Goal: Task Accomplishment & Management: Use online tool/utility

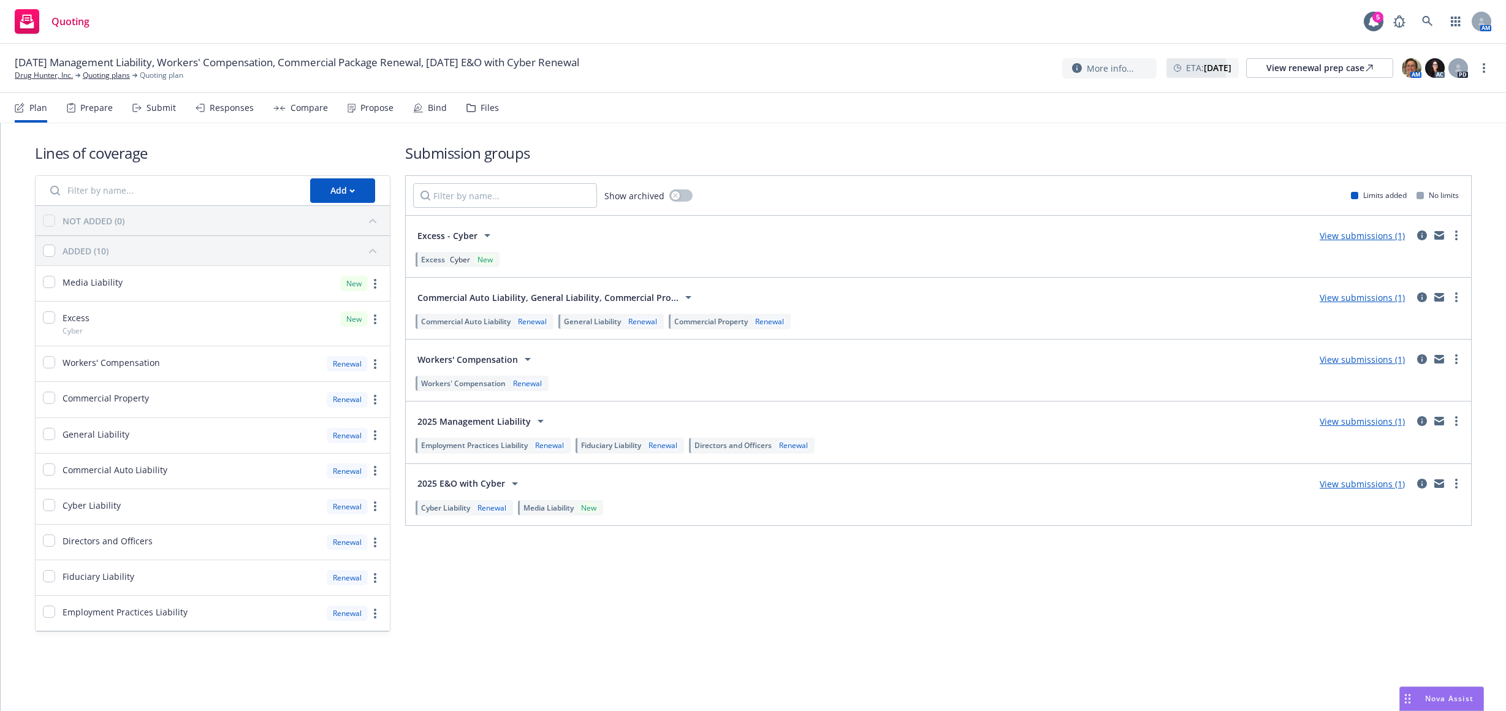
click at [154, 651] on div "Lines of coverage Add NOT ADDED (0) ADDED (10) Media Liability New Excess Cyber…" at bounding box center [753, 387] width 1437 height 528
click at [379, 107] on div "Propose" at bounding box center [376, 108] width 33 height 10
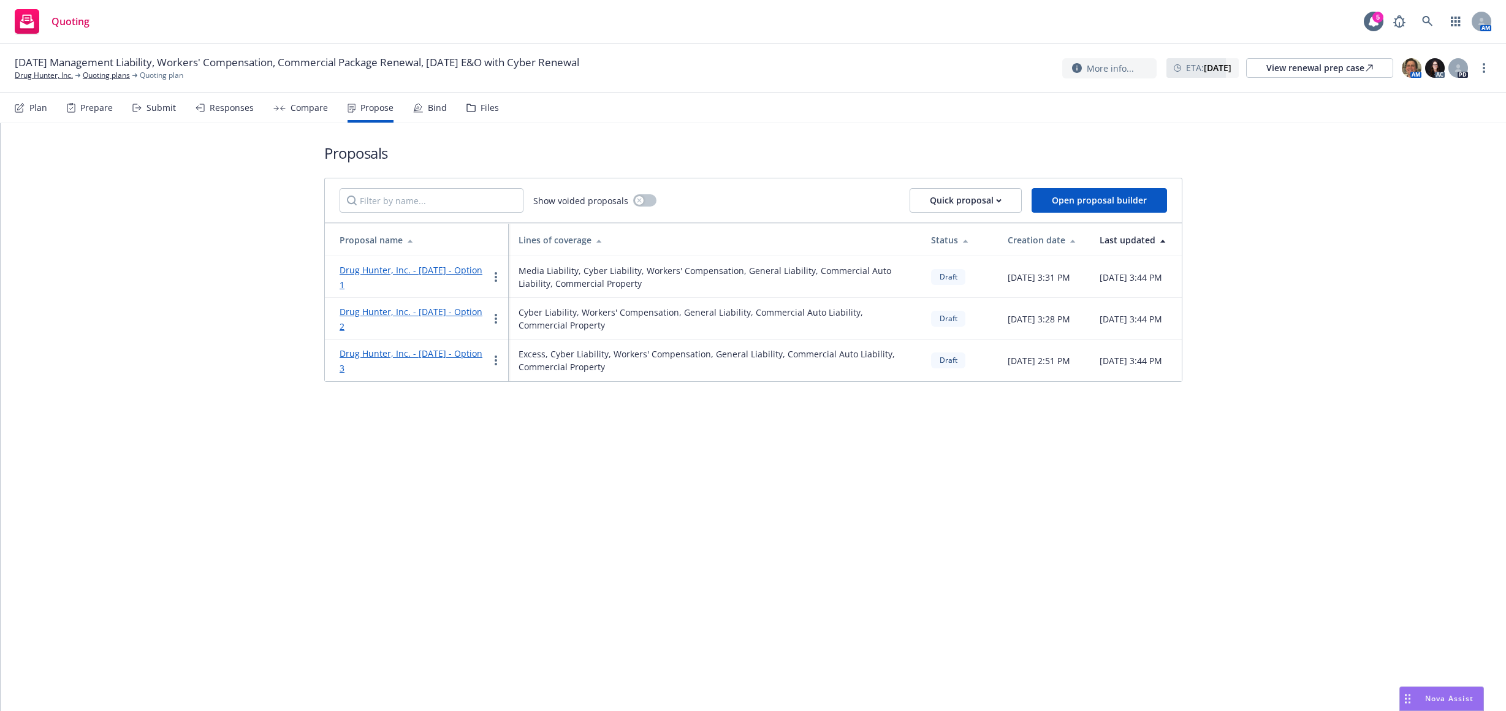
click at [200, 256] on div "Proposals Show voided proposals Quick proposal Open proposal builder Proposal n…" at bounding box center [754, 262] width 1506 height 278
click at [415, 269] on link "Drug Hunter, Inc. - September 2025 - Option 1" at bounding box center [411, 277] width 143 height 26
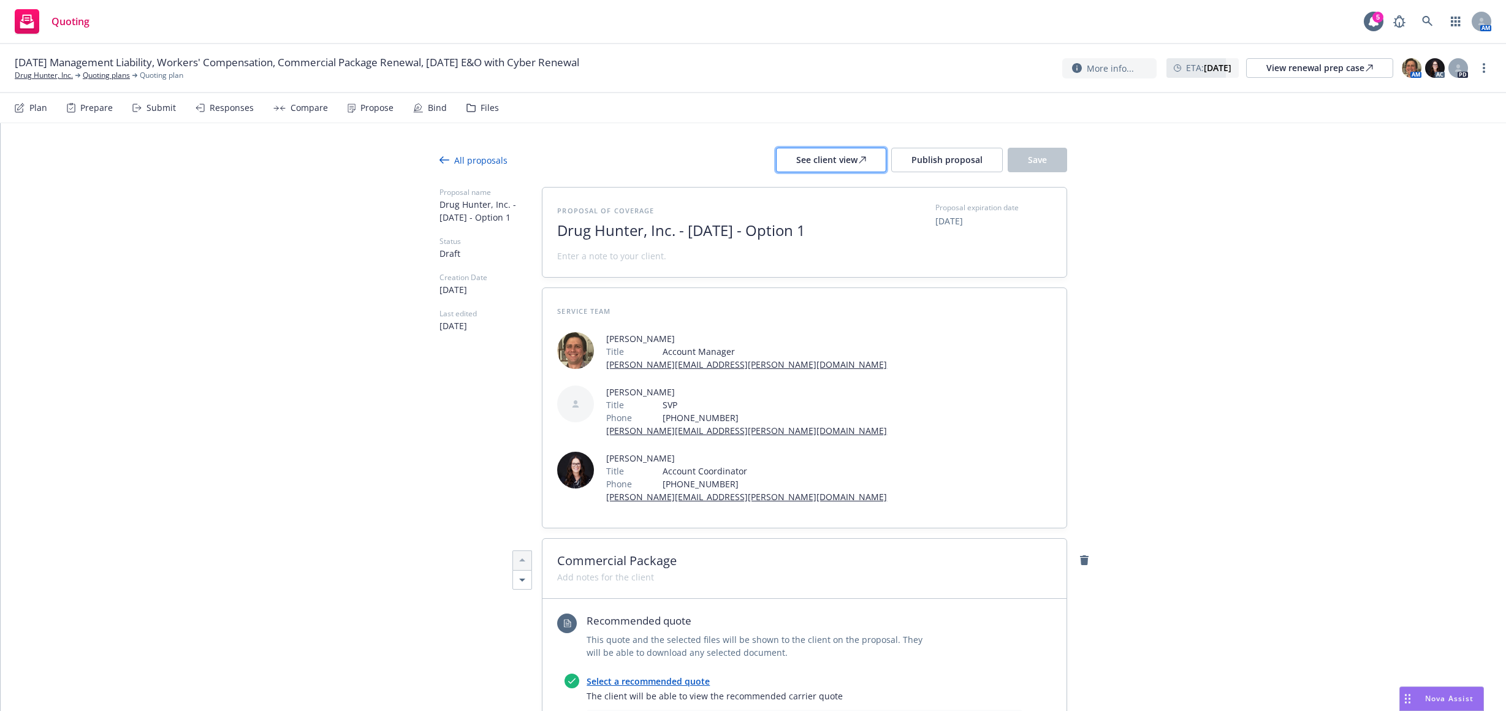
click at [853, 156] on div "See client view" at bounding box center [831, 159] width 70 height 23
type textarea "x"
click at [46, 78] on link "Drug Hunter, Inc." at bounding box center [44, 75] width 58 height 11
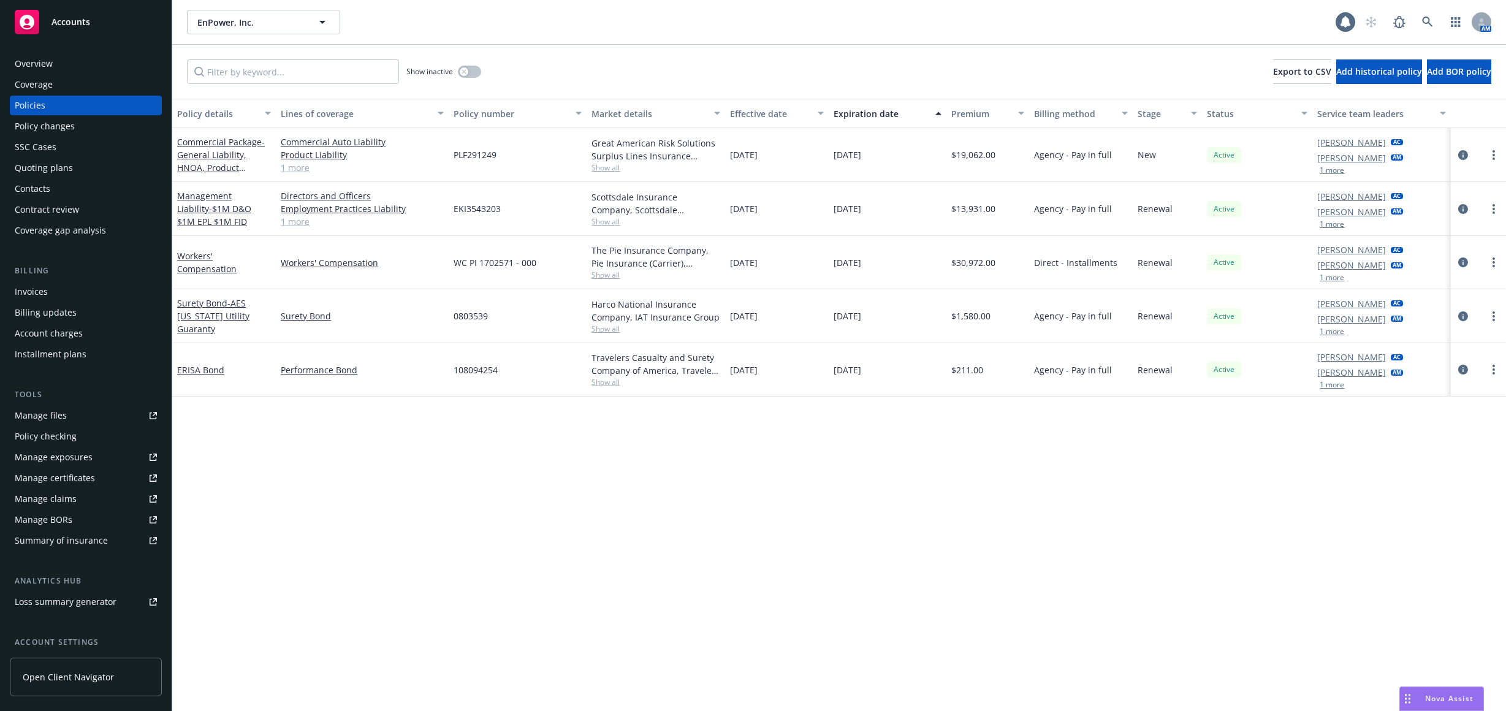
click at [86, 60] on div "Overview" at bounding box center [86, 64] width 142 height 20
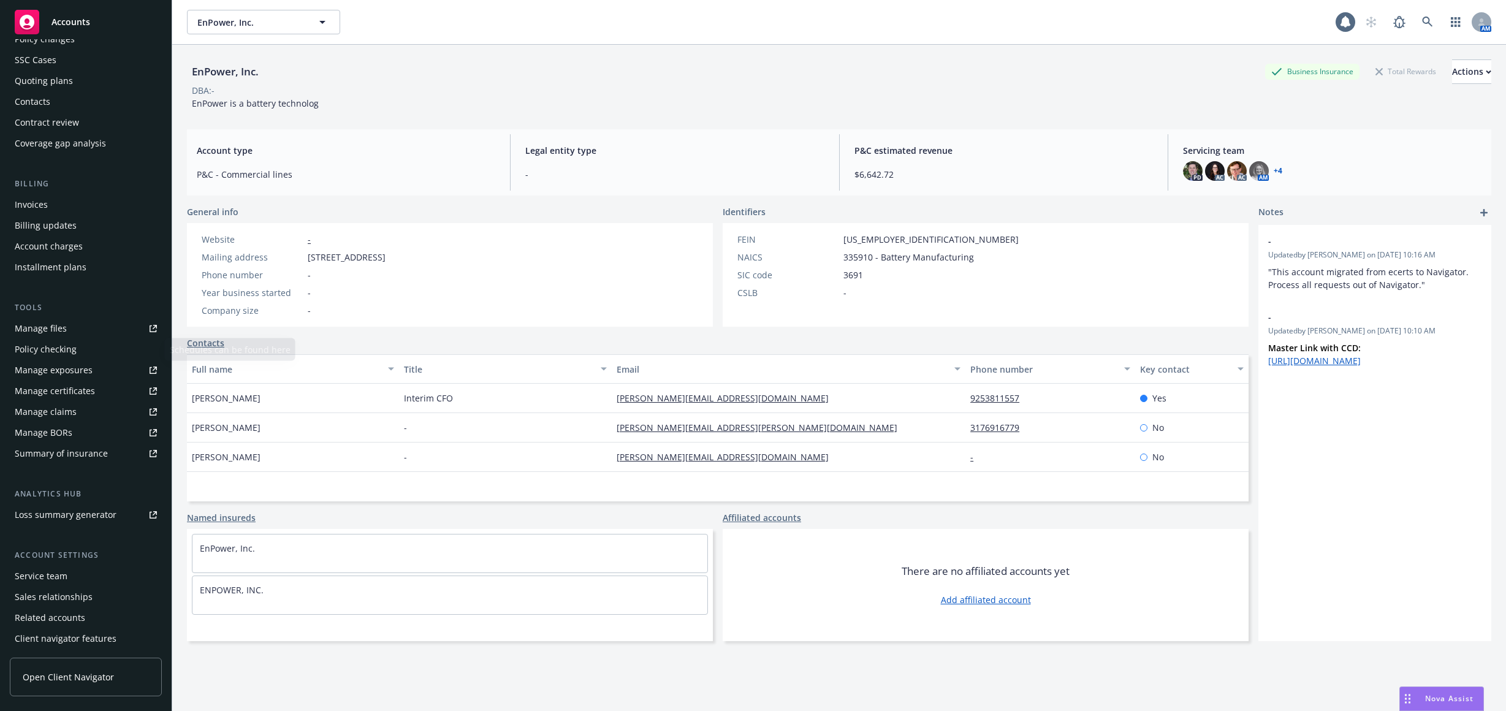
scroll to position [109, 0]
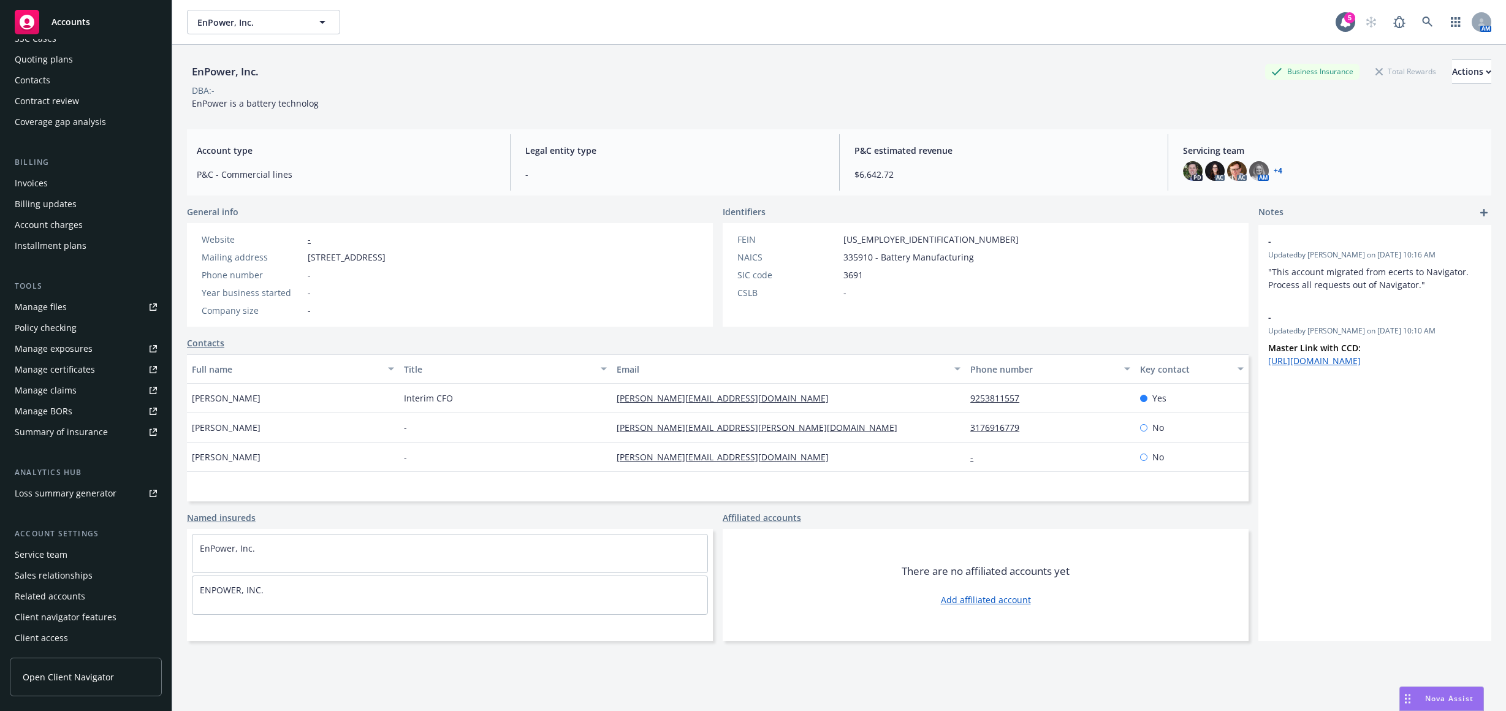
click at [102, 575] on div "Sales relationships" at bounding box center [86, 576] width 142 height 20
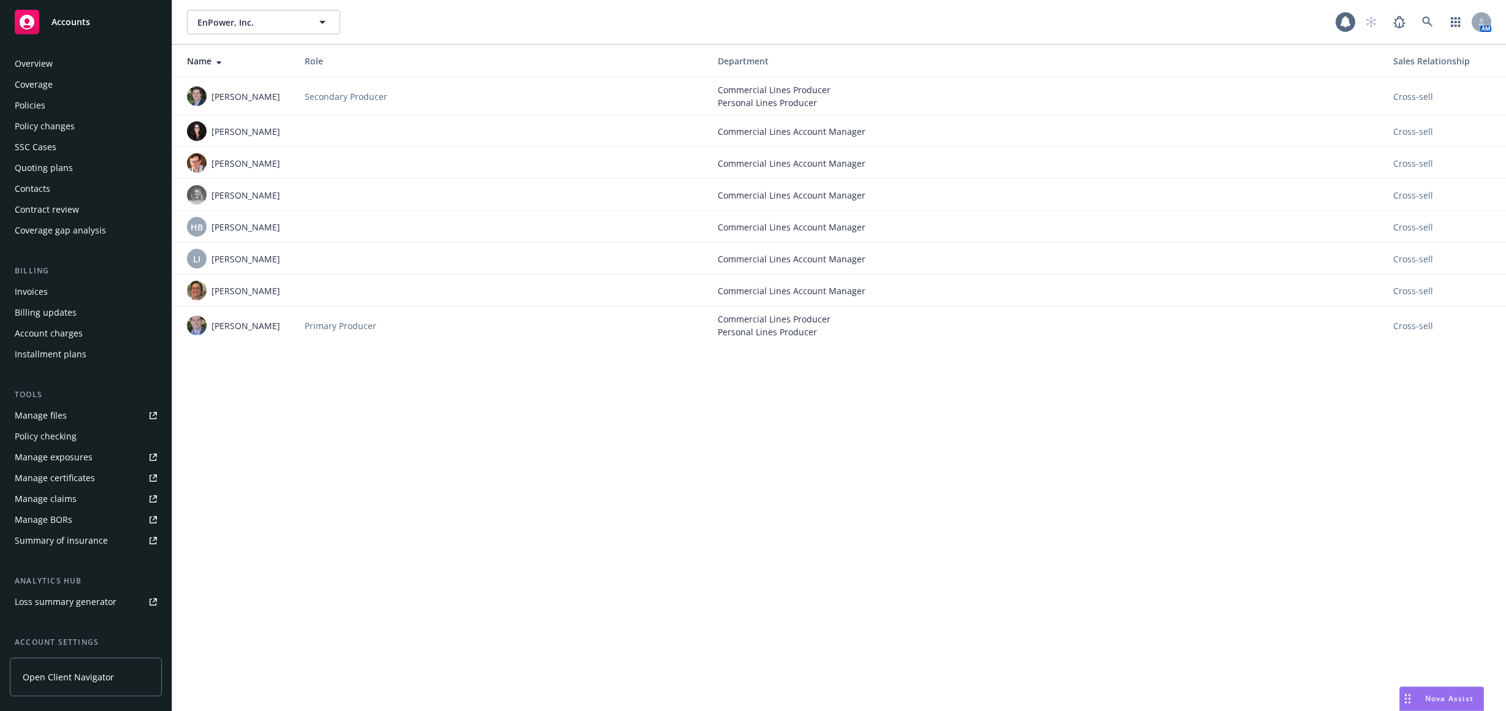
click at [95, 653] on div "Service team" at bounding box center [86, 663] width 142 height 20
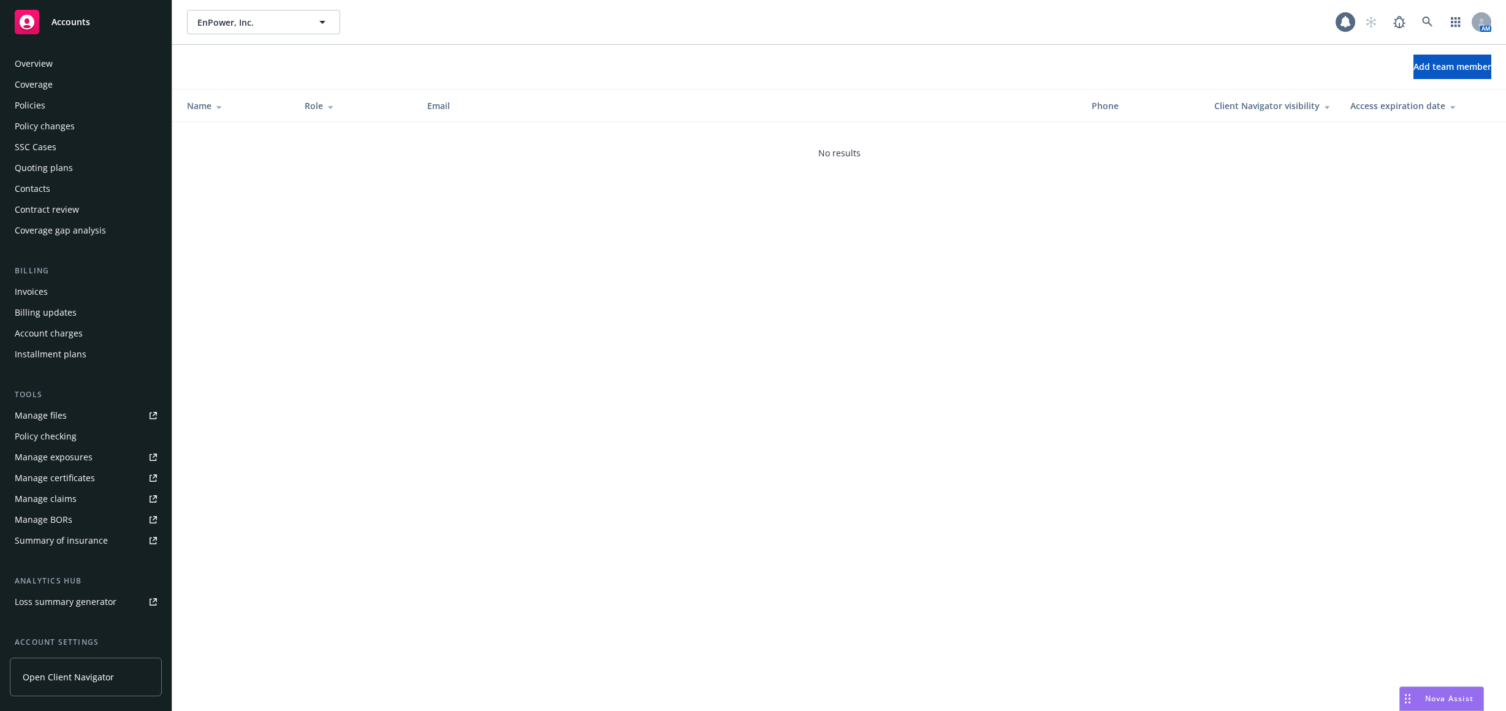
scroll to position [109, 0]
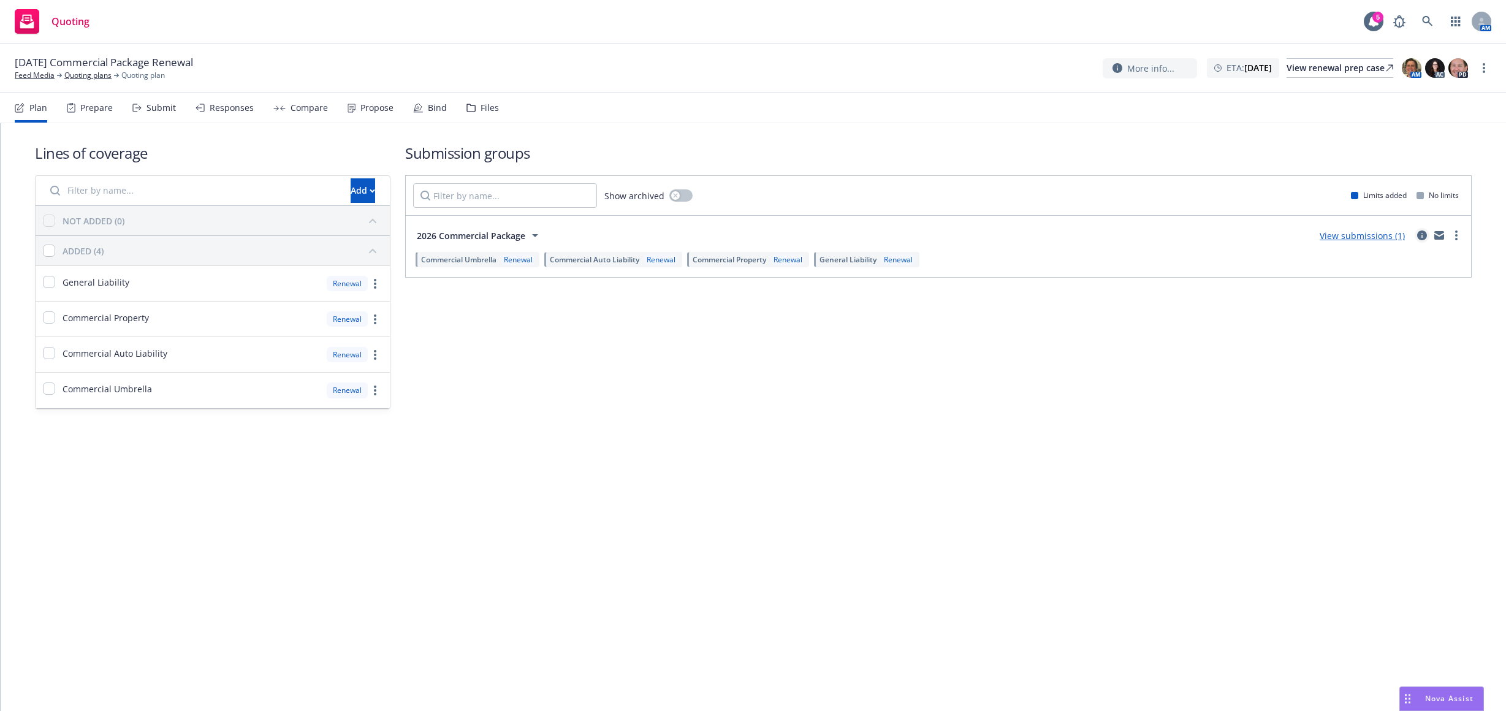
click at [1422, 240] on link "circleInformation" at bounding box center [1422, 235] width 15 height 15
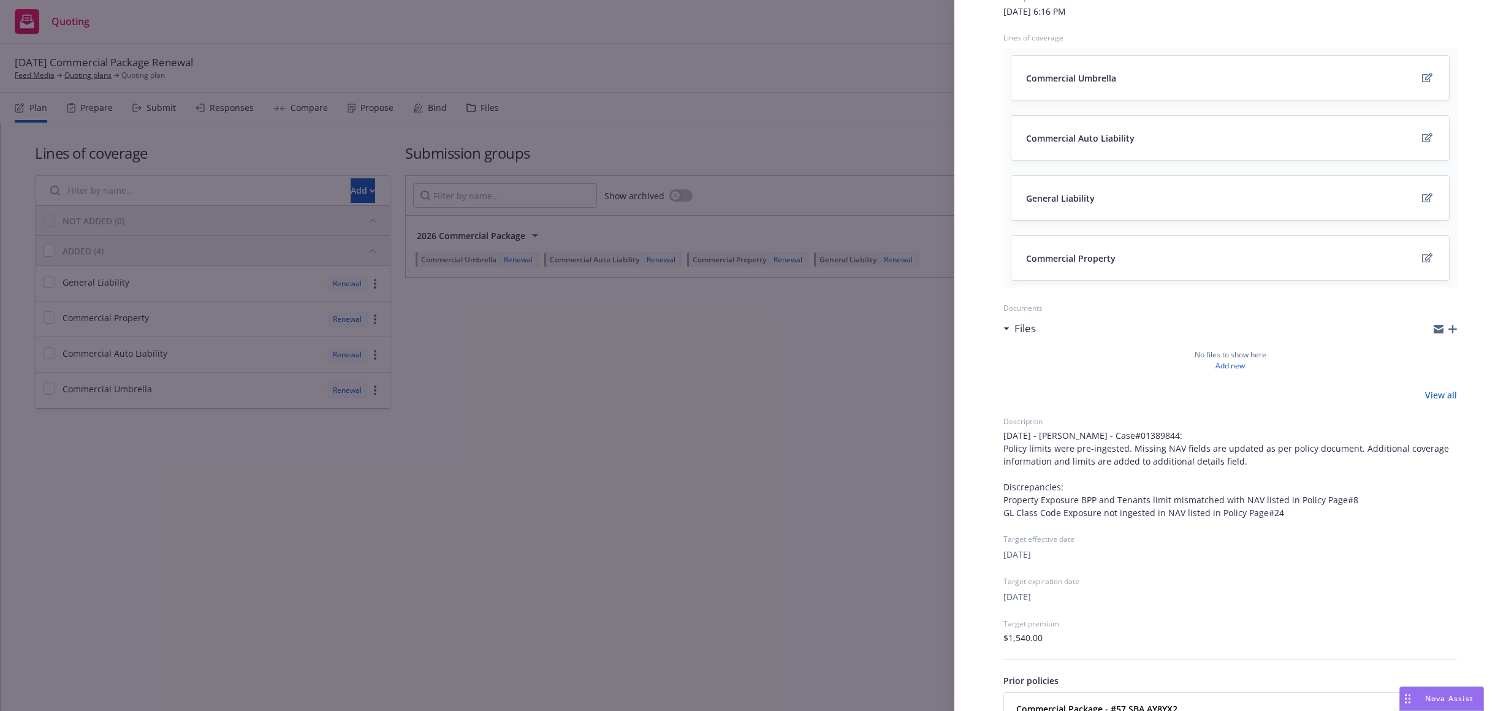
scroll to position [235, 0]
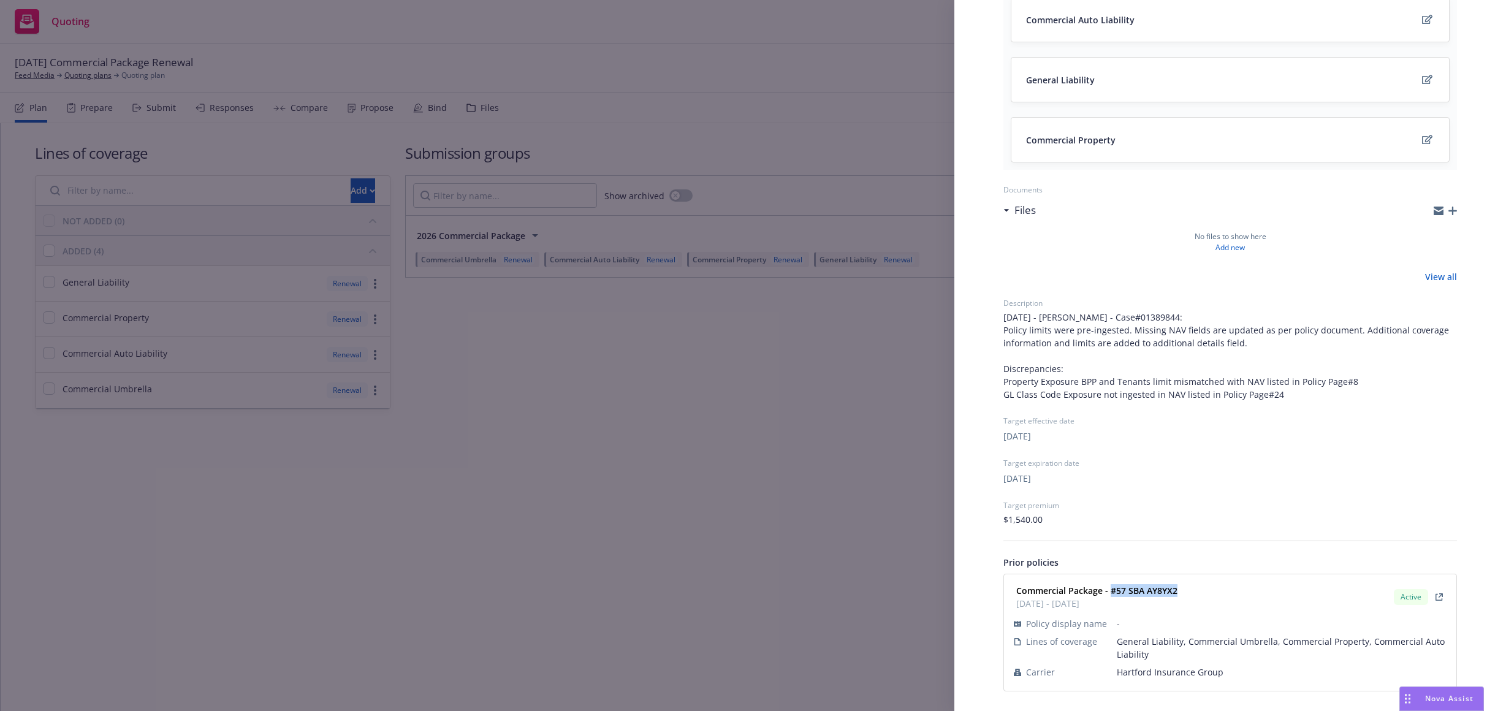
drag, startPoint x: 1162, startPoint y: 587, endPoint x: 1112, endPoint y: 593, distance: 50.0
click at [1112, 593] on div "Commercial Package - #57 SBA AY8YX2 01/24/2025 - 01/24/2026 Active" at bounding box center [1230, 597] width 438 height 31
click at [731, 465] on div "Submission group 2026 Commercial Package Last updated Tuesday, August 26, 2025 …" at bounding box center [753, 355] width 1506 height 711
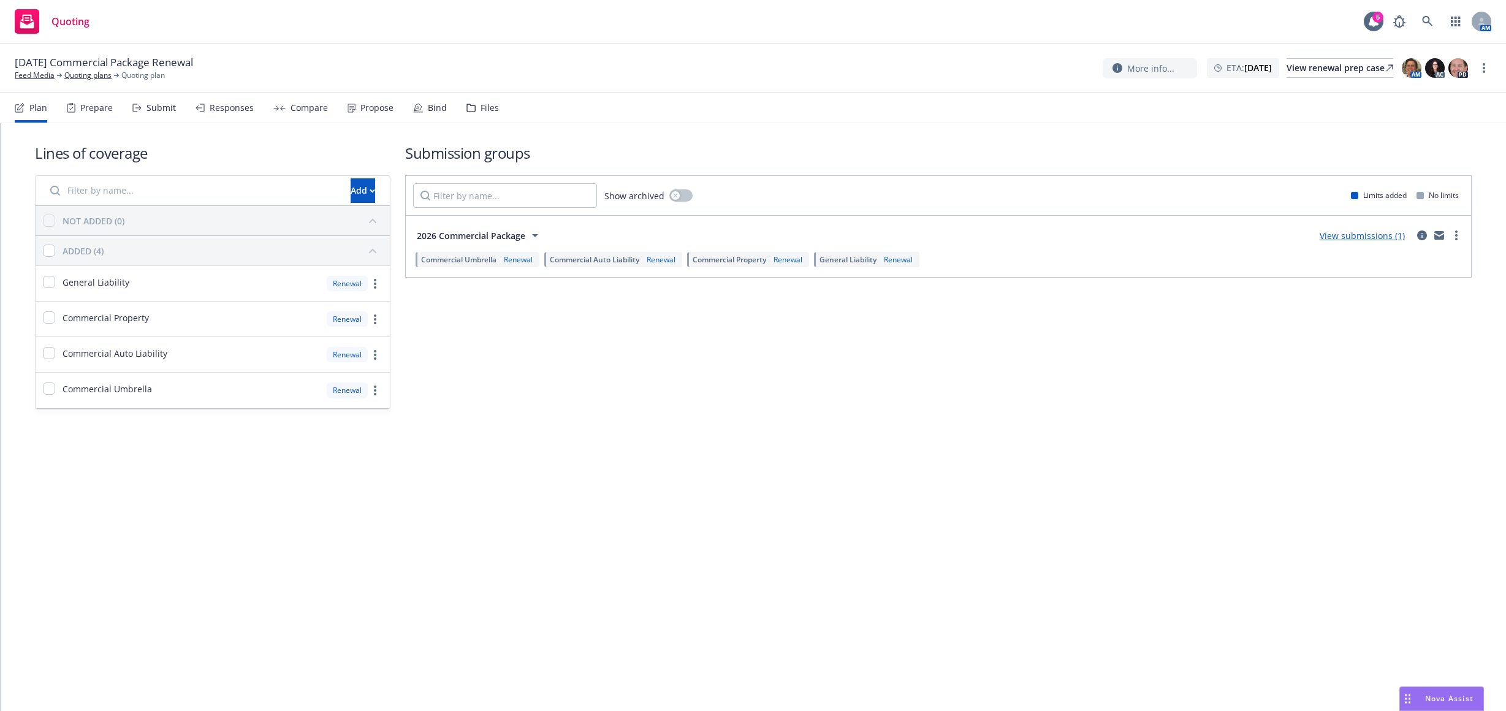
click at [156, 109] on div "Submit" at bounding box center [161, 108] width 29 height 10
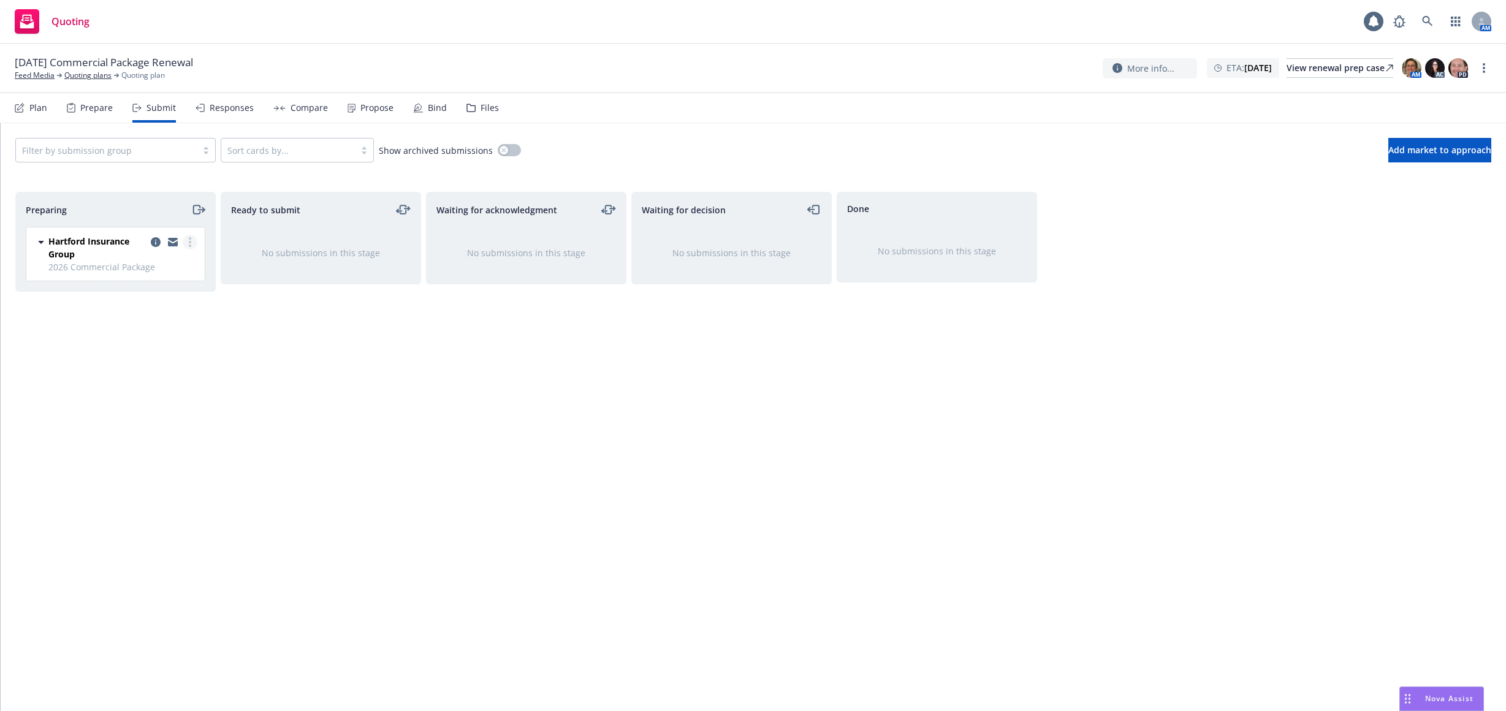
click at [194, 236] on link "more" at bounding box center [190, 242] width 15 height 15
click at [156, 244] on icon "copy logging email" at bounding box center [156, 242] width 10 height 10
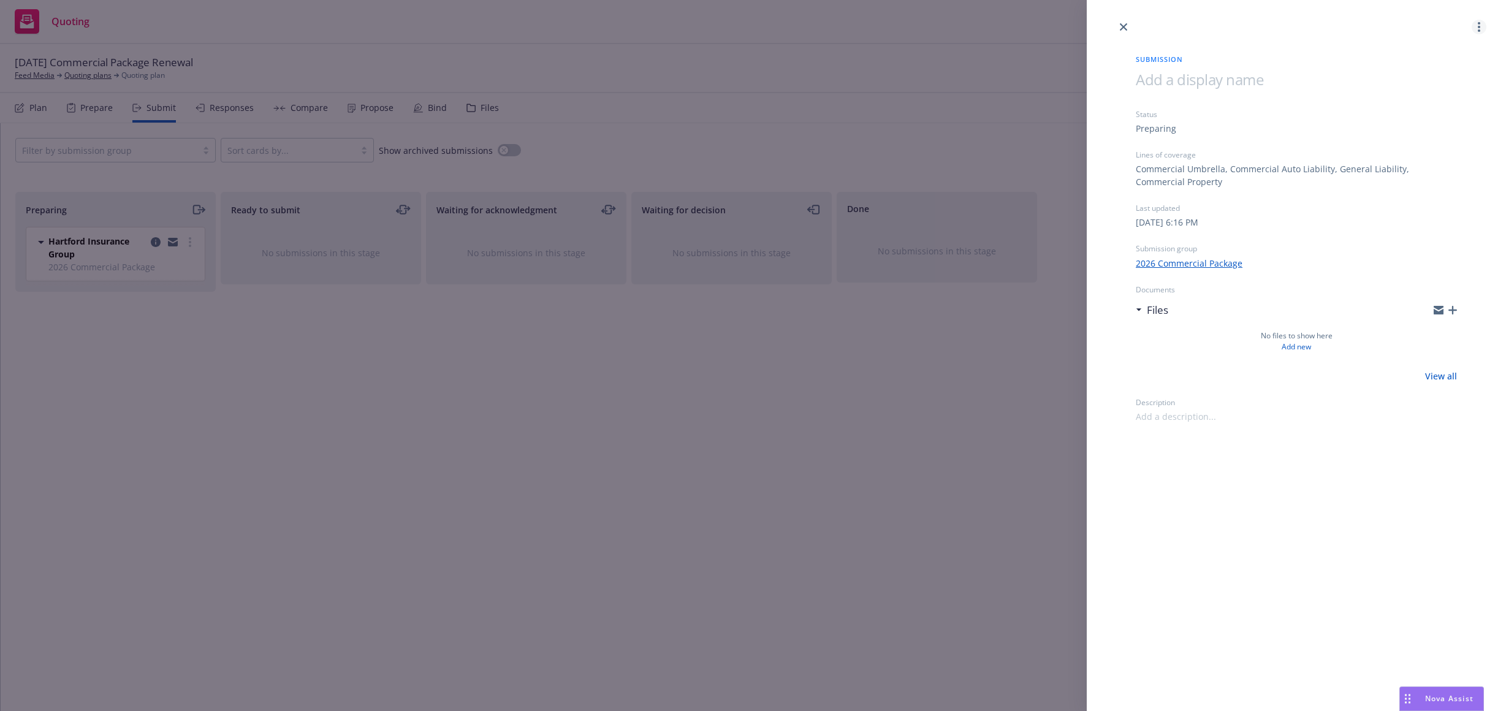
click at [1477, 26] on link "more" at bounding box center [1479, 27] width 15 height 15
click at [1423, 85] on span "Archive submission" at bounding box center [1431, 81] width 110 height 12
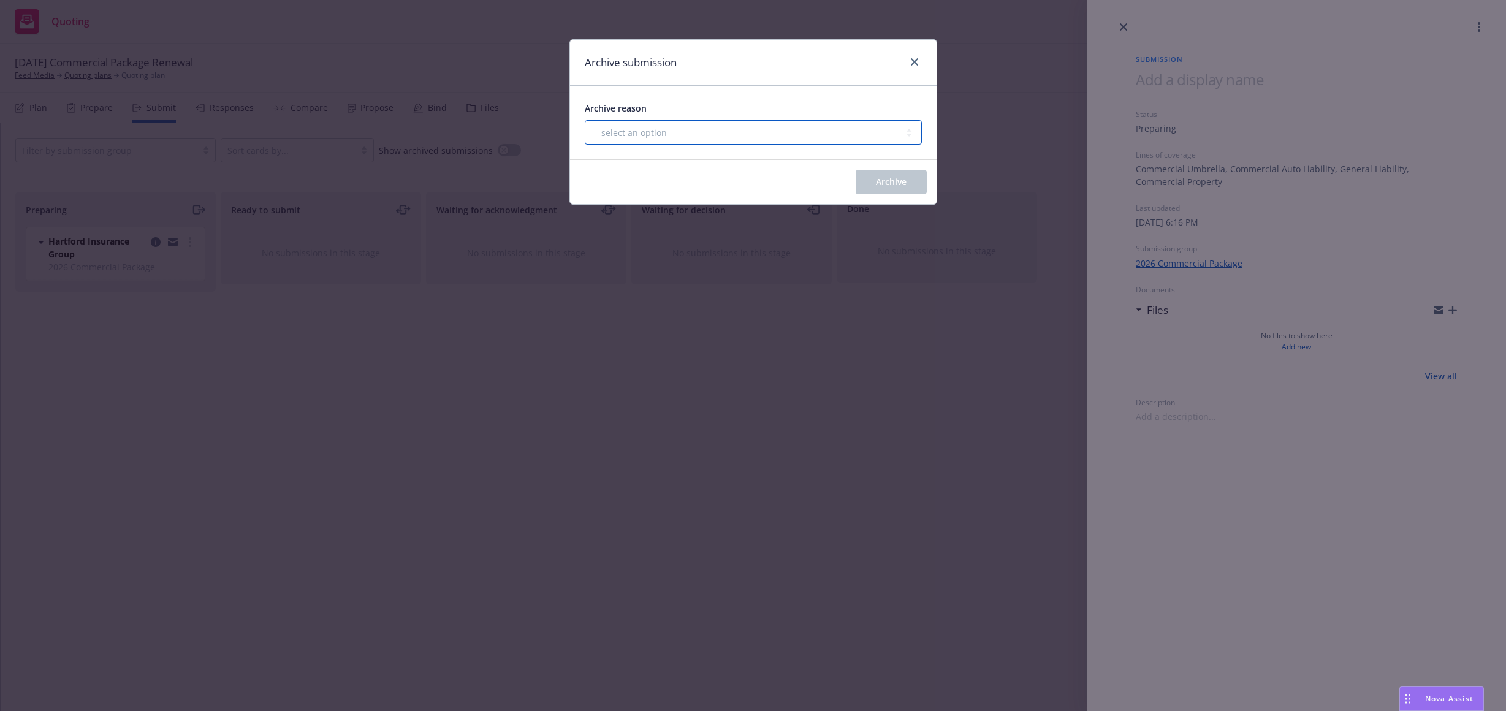
click at [661, 136] on select "-- select an option -- Carrier unresponsive Client decided not to proceed with …" at bounding box center [753, 132] width 337 height 25
select select "OTHER"
click at [585, 120] on select "-- select an option -- Carrier unresponsive Client decided not to proceed with …" at bounding box center [753, 132] width 337 height 25
click at [890, 178] on span "Archive" at bounding box center [891, 182] width 31 height 12
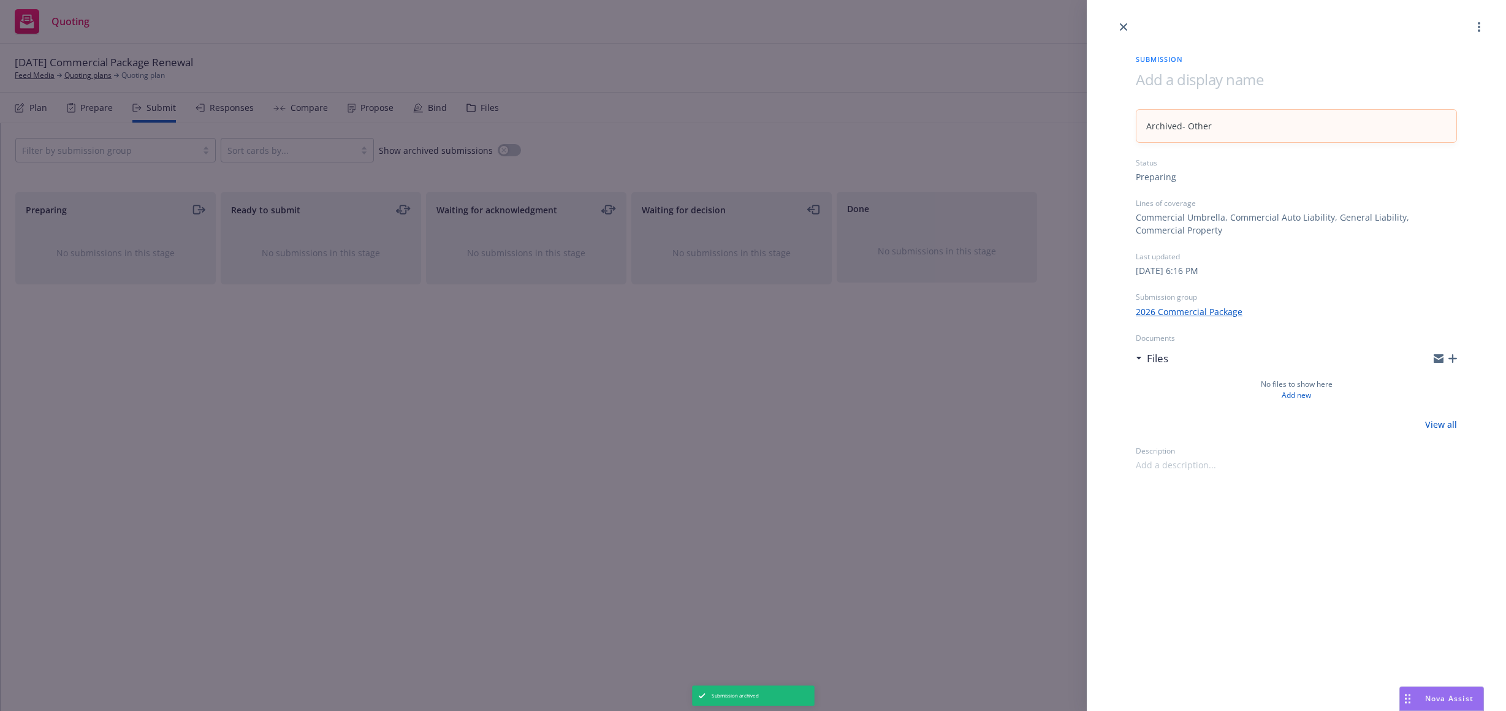
click at [34, 116] on div "Submission Archived - Other Status Preparing Lines of coverage Commercial Umbre…" at bounding box center [753, 355] width 1506 height 711
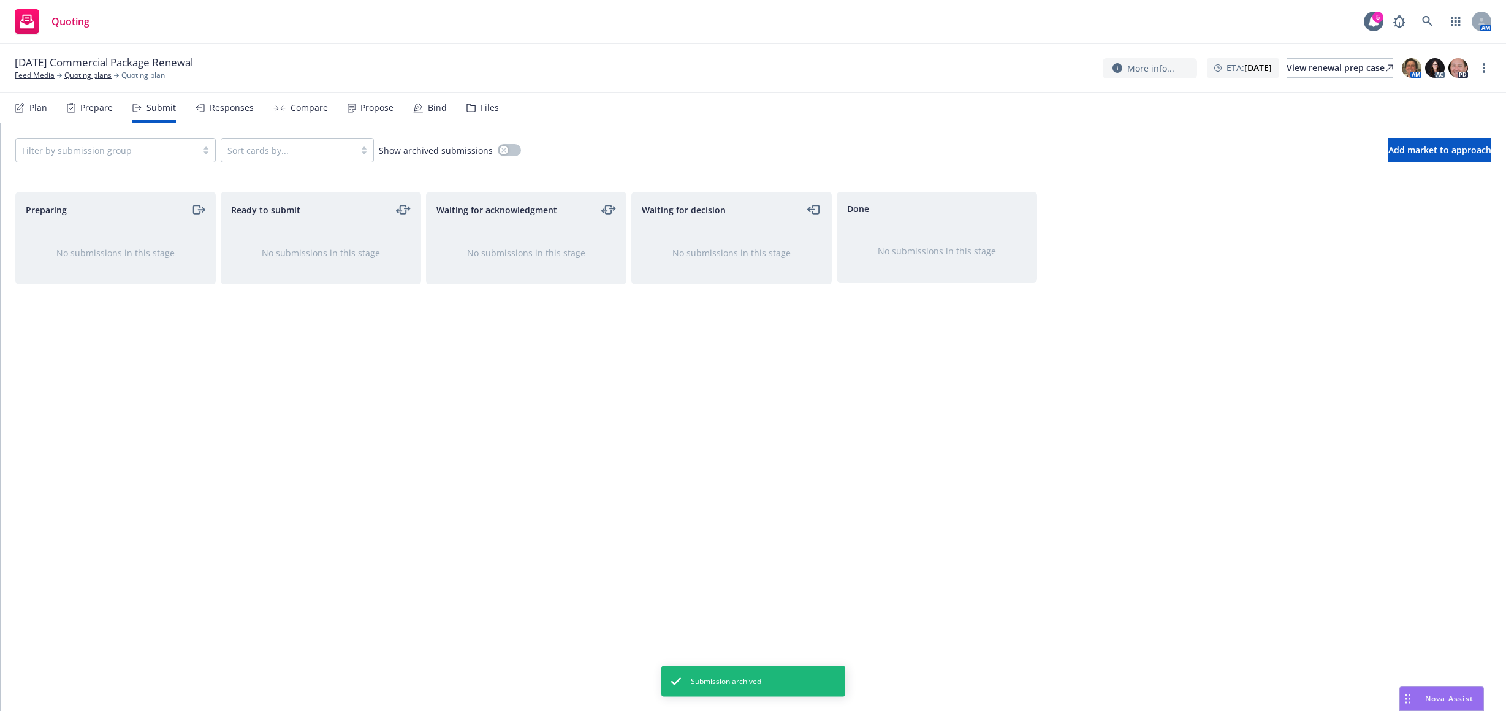
click at [32, 110] on div "Plan" at bounding box center [38, 108] width 18 height 10
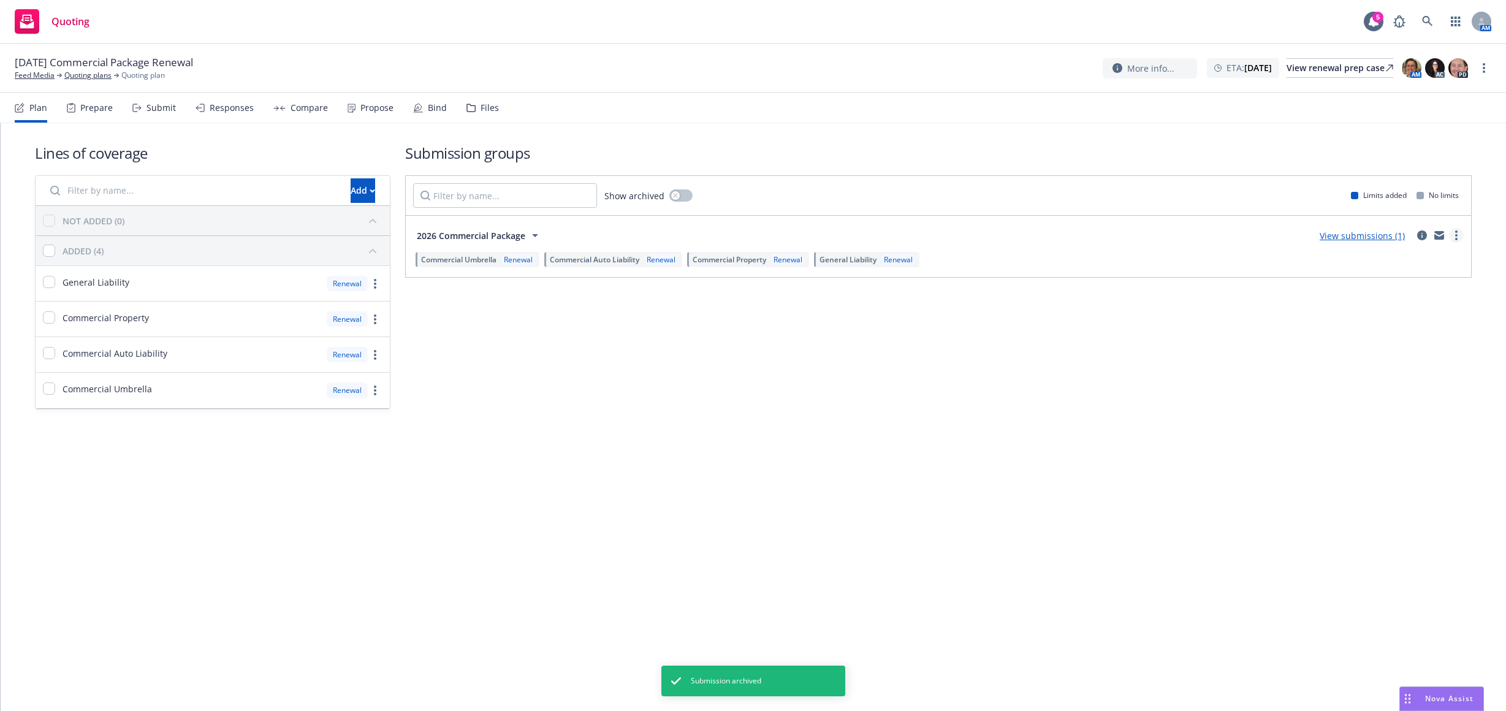
click at [1455, 241] on link "more" at bounding box center [1456, 235] width 15 height 15
click at [1246, 360] on div "Submission groups Show archived Limits added No limits 2026 Commercial Package …" at bounding box center [938, 276] width 1067 height 267
click at [1454, 235] on link "more" at bounding box center [1456, 235] width 15 height 15
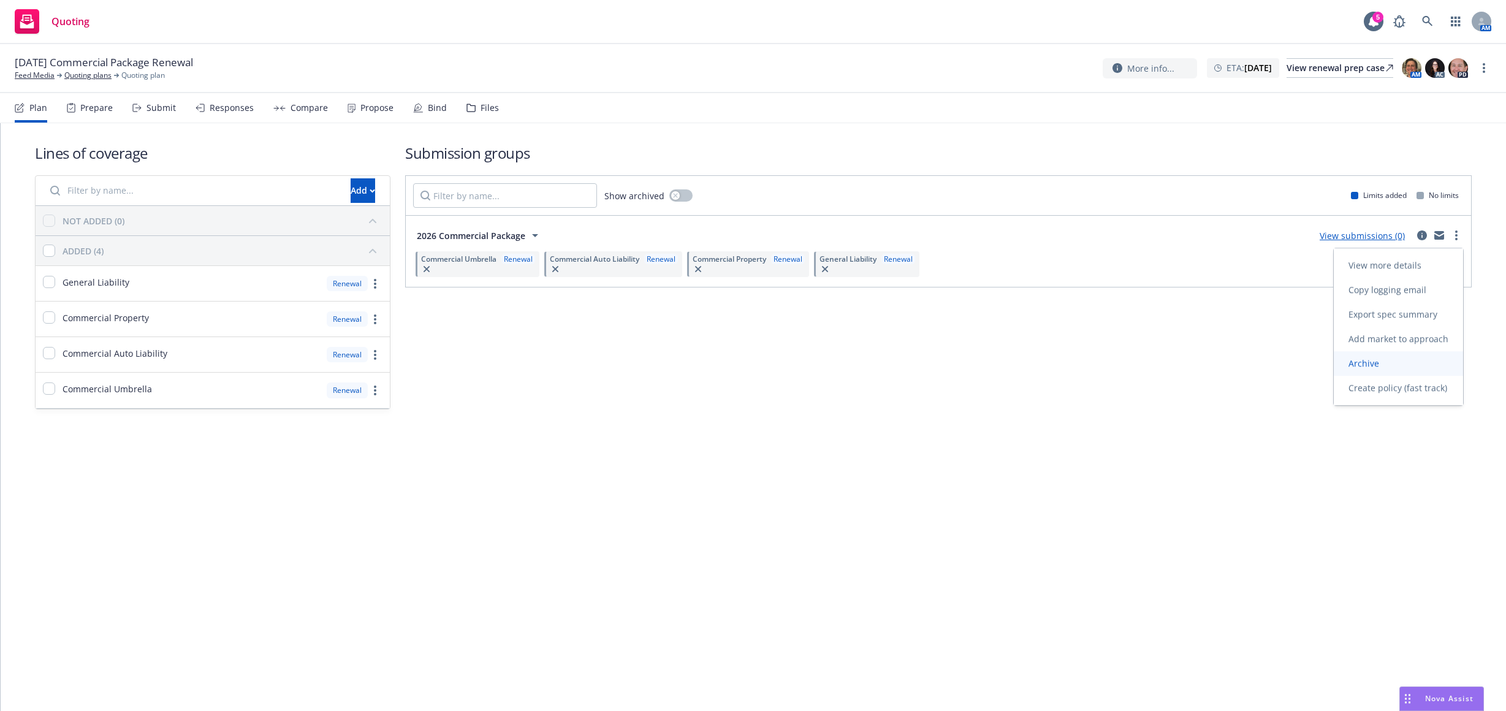
click at [1390, 365] on span "Archive" at bounding box center [1364, 363] width 60 height 12
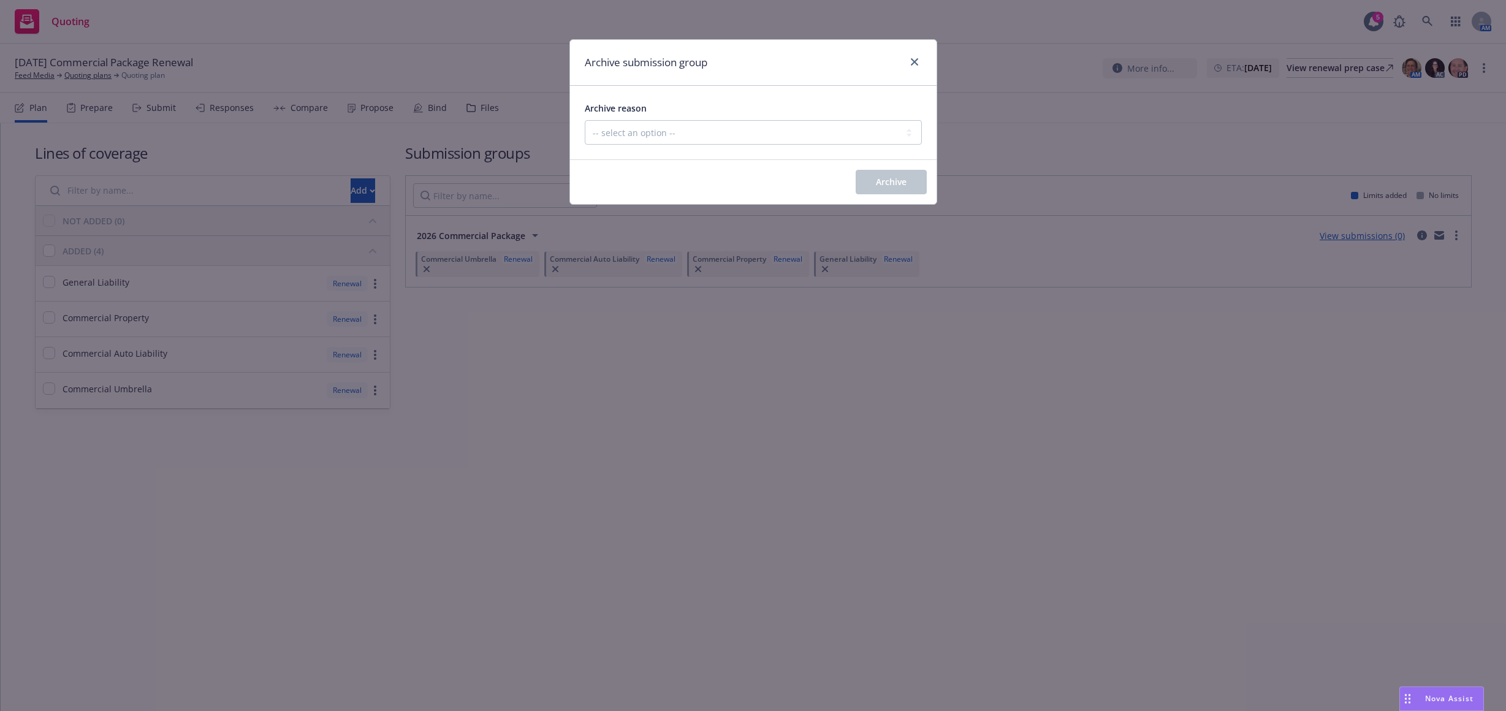
click at [662, 112] on div "Archive reason" at bounding box center [753, 108] width 337 height 15
click at [665, 124] on select "-- select an option -- Customer no longer needs this coverage Duplicate Histori…" at bounding box center [753, 132] width 337 height 25
select select "POLICY_WILL_BE_AUTO_RENEWED"
click at [585, 120] on select "-- select an option -- Customer no longer needs this coverage Duplicate Histori…" at bounding box center [753, 132] width 337 height 25
click at [874, 180] on button "Archive" at bounding box center [891, 182] width 71 height 25
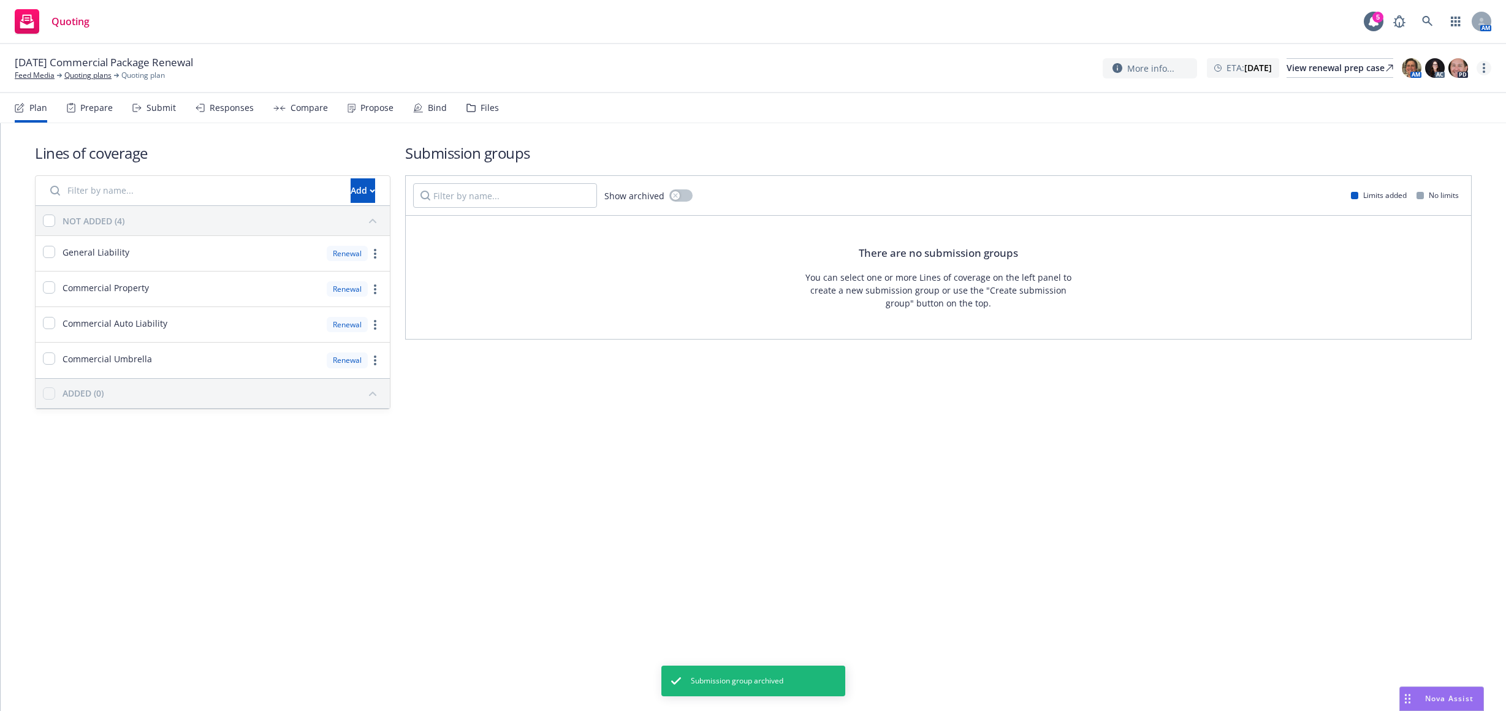
click at [1482, 71] on link "more" at bounding box center [1484, 68] width 15 height 15
click at [1404, 166] on link "Archive quoting plan" at bounding box center [1422, 166] width 137 height 25
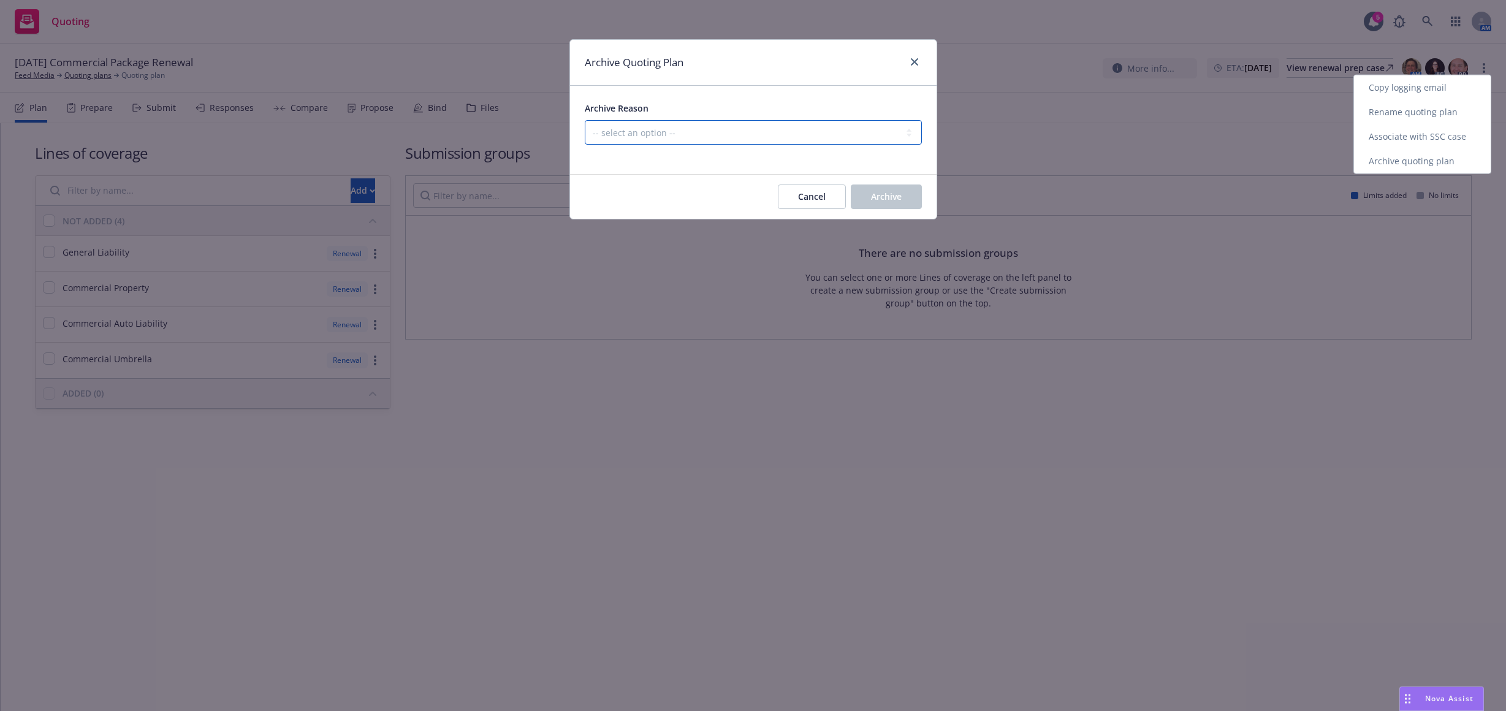
click at [826, 136] on select "-- select an option -- All policies in this renewal plan are auto-renewed Creat…" at bounding box center [753, 132] width 337 height 25
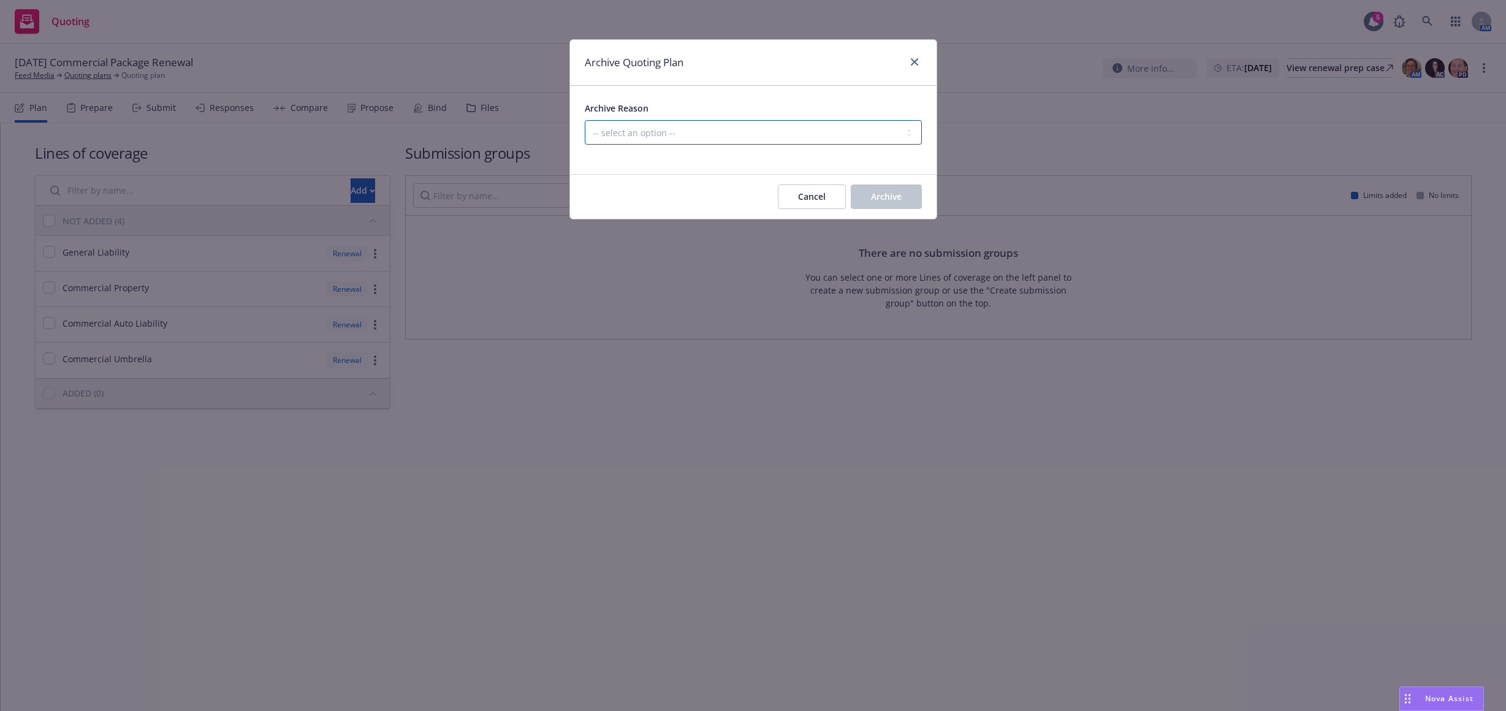
select select "ARCHIVED_RENEWAL_POLICY_AUTO_RENEWED"
click at [585, 120] on select "-- select an option -- All policies in this renewal plan are auto-renewed Creat…" at bounding box center [753, 132] width 337 height 25
click at [880, 194] on span "Archive" at bounding box center [886, 197] width 31 height 12
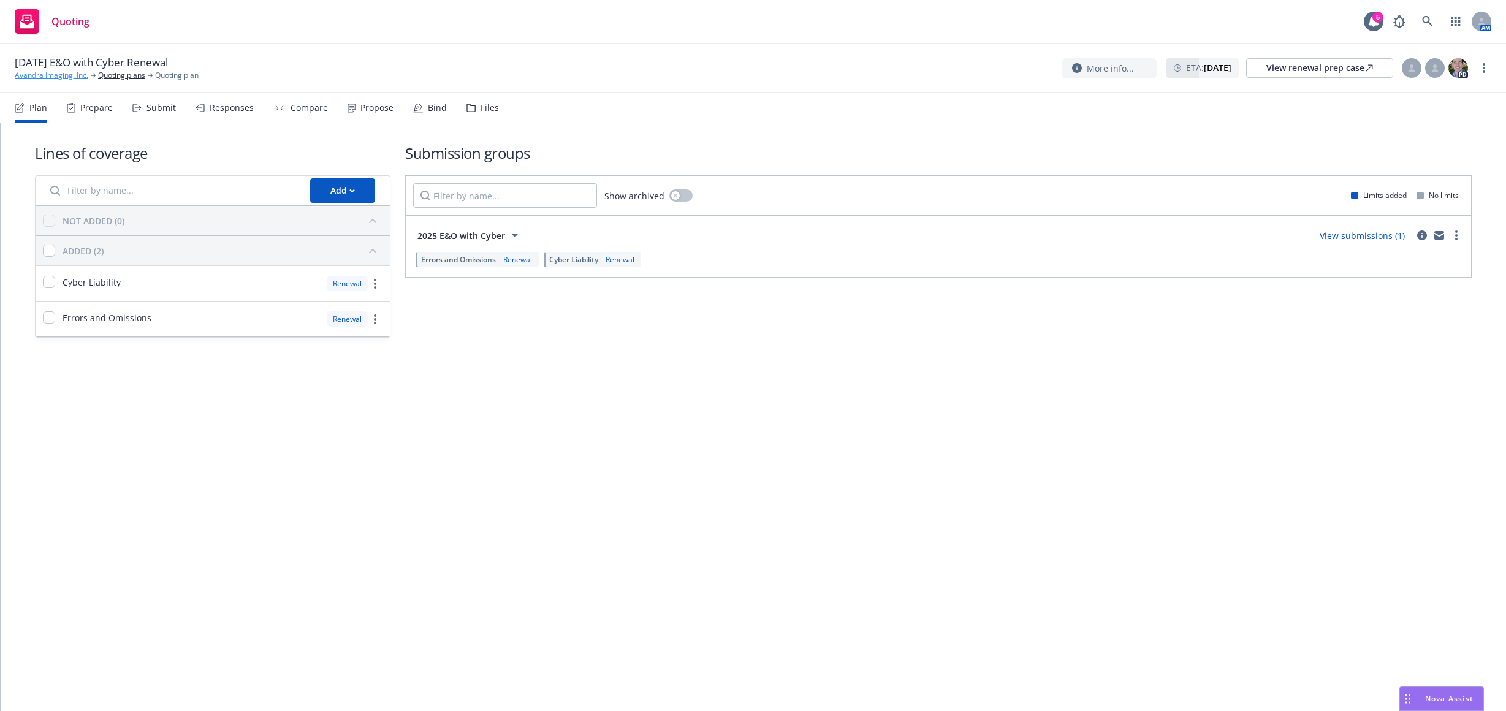
click at [69, 77] on link "Avandra Imaging, Inc." at bounding box center [52, 75] width 74 height 11
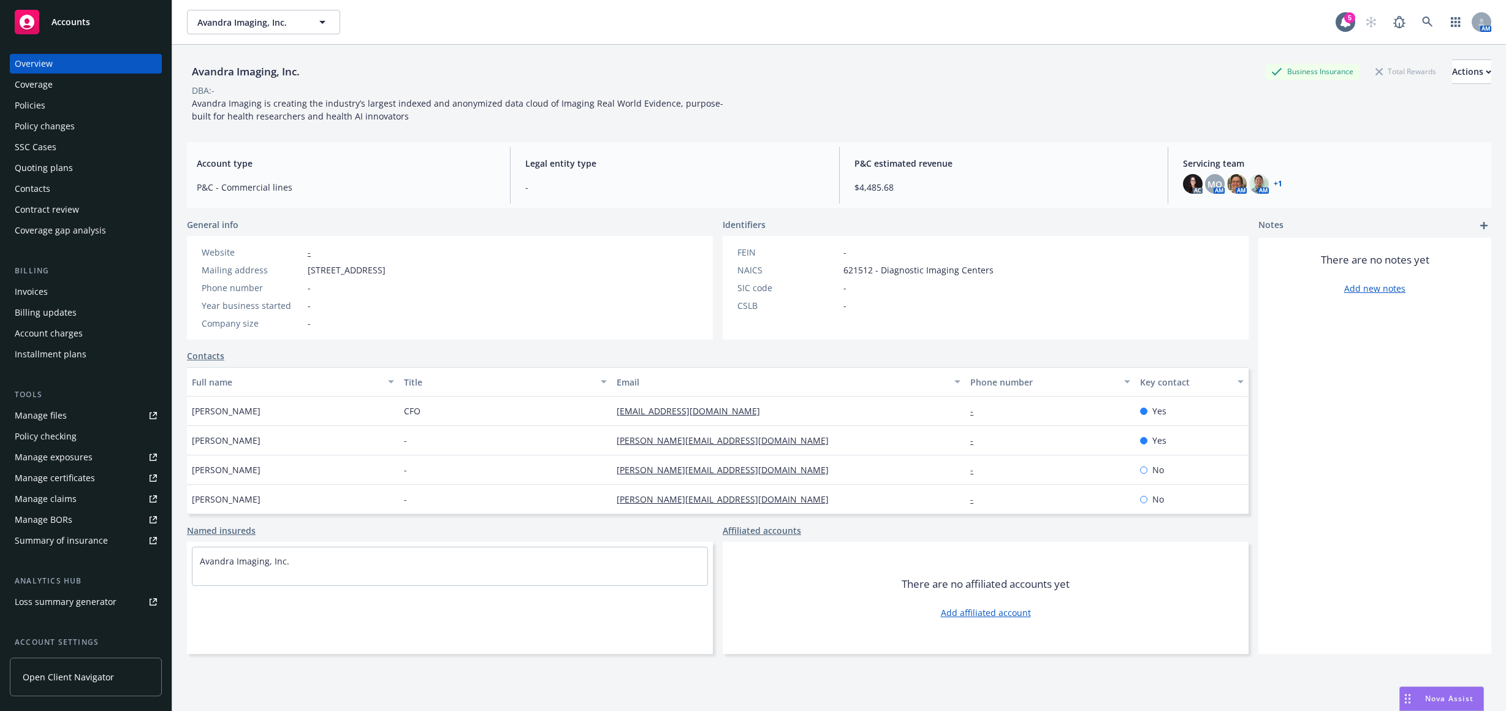
click at [56, 110] on div "Policies" at bounding box center [86, 106] width 142 height 20
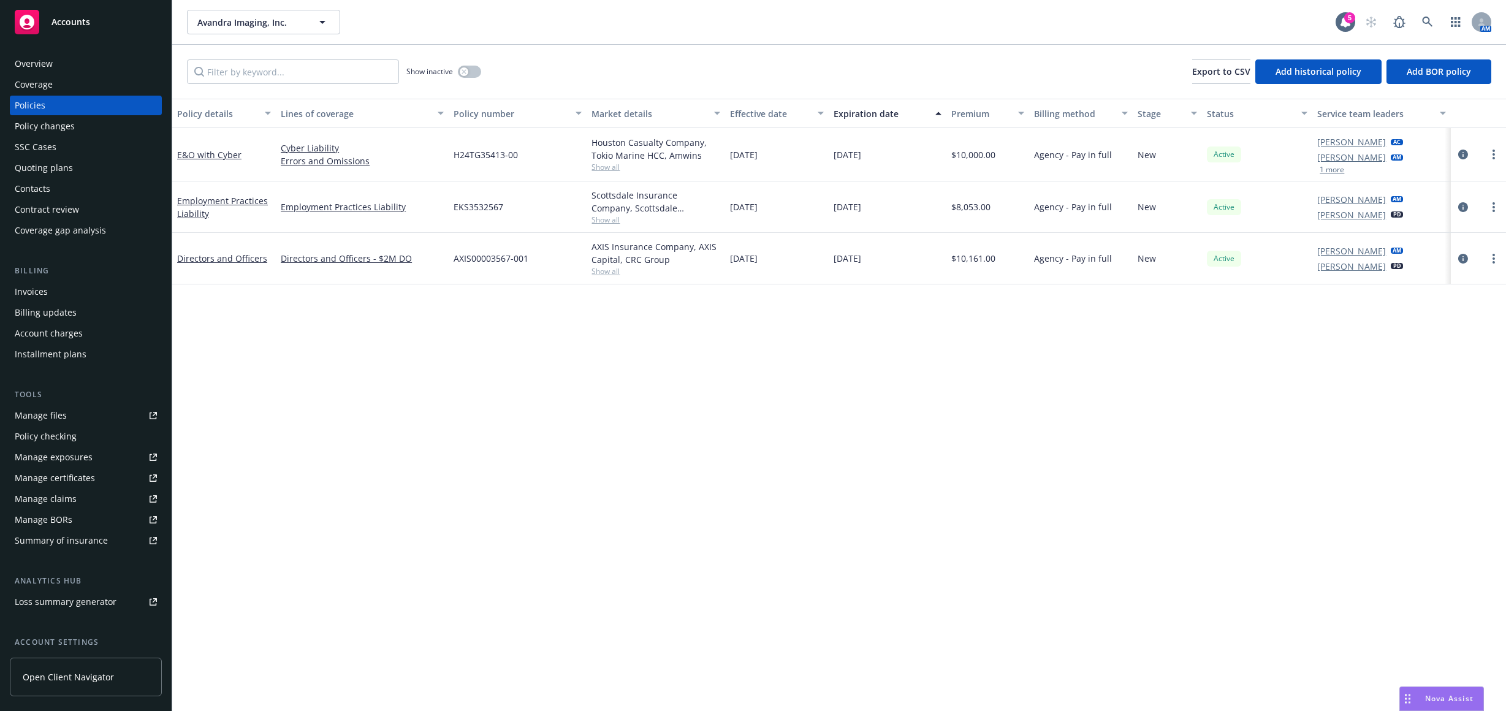
click at [606, 167] on span "Show all" at bounding box center [656, 167] width 129 height 10
click at [668, 88] on div "Show inactive Export to CSV Add historical policy Add BOR policy" at bounding box center [839, 72] width 1334 height 54
drag, startPoint x: 535, startPoint y: 153, endPoint x: 446, endPoint y: 156, distance: 88.9
click at [446, 156] on div "E&O with Cyber Cyber Liability Errors and Omissions H24TG35413-00 Houston Casua…" at bounding box center [839, 154] width 1334 height 53
copy div "H24TG35413-00"
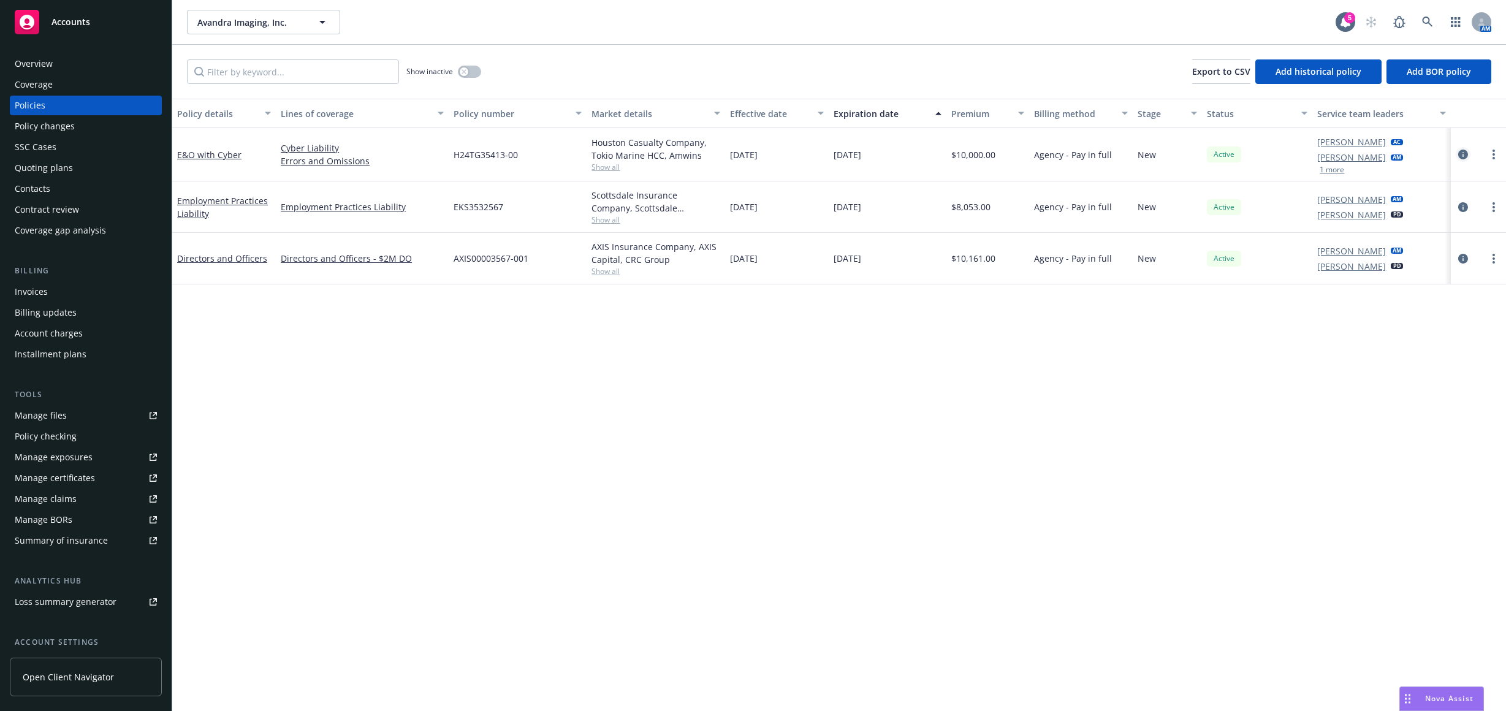
click at [1463, 151] on icon "circleInformation" at bounding box center [1463, 155] width 10 height 10
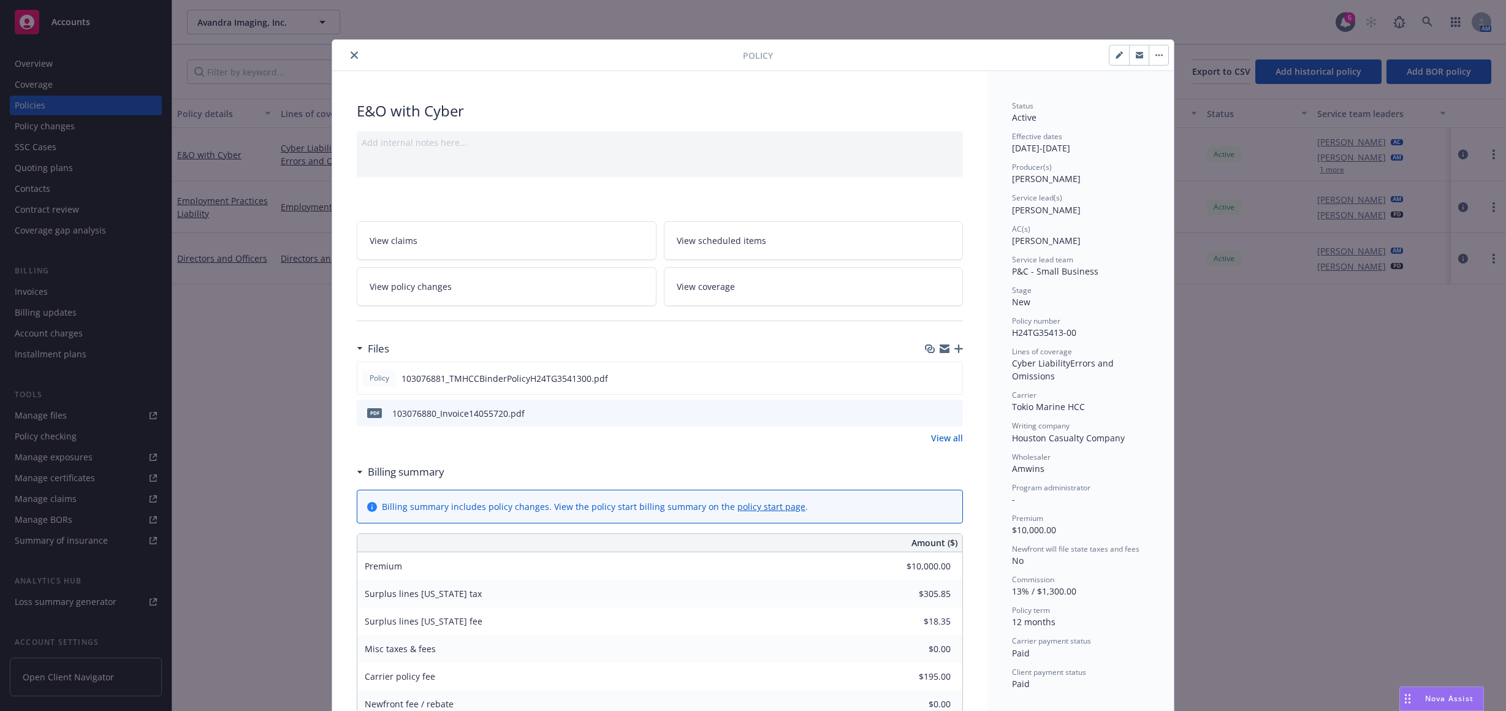
click at [947, 413] on icon "preview file" at bounding box center [951, 412] width 11 height 9
click at [351, 56] on icon "close" at bounding box center [354, 54] width 7 height 7
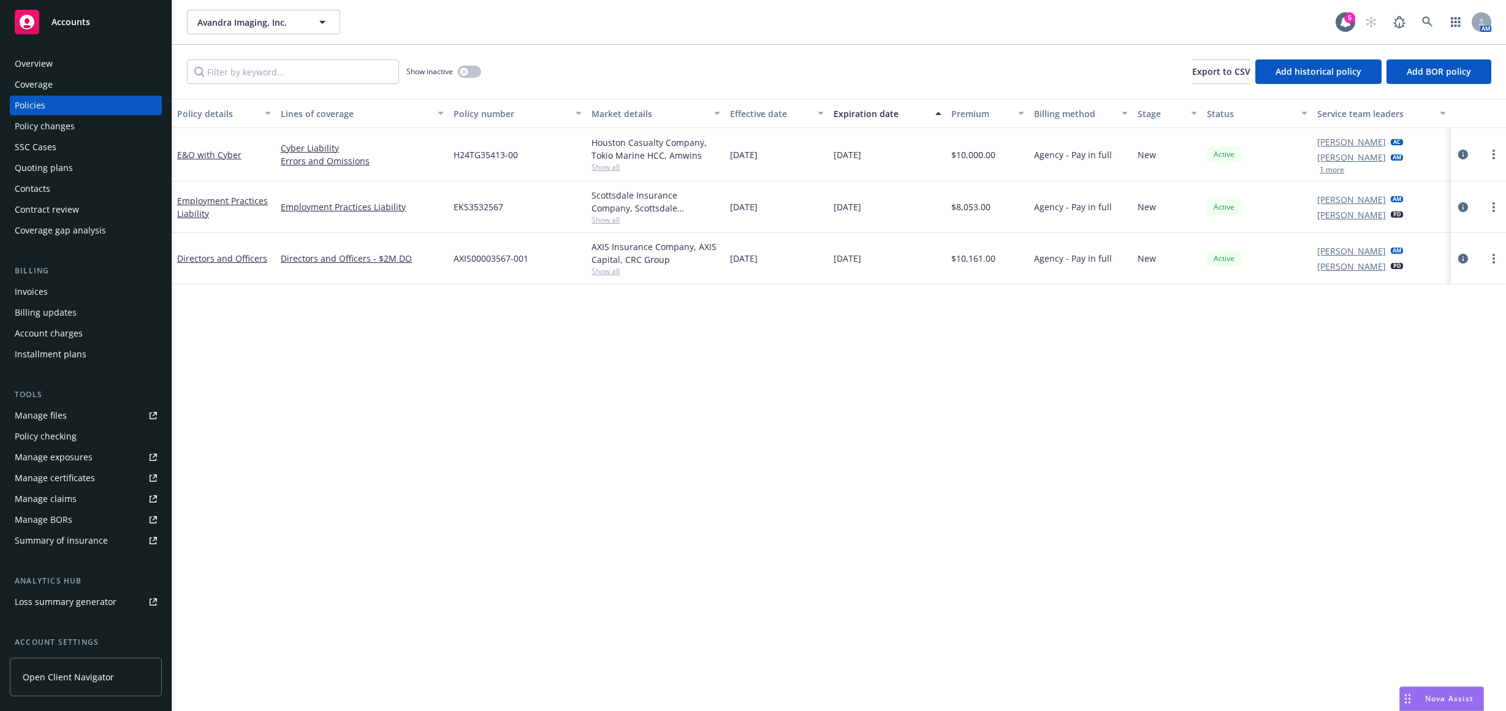
click at [98, 169] on div "Quoting plans" at bounding box center [86, 168] width 142 height 20
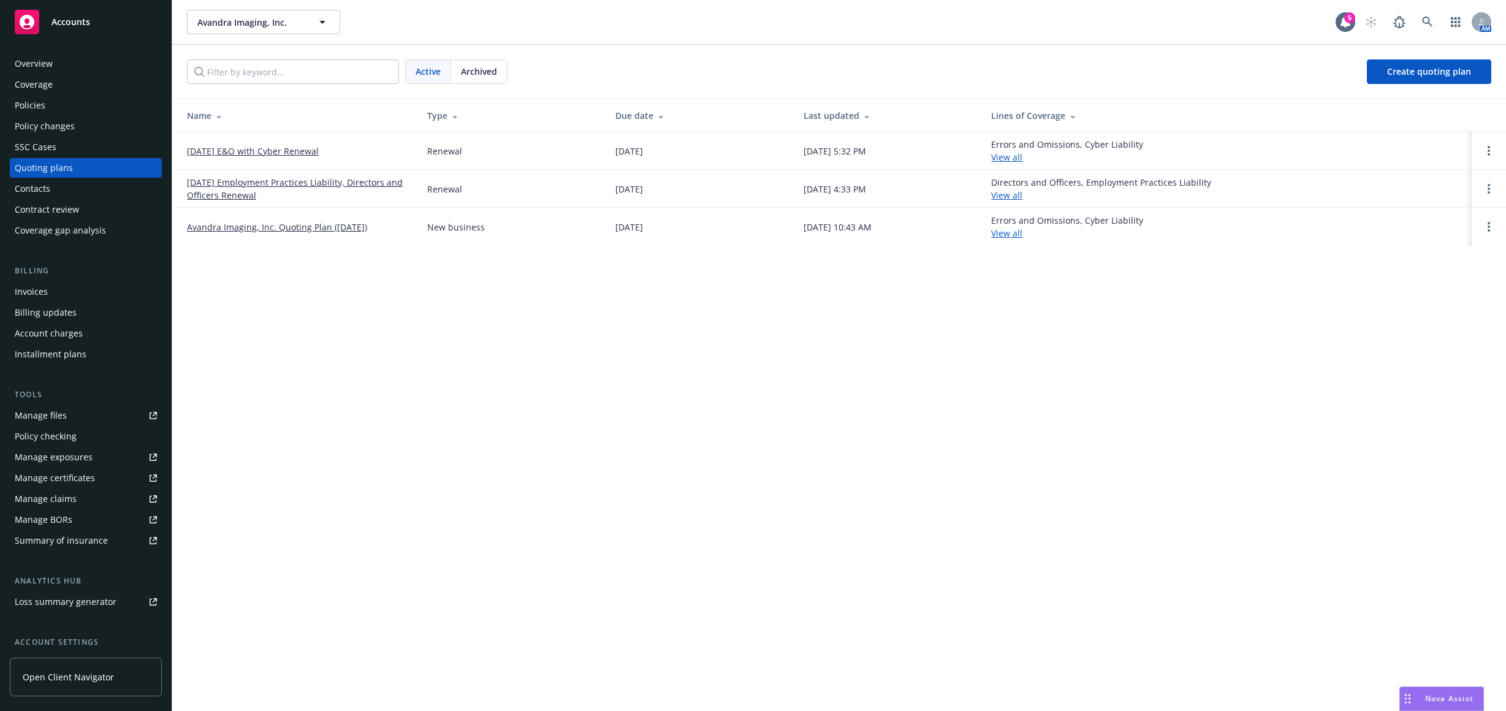
click at [282, 152] on link "10/01/25 E&O with Cyber Renewal" at bounding box center [253, 151] width 132 height 13
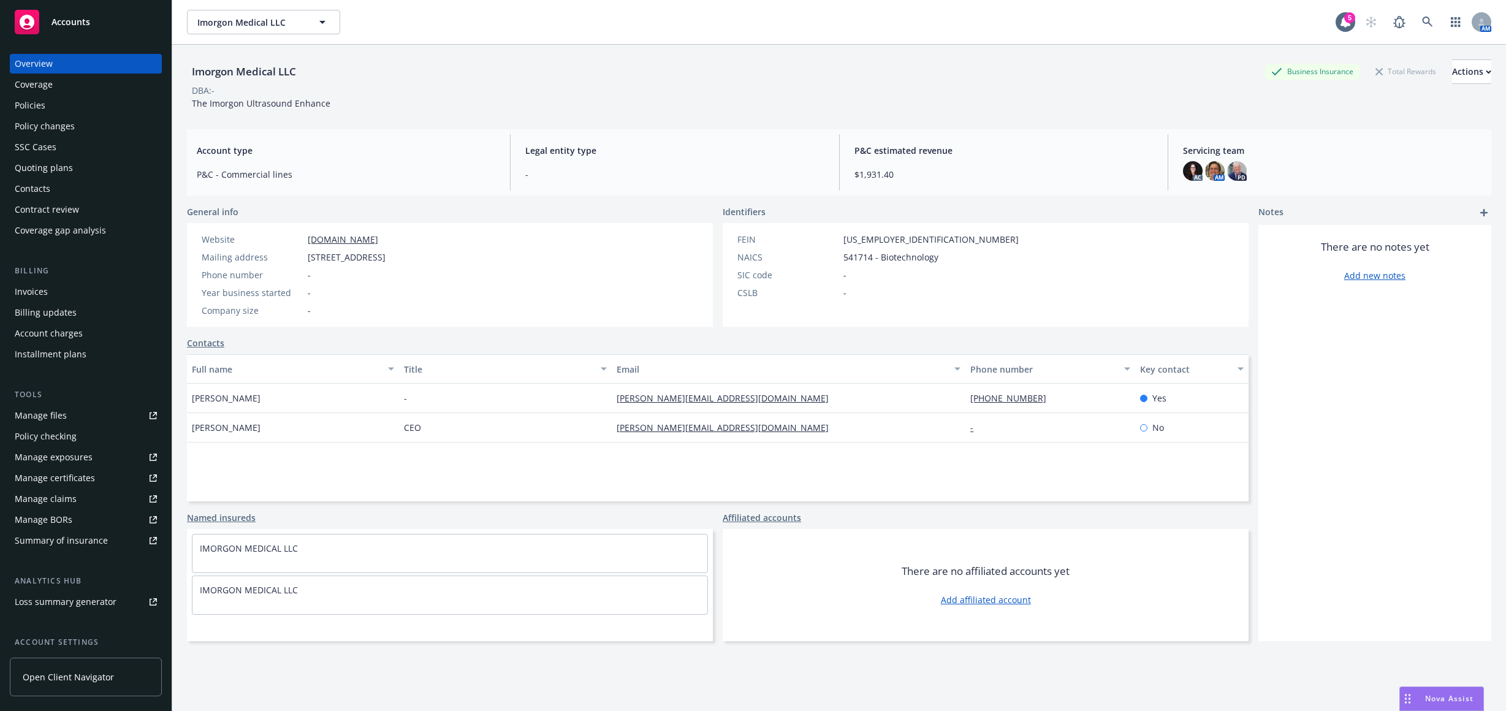
click at [81, 280] on div "Billing Invoices Billing updates Account charges Installment plans" at bounding box center [86, 314] width 152 height 99
click at [84, 293] on div "Invoices" at bounding box center [86, 292] width 142 height 20
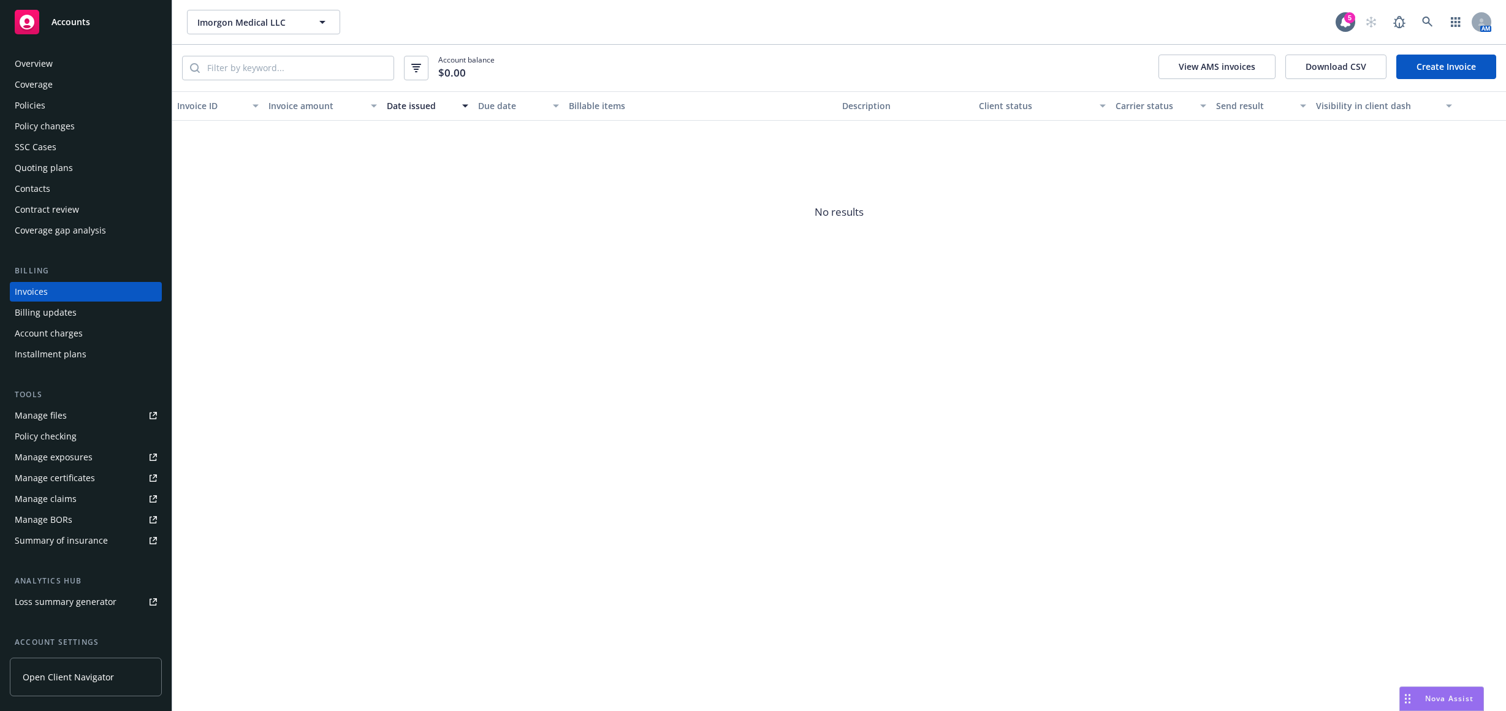
click at [1466, 67] on link "Create Invoice" at bounding box center [1446, 67] width 100 height 25
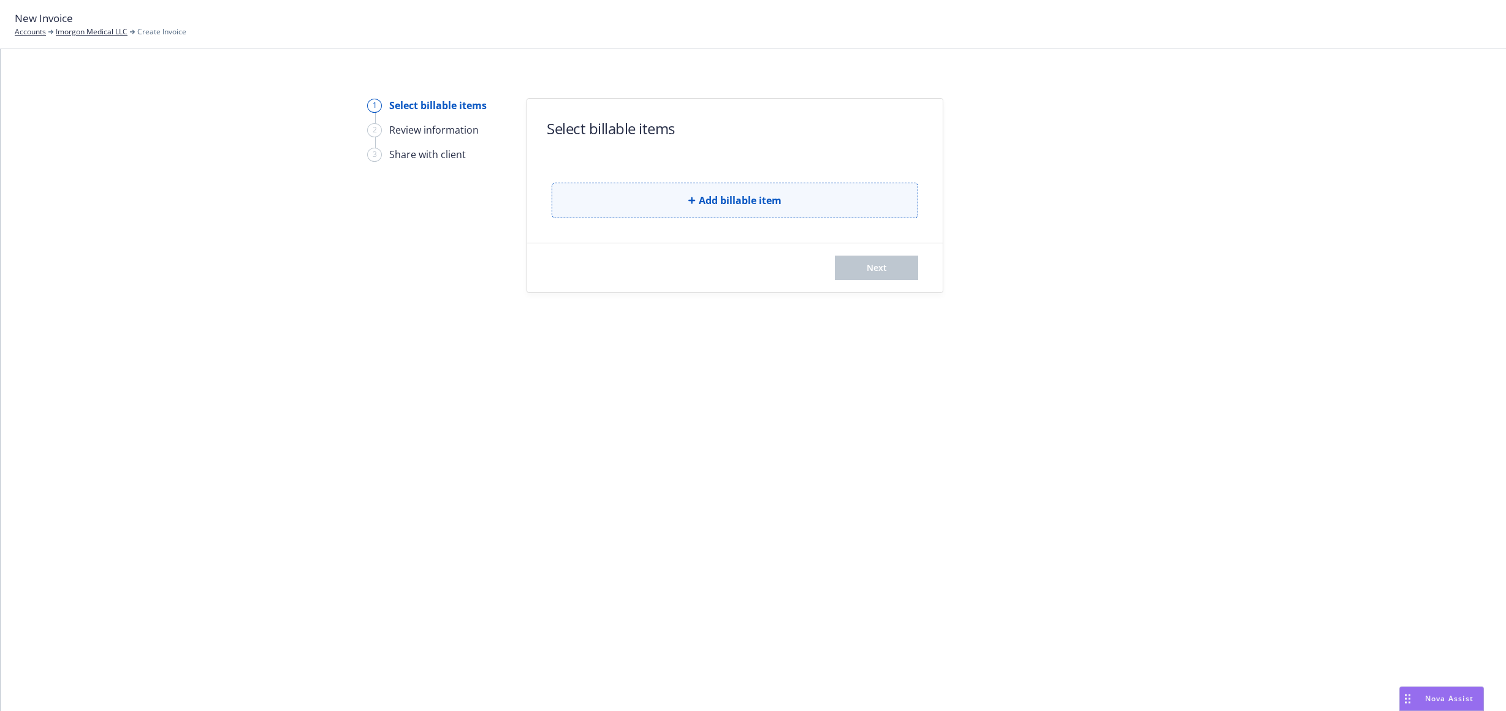
click at [733, 197] on span "Add billable item" at bounding box center [740, 200] width 83 height 15
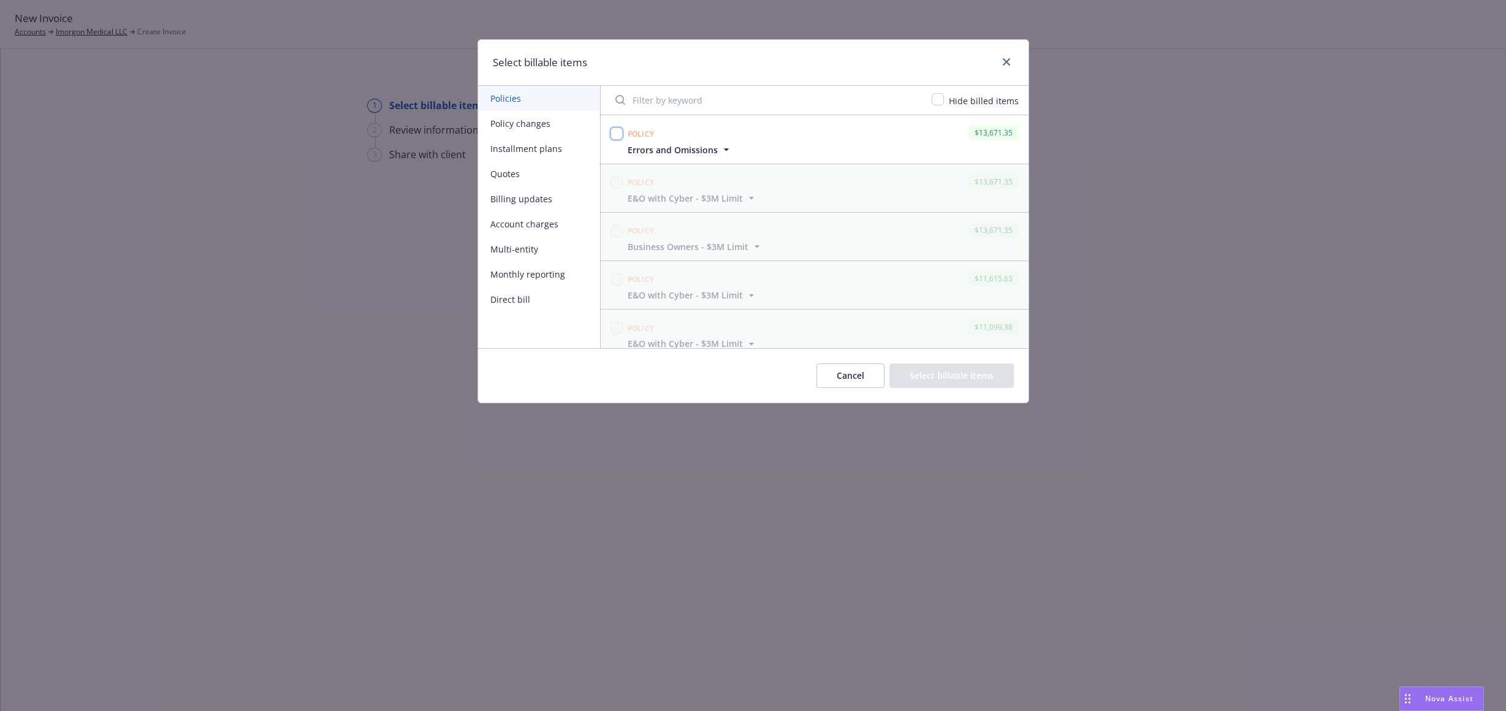
click at [619, 135] on input "checkbox" at bounding box center [617, 134] width 12 height 12
checkbox input "true"
click at [949, 362] on div "Cancel Select billable items" at bounding box center [753, 375] width 550 height 55
click at [939, 383] on button "Select billable items" at bounding box center [952, 376] width 124 height 25
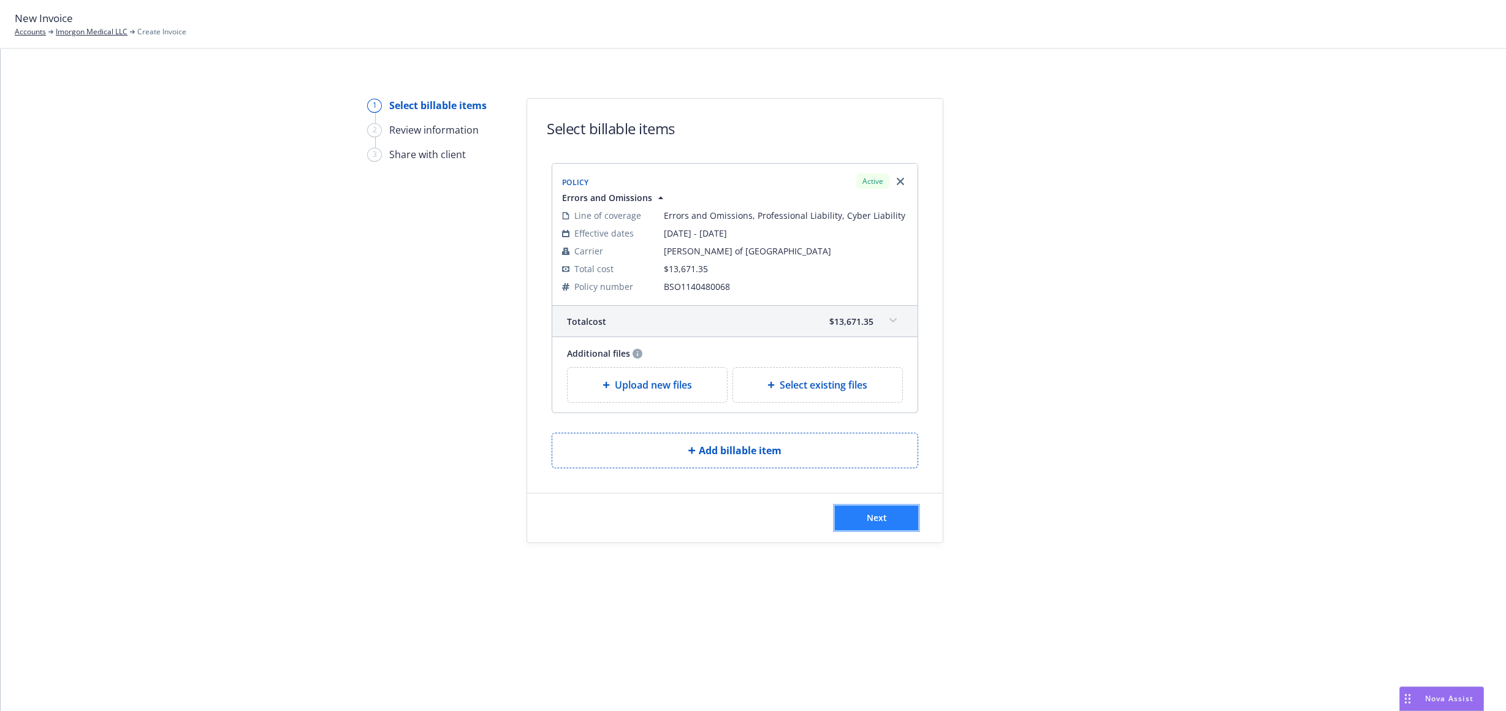
click at [891, 508] on button "Next" at bounding box center [876, 518] width 83 height 25
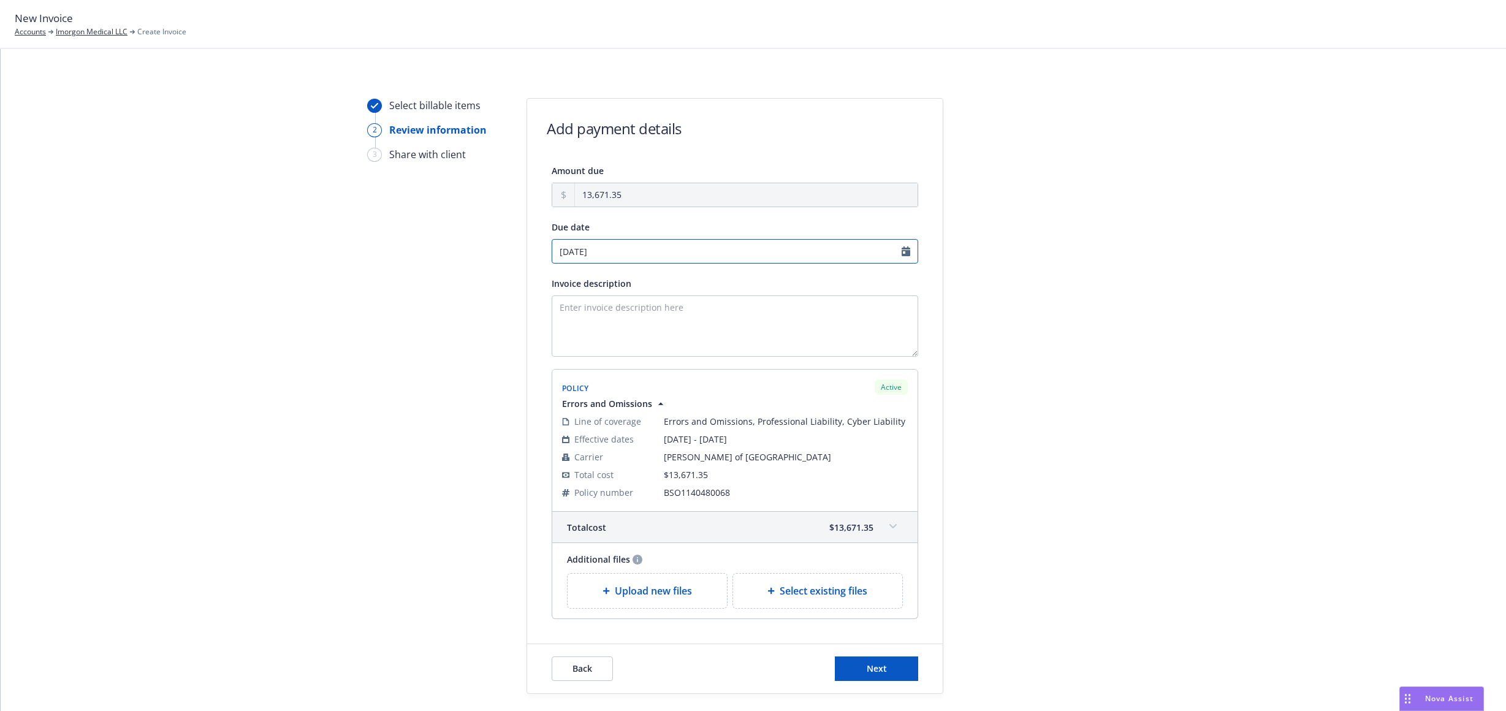
click at [816, 250] on input "09/11/2025" at bounding box center [735, 251] width 367 height 25
select select "September"
select select "2025"
click at [685, 332] on span "13" at bounding box center [678, 334] width 17 height 15
type input "09/13/2025"
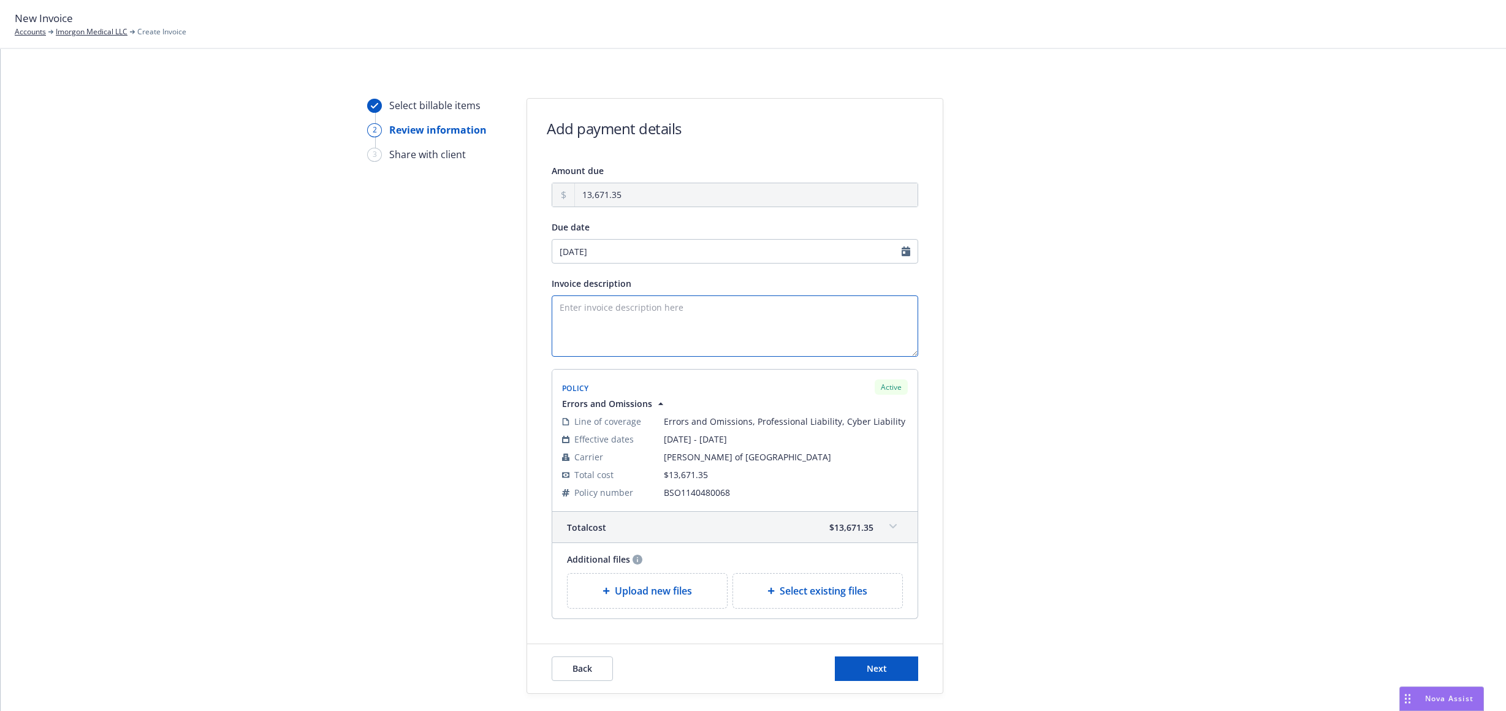
click at [684, 332] on textarea "Invoice description" at bounding box center [735, 325] width 367 height 61
type textarea "2025-2026 Errors and Omissions Renewal"
click at [866, 659] on button "Next" at bounding box center [876, 669] width 83 height 25
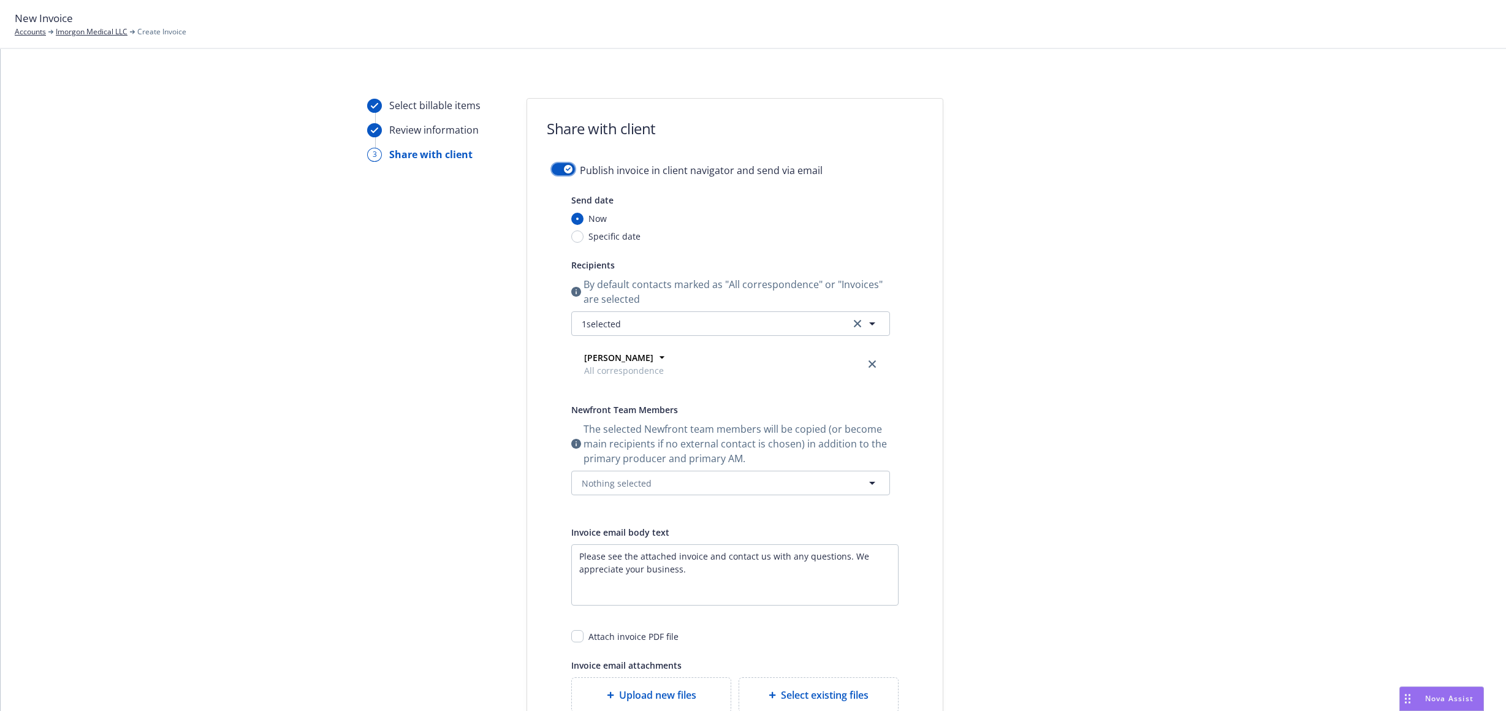
click at [566, 169] on div "button" at bounding box center [568, 169] width 9 height 9
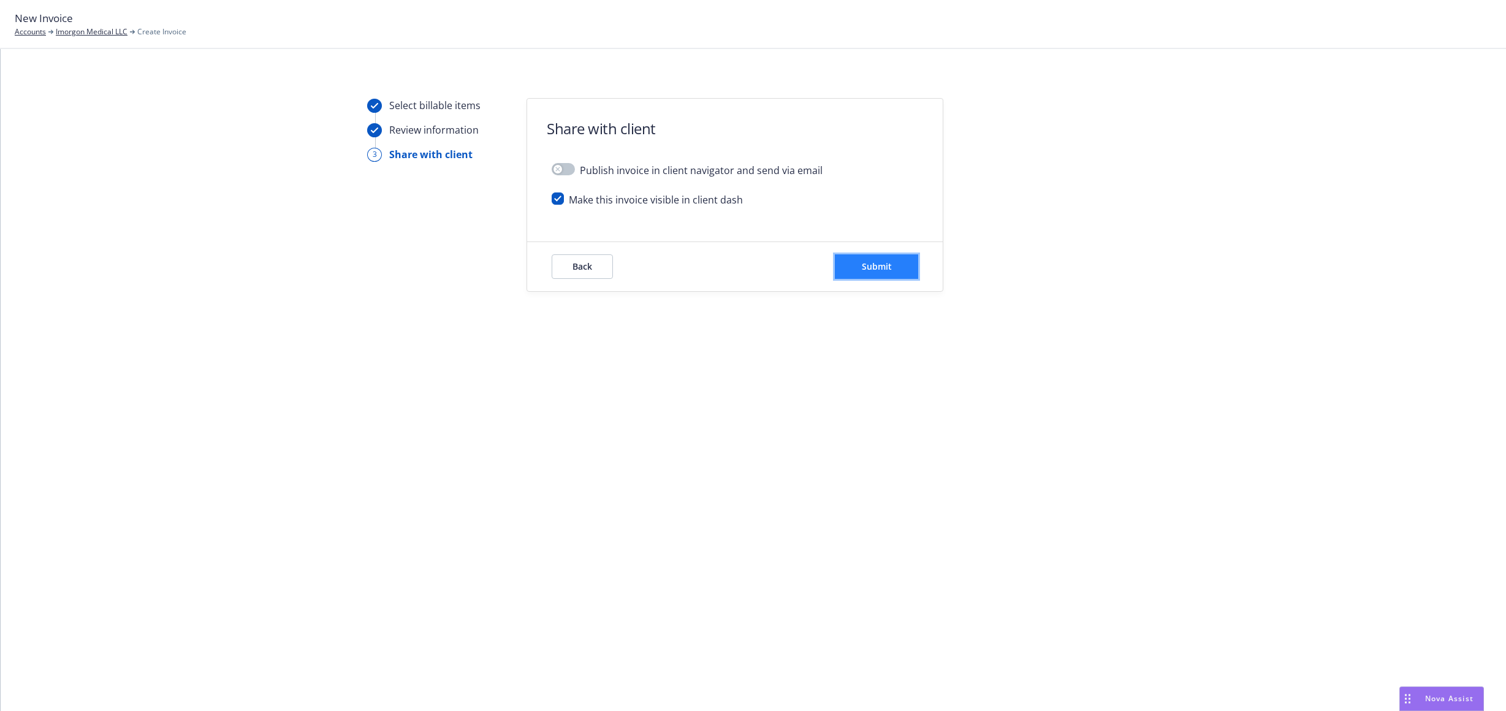
click at [862, 264] on span "Submit" at bounding box center [877, 267] width 30 height 12
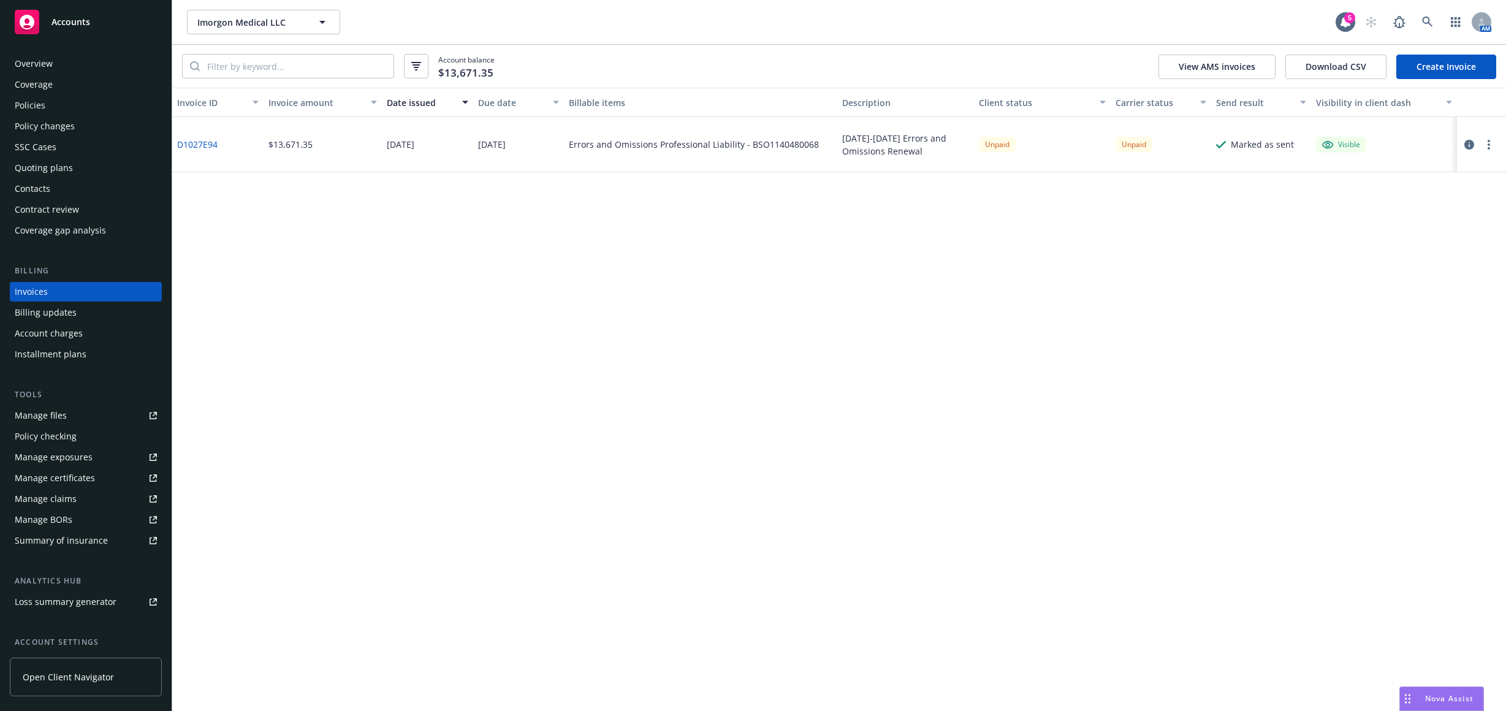
click at [93, 184] on div "Contacts" at bounding box center [86, 189] width 142 height 20
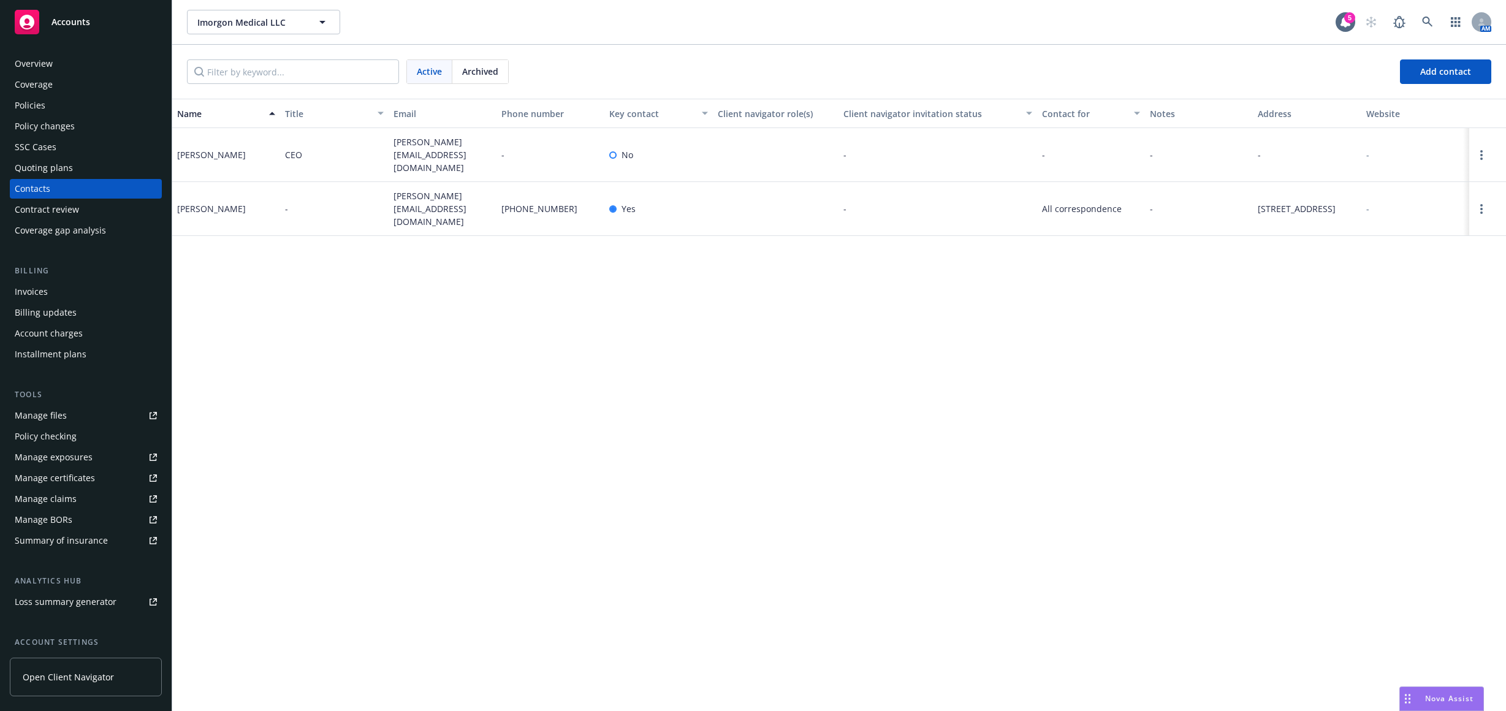
click at [65, 290] on div "Invoices" at bounding box center [86, 292] width 142 height 20
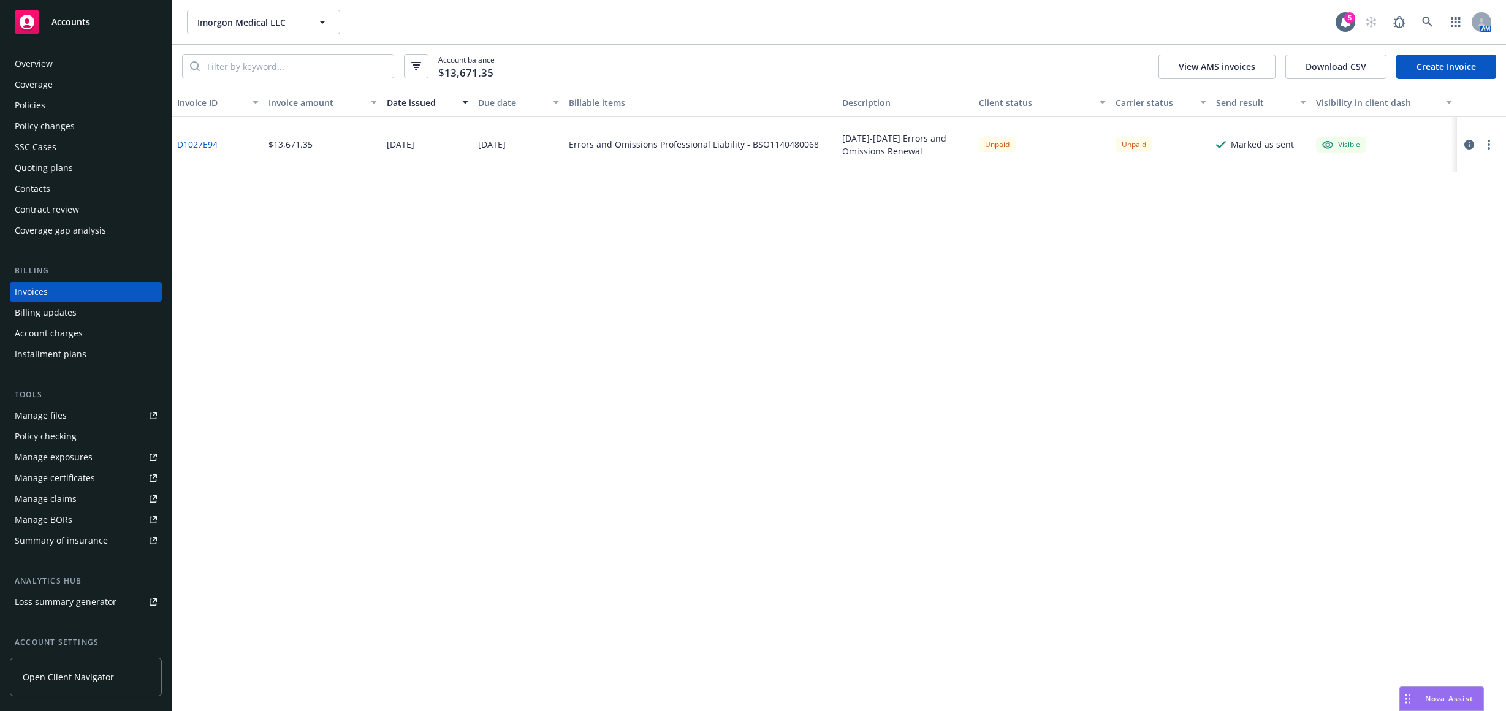
click at [1482, 148] on div at bounding box center [1479, 144] width 34 height 15
click at [1486, 148] on button "button" at bounding box center [1489, 144] width 15 height 15
click at [1413, 310] on link "Copy logging email" at bounding box center [1417, 317] width 156 height 25
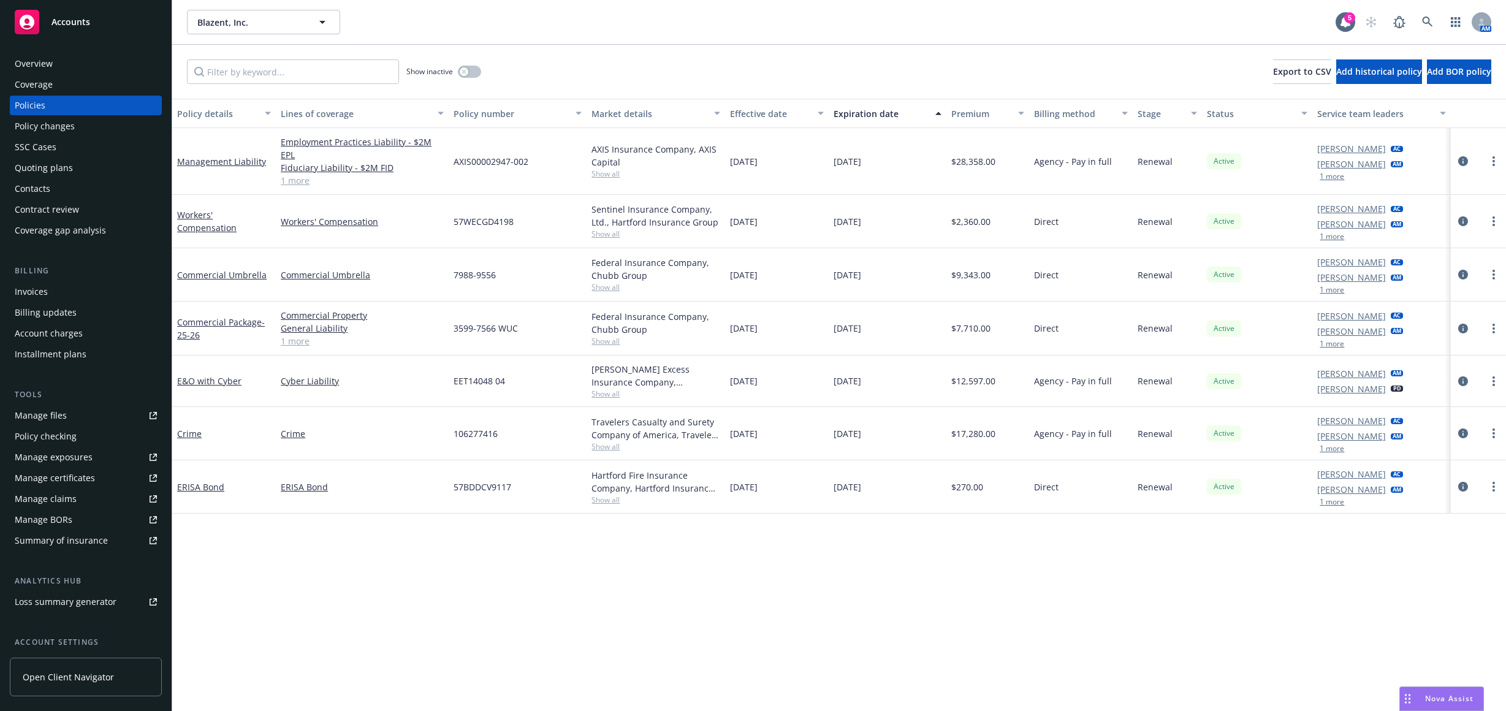
click at [107, 291] on div "Invoices" at bounding box center [86, 292] width 142 height 20
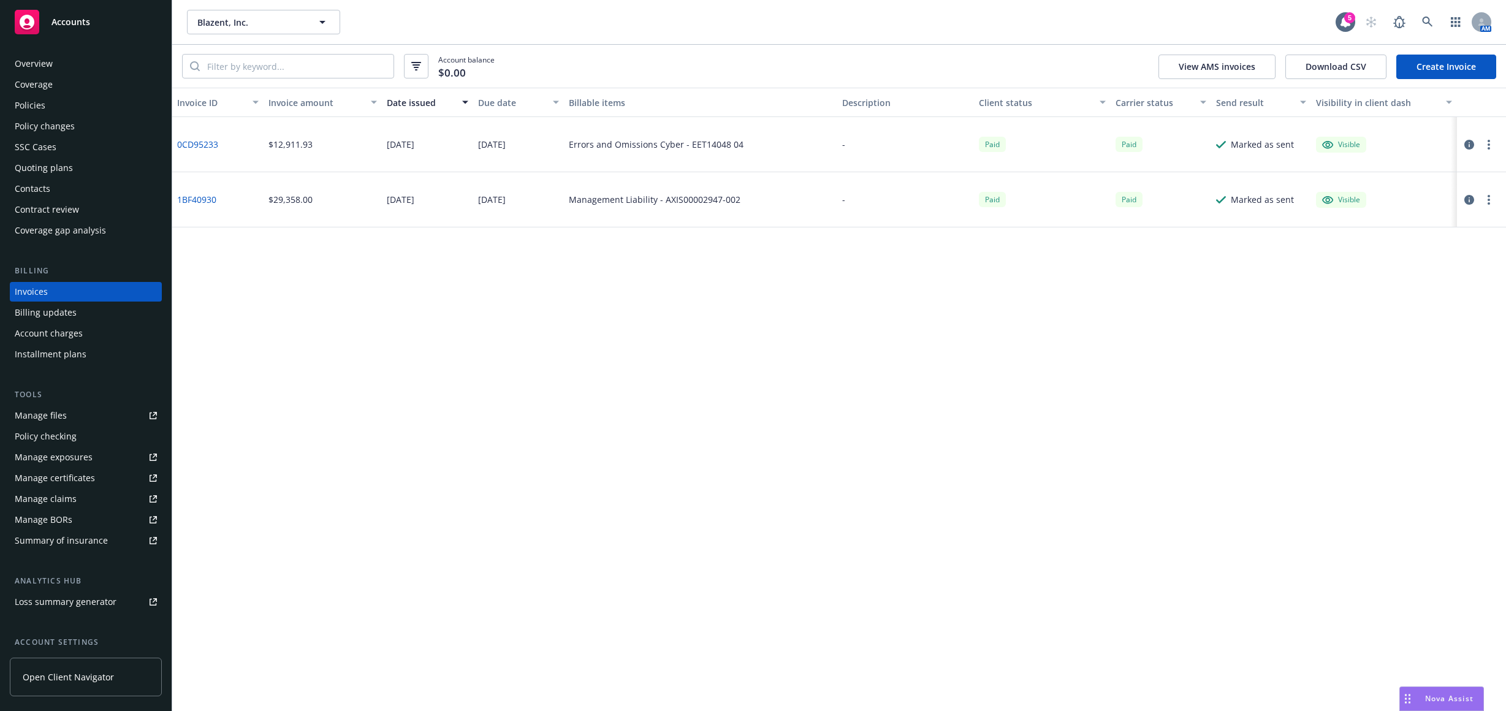
click at [1447, 63] on link "Create Invoice" at bounding box center [1446, 67] width 100 height 25
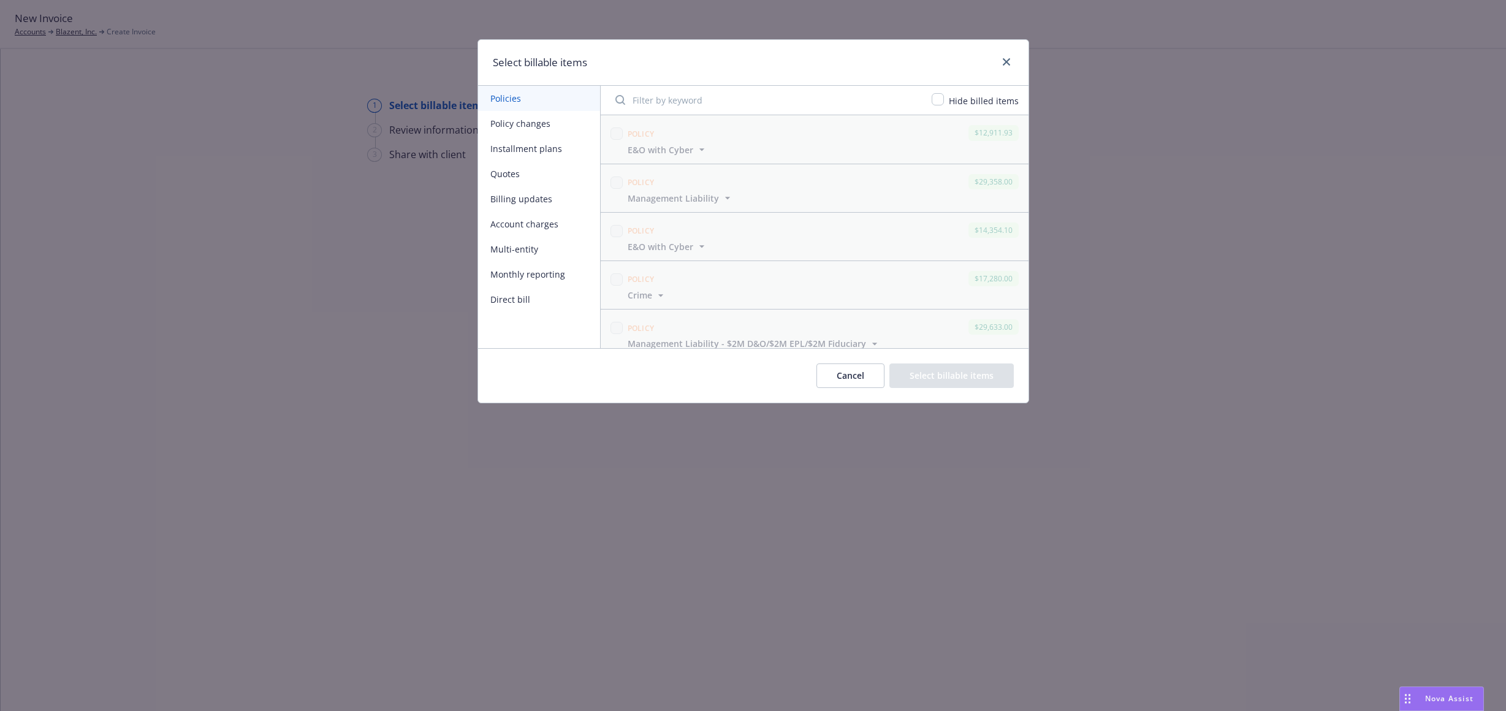
click at [545, 127] on button "Policy changes" at bounding box center [539, 123] width 122 height 25
click at [543, 148] on button "Installment plans" at bounding box center [539, 148] width 122 height 25
click at [540, 175] on button "Quotes" at bounding box center [539, 173] width 122 height 25
click at [540, 192] on button "Billing updates" at bounding box center [539, 198] width 122 height 25
click at [535, 169] on button "Quotes" at bounding box center [539, 173] width 122 height 25
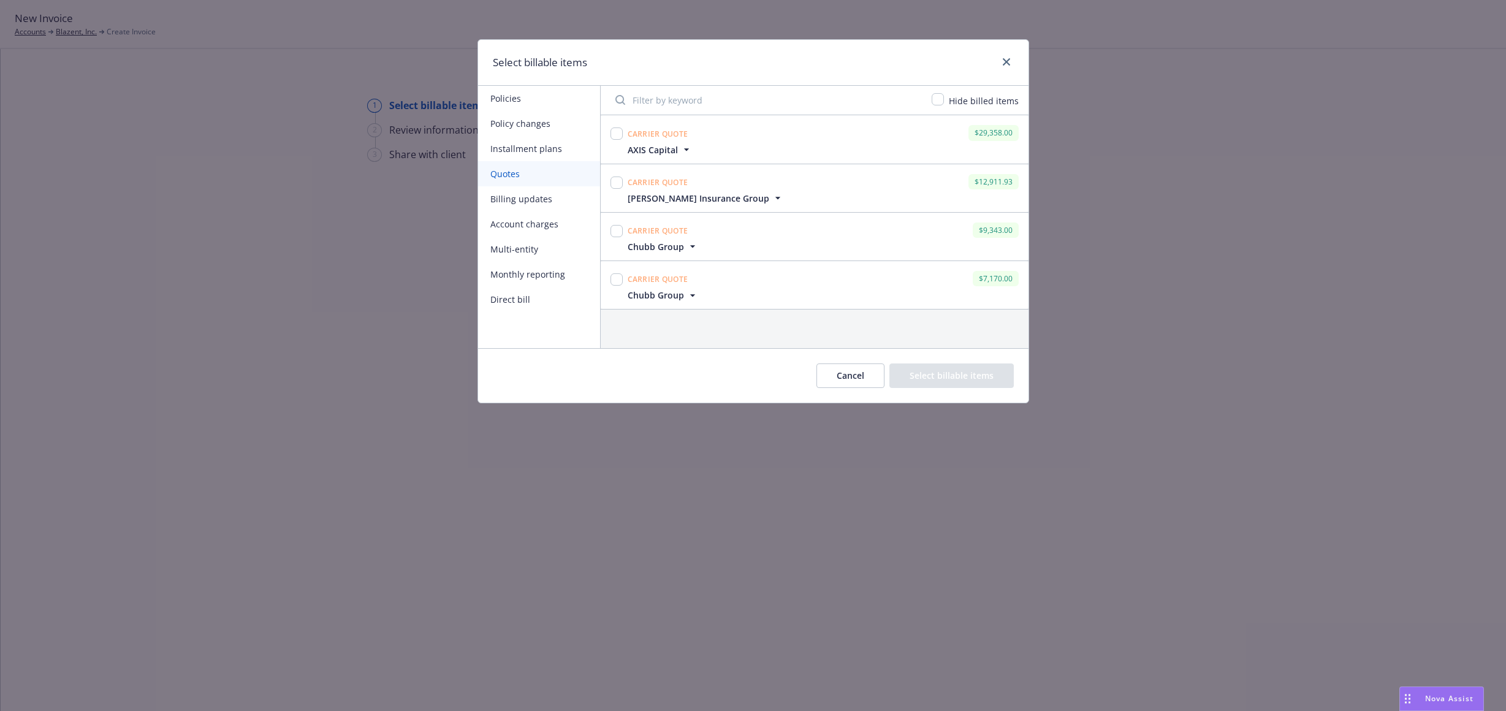
click at [541, 210] on button "Billing updates" at bounding box center [539, 198] width 122 height 25
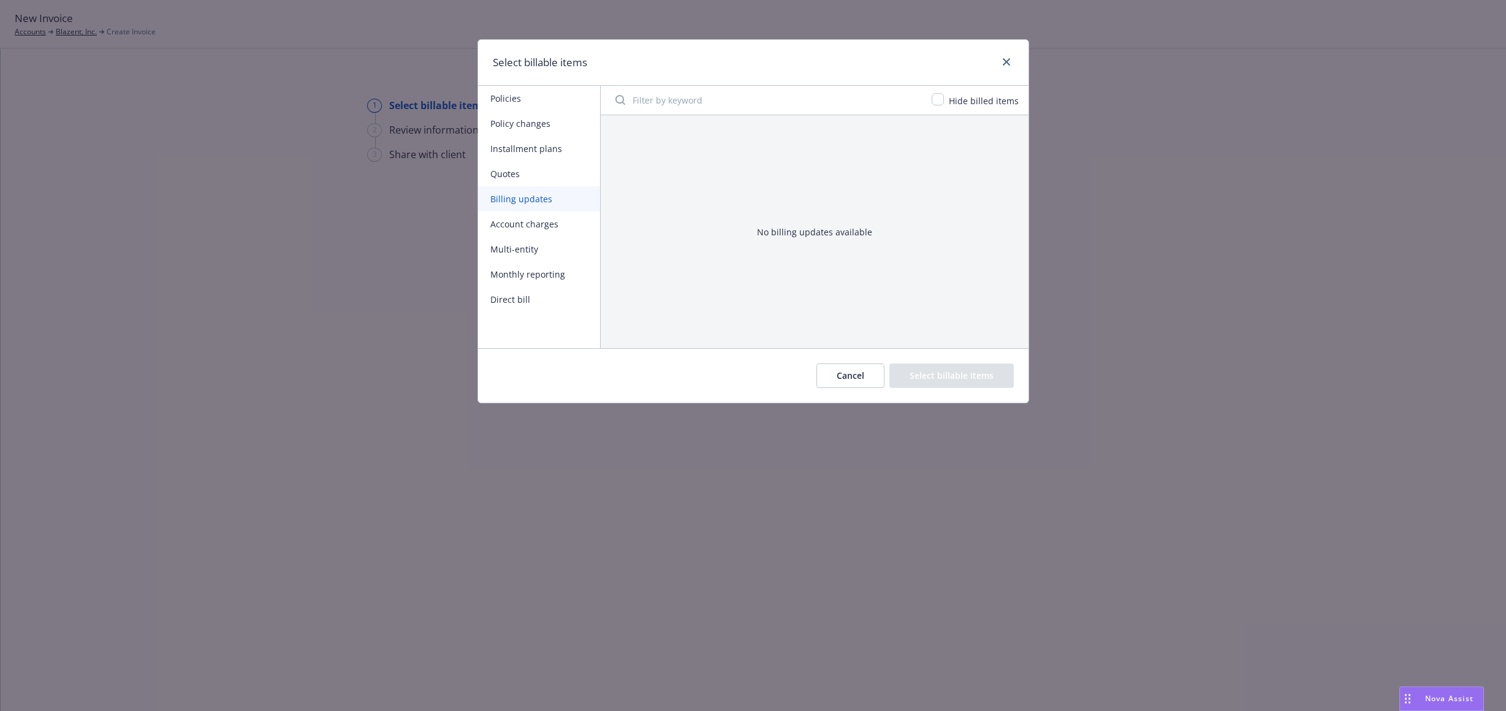
click at [543, 234] on button "Account charges" at bounding box center [539, 223] width 122 height 25
click at [543, 247] on button "Multi-entity" at bounding box center [539, 249] width 122 height 25
click at [547, 270] on button "Monthly reporting" at bounding box center [539, 274] width 122 height 25
click at [530, 292] on button "Direct bill" at bounding box center [539, 299] width 122 height 25
click at [859, 376] on button "Cancel" at bounding box center [851, 376] width 68 height 25
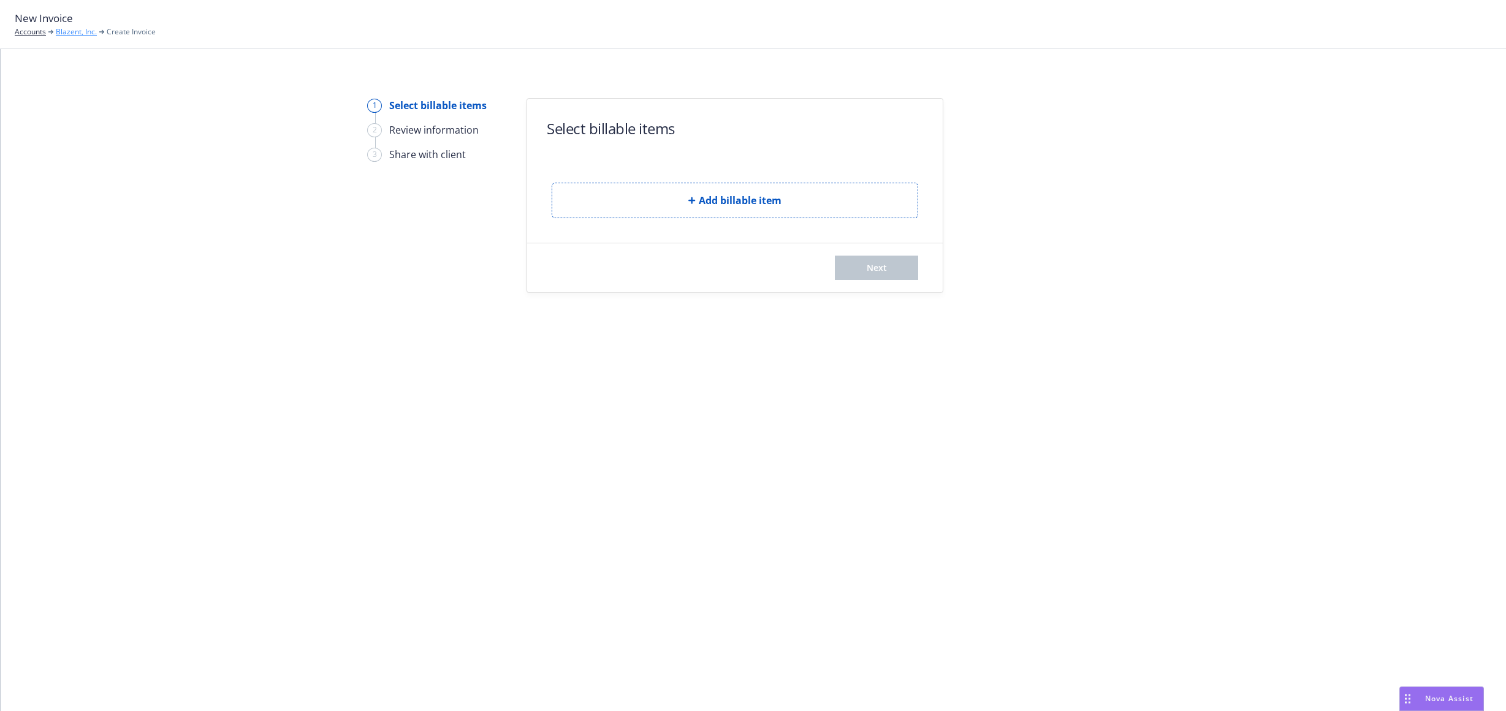
click at [66, 32] on link "Blazent, Inc." at bounding box center [76, 31] width 41 height 11
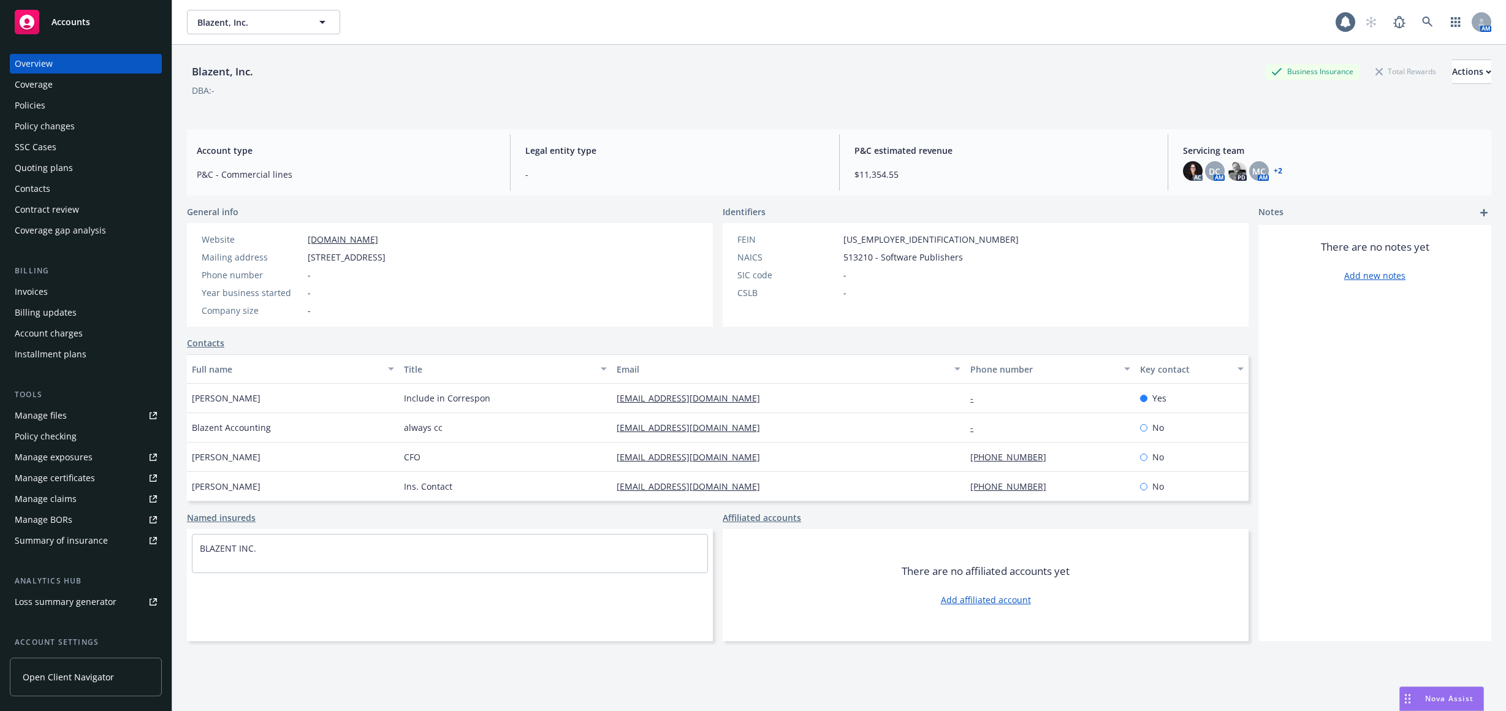
click at [90, 109] on div "Policies" at bounding box center [86, 106] width 142 height 20
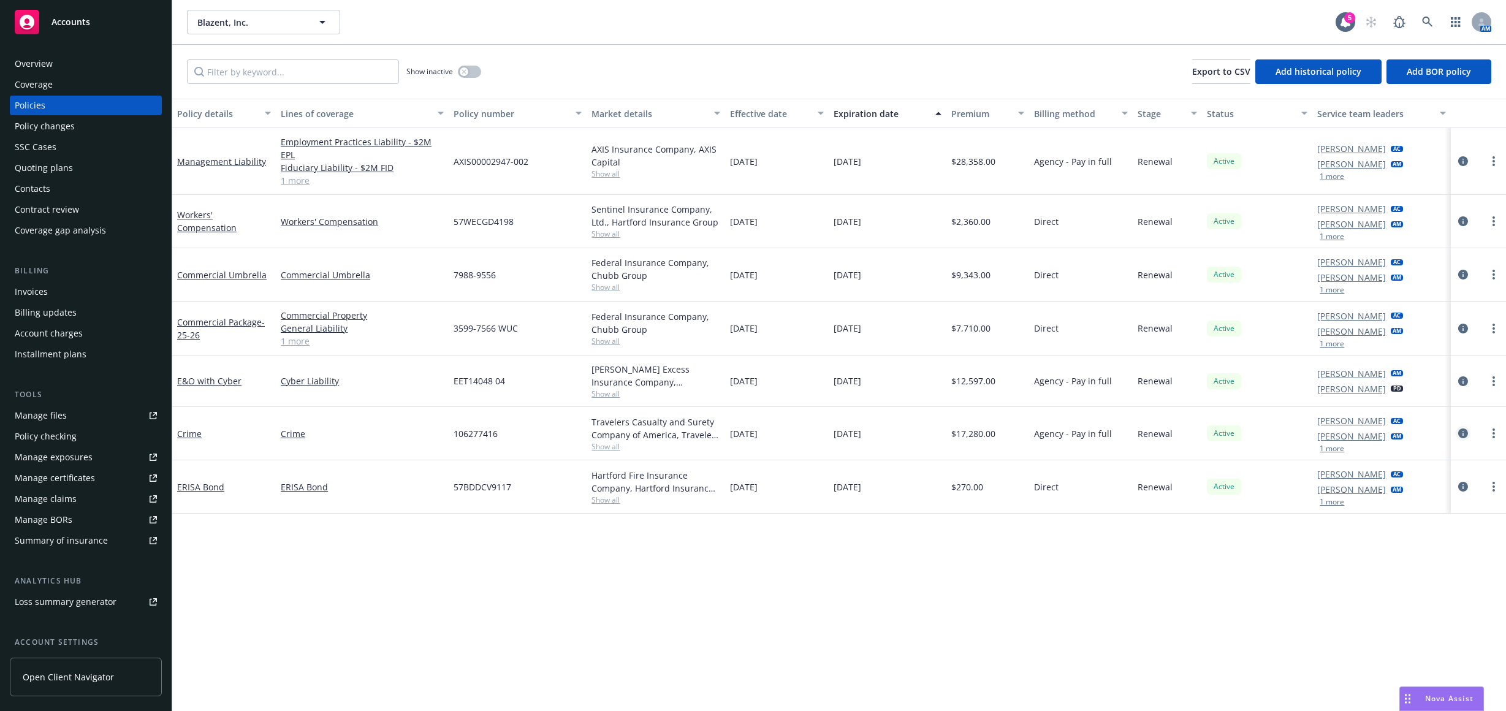
click at [1467, 429] on icon "circleInformation" at bounding box center [1463, 434] width 10 height 10
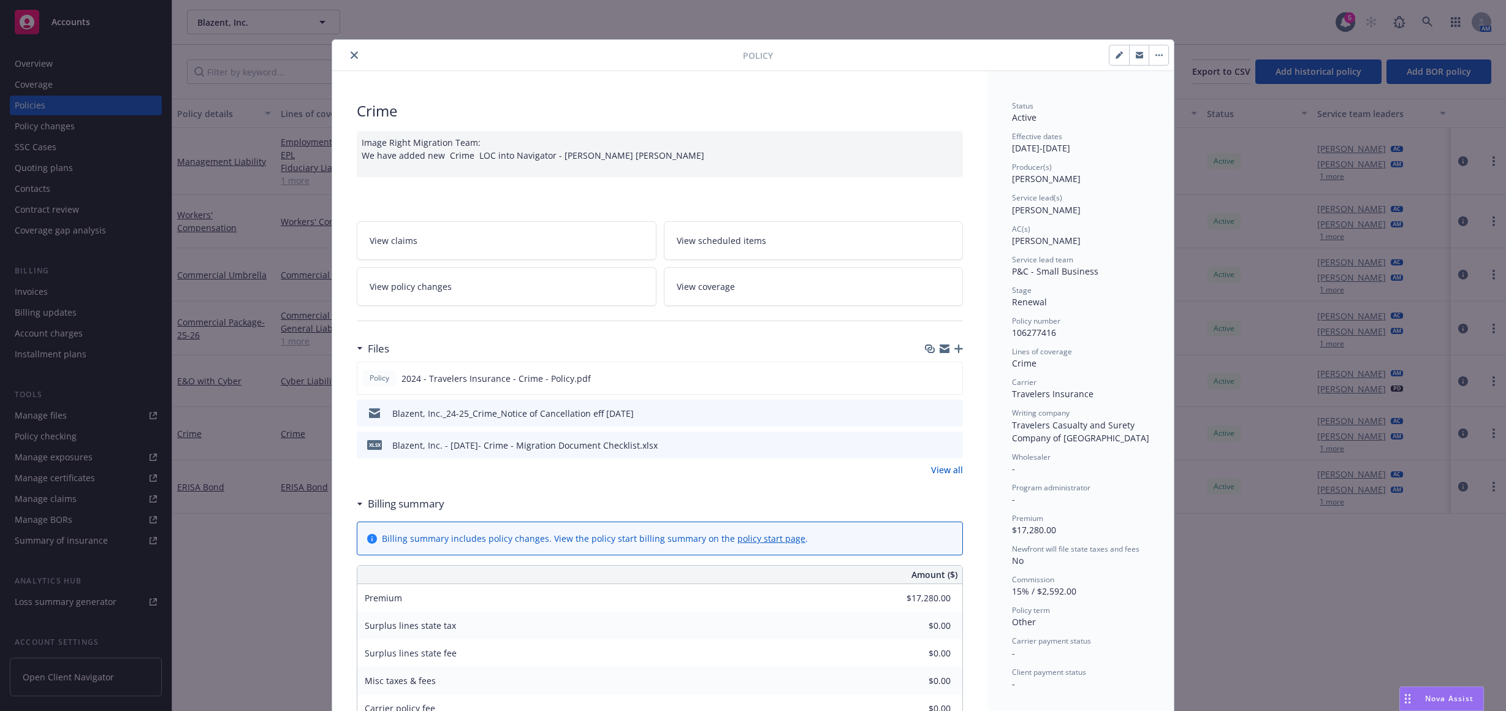
click at [550, 286] on link "View policy changes" at bounding box center [507, 286] width 300 height 39
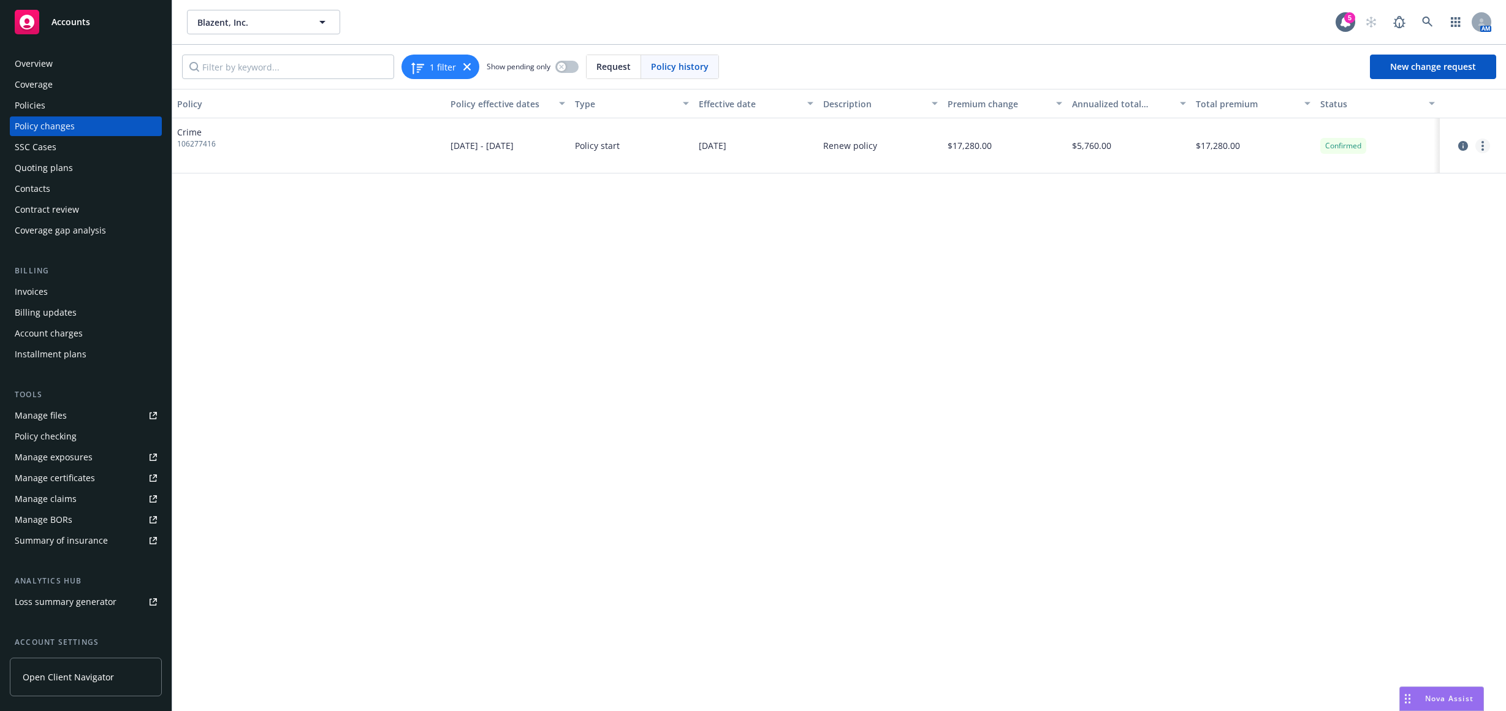
click at [1484, 142] on link "more" at bounding box center [1483, 146] width 15 height 15
click at [1411, 244] on link "Edit billing info" at bounding box center [1384, 244] width 210 height 25
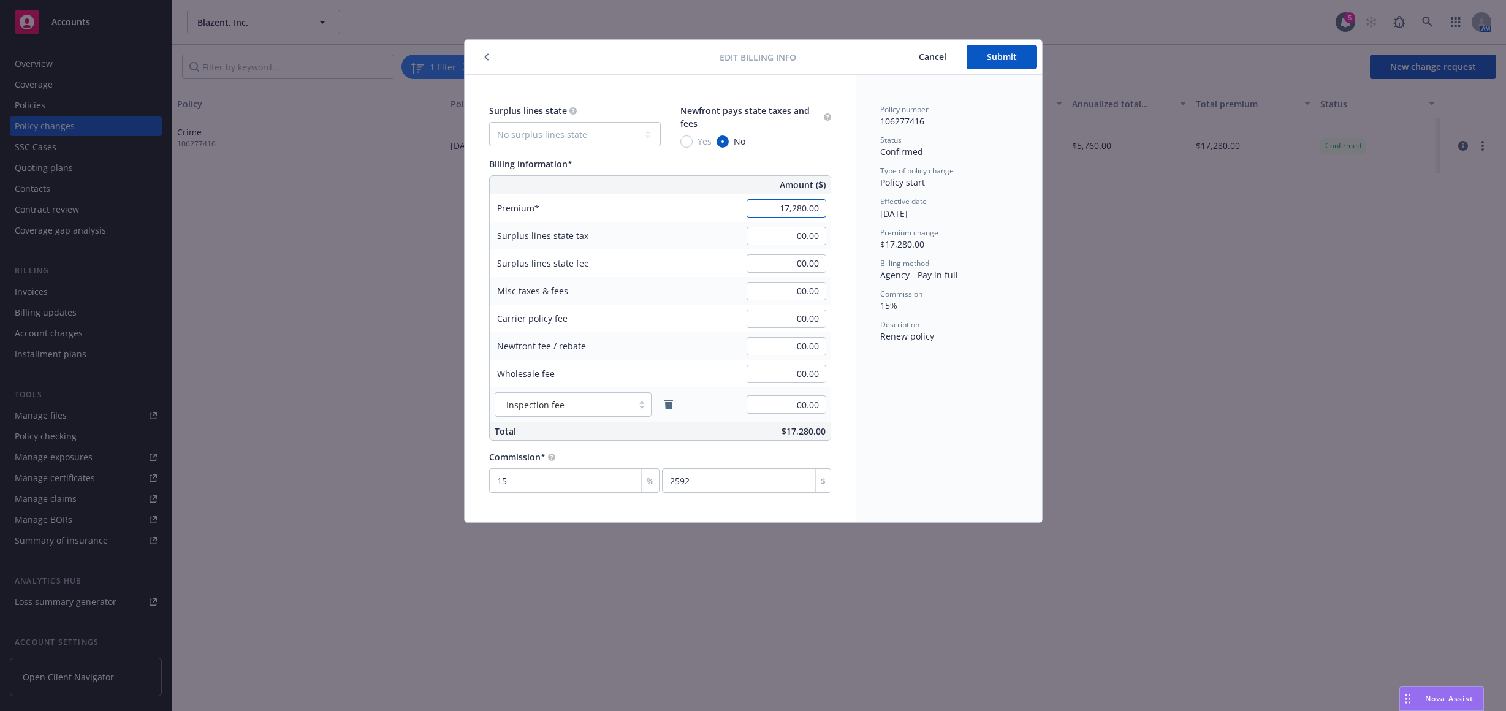
click at [775, 212] on input "17,280.00" at bounding box center [787, 208] width 80 height 18
type input "5,760.00"
type input "864"
click at [850, 300] on div "Surplus lines state No surplus lines state Alaska Alabama Arkansas Arizona Cali…" at bounding box center [660, 299] width 391 height 448
click at [985, 62] on button "Submit" at bounding box center [1002, 57] width 70 height 25
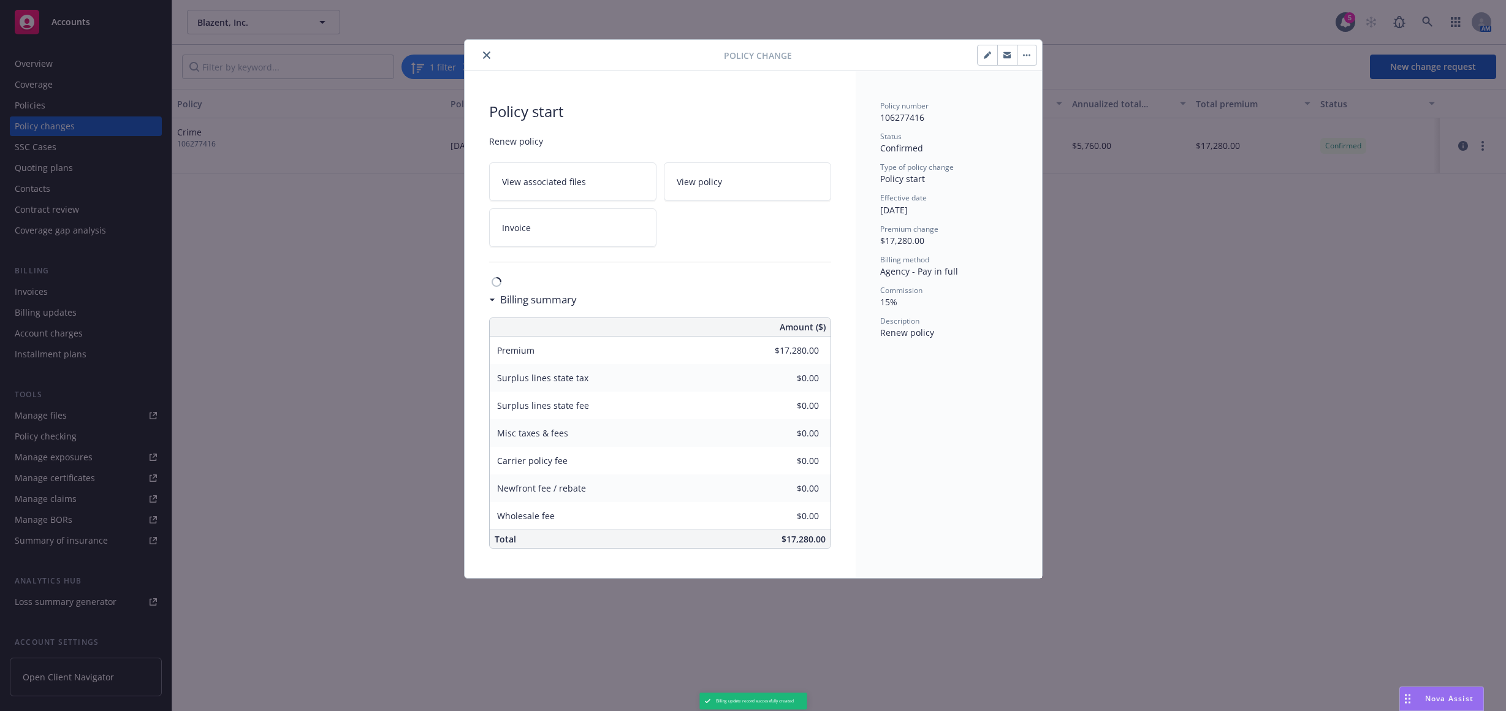
type input "$5,760.00"
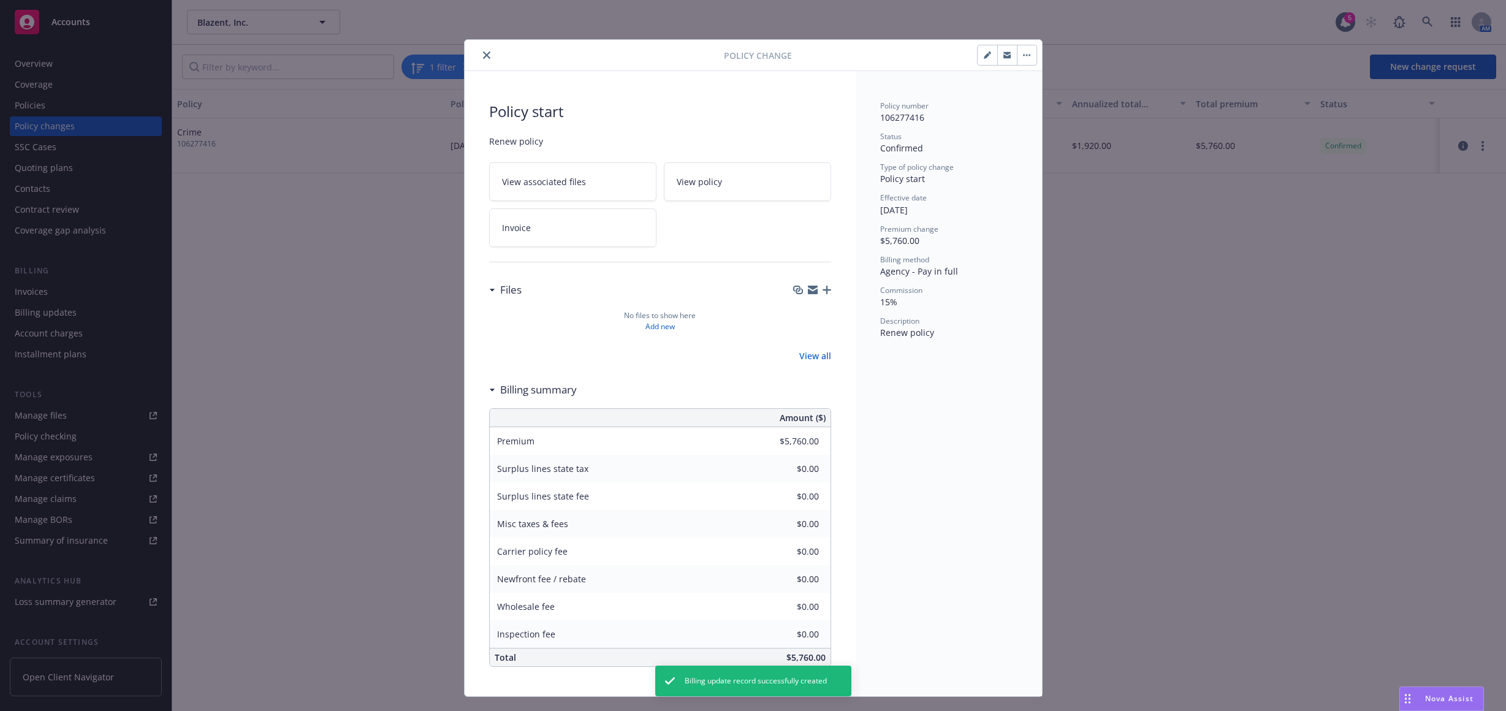
click at [984, 56] on icon "button" at bounding box center [987, 56] width 6 height 6
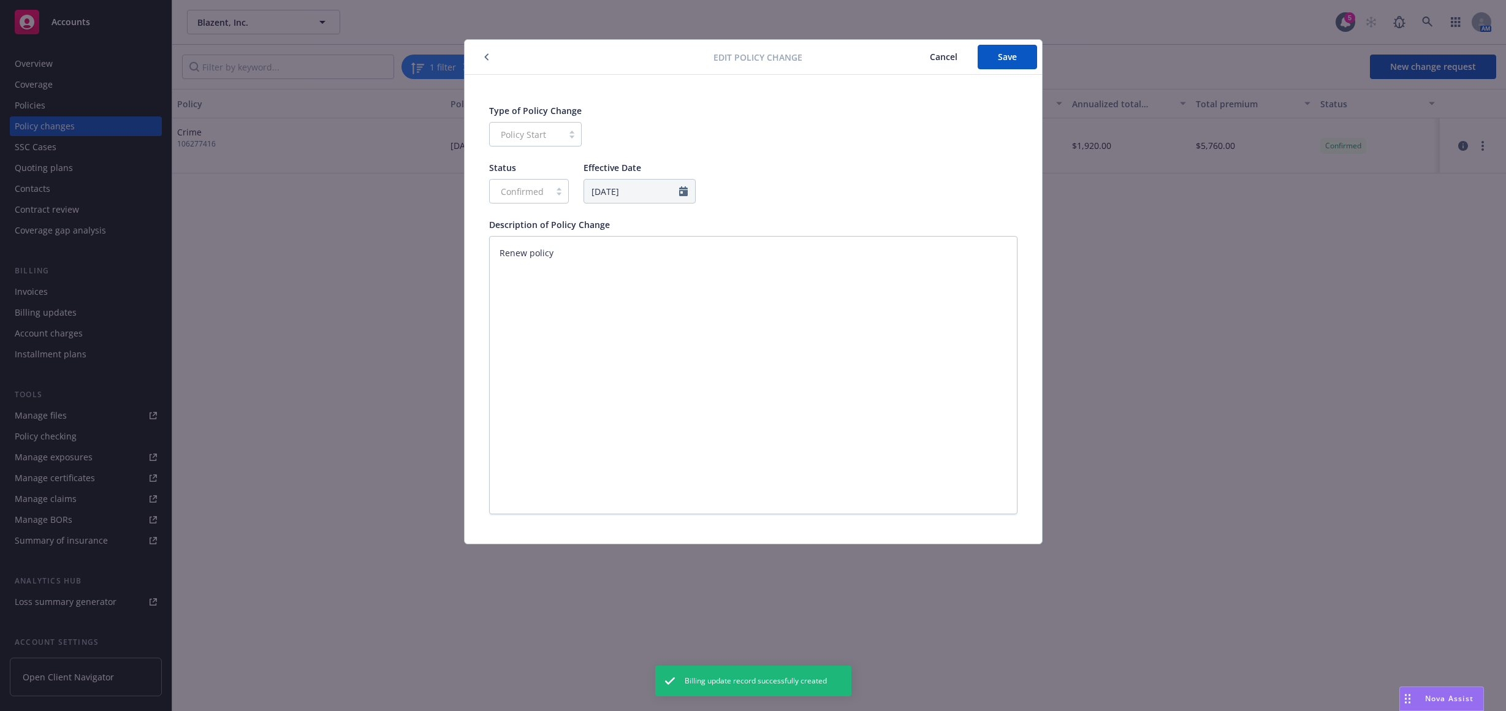
click at [489, 55] on icon "button" at bounding box center [486, 56] width 5 height 7
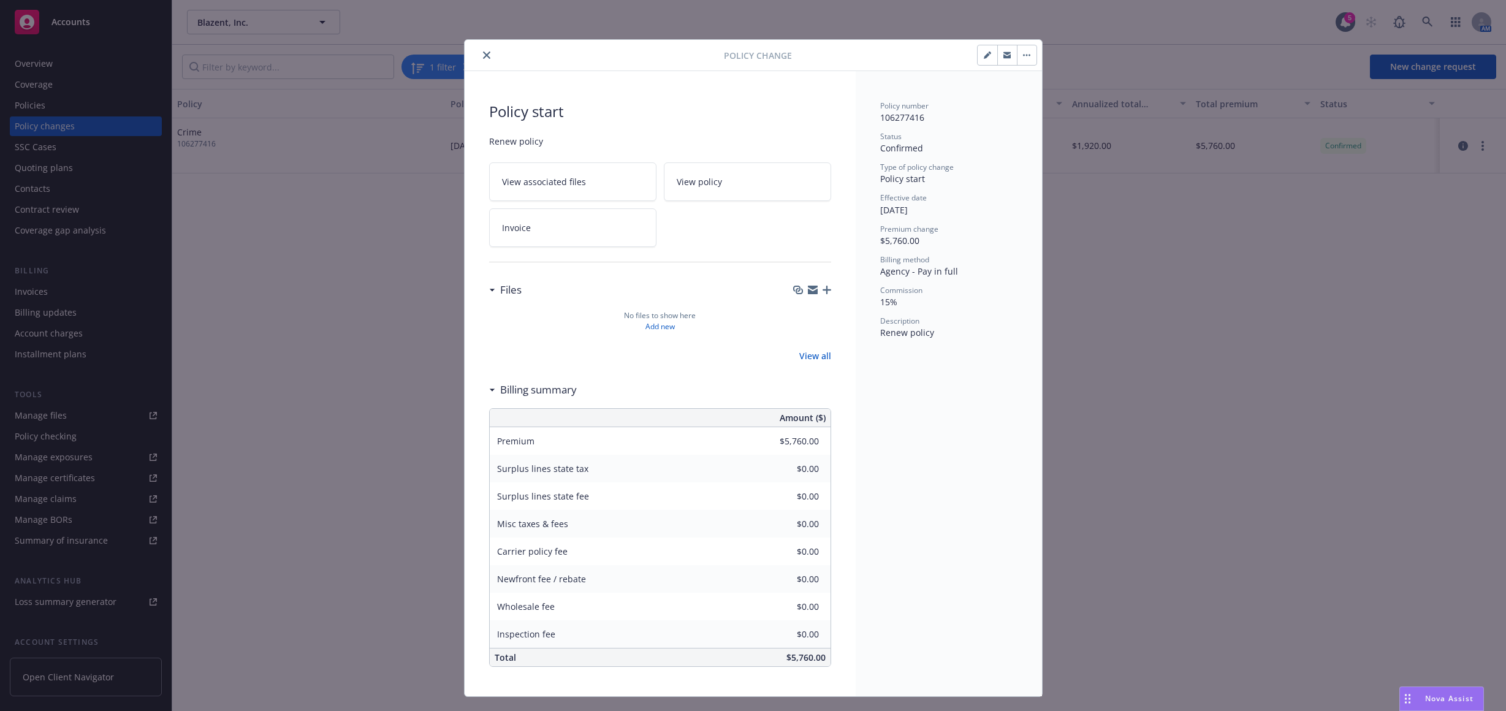
click at [832, 55] on div at bounding box center [914, 55] width 245 height 21
click at [986, 56] on icon "button" at bounding box center [987, 54] width 7 height 7
type textarea "x"
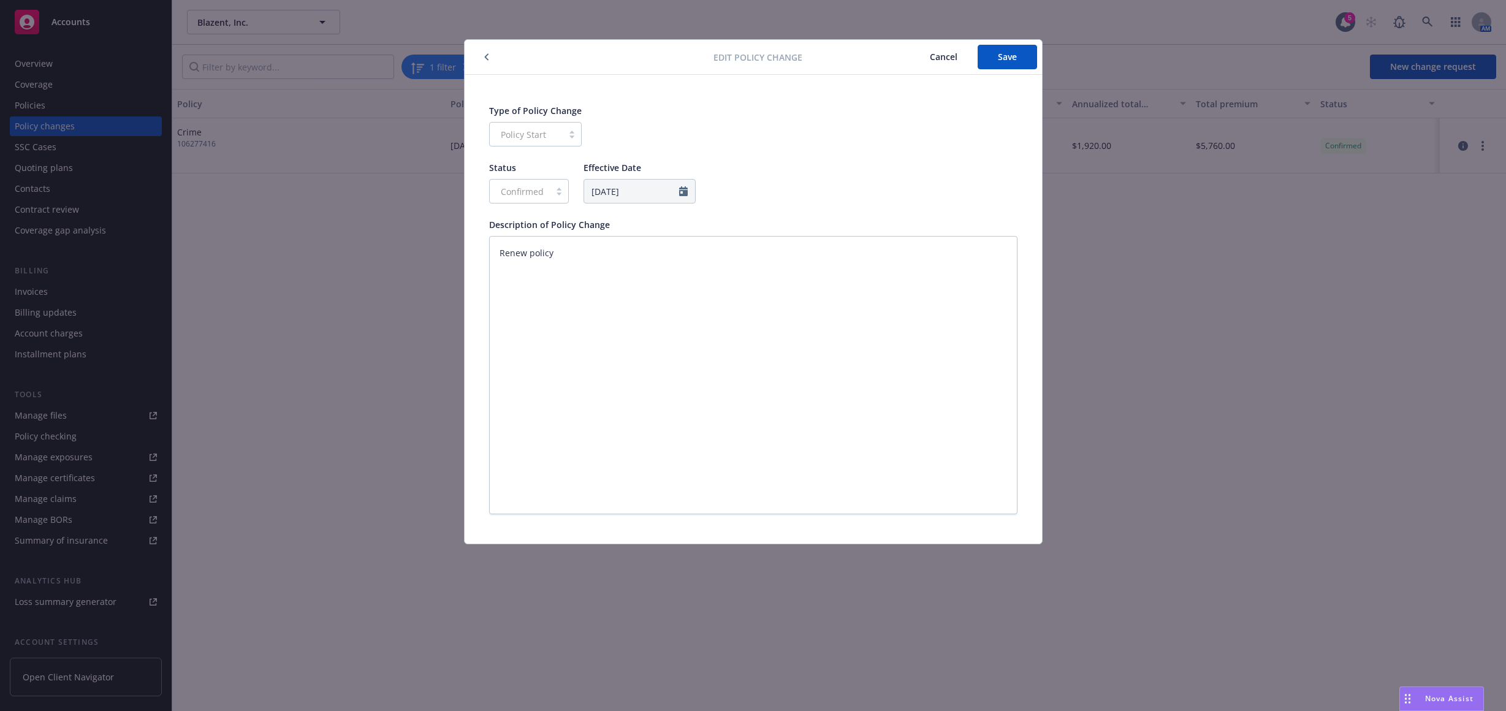
click at [487, 58] on icon "button" at bounding box center [486, 56] width 5 height 7
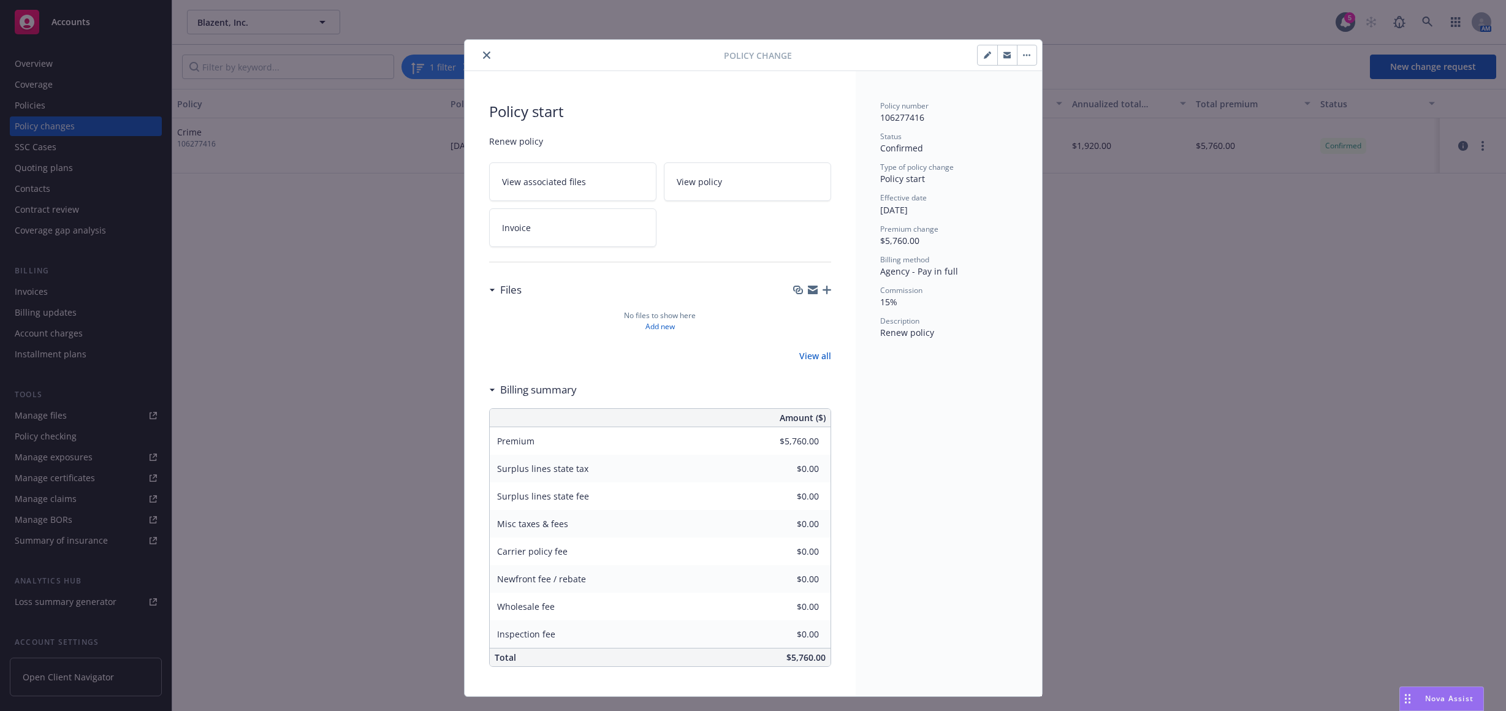
click at [1027, 52] on button "button" at bounding box center [1027, 55] width 20 height 20
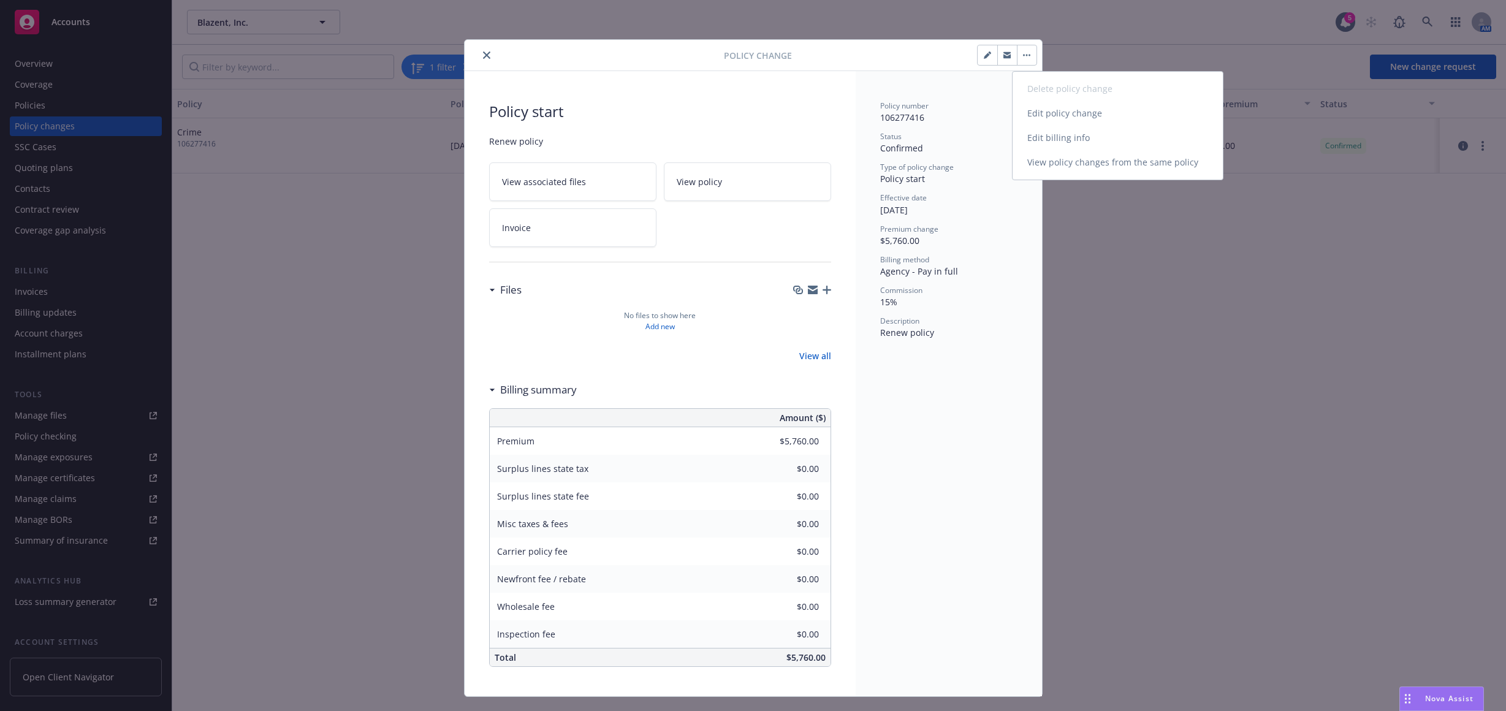
click at [1042, 142] on link "Edit billing info" at bounding box center [1118, 138] width 210 height 25
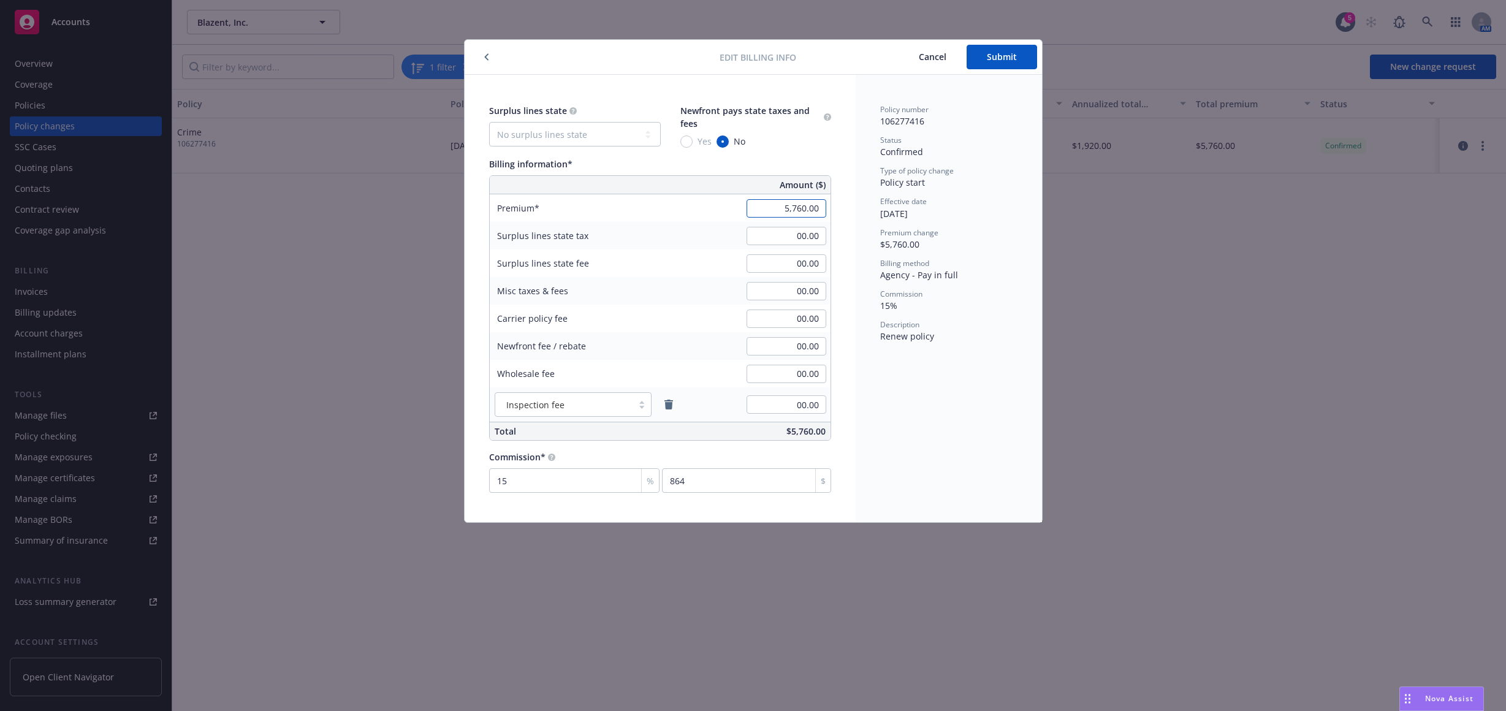
click at [773, 205] on input "5,760.00" at bounding box center [787, 208] width 80 height 18
type input "17,280.00"
type input "2592"
drag, startPoint x: 932, startPoint y: 471, endPoint x: 936, endPoint y: 433, distance: 38.2
click at [932, 471] on div "Policy number 106277416 Status Confirmed Type of policy change Policy start Eff…" at bounding box center [949, 299] width 186 height 448
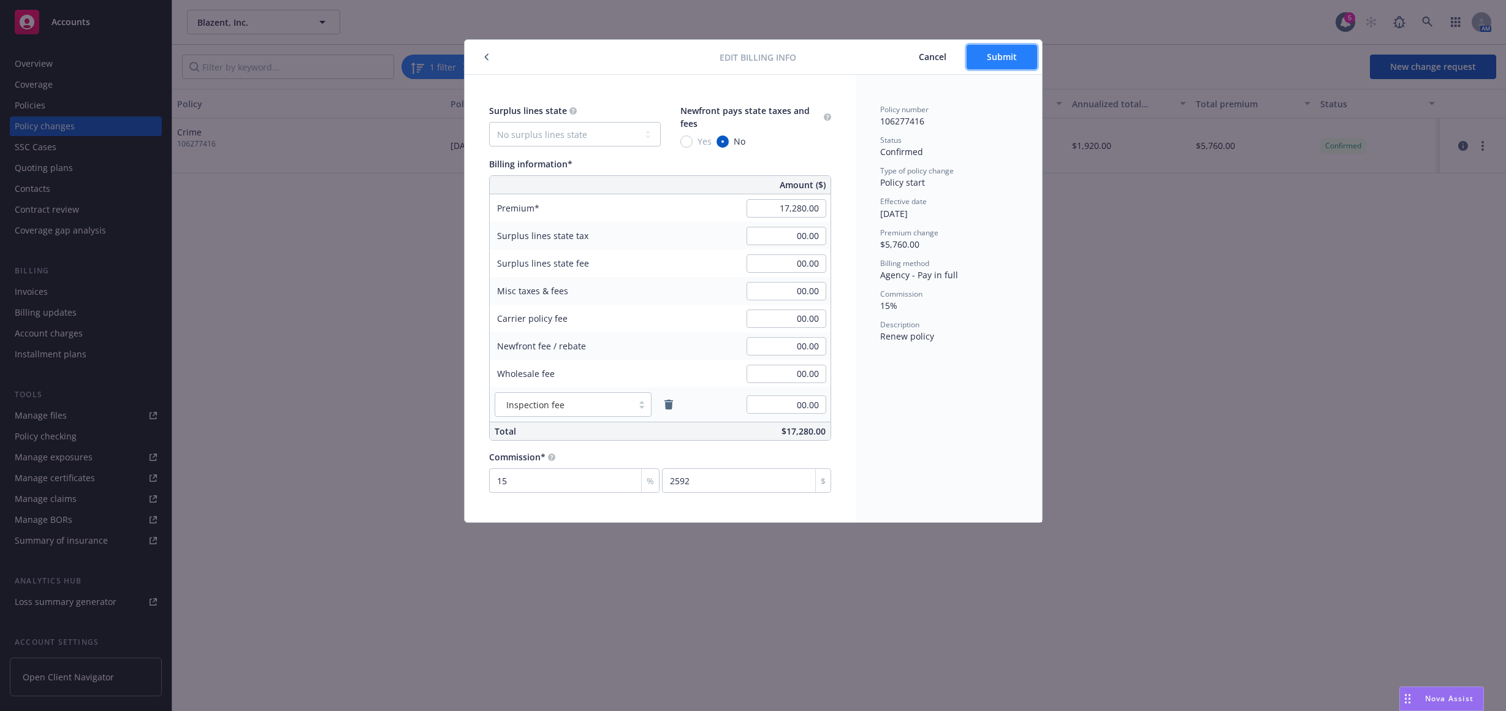
click at [1007, 56] on span "Submit" at bounding box center [1002, 57] width 30 height 12
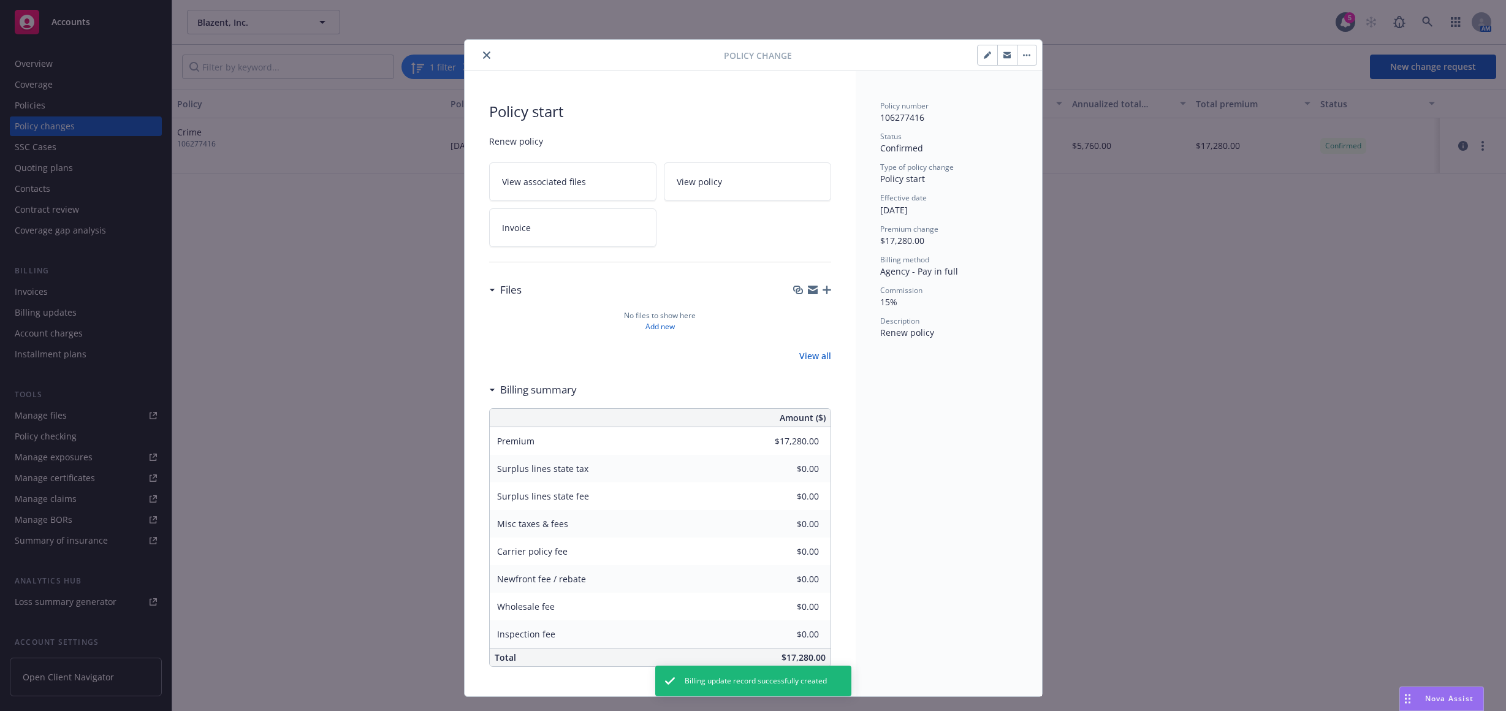
click at [481, 46] on div "Policy Change" at bounding box center [753, 55] width 577 height 31
click at [483, 53] on icon "close" at bounding box center [486, 54] width 7 height 7
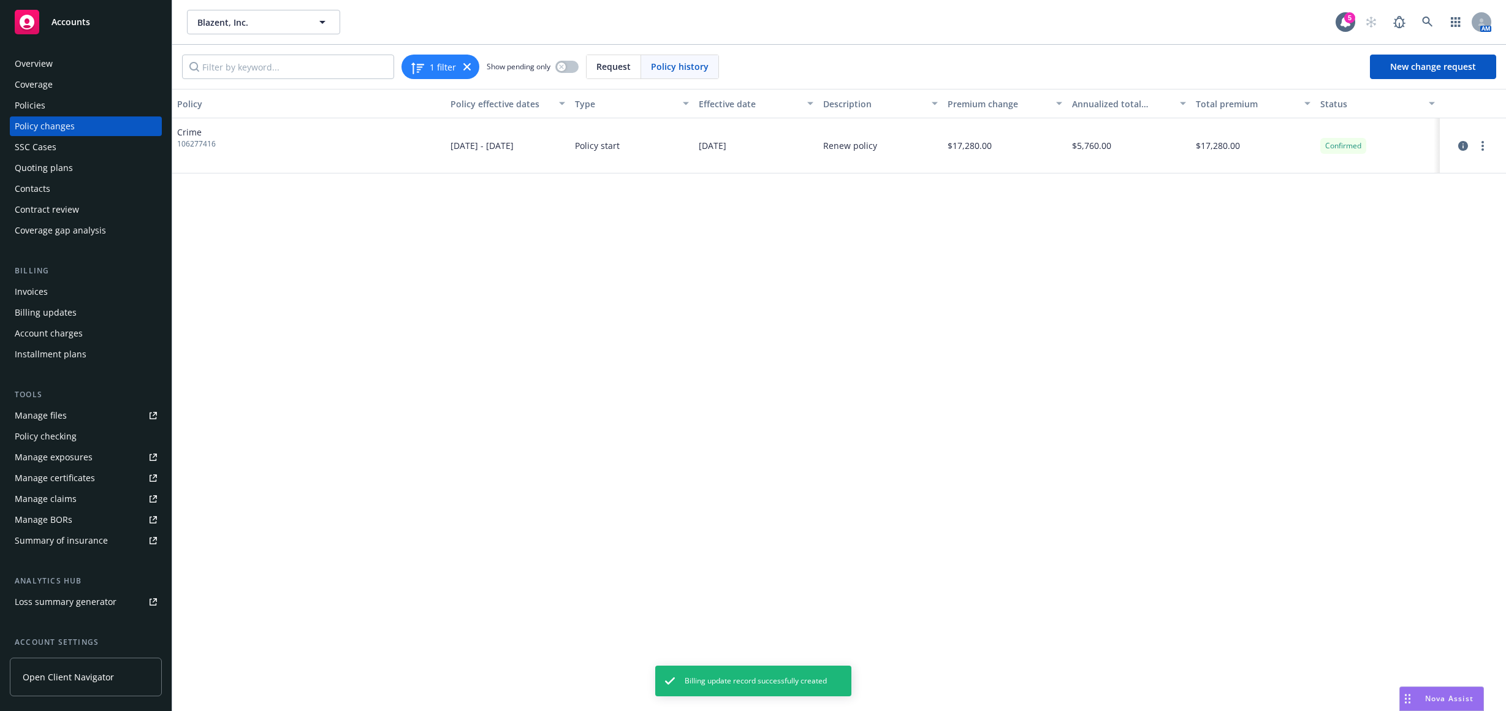
click at [91, 291] on div "Invoices" at bounding box center [86, 292] width 142 height 20
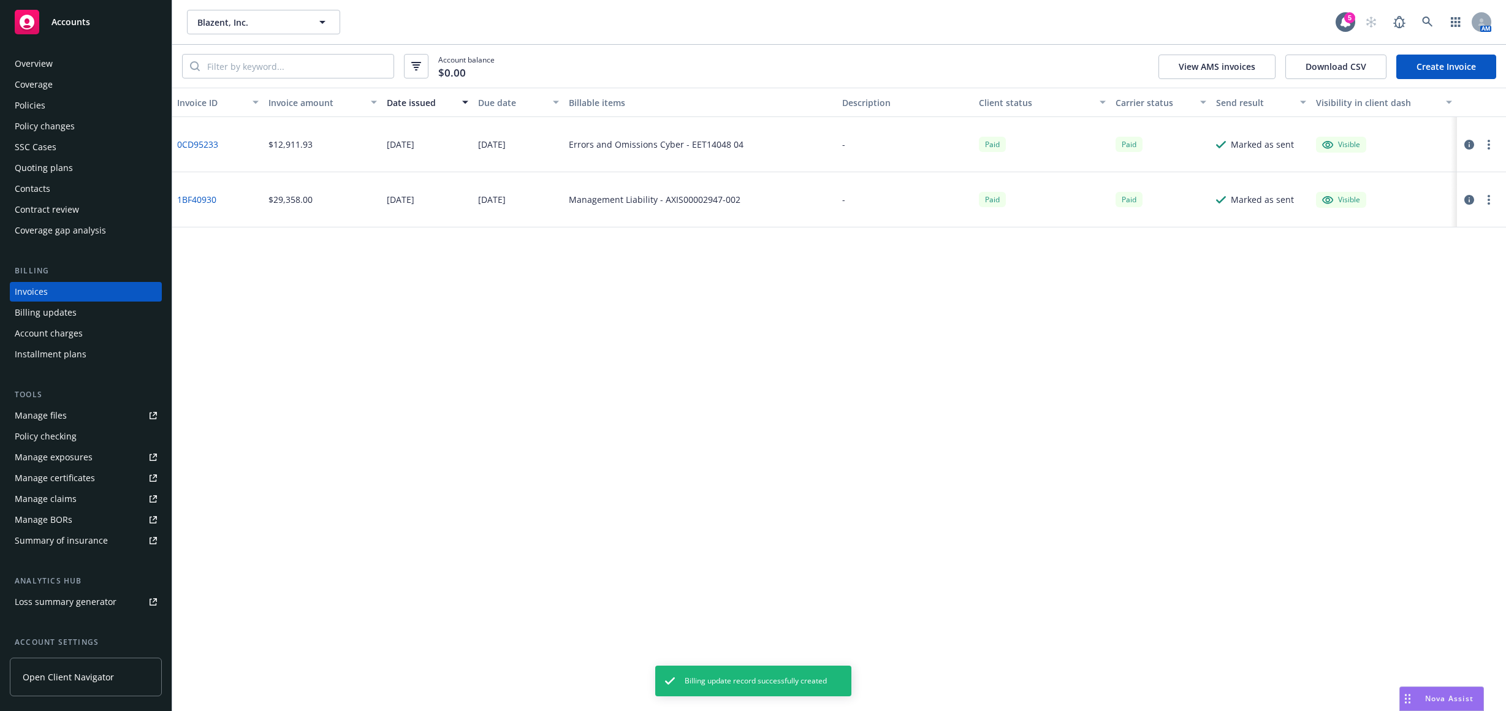
click at [1408, 72] on link "Create Invoice" at bounding box center [1446, 67] width 100 height 25
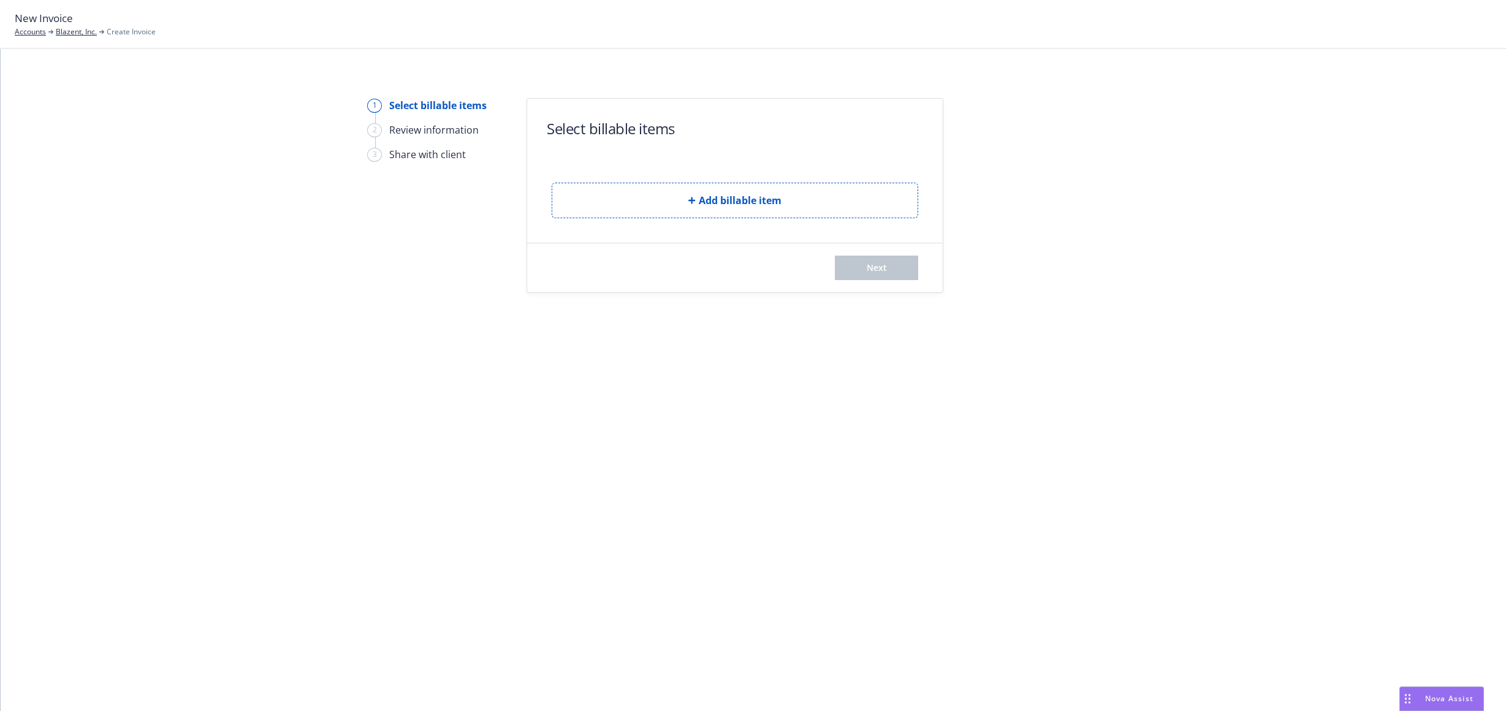
click at [634, 197] on button "Add billable item" at bounding box center [735, 201] width 367 height 36
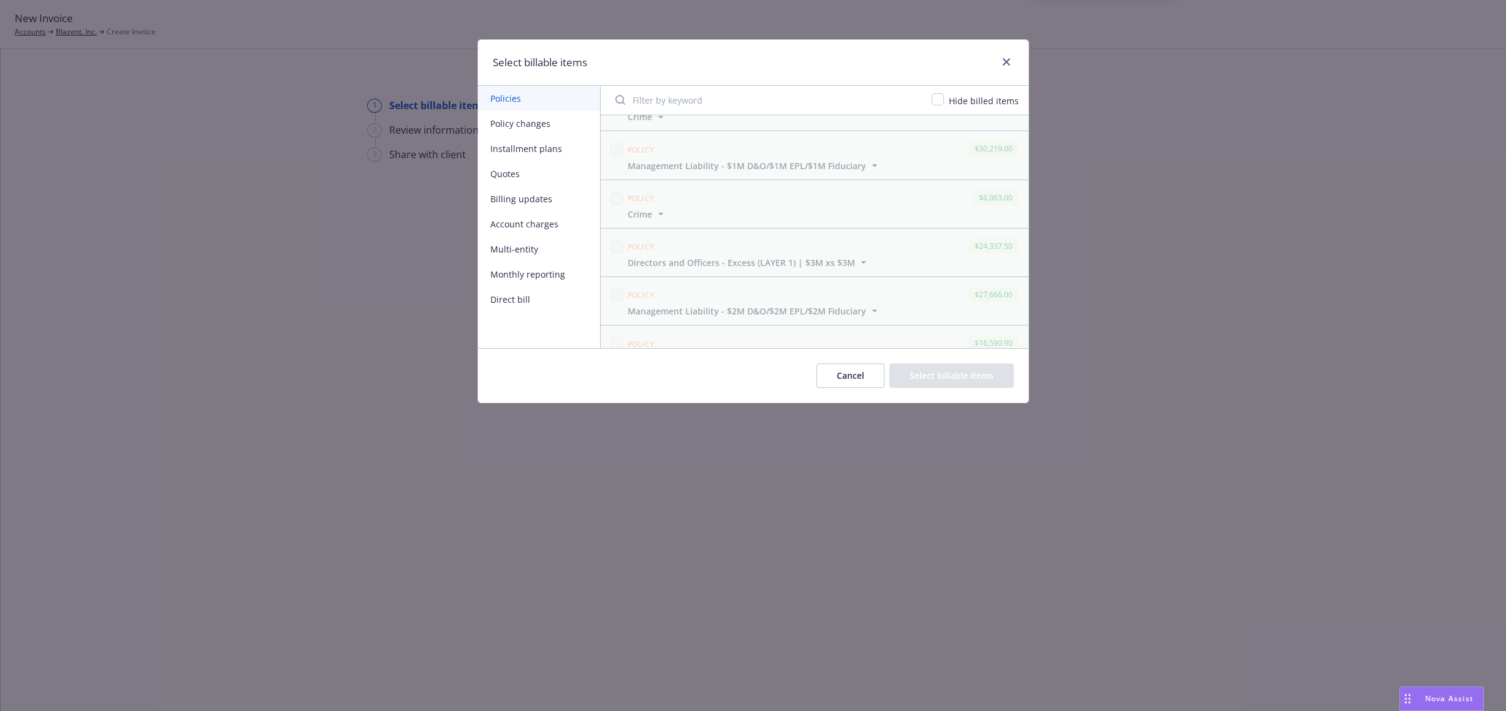
scroll to position [368, 0]
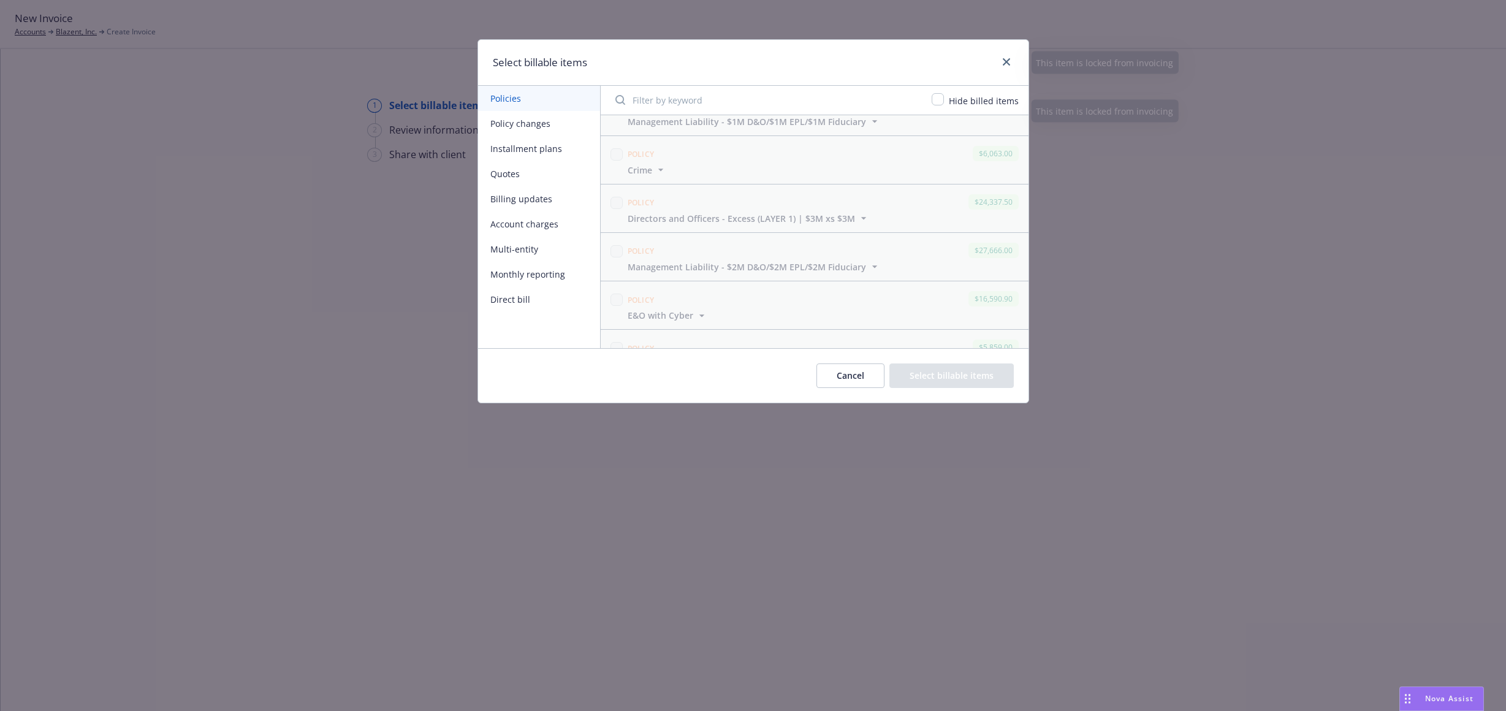
click at [555, 126] on button "Policy changes" at bounding box center [539, 123] width 122 height 25
click at [549, 188] on button "Billing updates" at bounding box center [539, 198] width 122 height 25
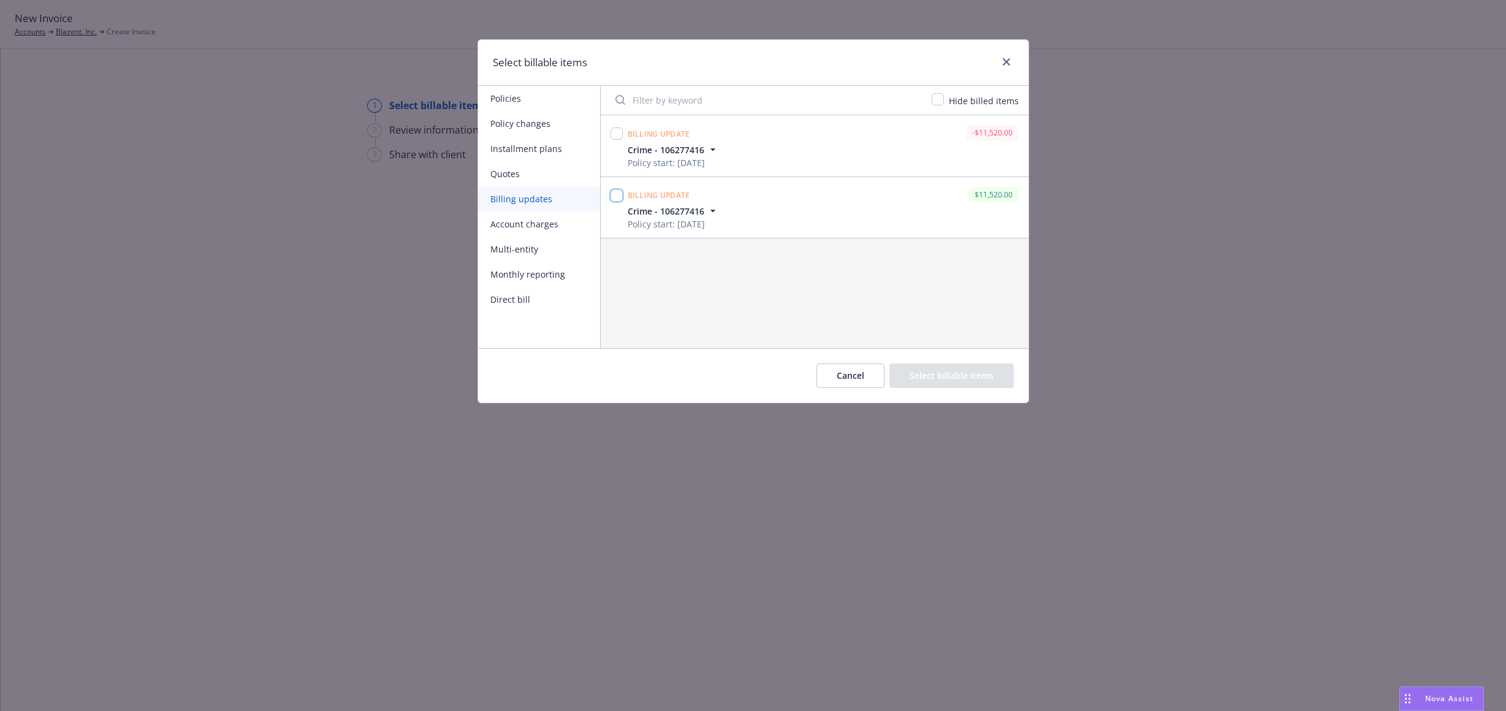
click at [612, 196] on input "checkbox" at bounding box center [617, 195] width 12 height 12
checkbox input "true"
click at [950, 376] on button "Select billable items" at bounding box center [952, 376] width 124 height 25
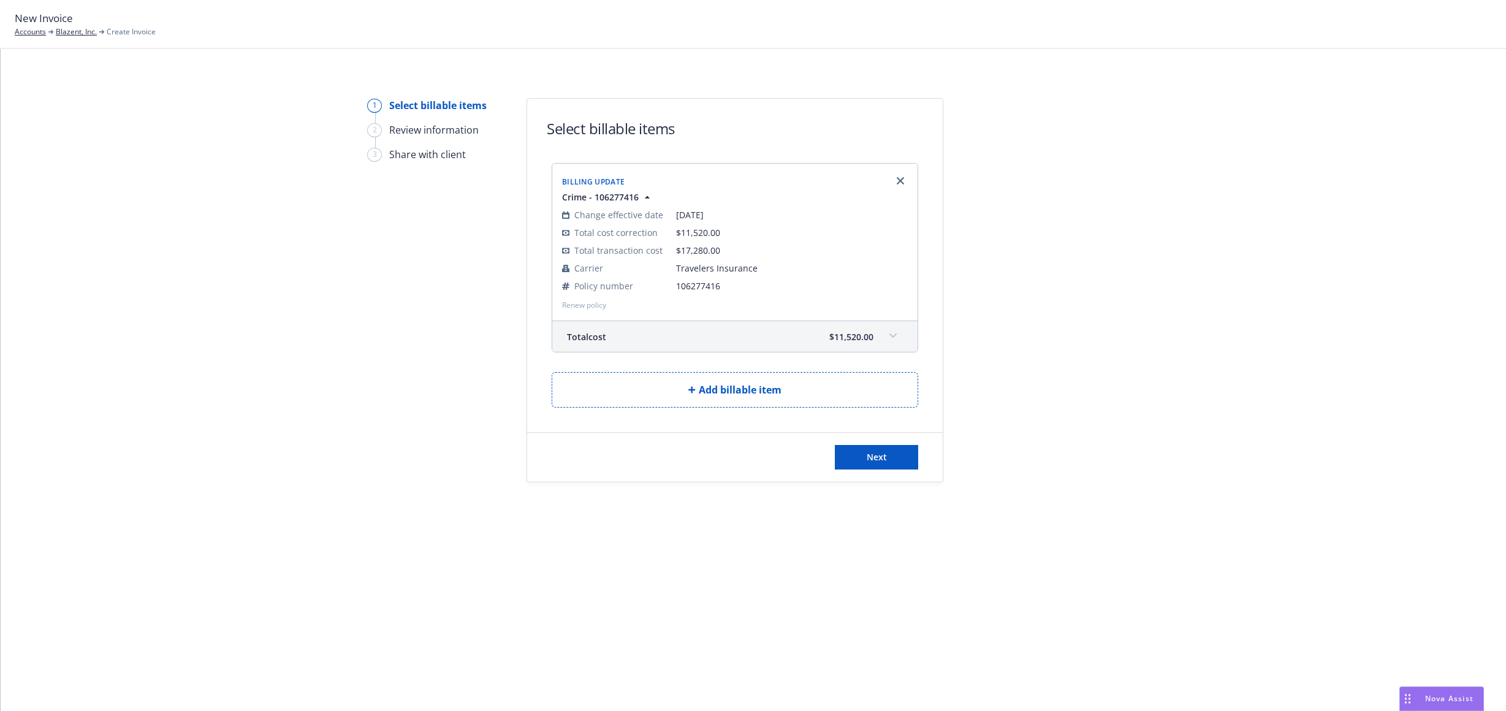
click at [879, 335] on div "Total cost $11,520.00" at bounding box center [734, 336] width 365 height 31
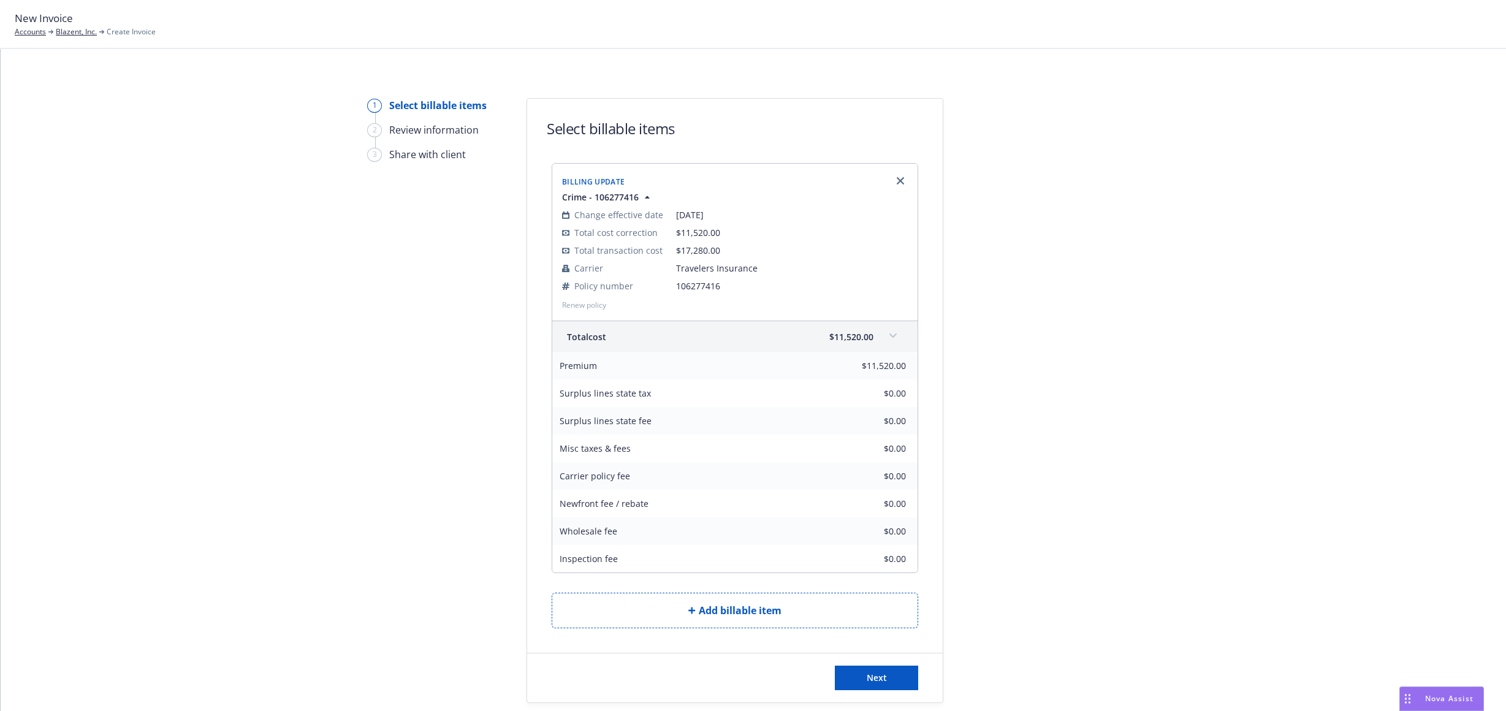
click at [883, 335] on span at bounding box center [893, 336] width 20 height 20
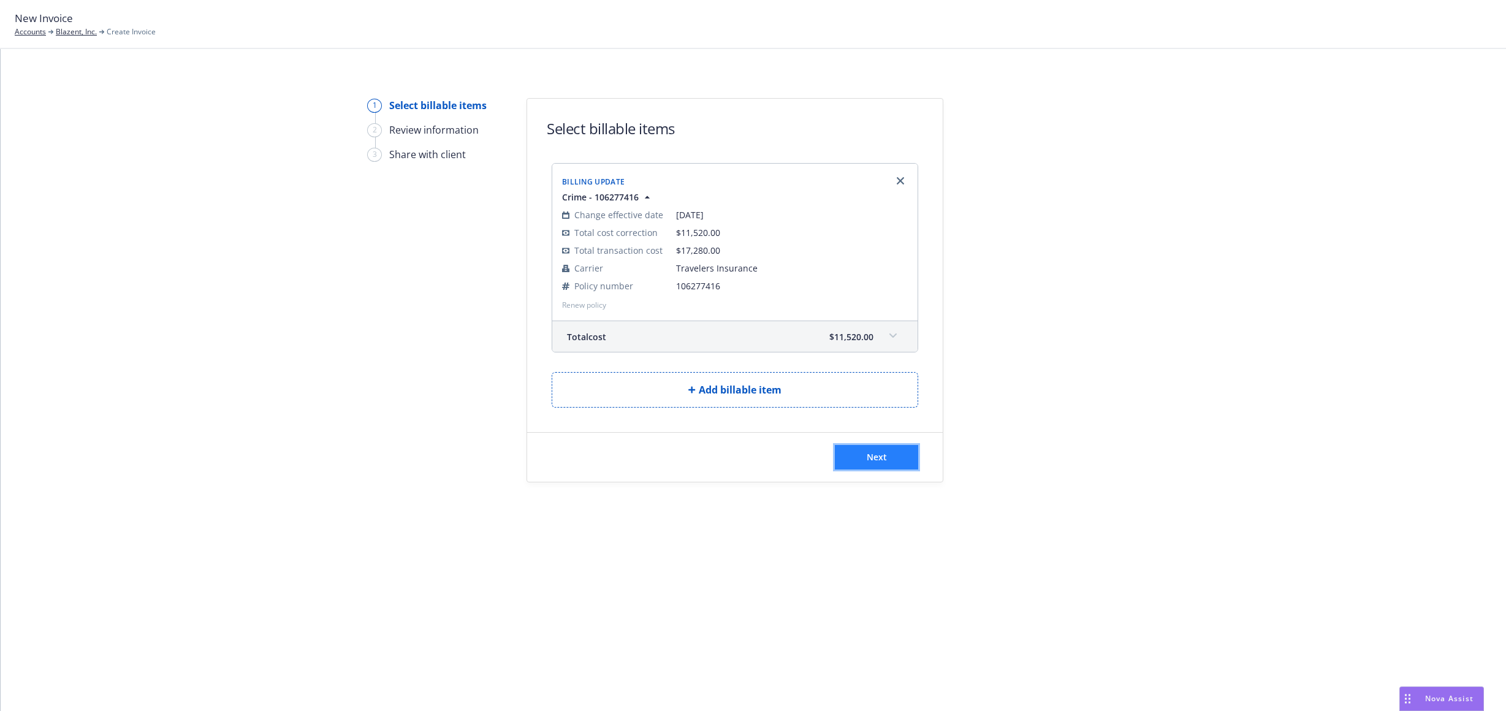
click at [864, 451] on button "Next" at bounding box center [876, 457] width 83 height 25
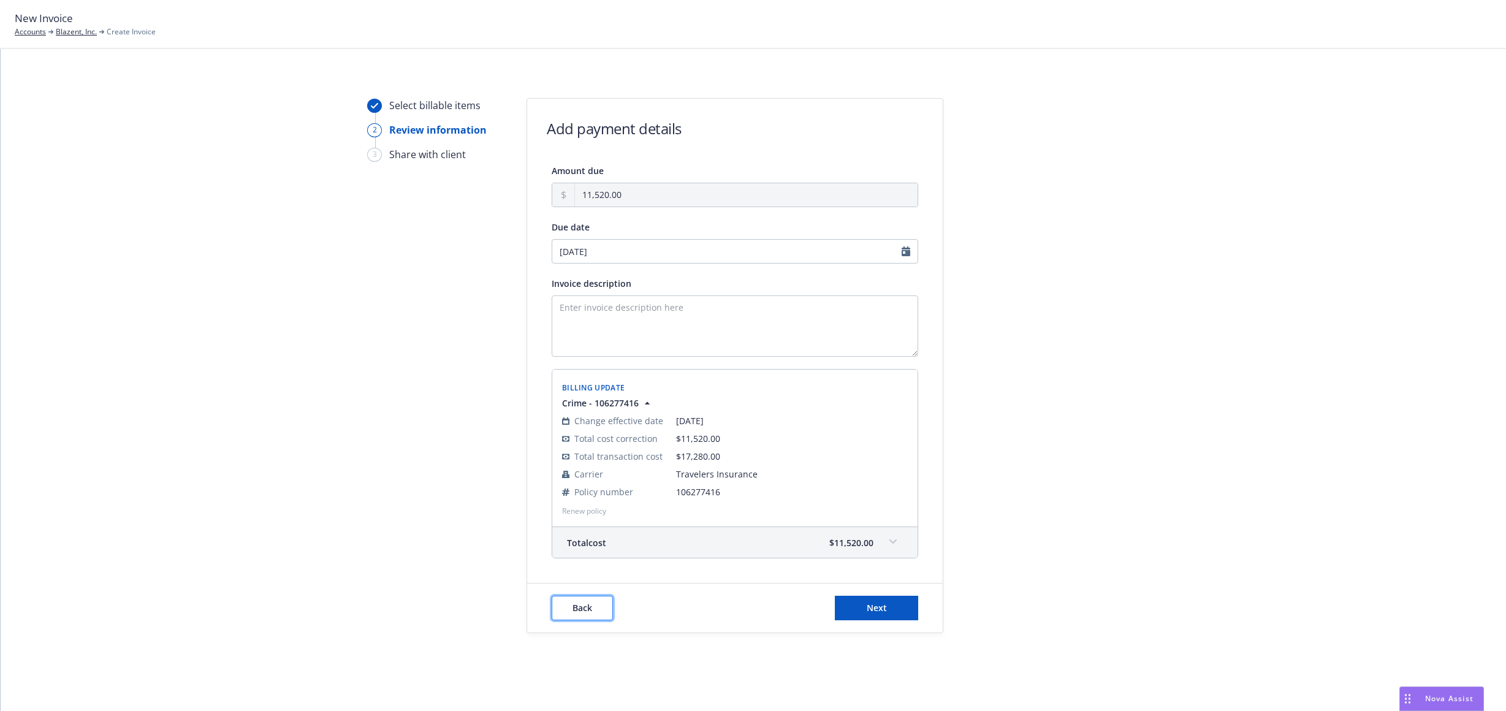
click at [590, 602] on button "Back" at bounding box center [582, 608] width 61 height 25
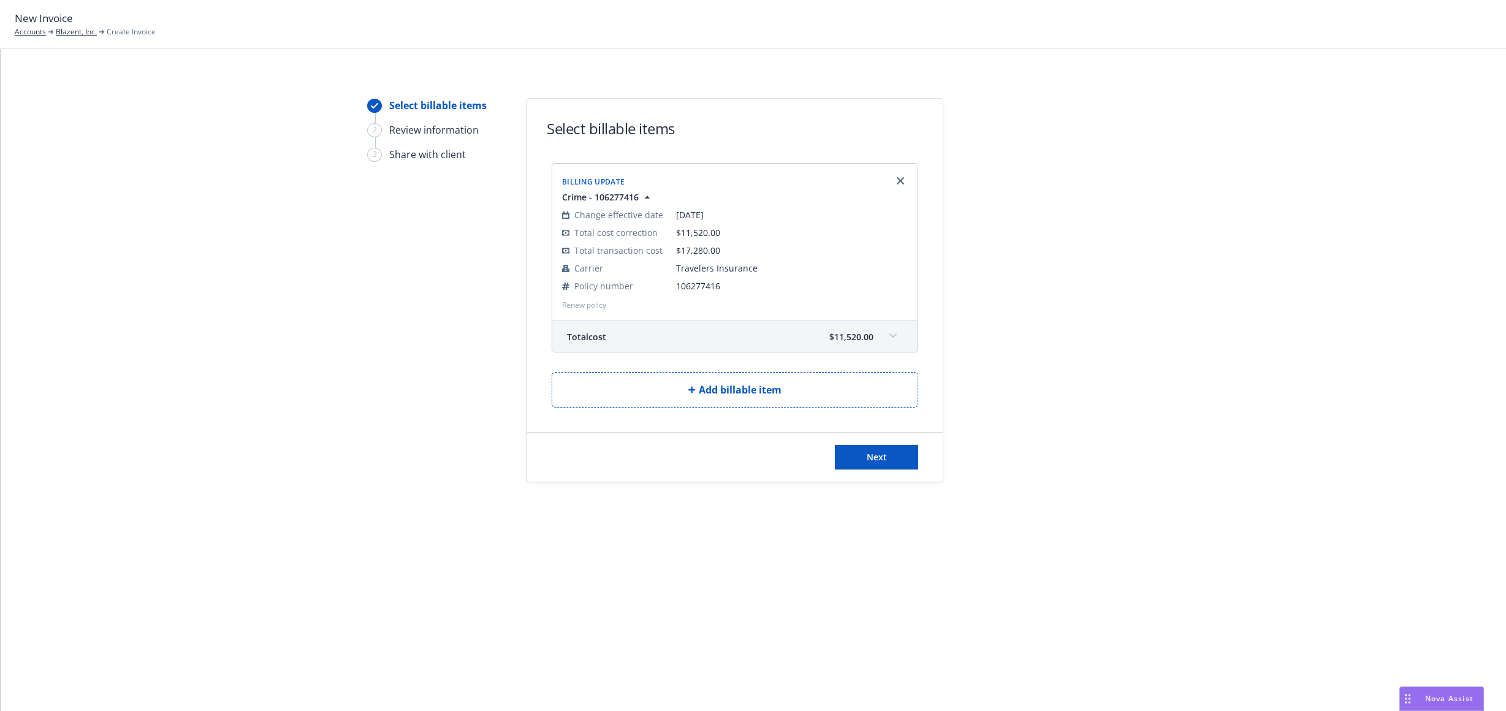
drag, startPoint x: 890, startPoint y: 318, endPoint x: 891, endPoint y: 340, distance: 22.1
click at [890, 322] on div "Billing Update Crime - 106277416 Change effective date 04/15/2024 Total cost co…" at bounding box center [735, 257] width 367 height 189
click at [891, 340] on span at bounding box center [893, 336] width 20 height 20
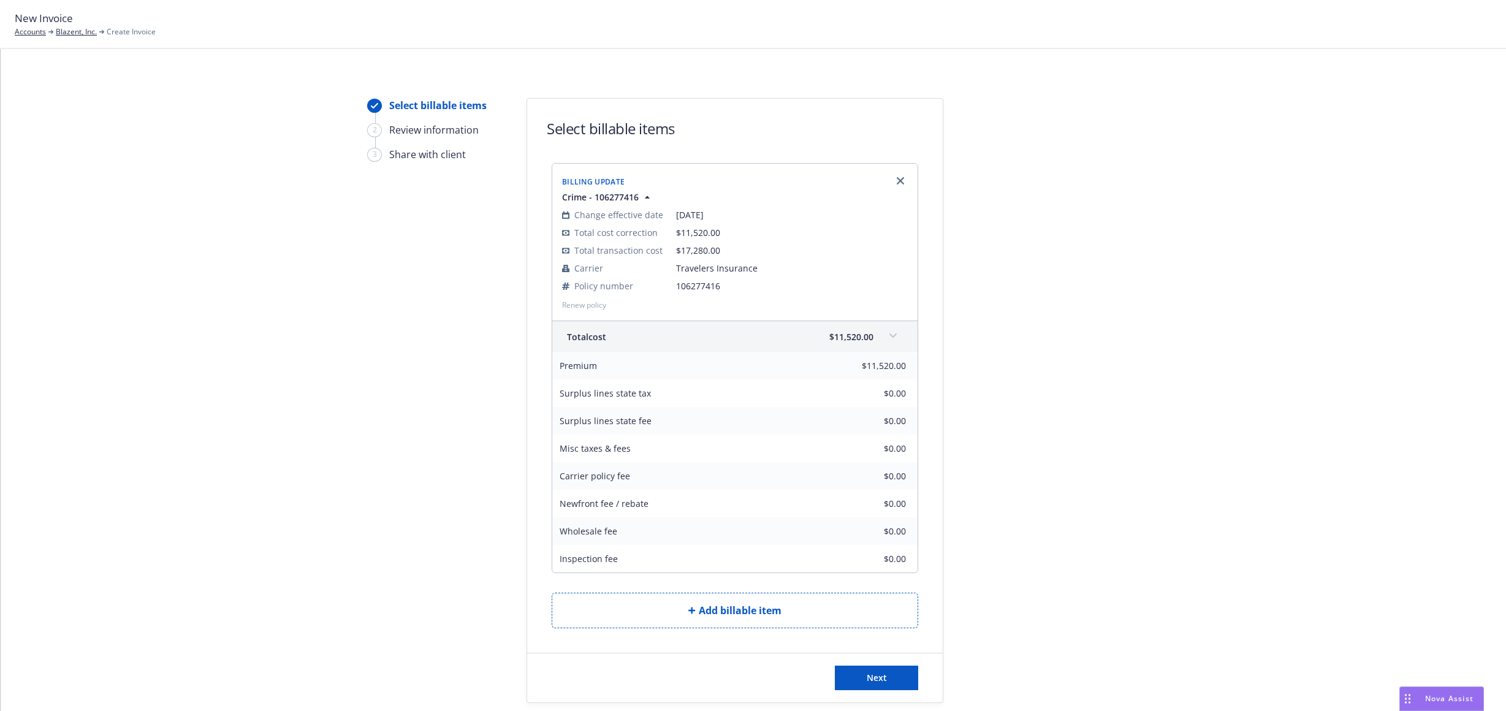
click at [893, 335] on span at bounding box center [893, 336] width 20 height 20
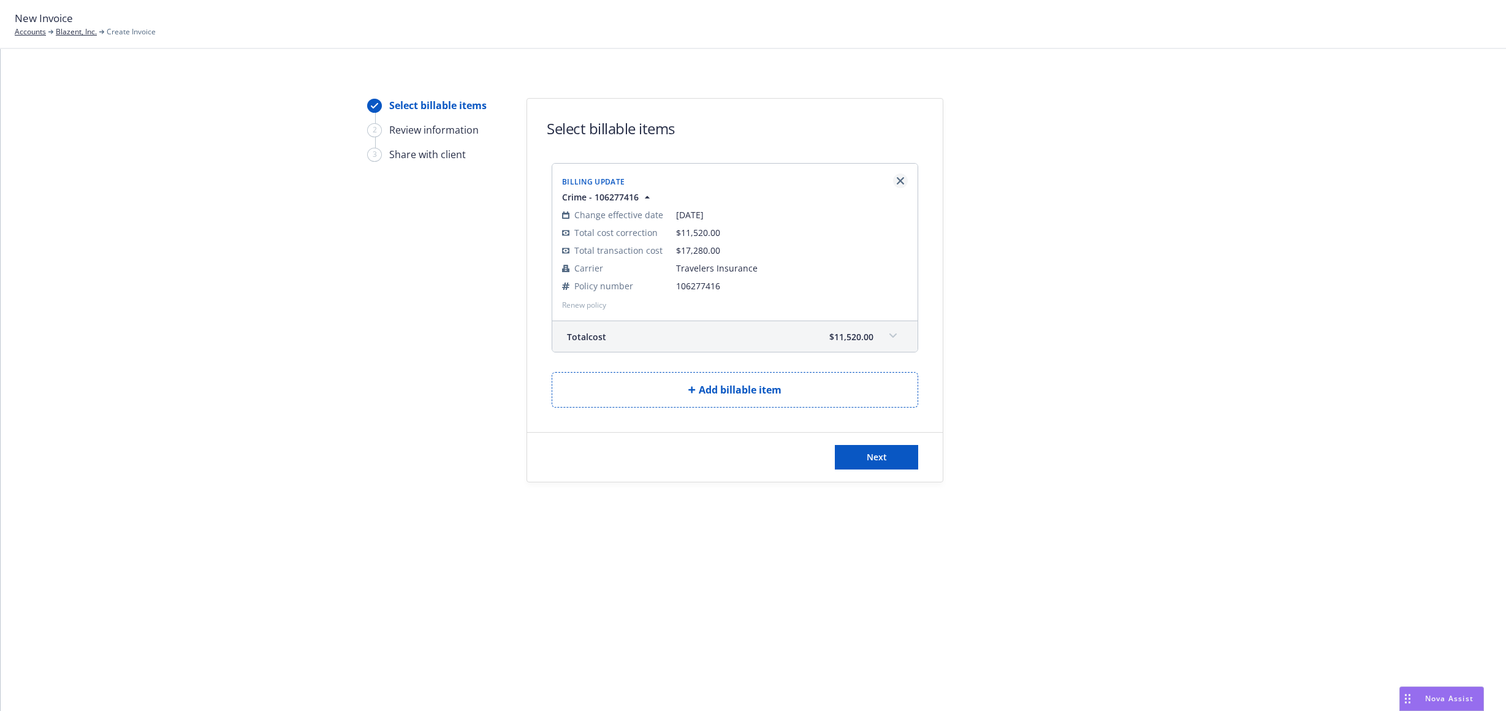
click at [907, 178] on link "Remove browser" at bounding box center [900, 180] width 15 height 15
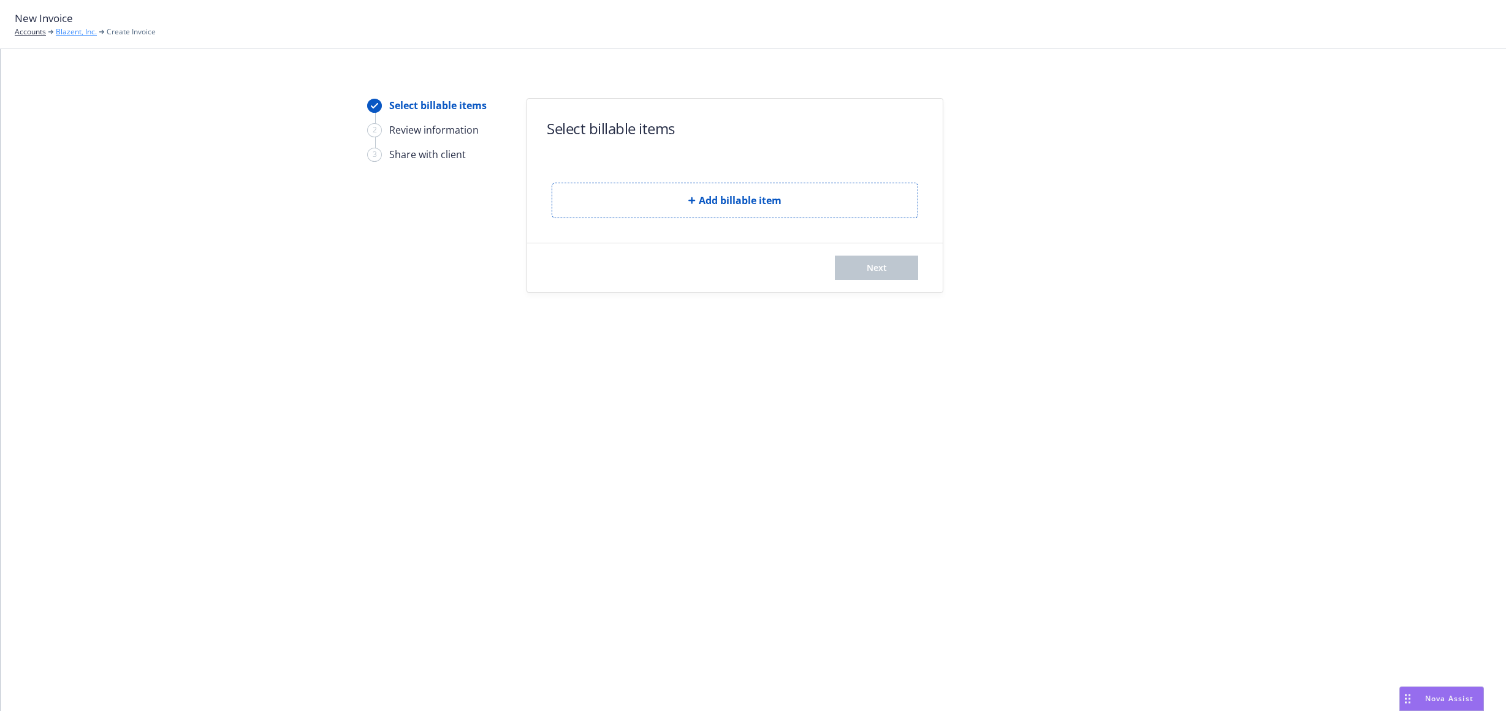
click at [74, 32] on link "Blazent, Inc." at bounding box center [76, 31] width 41 height 11
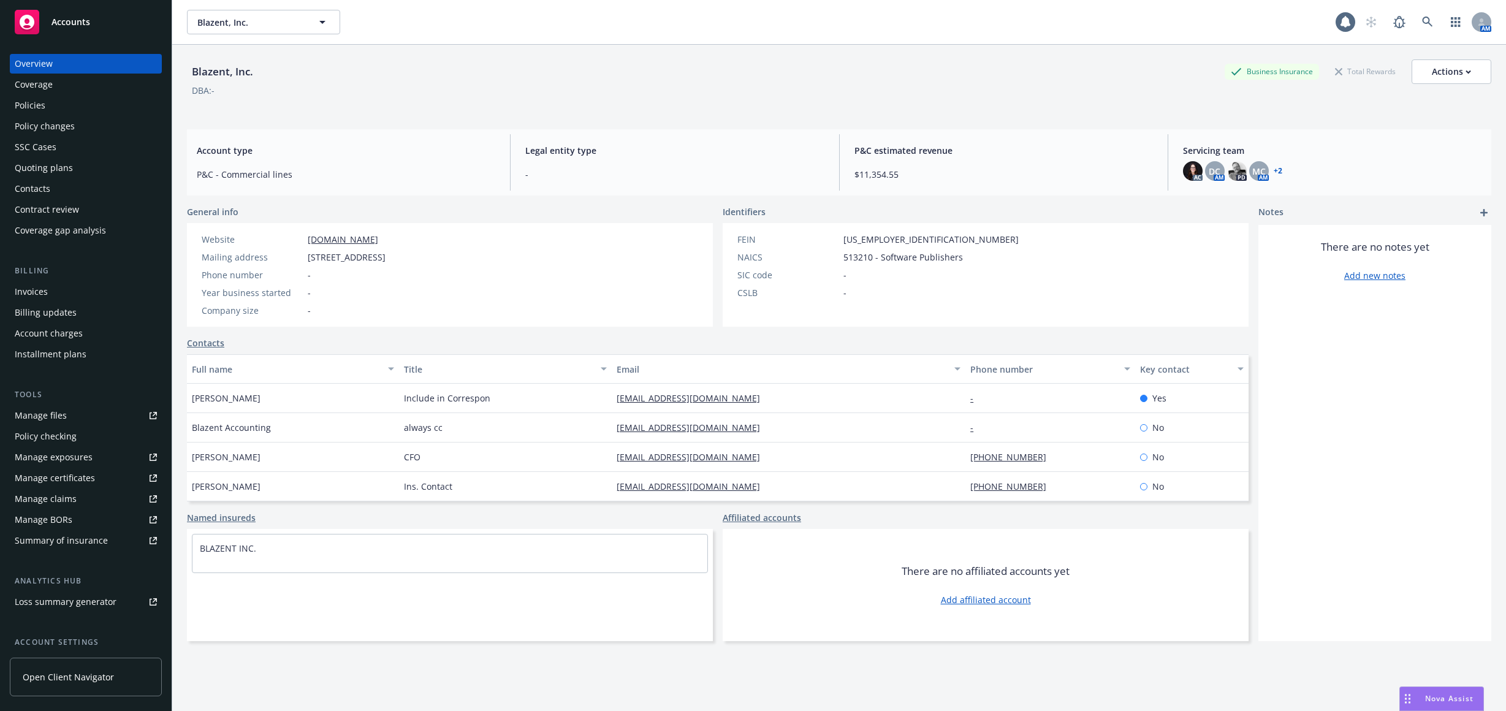
click at [116, 296] on div "Invoices" at bounding box center [86, 292] width 142 height 20
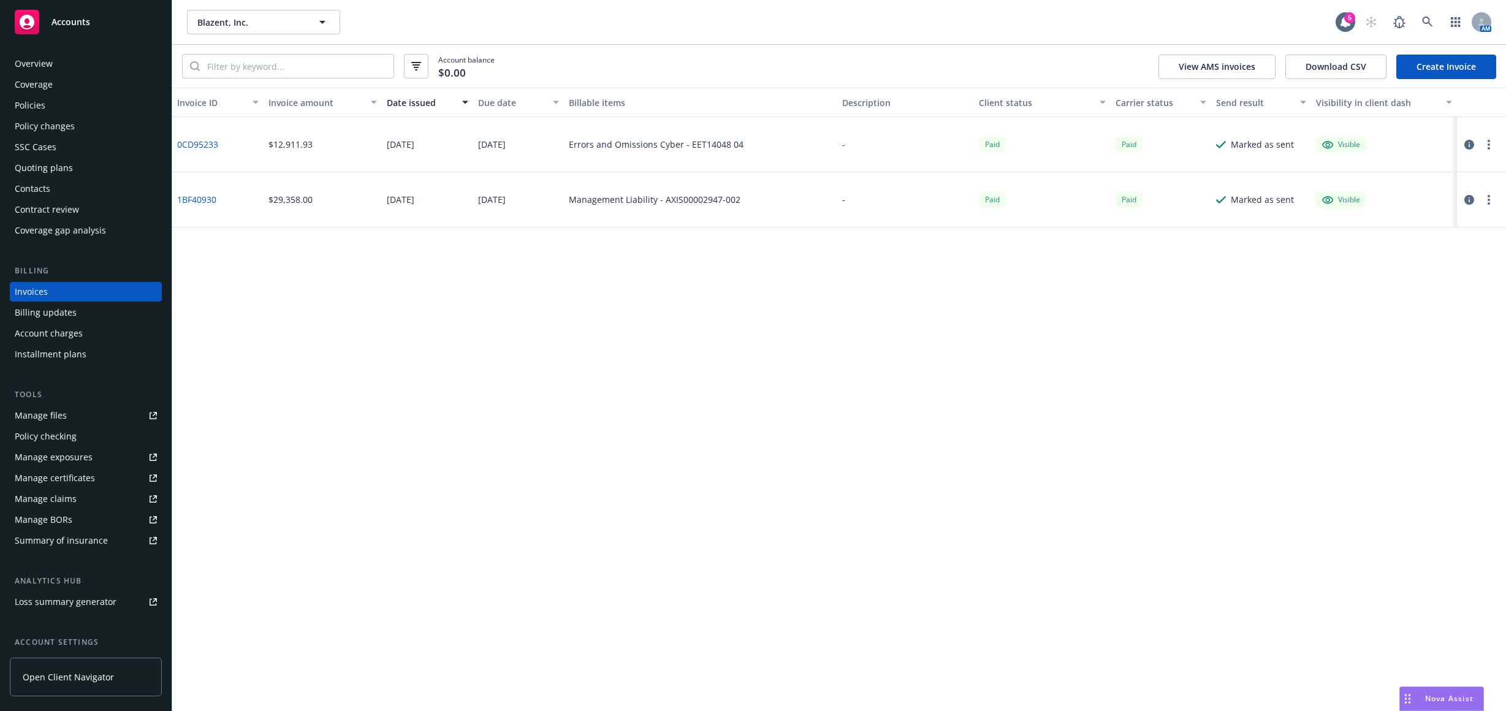
click at [116, 108] on div "Policies" at bounding box center [86, 106] width 142 height 20
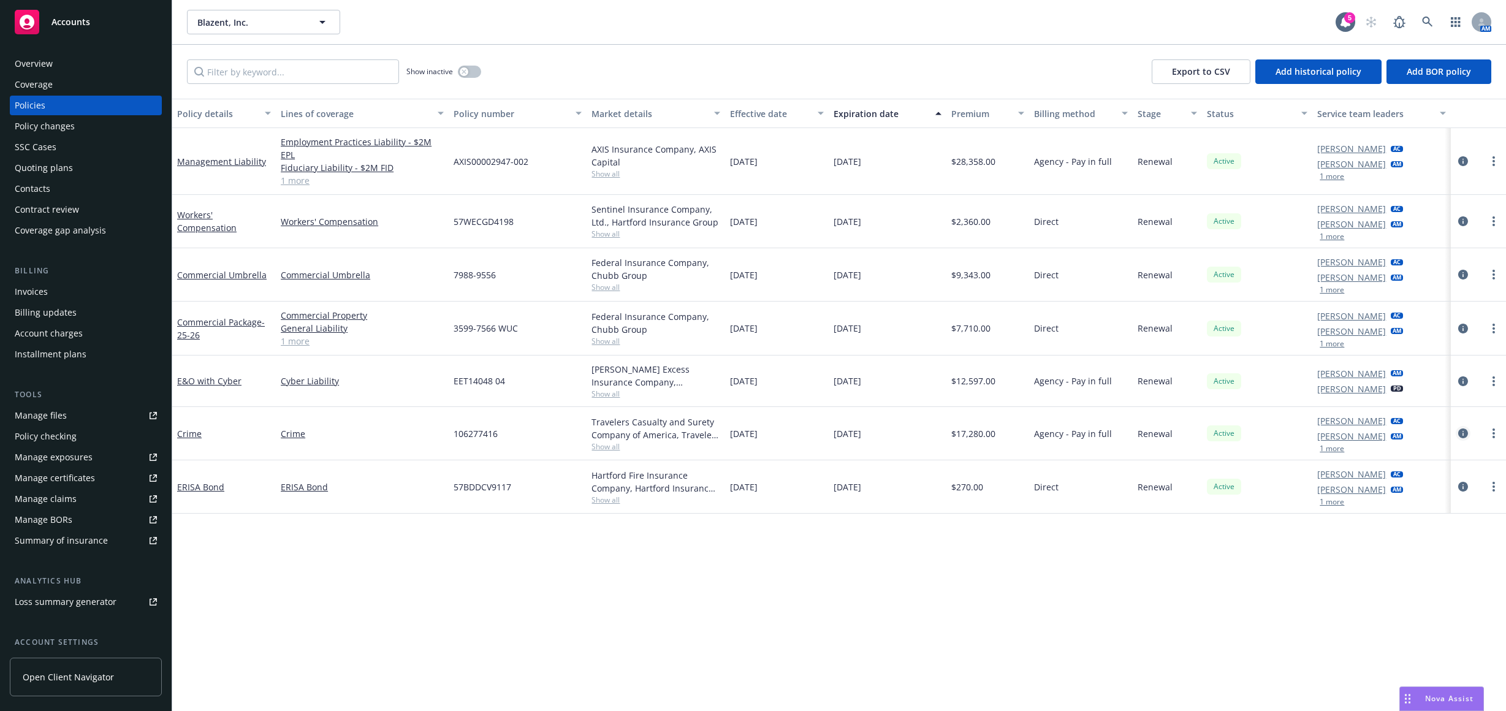
click at [1461, 429] on icon "circleInformation" at bounding box center [1463, 434] width 10 height 10
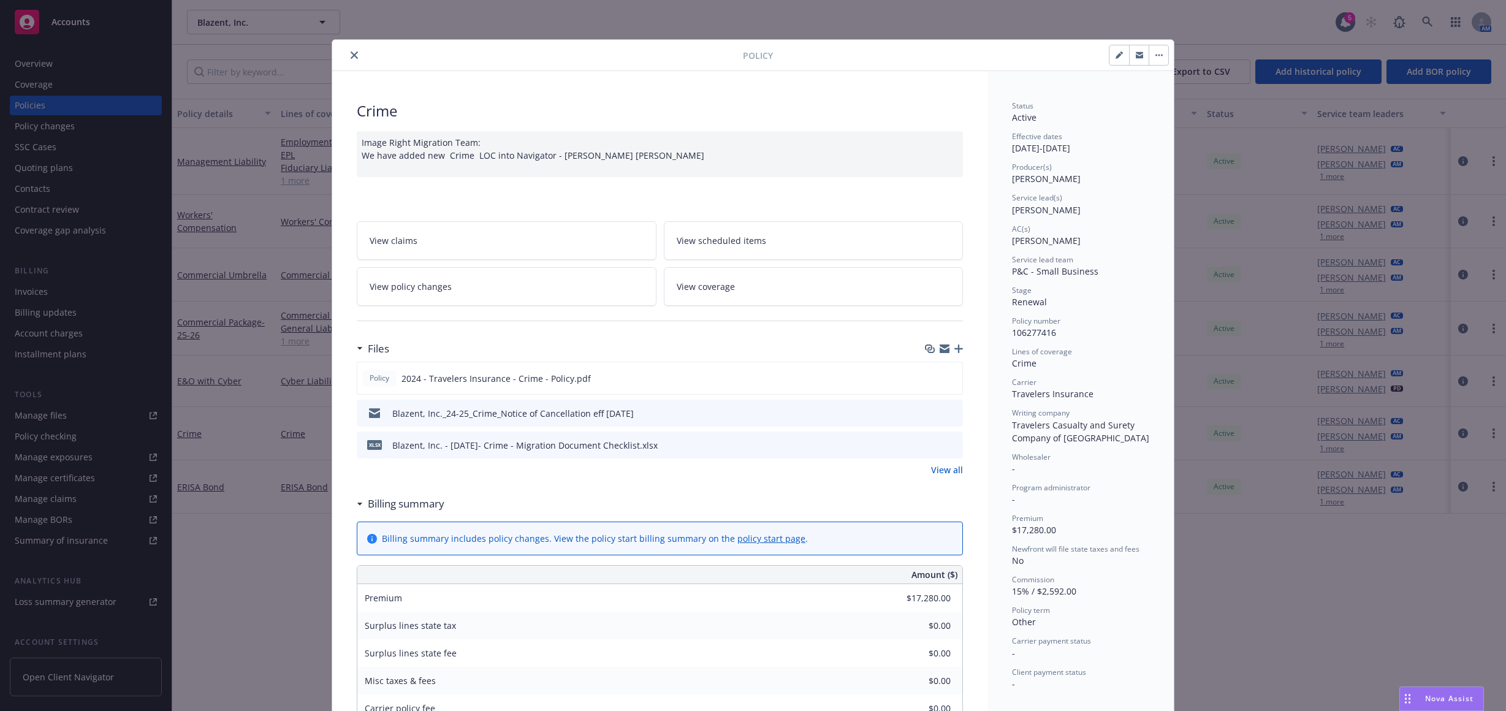
click at [1160, 55] on button "button" at bounding box center [1159, 55] width 20 height 20
click at [477, 294] on link "View policy changes" at bounding box center [507, 286] width 300 height 39
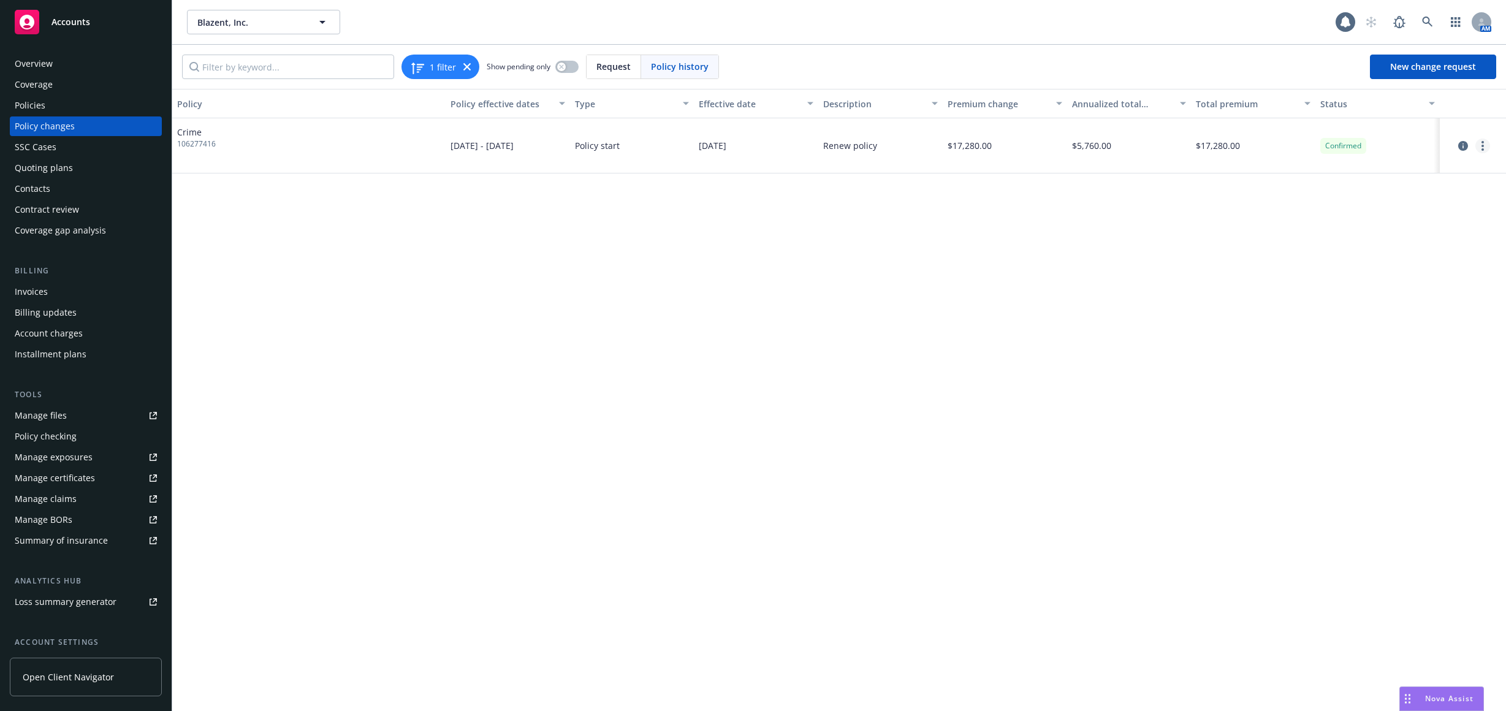
click at [1487, 143] on link "more" at bounding box center [1483, 146] width 15 height 15
click at [1382, 242] on link "Edit billing info" at bounding box center [1384, 244] width 210 height 25
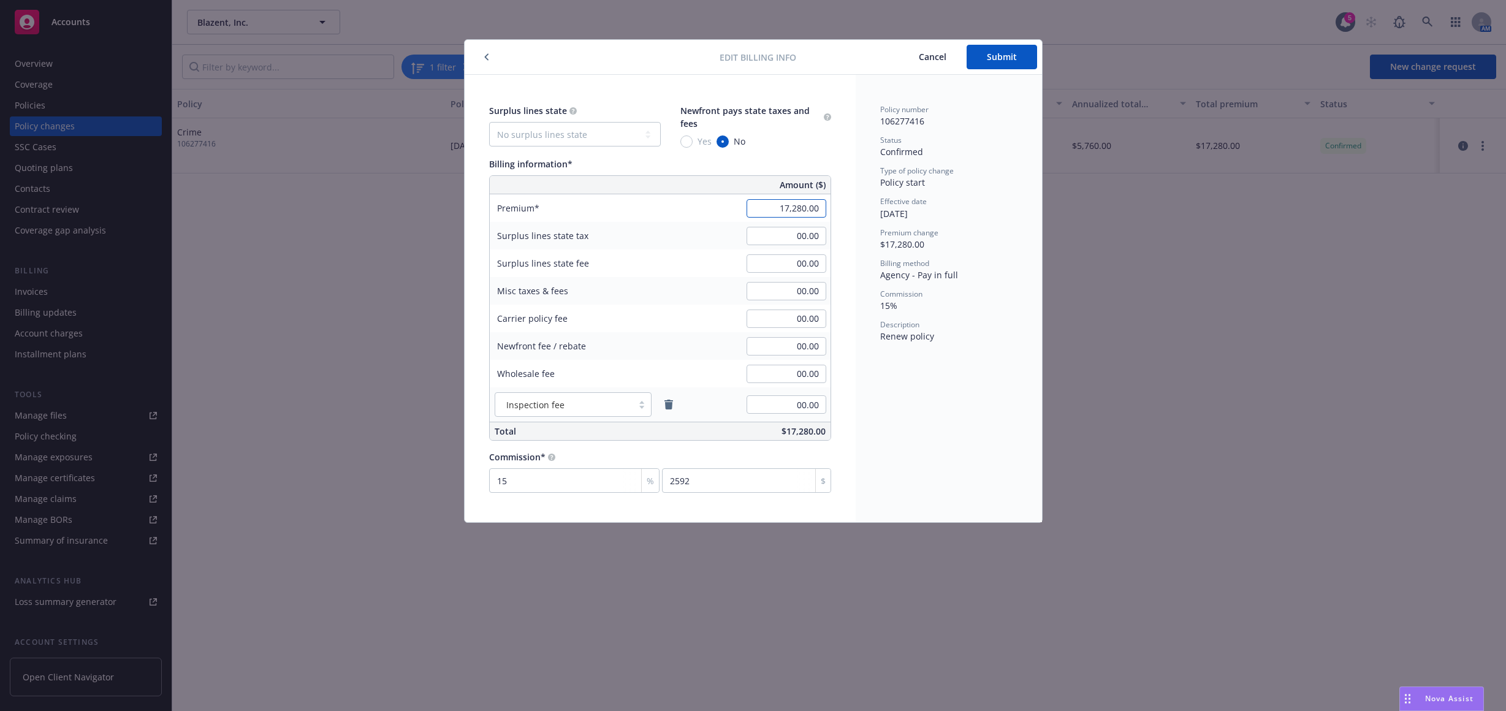
click at [769, 206] on input "17,280.00" at bounding box center [787, 208] width 80 height 18
click at [782, 235] on input "00.00" at bounding box center [787, 236] width 80 height 18
click at [768, 216] on input "17,280.00" at bounding box center [787, 208] width 80 height 18
type input "5,760.00"
type input "864"
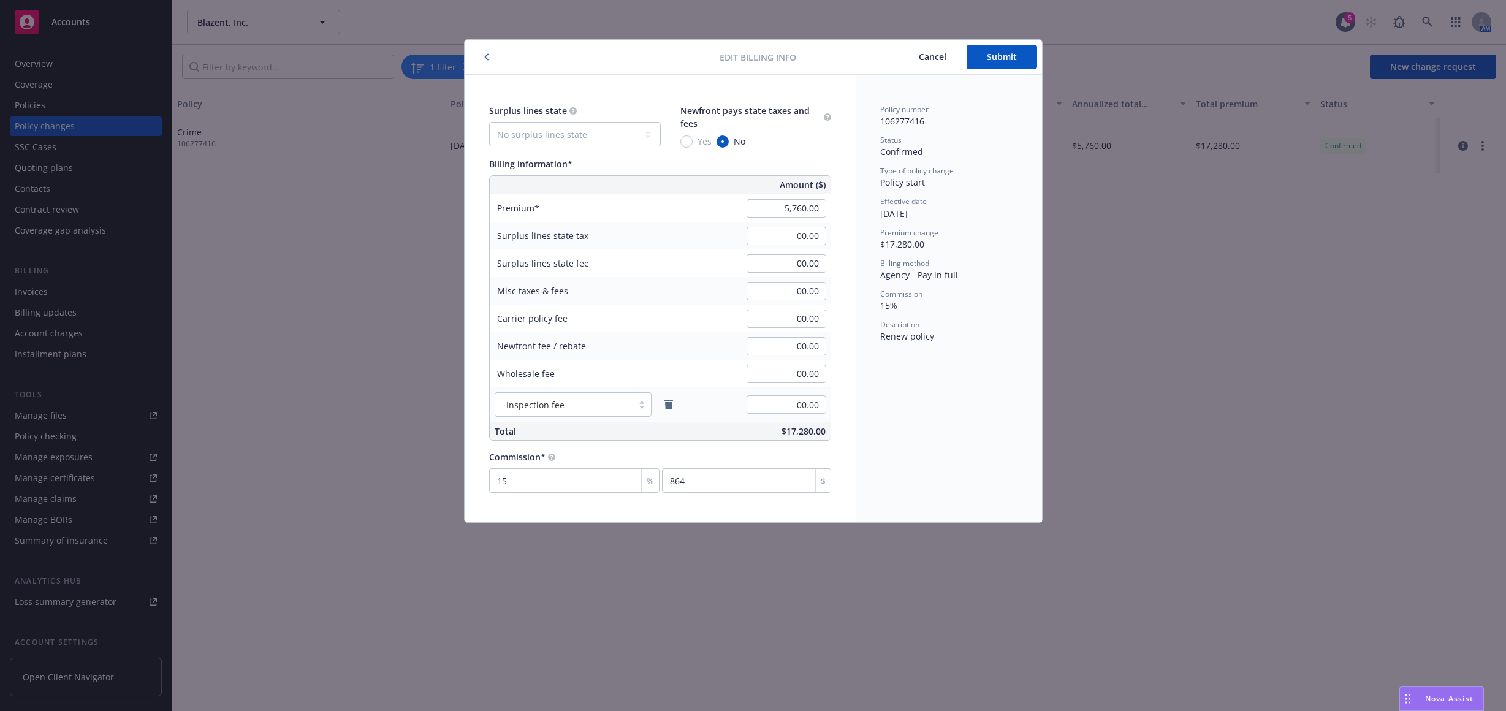
click at [842, 256] on div "Surplus lines state No surplus lines state Alaska Alabama Arkansas Arizona Cali…" at bounding box center [660, 299] width 391 height 448
click at [1013, 52] on span "Submit" at bounding box center [1002, 57] width 30 height 12
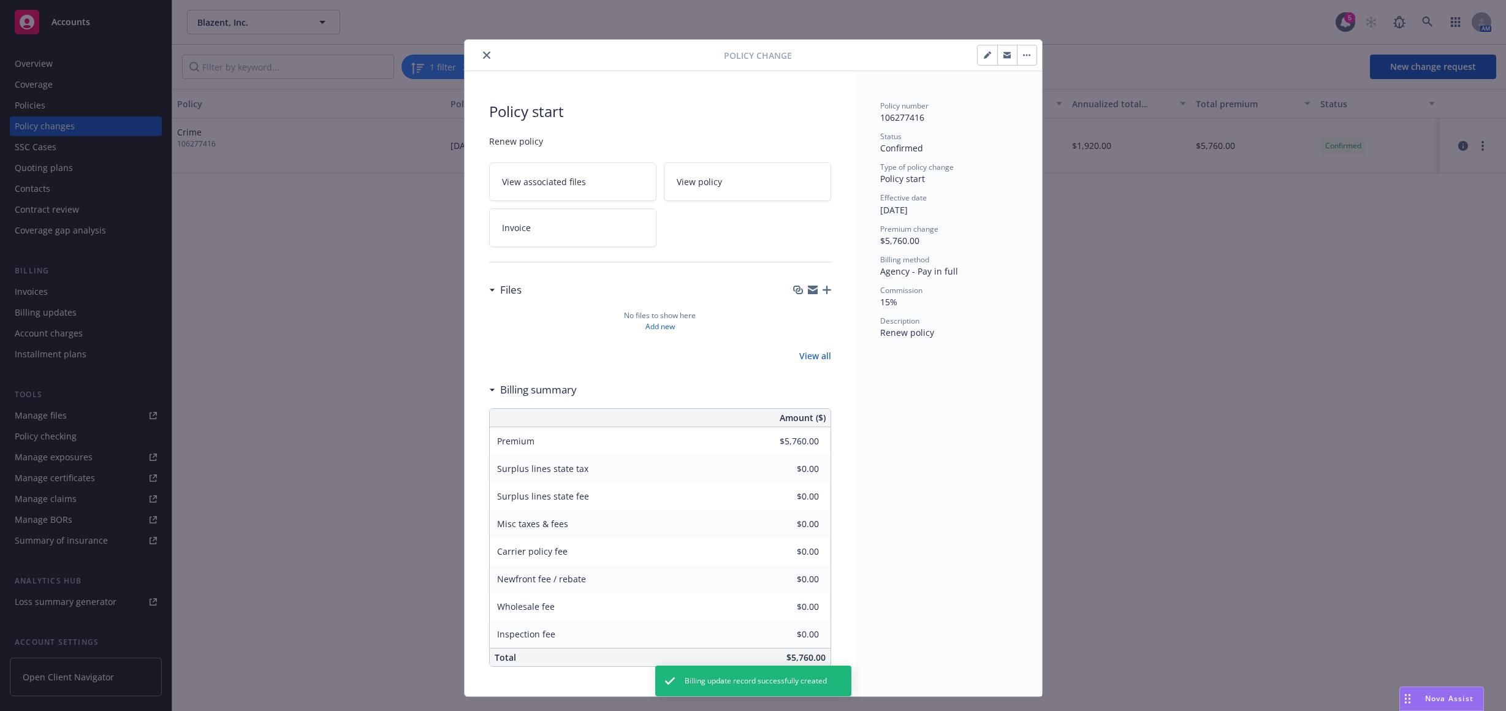
click at [484, 56] on icon "close" at bounding box center [486, 54] width 7 height 7
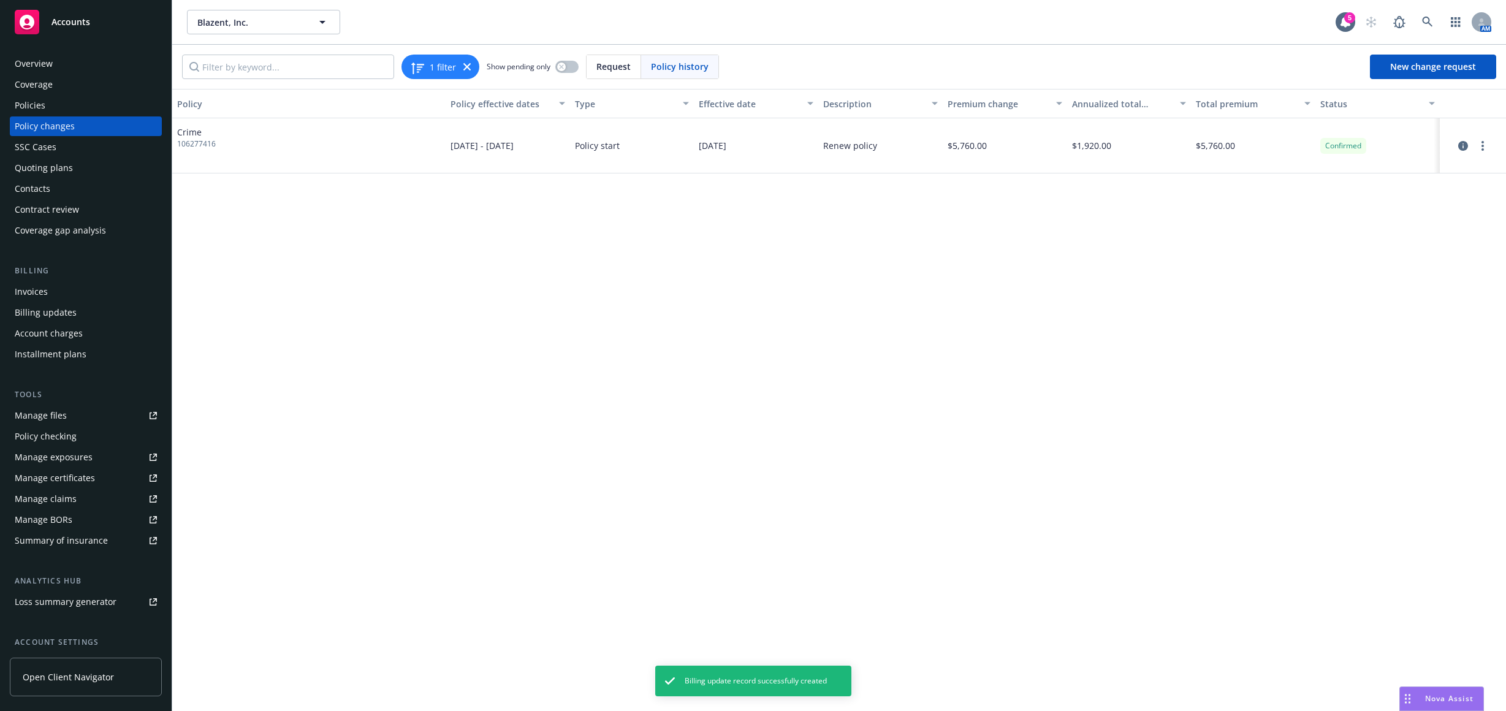
click at [27, 294] on div "Invoices" at bounding box center [31, 292] width 33 height 20
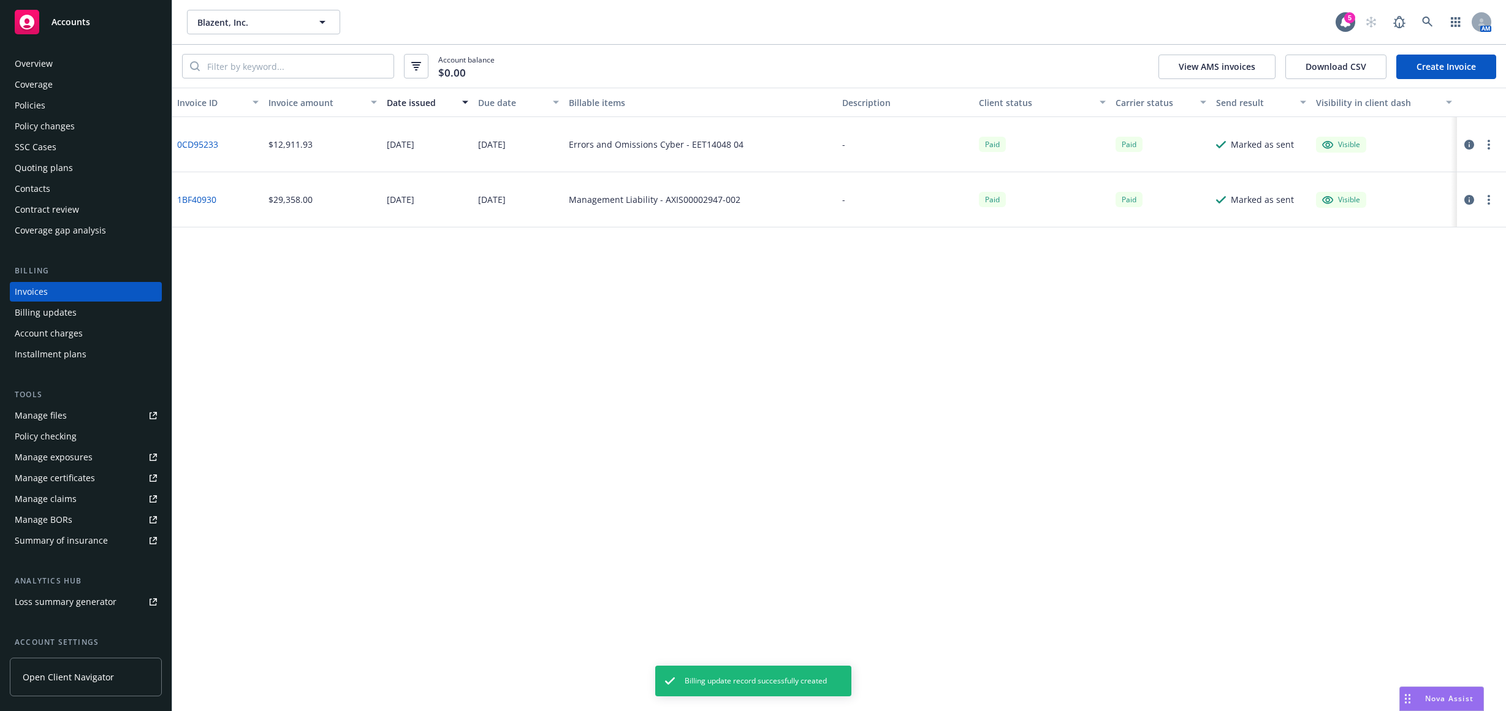
click at [1427, 65] on link "Create Invoice" at bounding box center [1446, 67] width 100 height 25
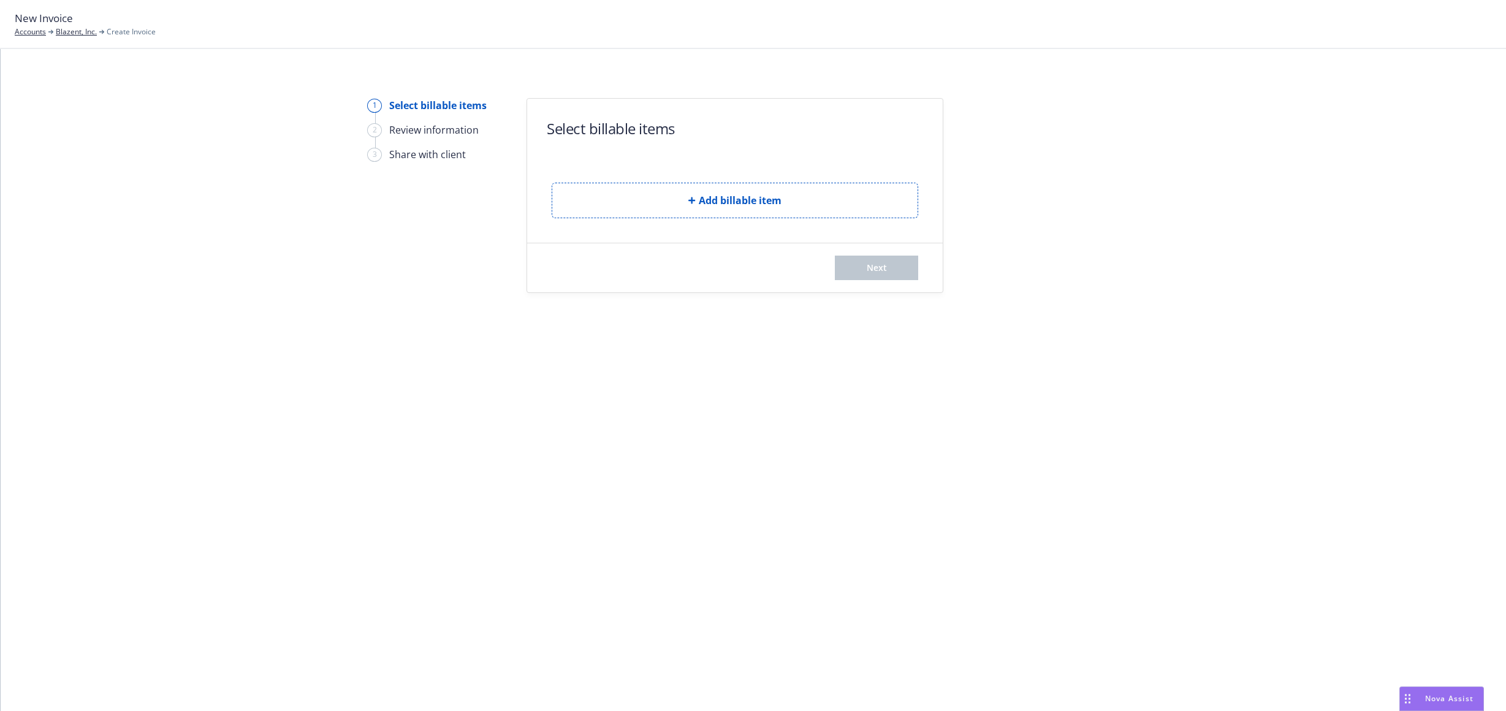
click at [652, 198] on button "Add billable item" at bounding box center [735, 201] width 367 height 36
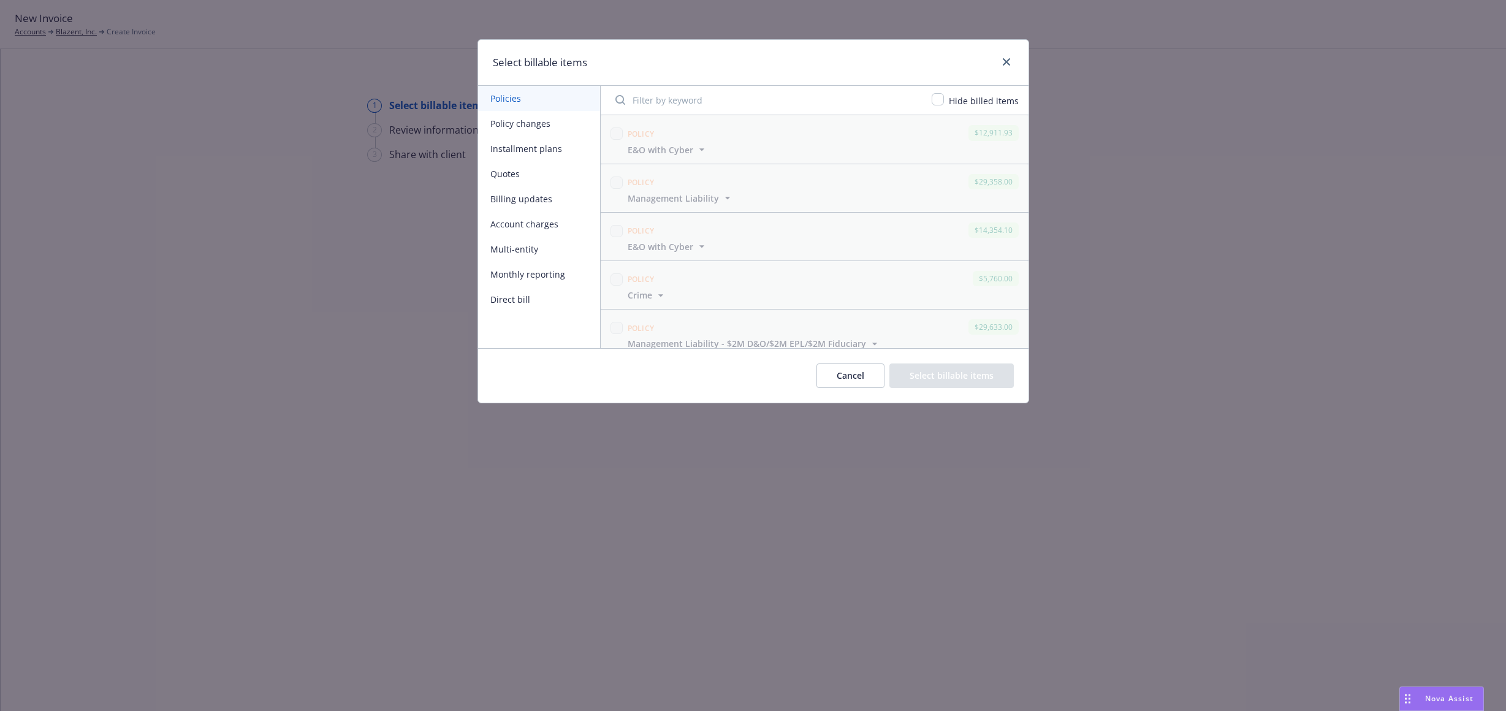
click at [555, 180] on button "Quotes" at bounding box center [539, 173] width 122 height 25
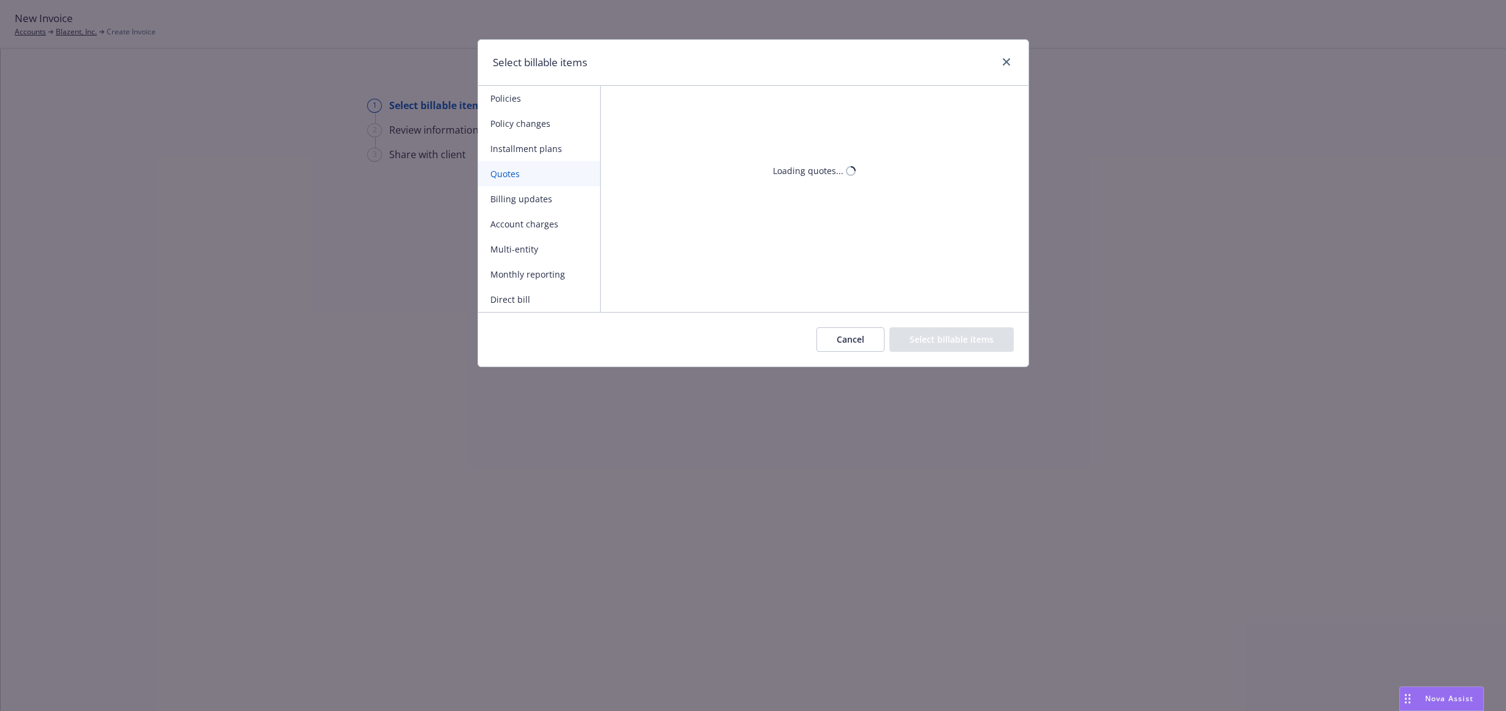
click at [552, 196] on button "Billing updates" at bounding box center [539, 198] width 122 height 25
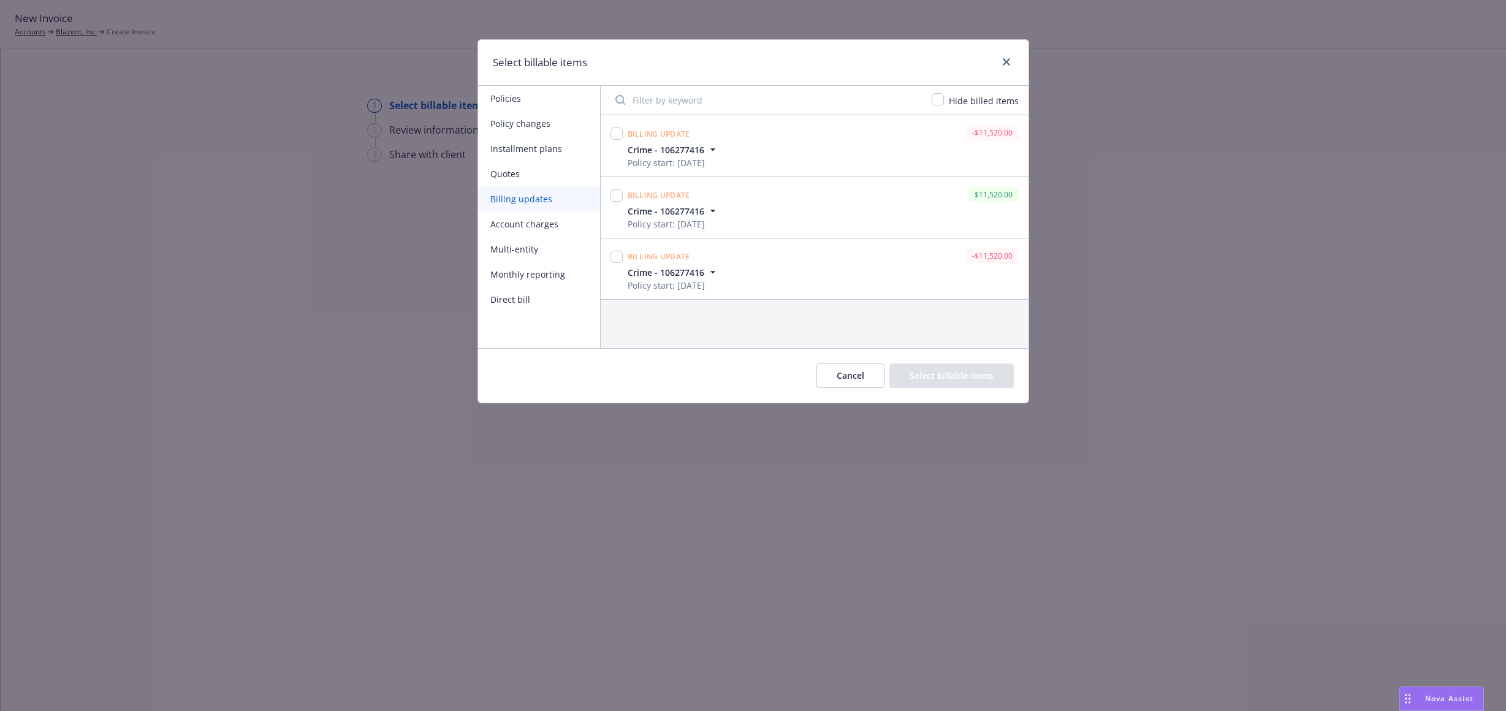
click at [714, 209] on icon "button" at bounding box center [713, 211] width 12 height 12
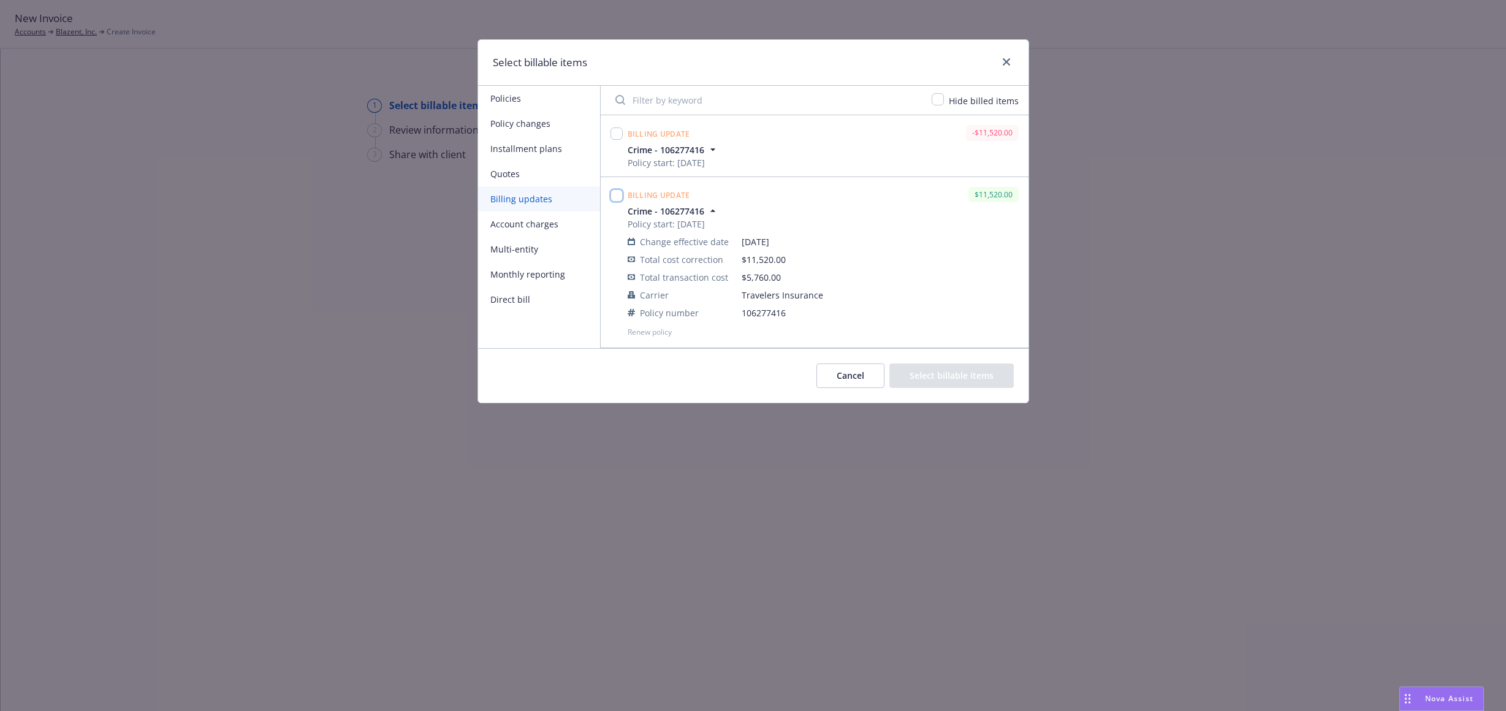
click at [619, 193] on input "checkbox" at bounding box center [617, 195] width 12 height 12
checkbox input "true"
click at [939, 369] on button "Select billable items" at bounding box center [952, 376] width 124 height 25
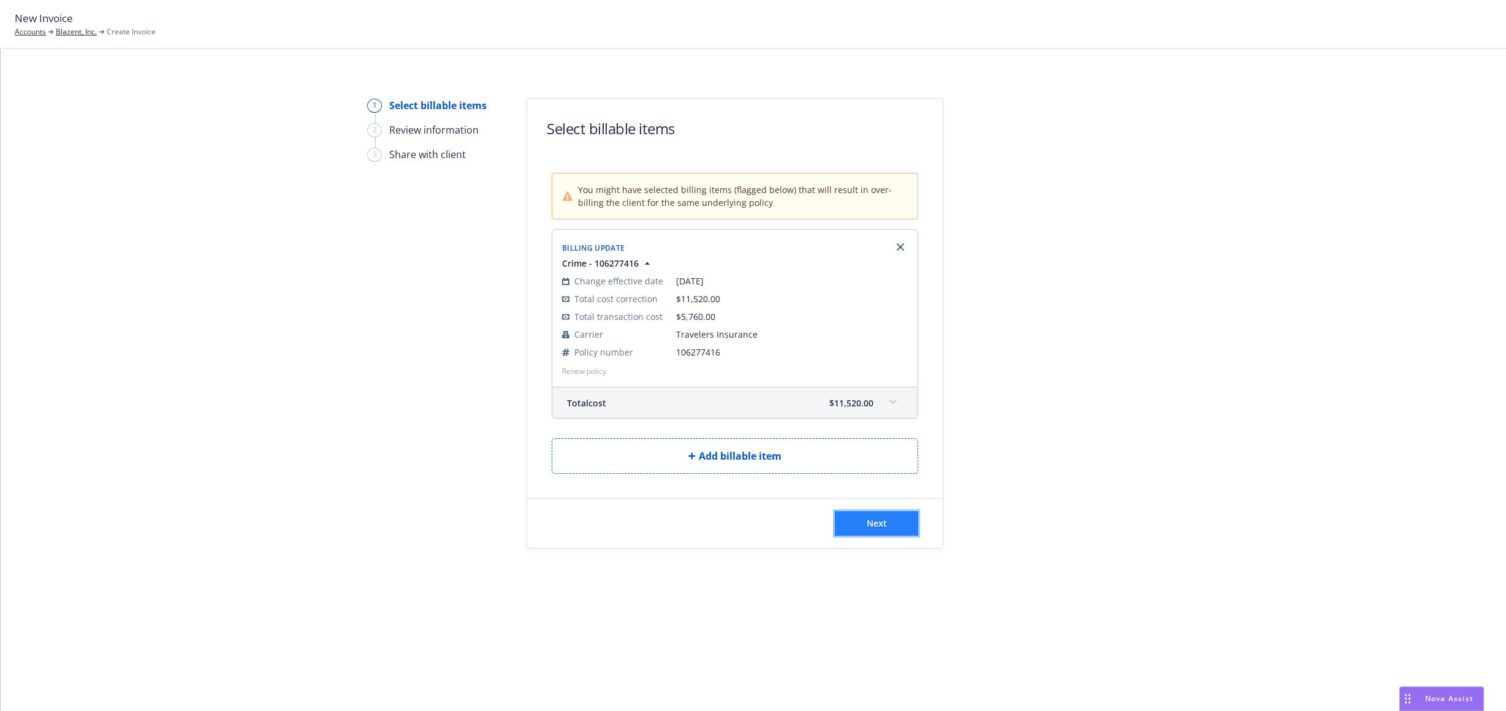
click at [886, 519] on span "Next" at bounding box center [877, 523] width 20 height 12
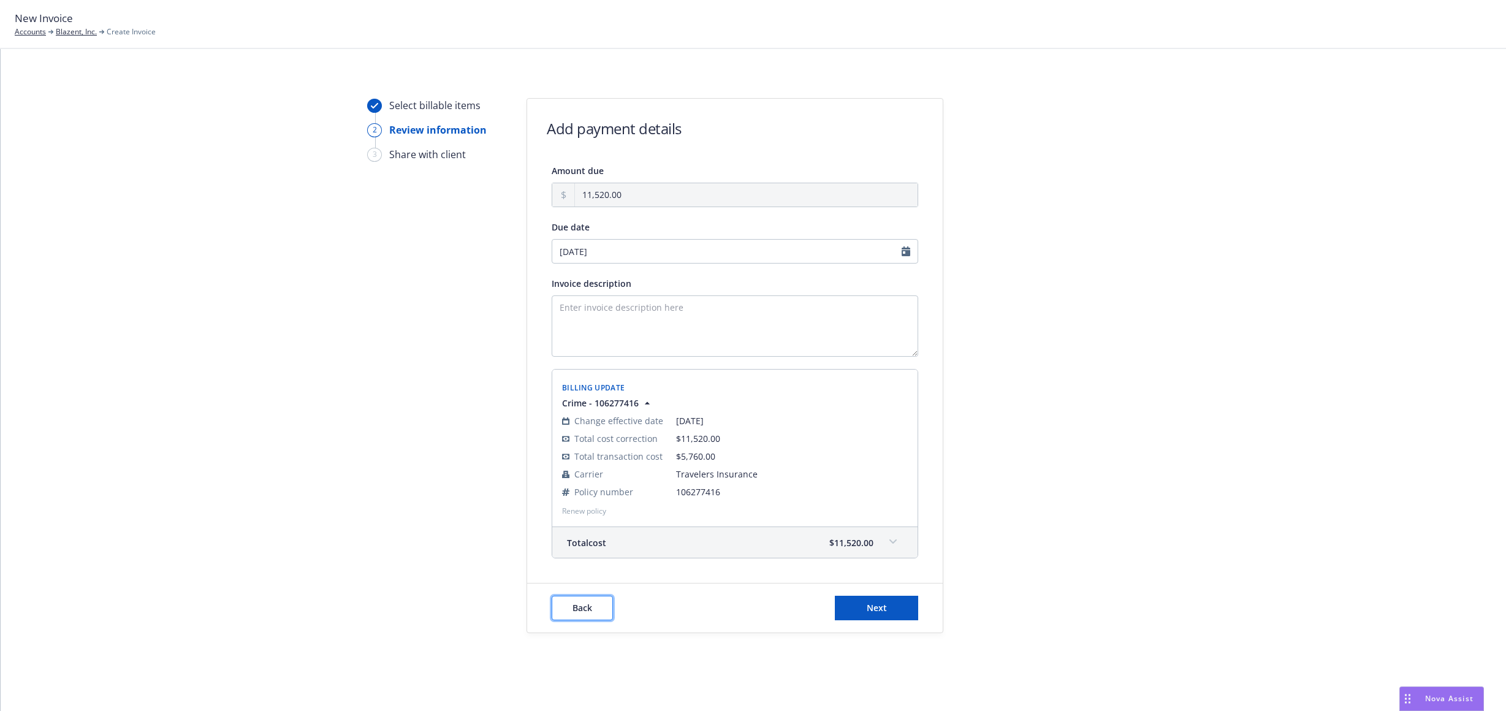
click at [590, 606] on button "Back" at bounding box center [582, 608] width 61 height 25
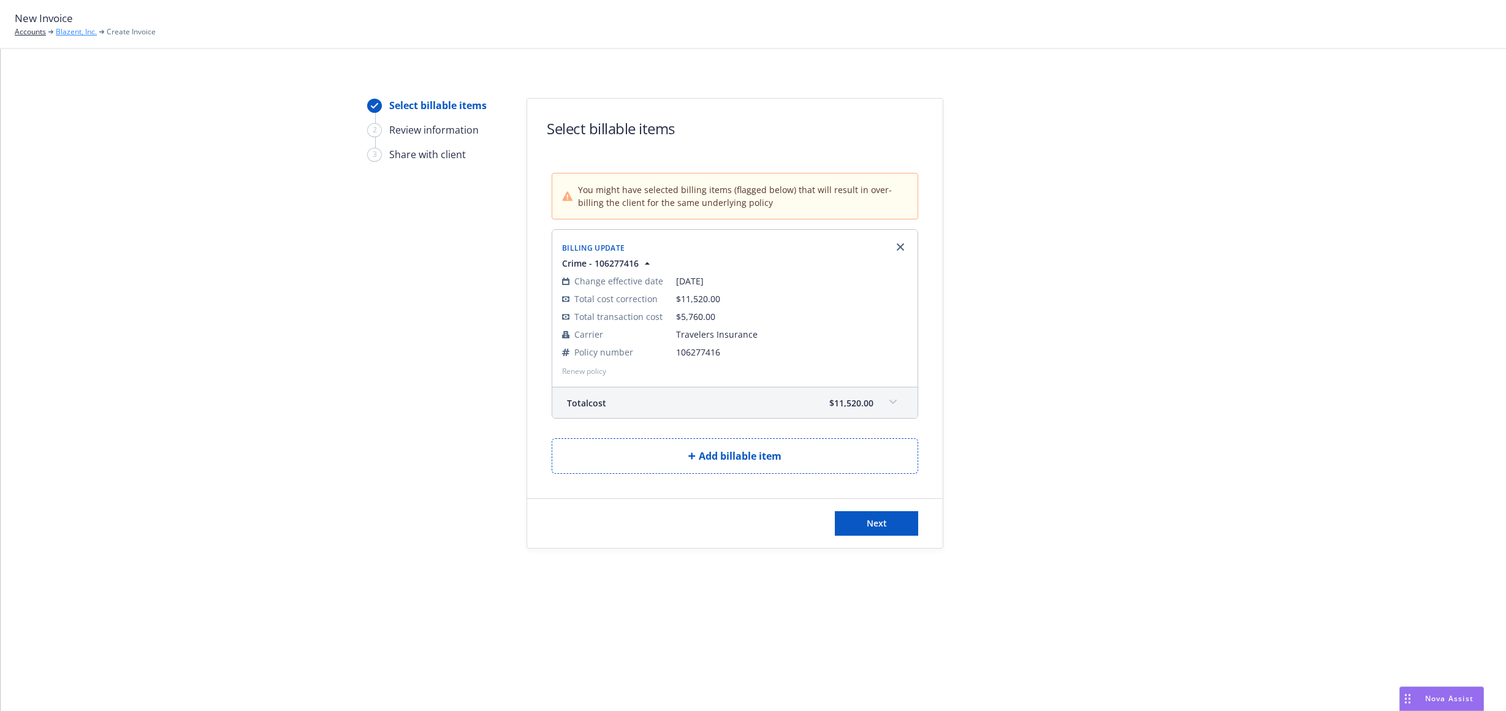
click at [68, 29] on link "Blazent, Inc." at bounding box center [76, 31] width 41 height 11
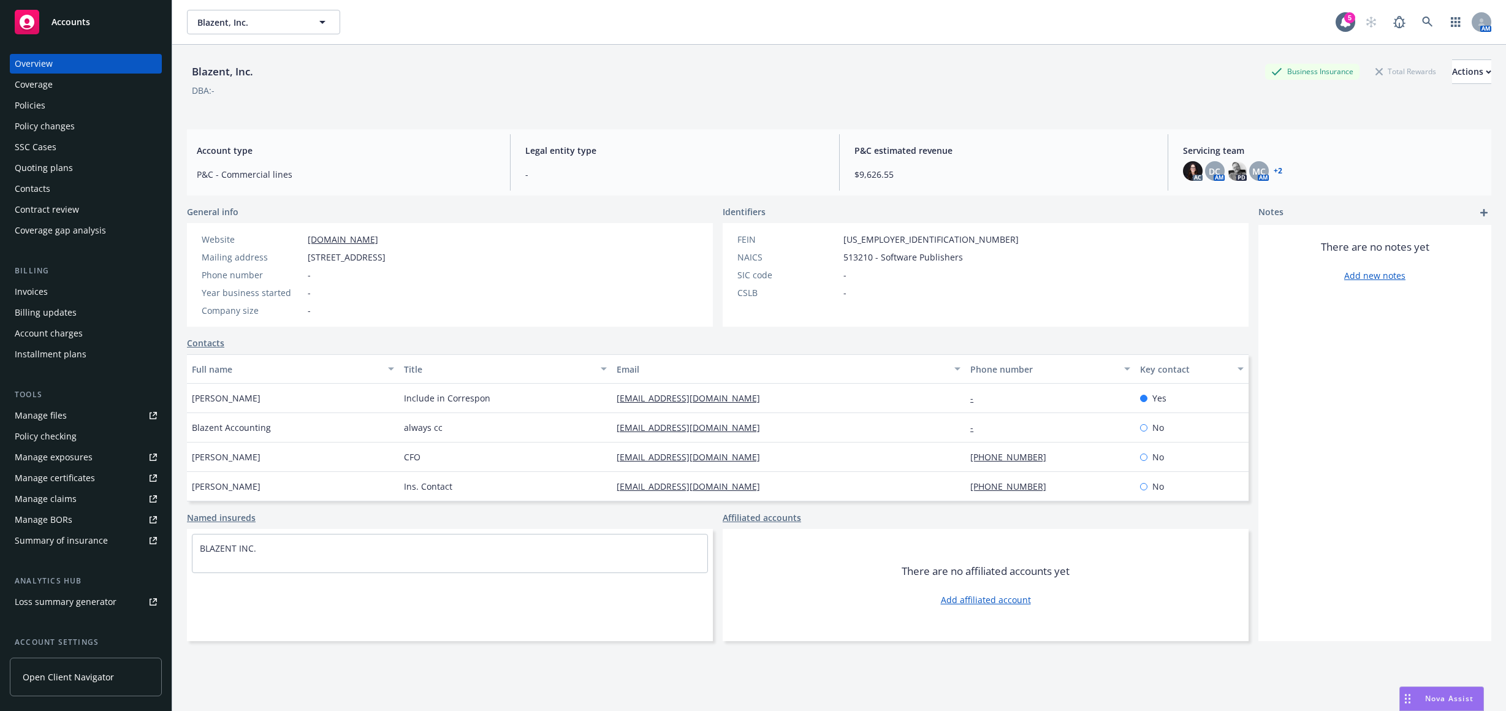
click at [85, 315] on div "Billing updates" at bounding box center [86, 313] width 142 height 20
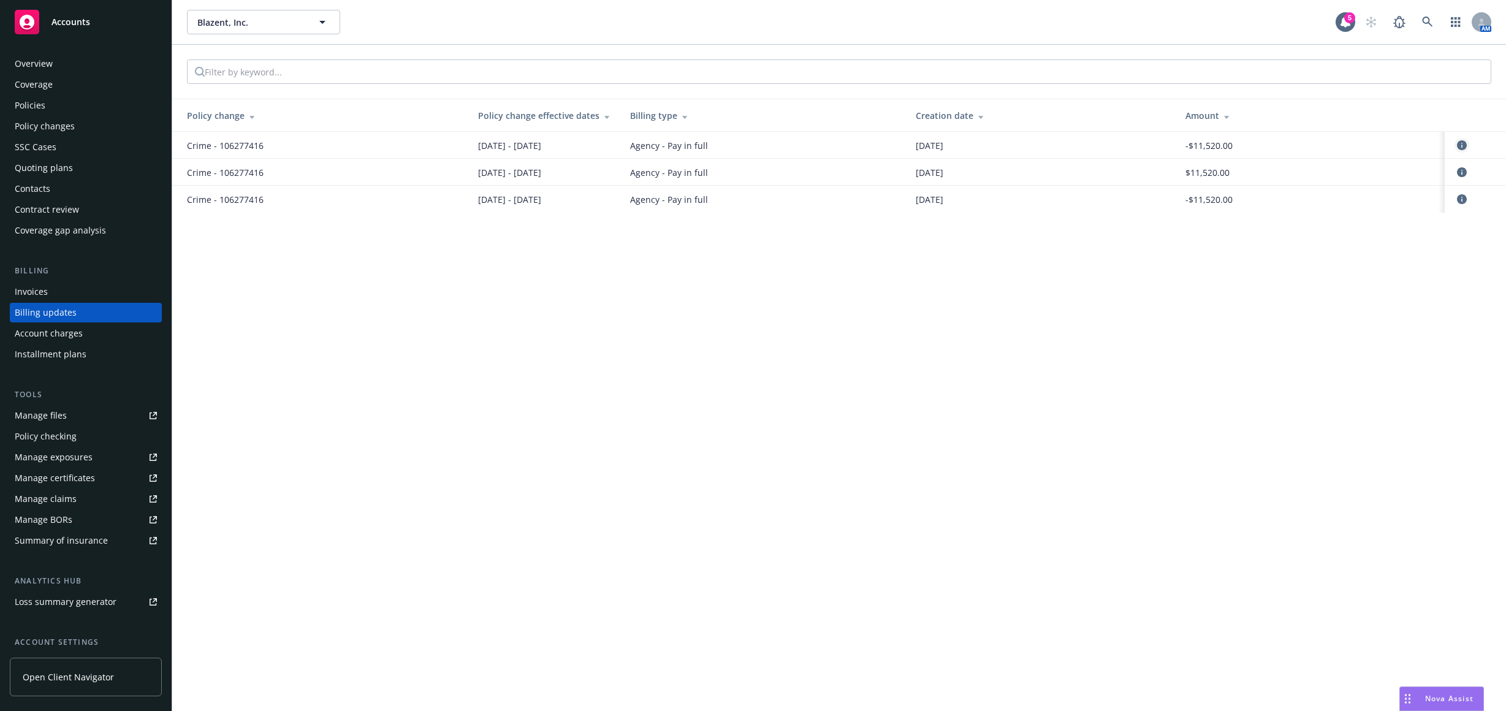
click at [1459, 144] on icon "circleInformation" at bounding box center [1462, 145] width 10 height 10
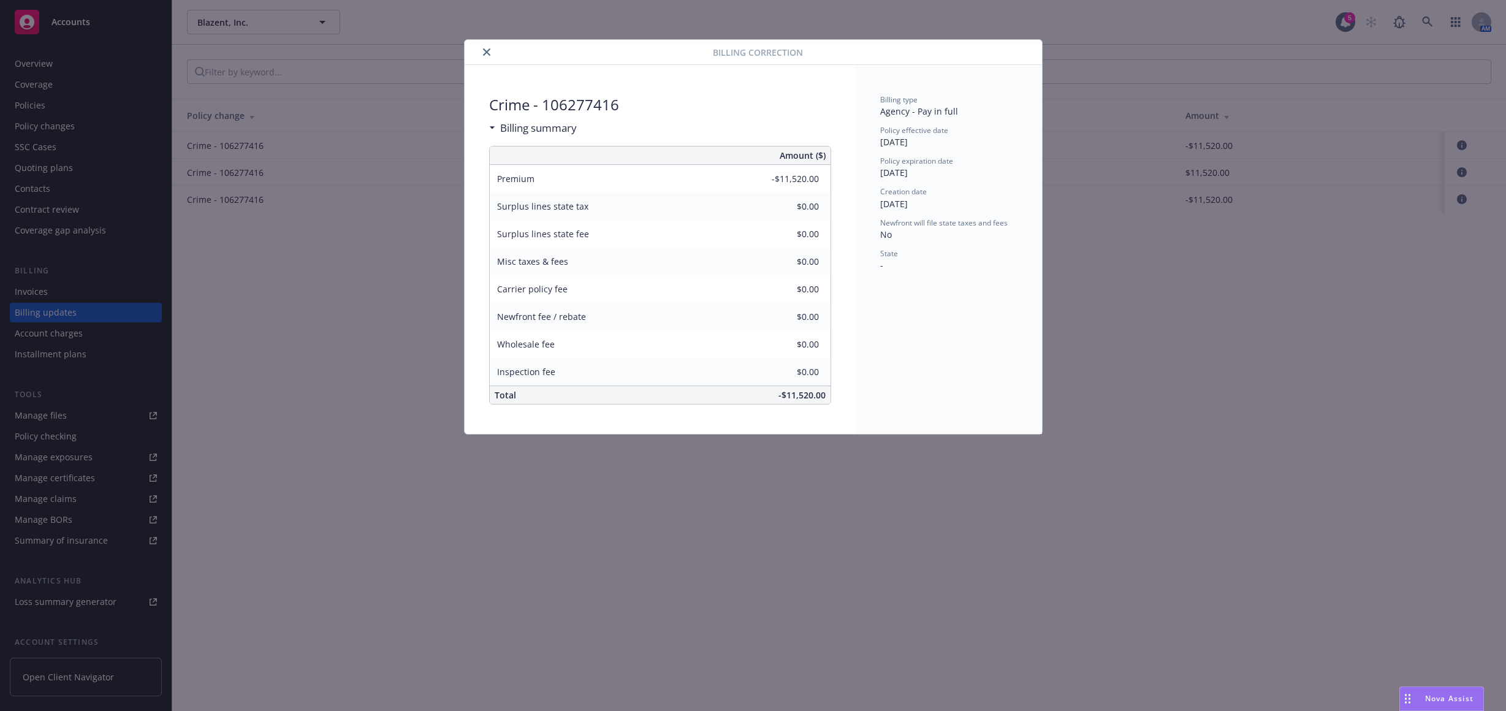
click at [492, 55] on button "close" at bounding box center [486, 52] width 15 height 15
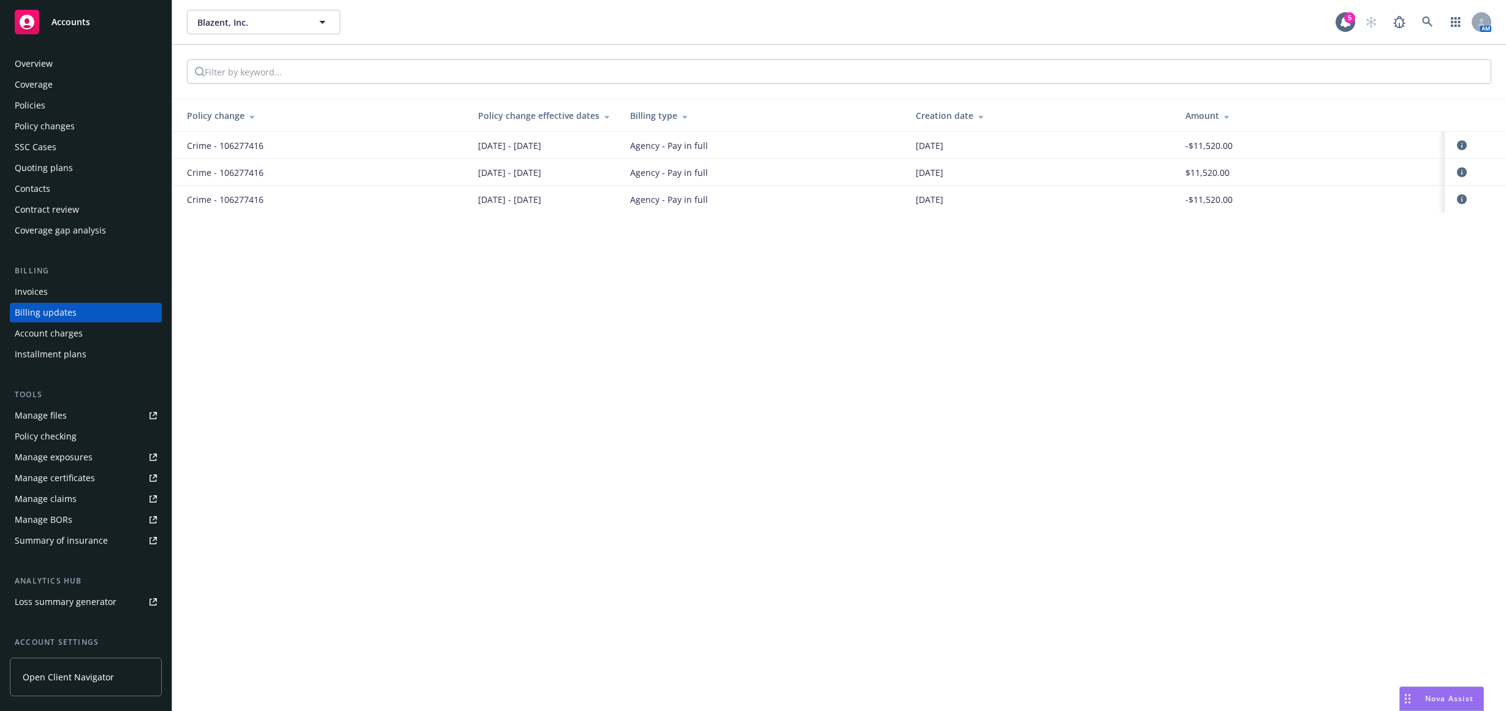
click at [73, 111] on div "Policies" at bounding box center [86, 106] width 142 height 20
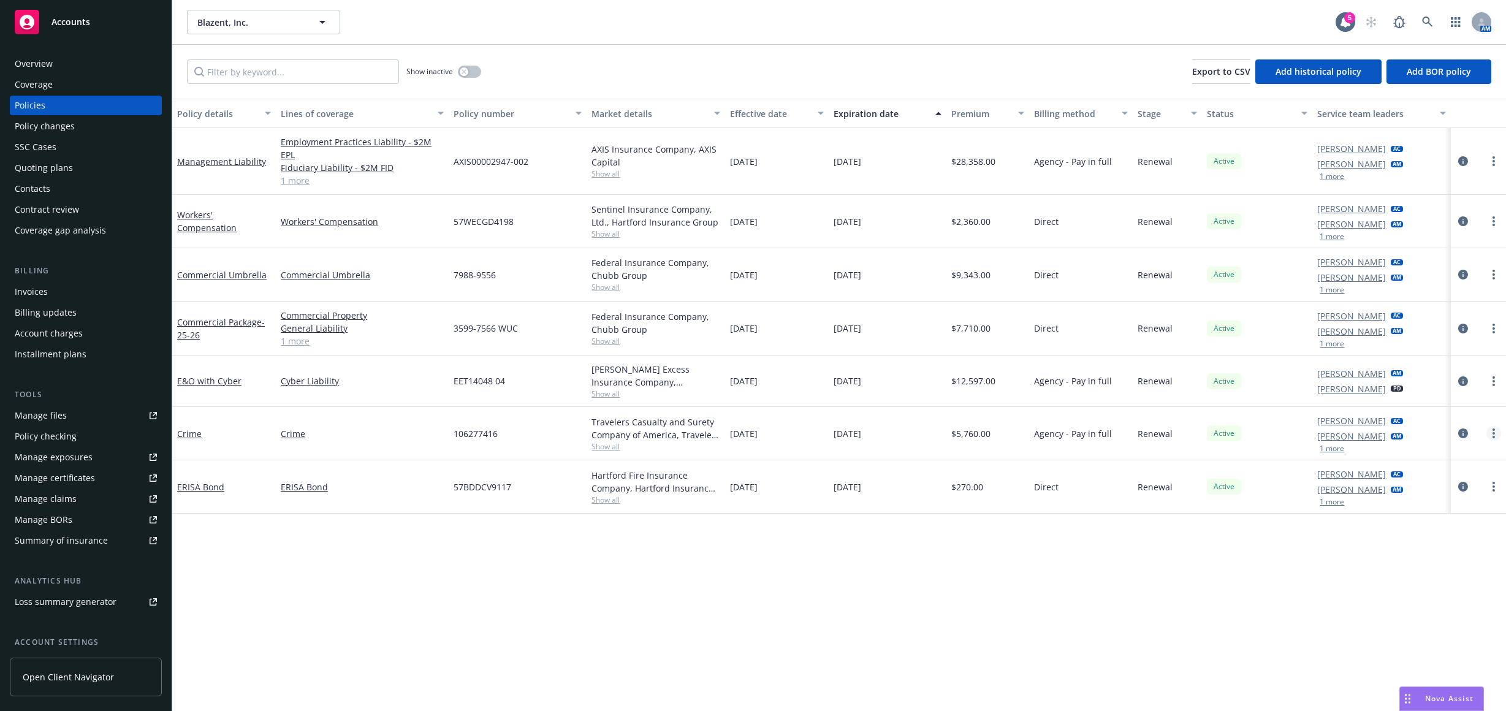
click at [1491, 426] on link "more" at bounding box center [1494, 433] width 15 height 15
click at [1461, 429] on icon "circleInformation" at bounding box center [1463, 434] width 10 height 10
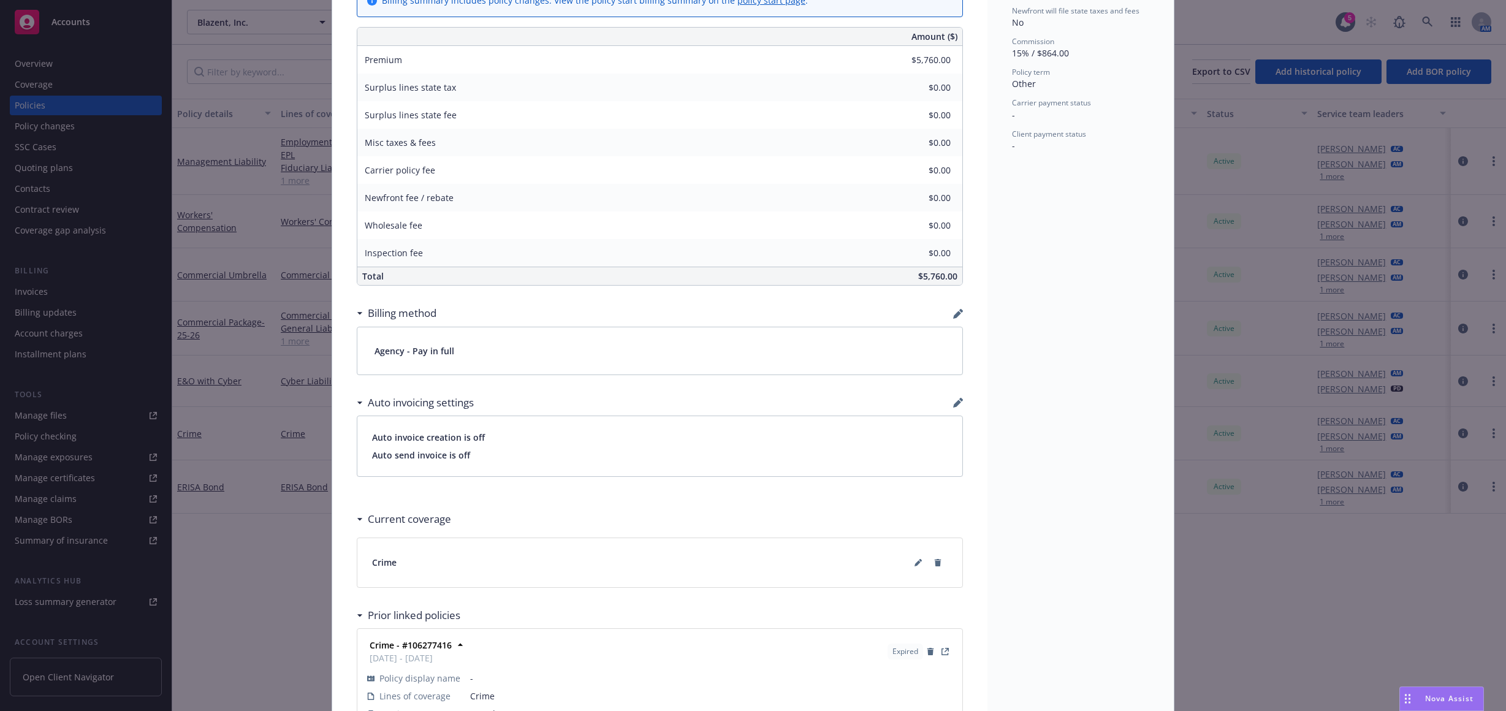
scroll to position [552, 0]
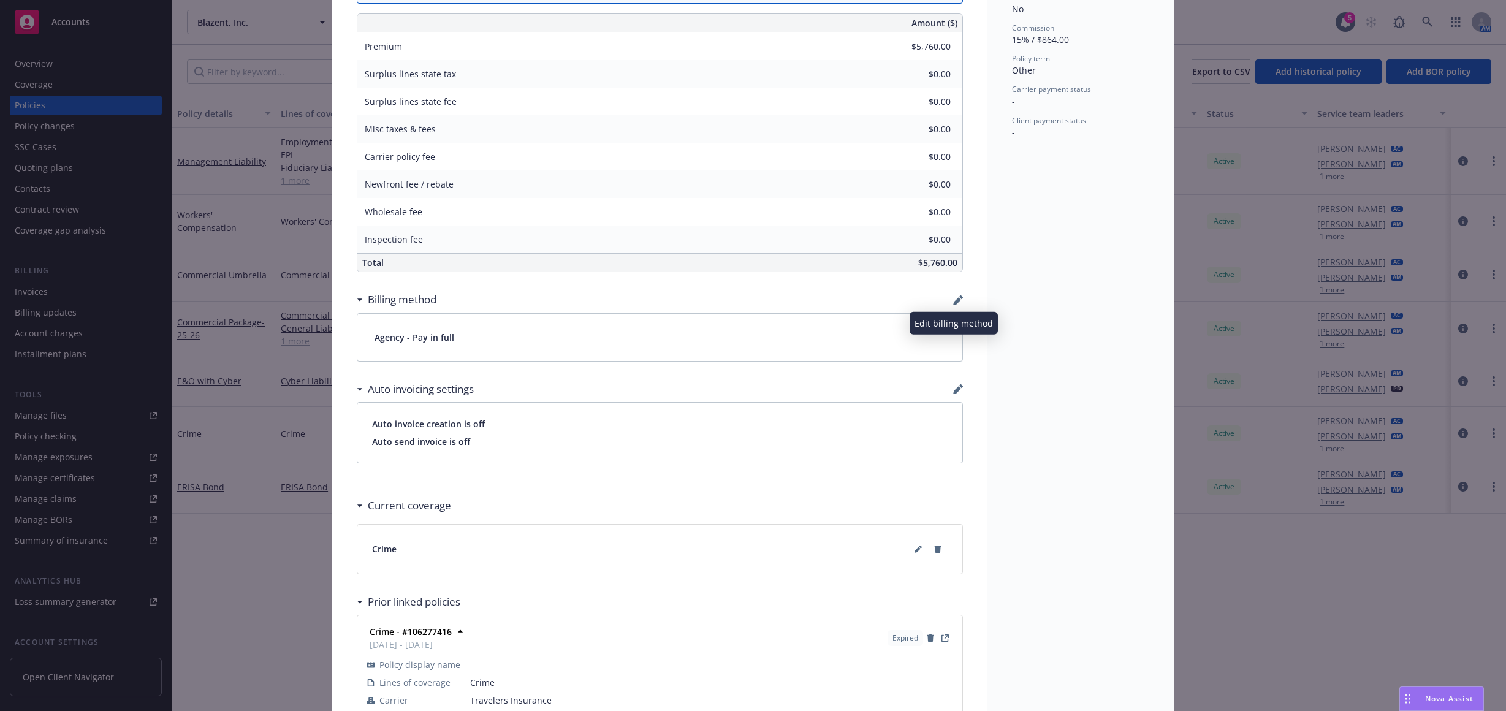
click at [953, 303] on icon "button" at bounding box center [957, 301] width 8 height 8
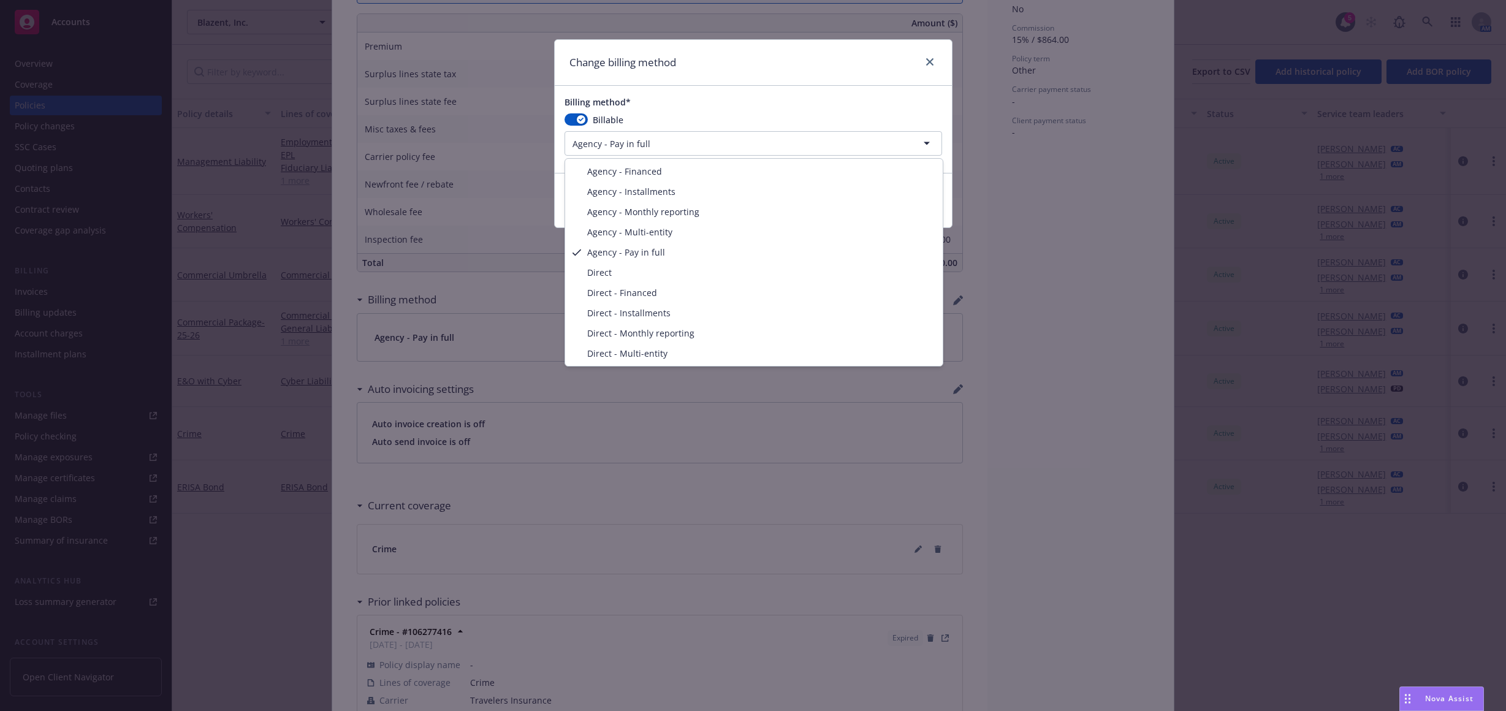
click at [710, 147] on html "Accounts Overview Coverage Policies Policy changes SSC Cases Quoting plans Cont…" at bounding box center [753, 355] width 1506 height 711
select select "AGENCY_INSTALLMENTS"
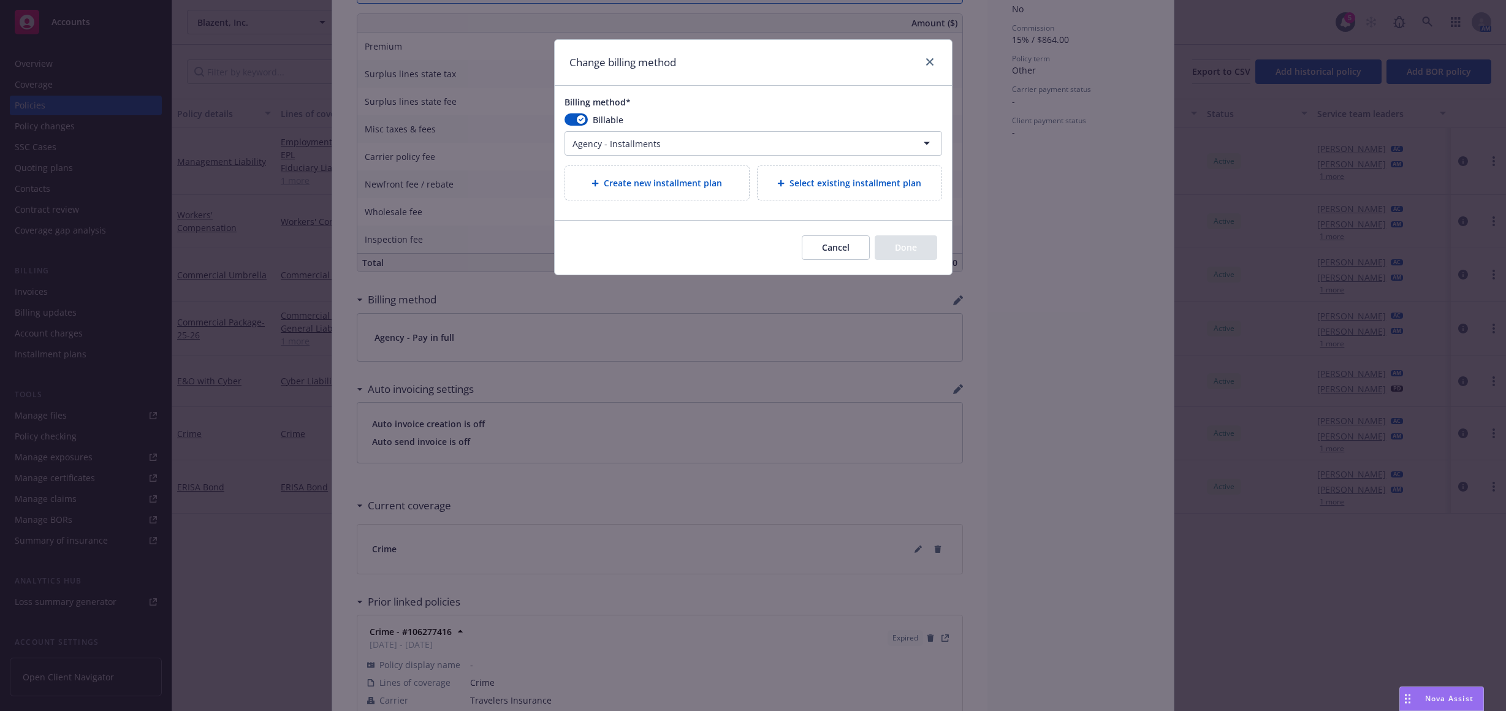
click at [708, 185] on span "Create new installment plan" at bounding box center [663, 183] width 118 height 13
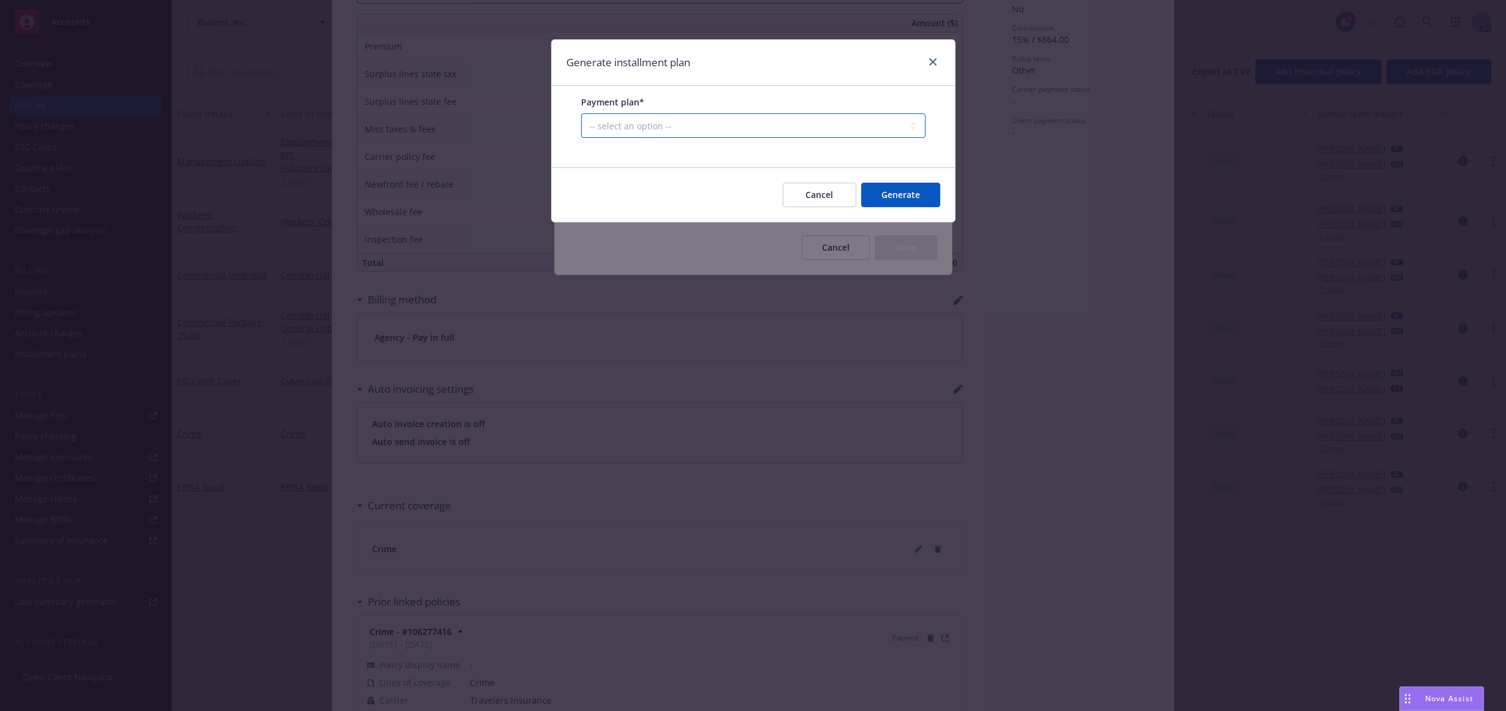
click at [714, 135] on select "-- select an option -- Only down payment 0% down payment + 12 monthly installme…" at bounding box center [753, 125] width 345 height 25
select select "33.33% down payment + 2 annual installments"
click at [581, 138] on select "-- select an option -- Only down payment 0% down payment + 12 monthly installme…" at bounding box center [753, 125] width 345 height 25
select select "ANNUALLY"
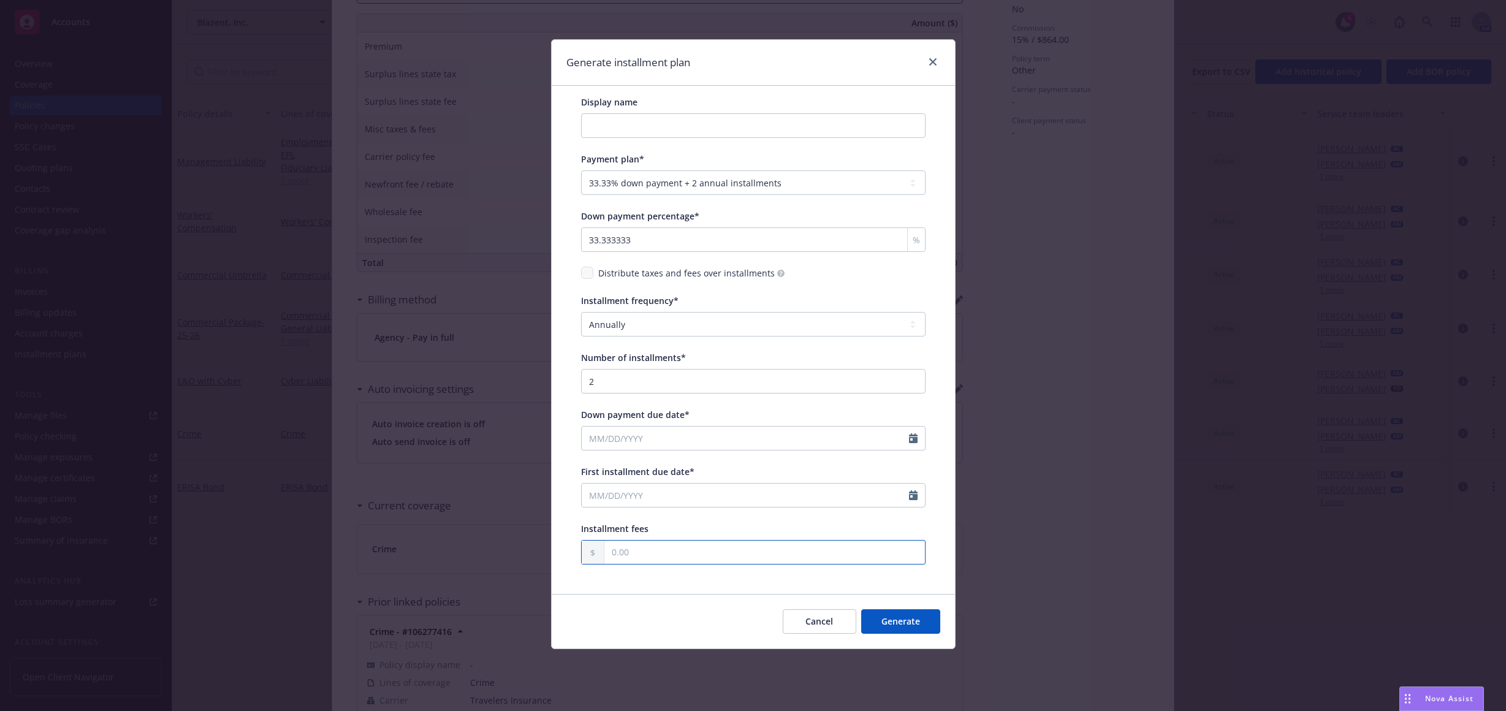
click at [641, 550] on input "text" at bounding box center [764, 552] width 321 height 23
type input "0.00"
select select "8"
click at [696, 441] on input "Down payment due date*" at bounding box center [745, 438] width 327 height 23
click at [706, 302] on div "Installment frequency*" at bounding box center [753, 300] width 345 height 13
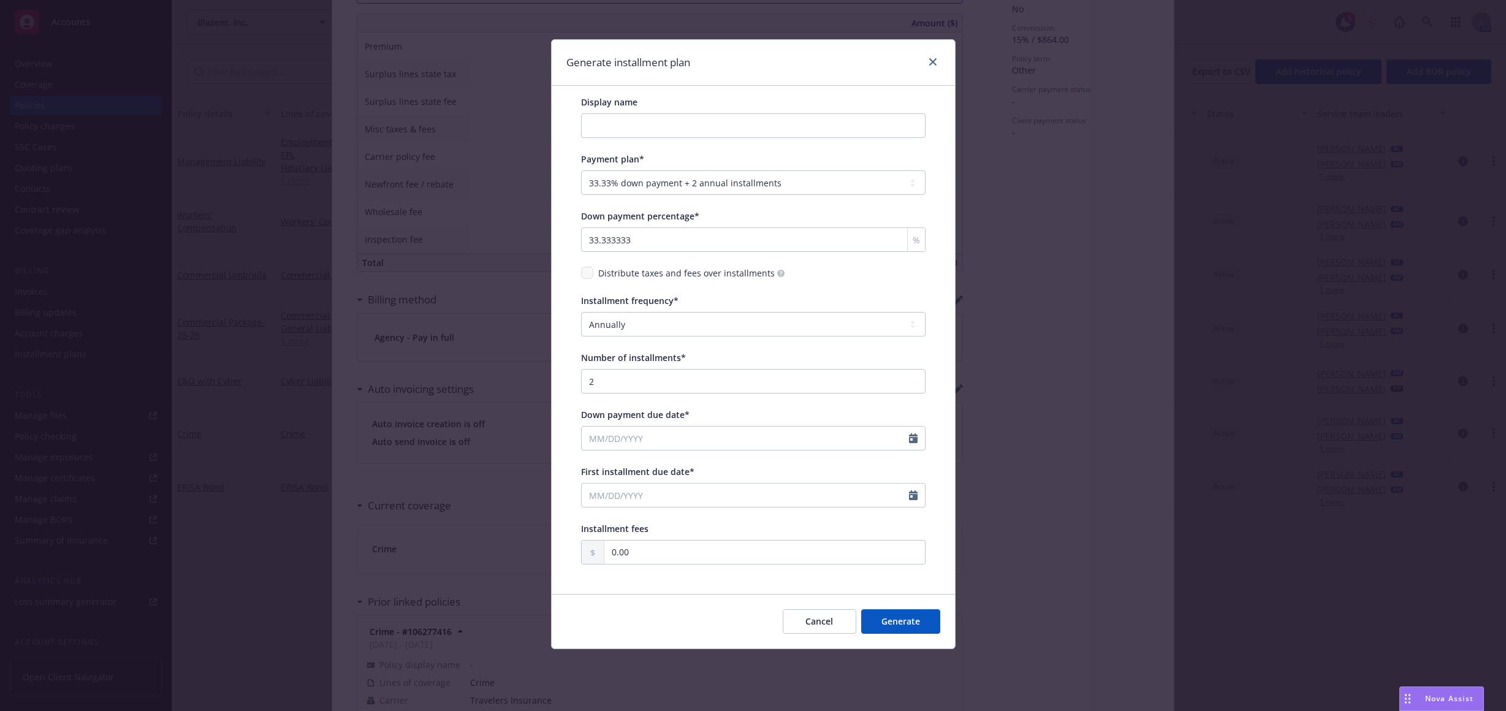
click at [829, 626] on button "Cancel" at bounding box center [820, 621] width 74 height 25
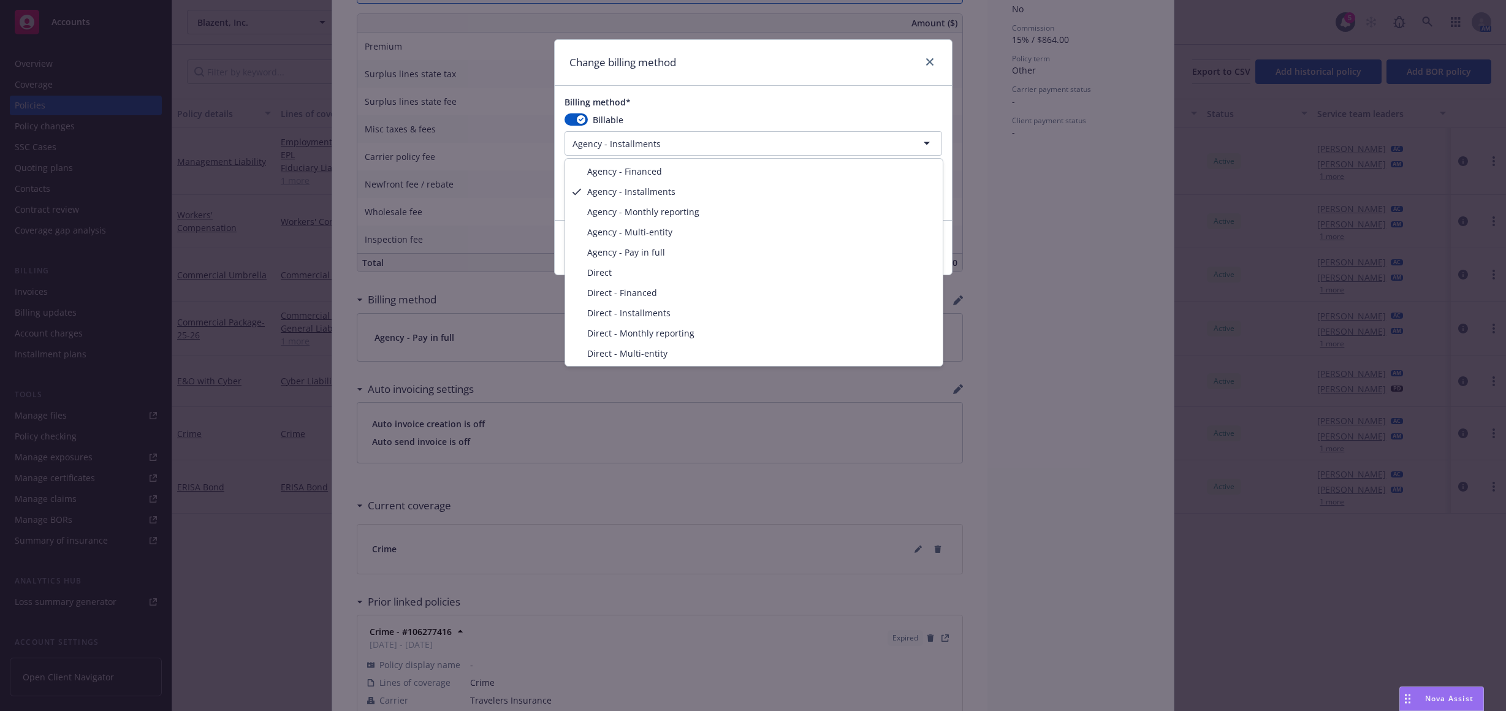
click at [788, 147] on html "Accounts Overview Coverage Policies Policy changes SSC Cases Quoting plans Cont…" at bounding box center [753, 355] width 1506 height 711
click at [793, 118] on html "Accounts Overview Coverage Policies Policy changes SSC Cases Quoting plans Cont…" at bounding box center [753, 355] width 1506 height 711
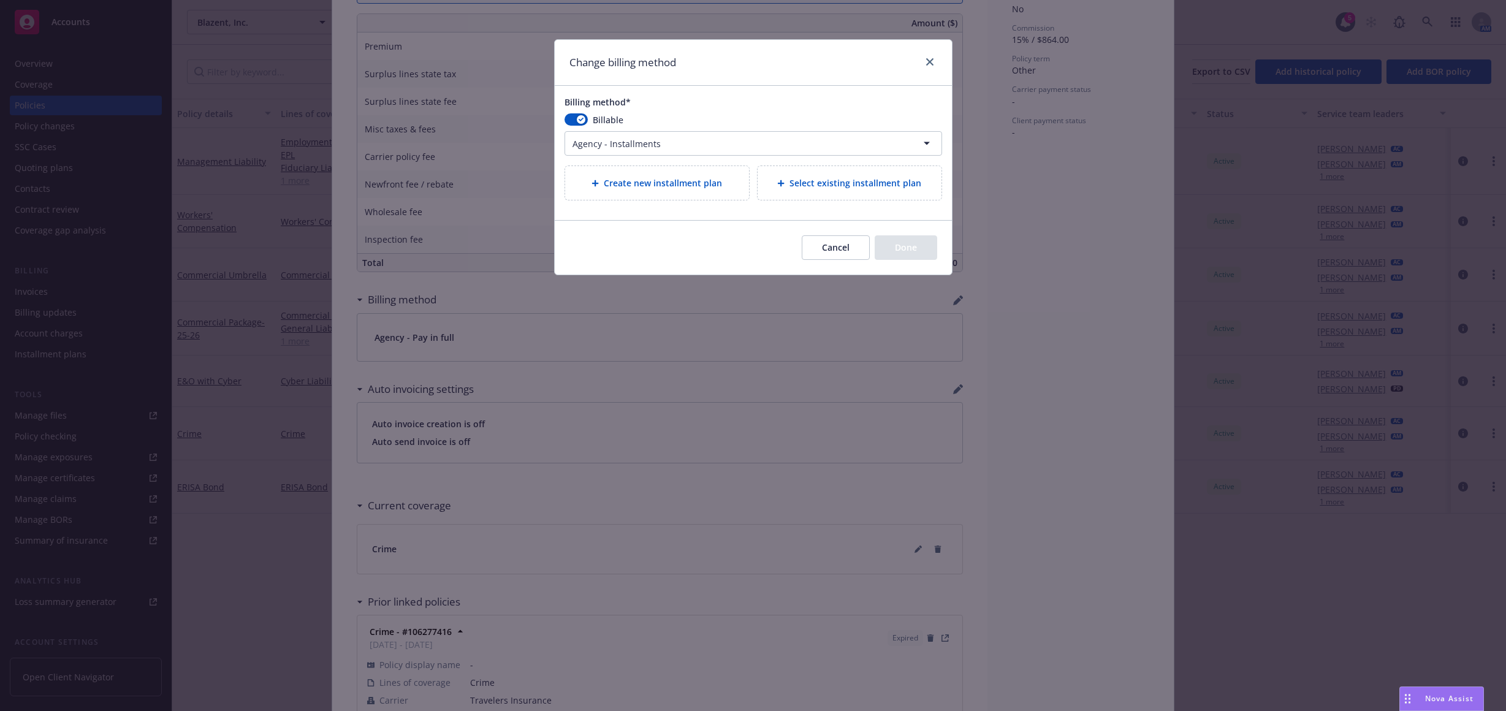
click at [837, 252] on button "Cancel" at bounding box center [836, 247] width 68 height 25
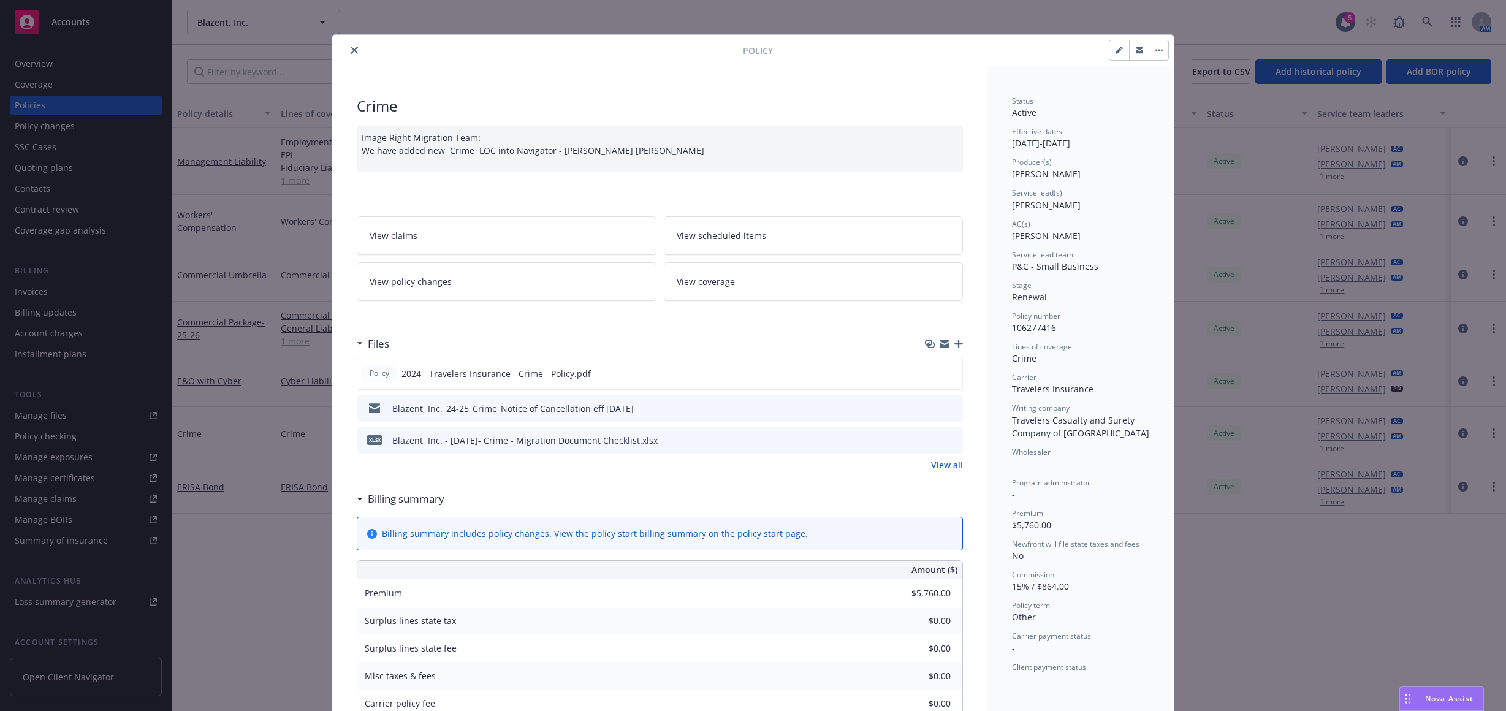
scroll to position [0, 0]
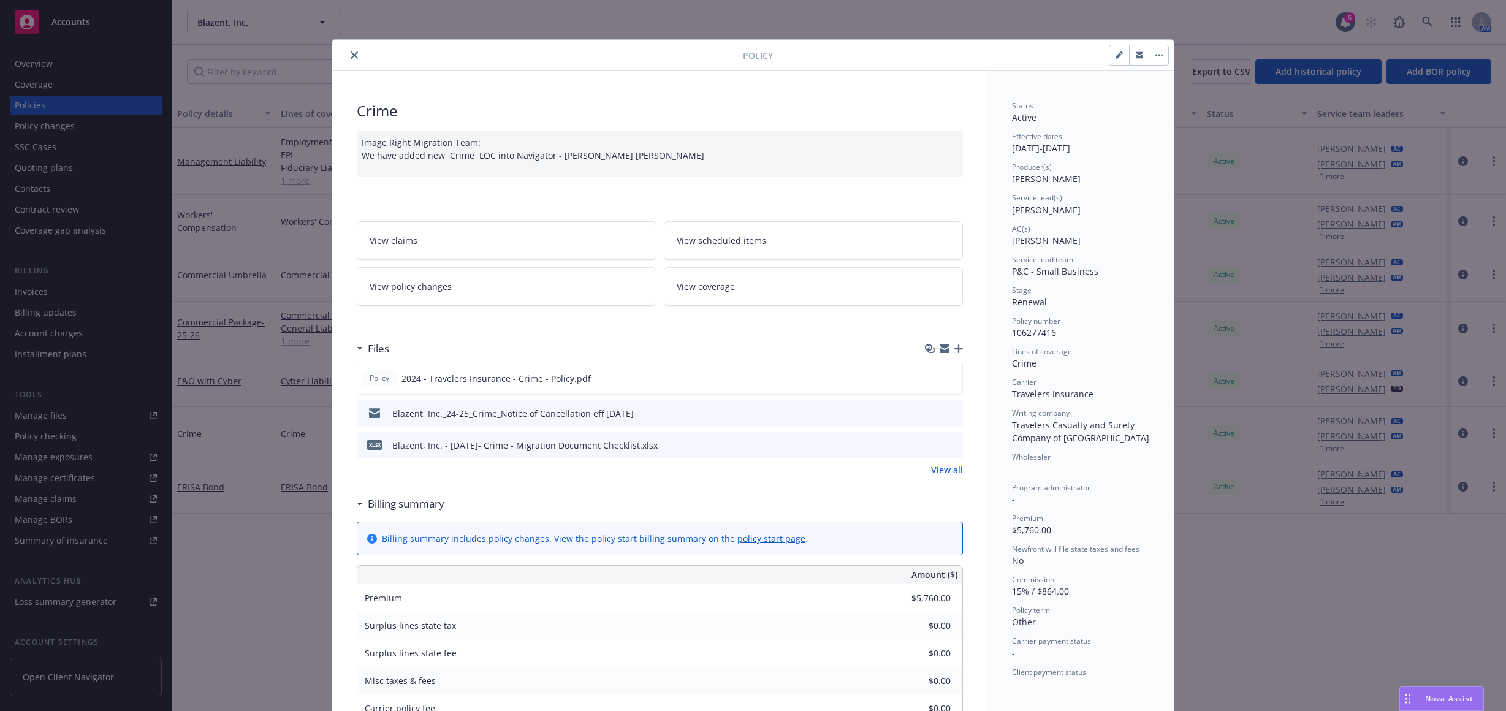
click at [451, 280] on link "View policy changes" at bounding box center [507, 286] width 300 height 39
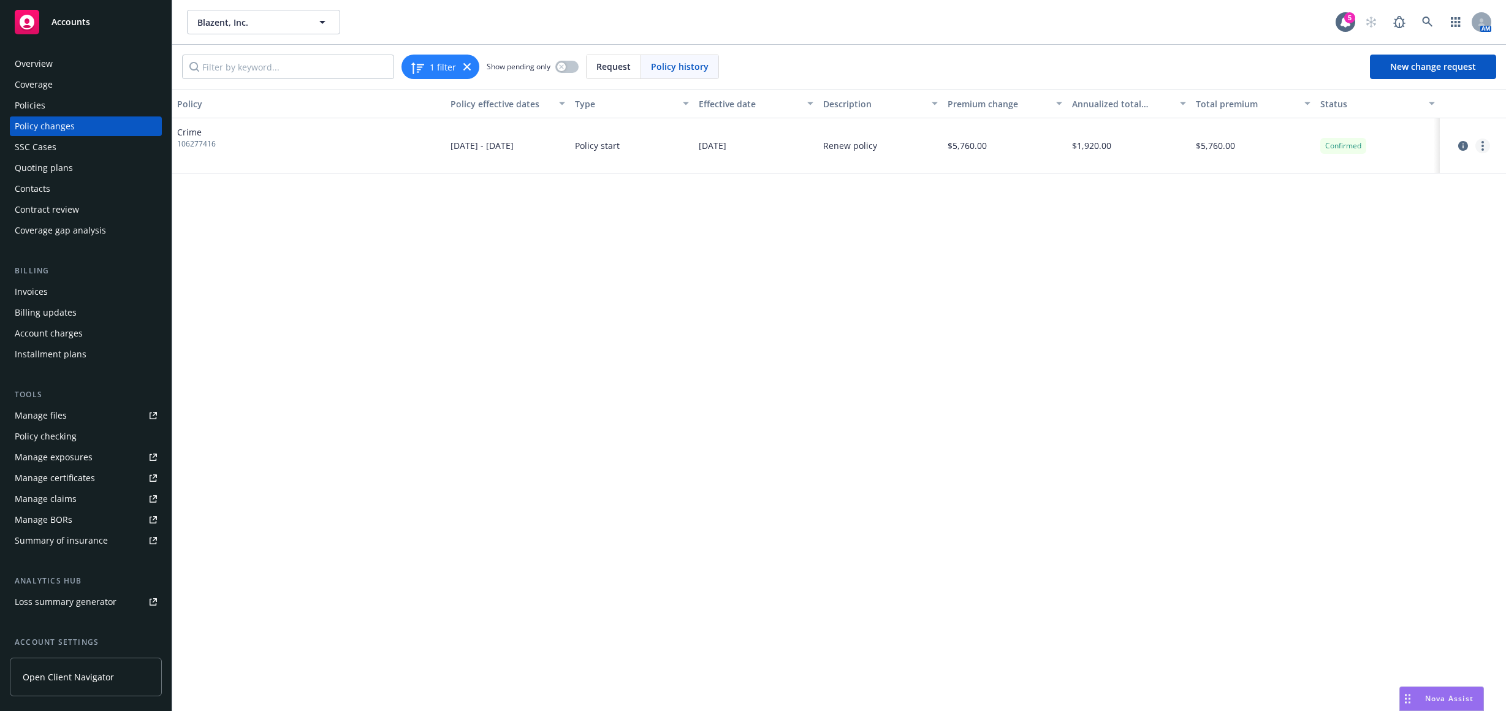
click at [1479, 148] on link "more" at bounding box center [1483, 146] width 15 height 15
click at [1358, 243] on link "Edit billing info" at bounding box center [1384, 244] width 210 height 25
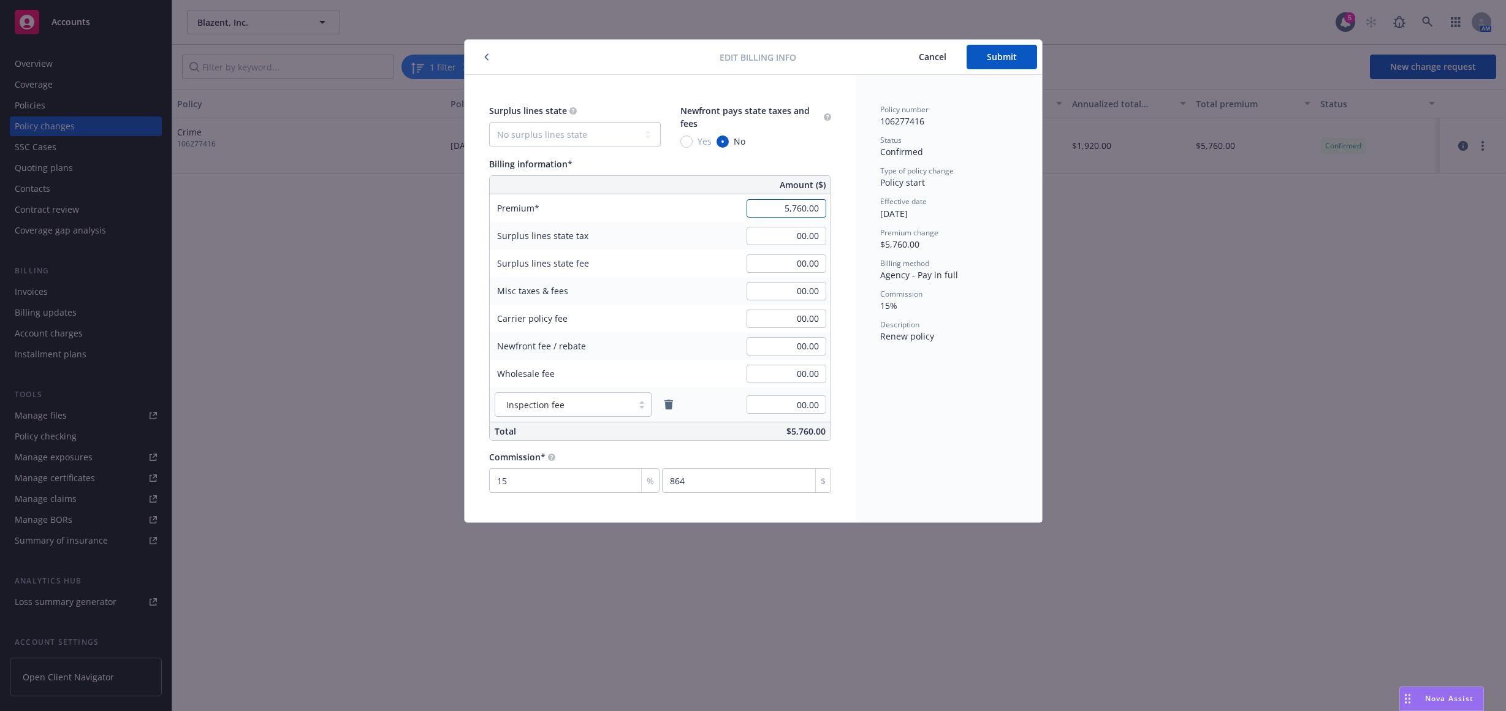
click at [771, 206] on input "5,760.00" at bounding box center [787, 208] width 80 height 18
type input "-5,760.00"
type input "-864"
click at [894, 313] on div "Policy number 106277416 Status Confirmed Type of policy change Policy start Eff…" at bounding box center [948, 223] width 137 height 238
click at [991, 50] on button "Submit" at bounding box center [1002, 57] width 70 height 25
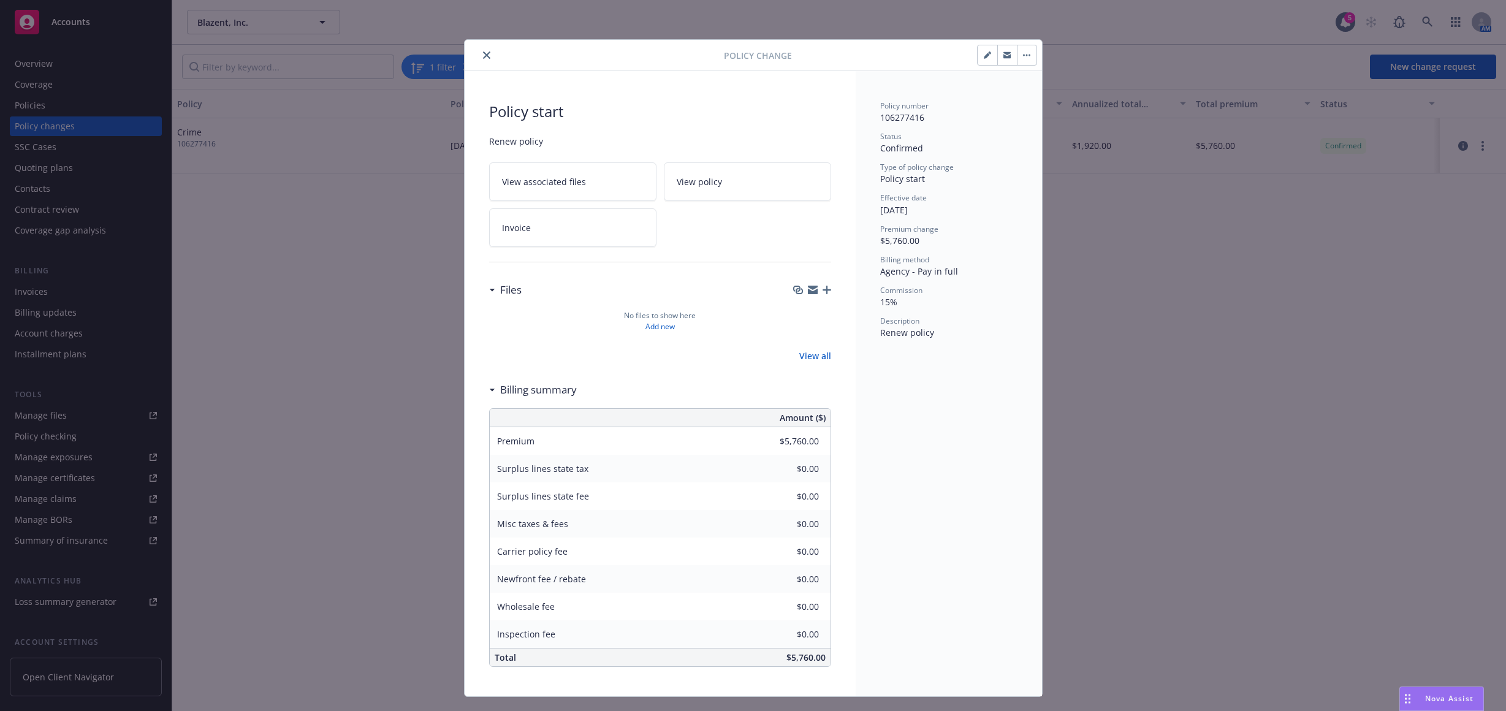
type input "-$5,760.00"
click at [479, 50] on button "close" at bounding box center [486, 55] width 15 height 15
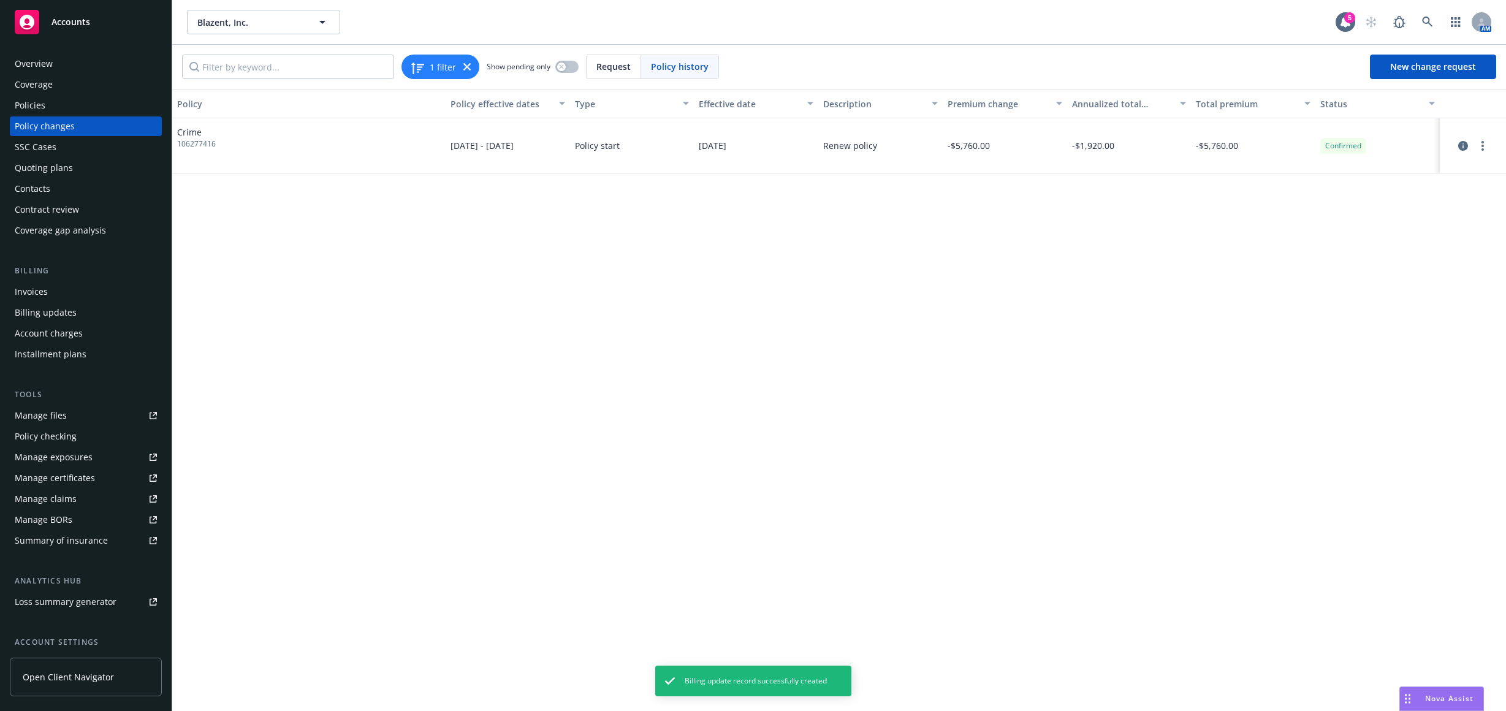
click at [48, 289] on div "Invoices" at bounding box center [86, 292] width 142 height 20
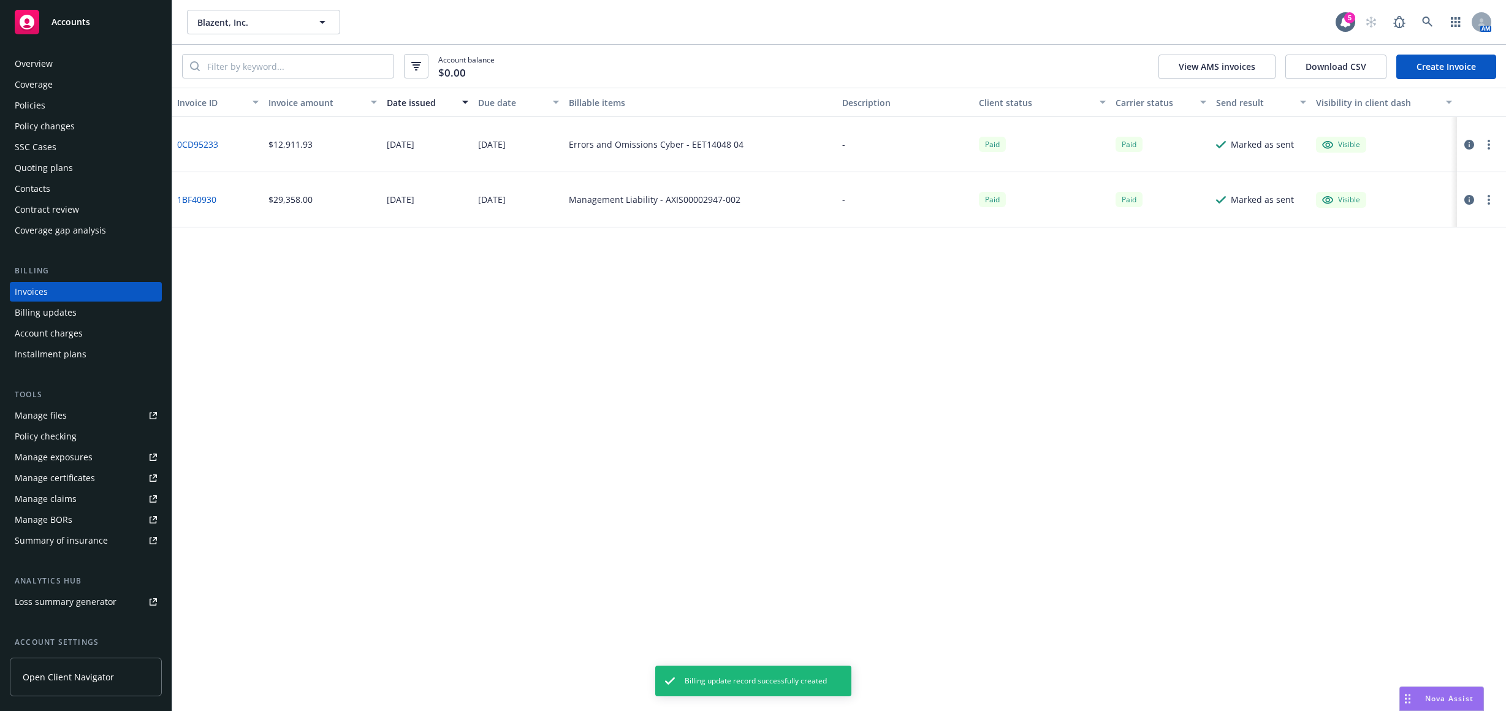
click at [1417, 64] on link "Create Invoice" at bounding box center [1446, 67] width 100 height 25
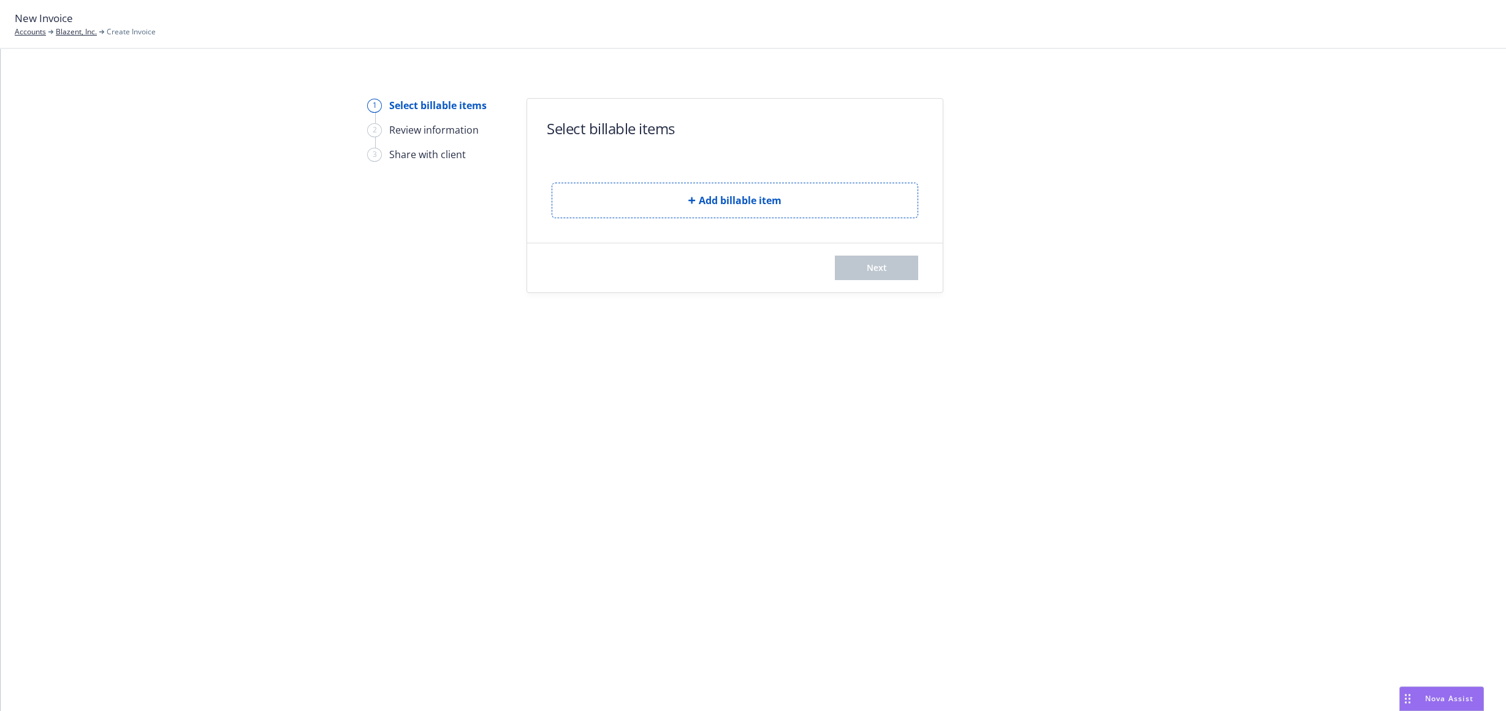
click at [654, 222] on form "Select billable items Add billable item Next" at bounding box center [735, 196] width 416 height 194
click at [654, 209] on button "Add billable item" at bounding box center [735, 201] width 367 height 36
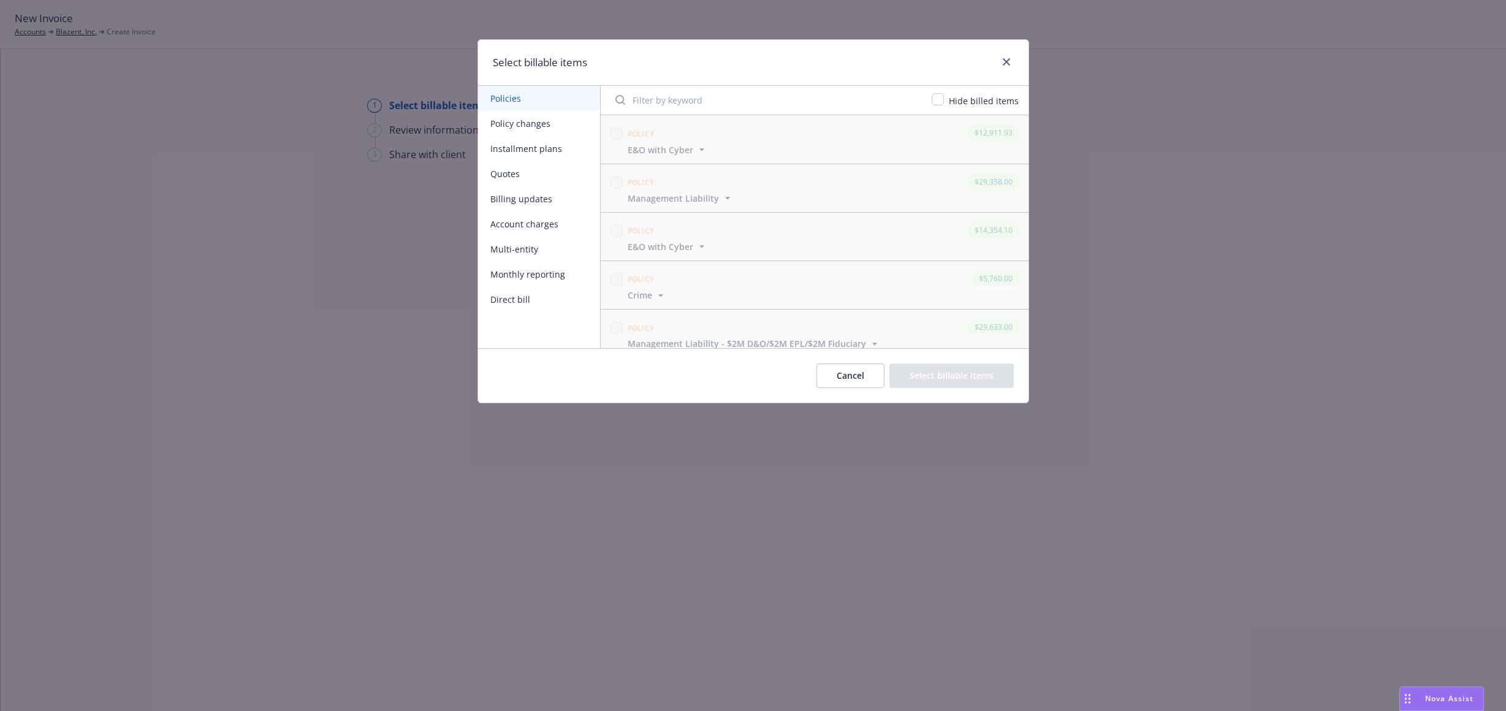
click at [536, 196] on button "Billing updates" at bounding box center [539, 198] width 122 height 25
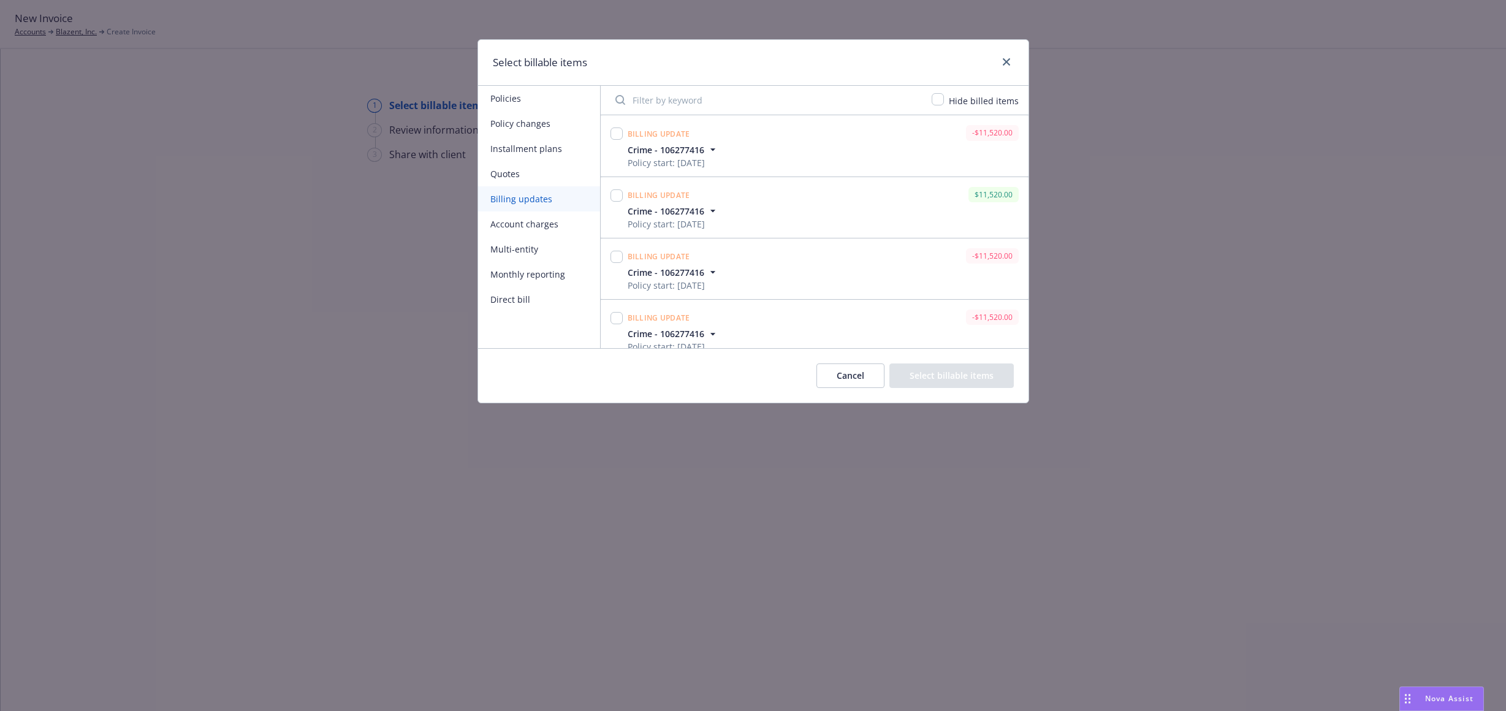
click at [709, 210] on icon "button" at bounding box center [713, 211] width 12 height 12
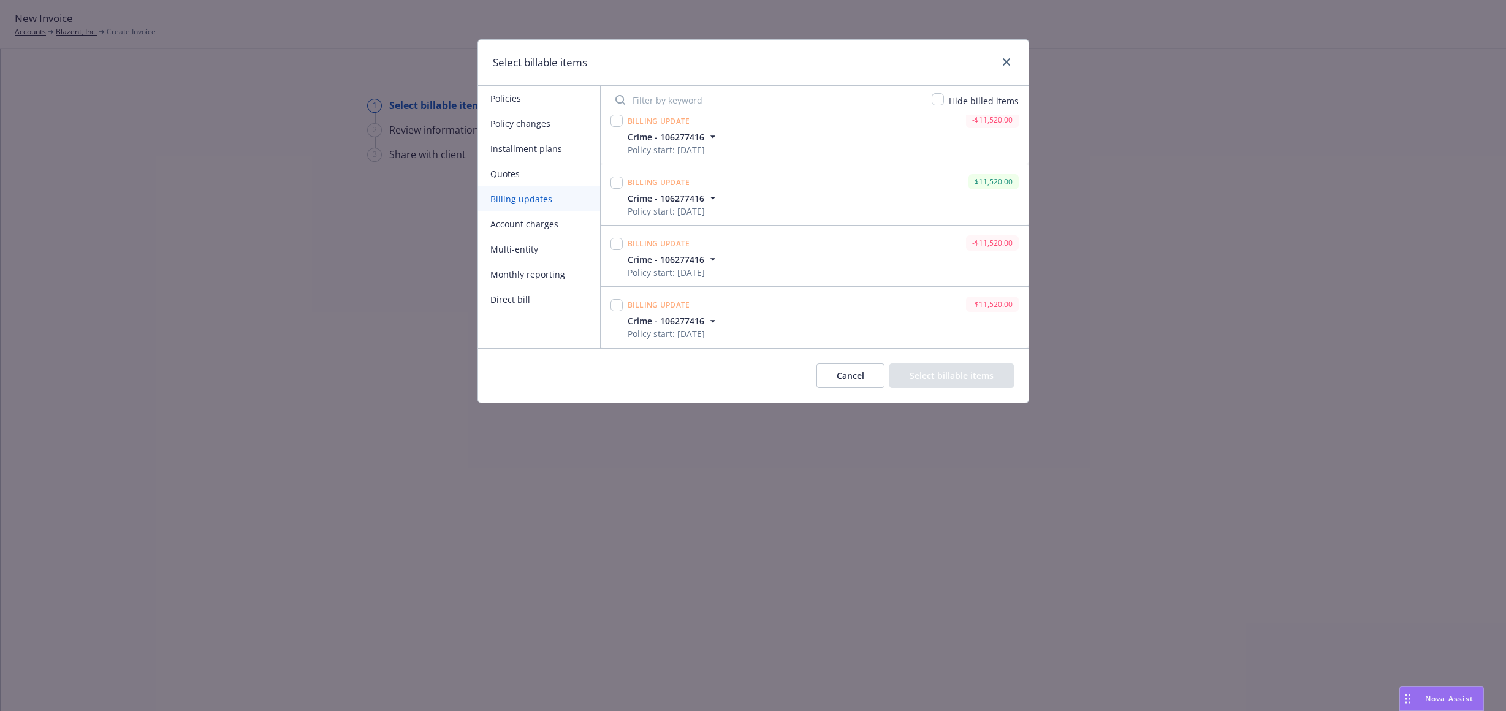
click at [708, 195] on icon "button" at bounding box center [713, 198] width 12 height 12
drag, startPoint x: 1009, startPoint y: 177, endPoint x: 969, endPoint y: 182, distance: 40.8
click at [969, 182] on div "$11,520.00" at bounding box center [994, 181] width 50 height 15
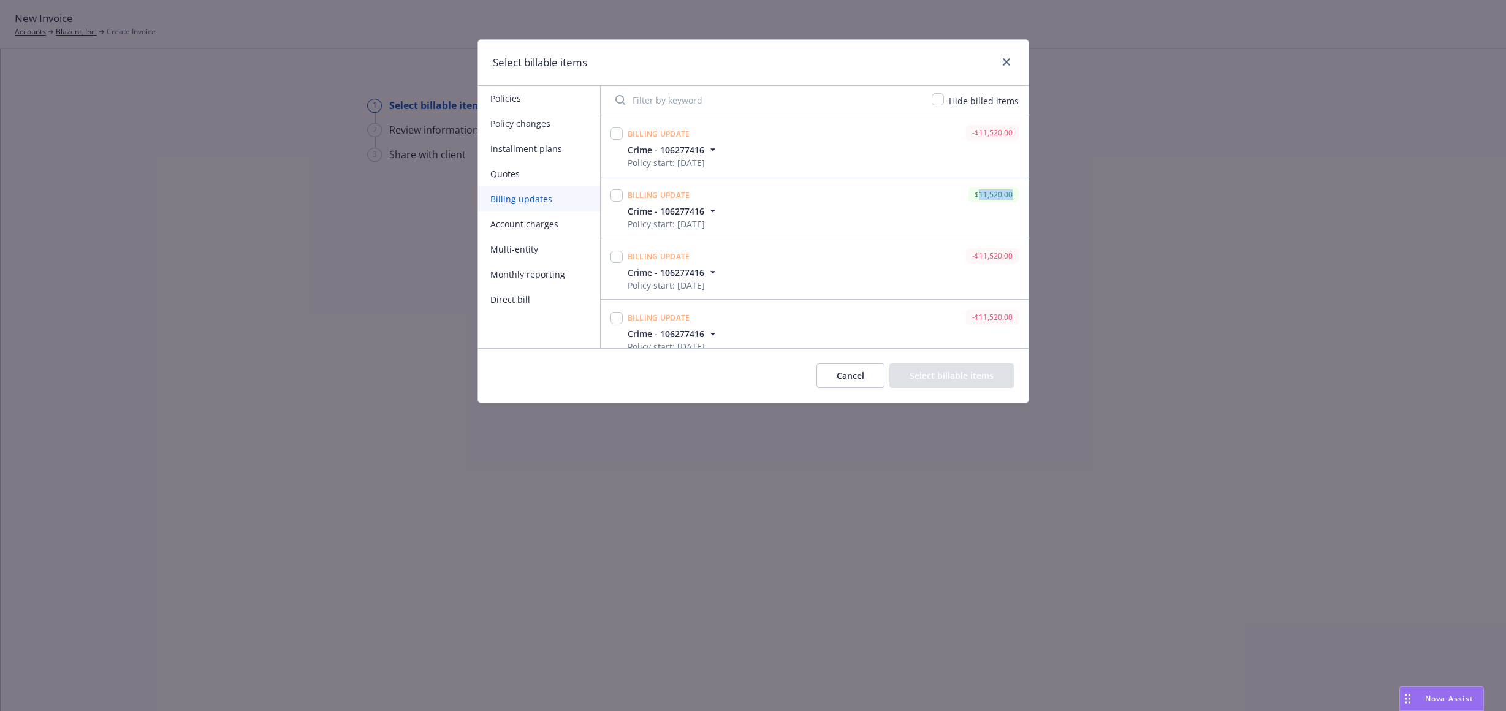
click at [870, 370] on button "Cancel" at bounding box center [851, 376] width 68 height 25
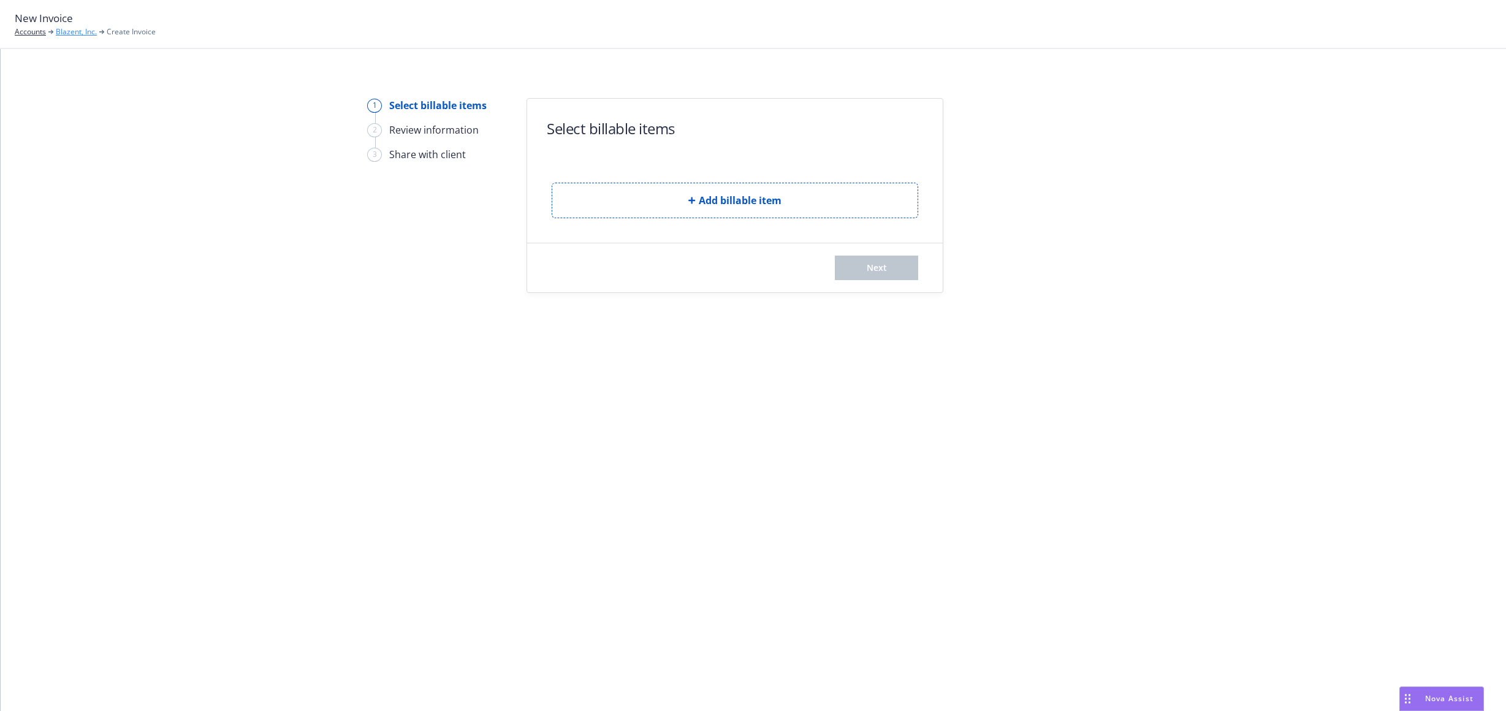
click at [78, 28] on link "Blazent, Inc." at bounding box center [76, 31] width 41 height 11
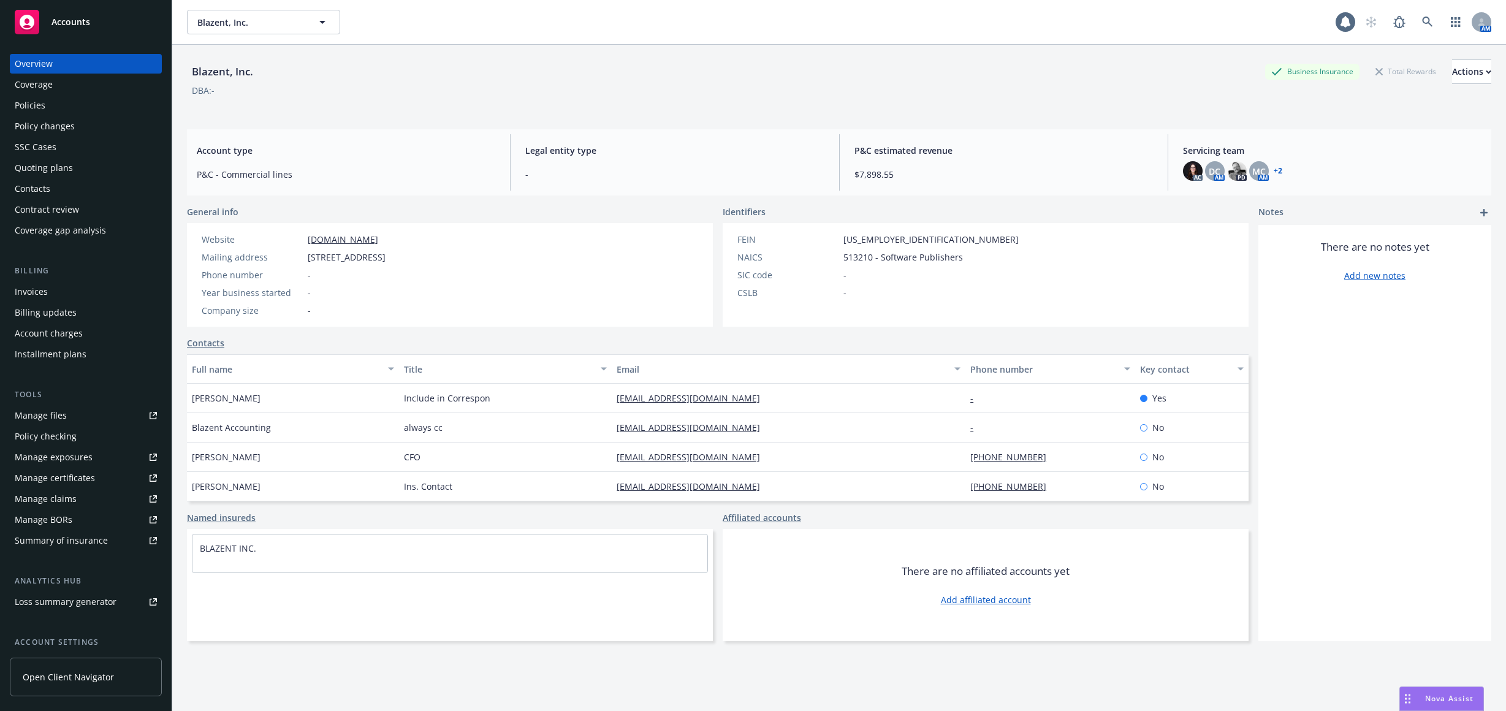
click at [83, 292] on div "Invoices" at bounding box center [86, 292] width 142 height 20
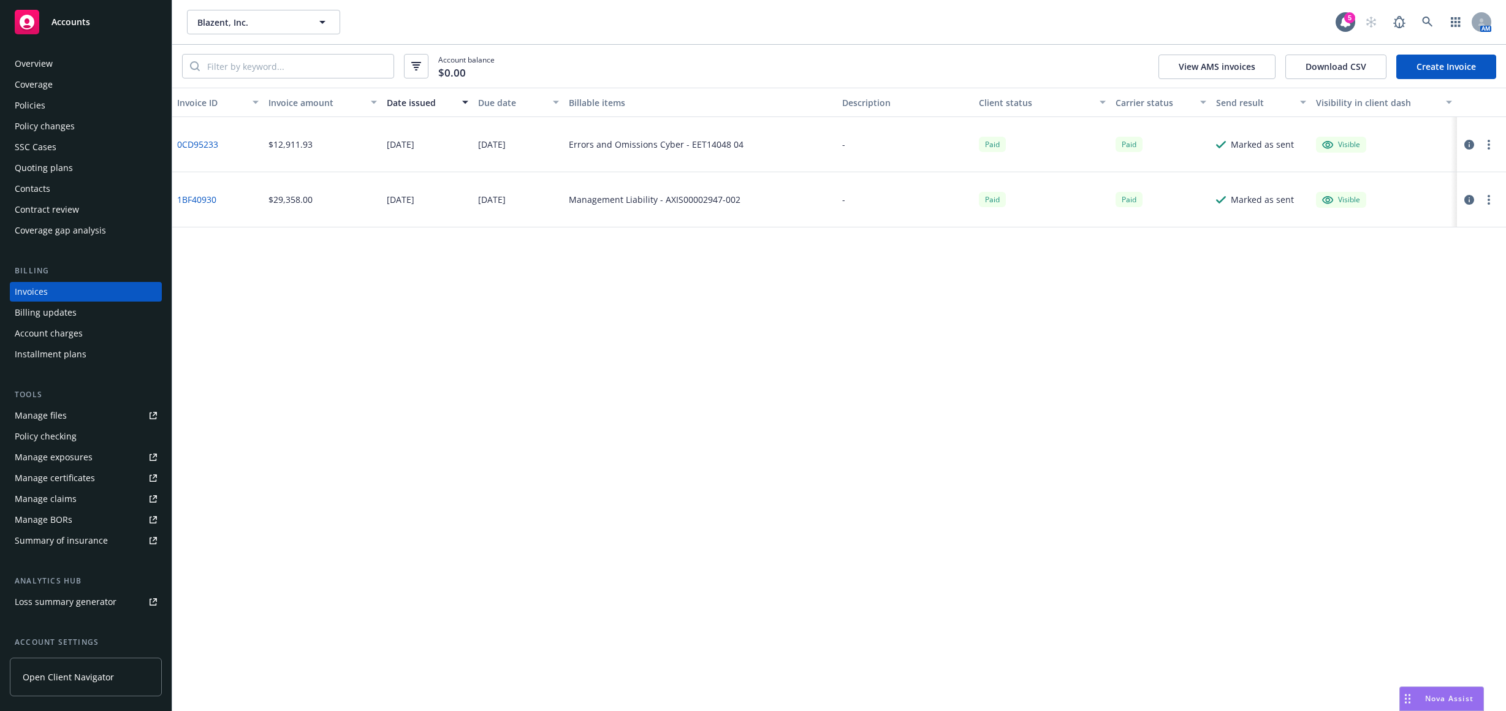
click at [94, 112] on div "Policies" at bounding box center [86, 106] width 142 height 20
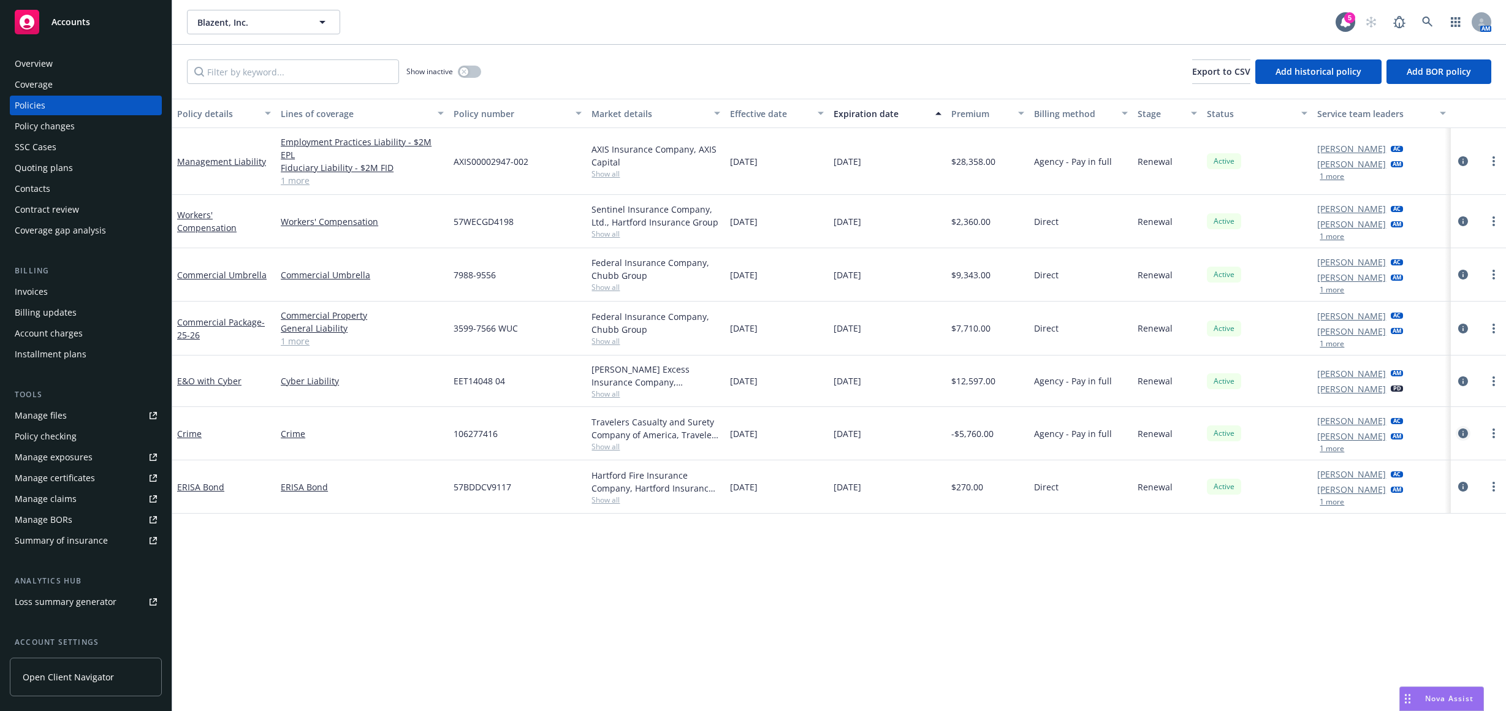
click at [1467, 429] on icon "circleInformation" at bounding box center [1463, 434] width 10 height 10
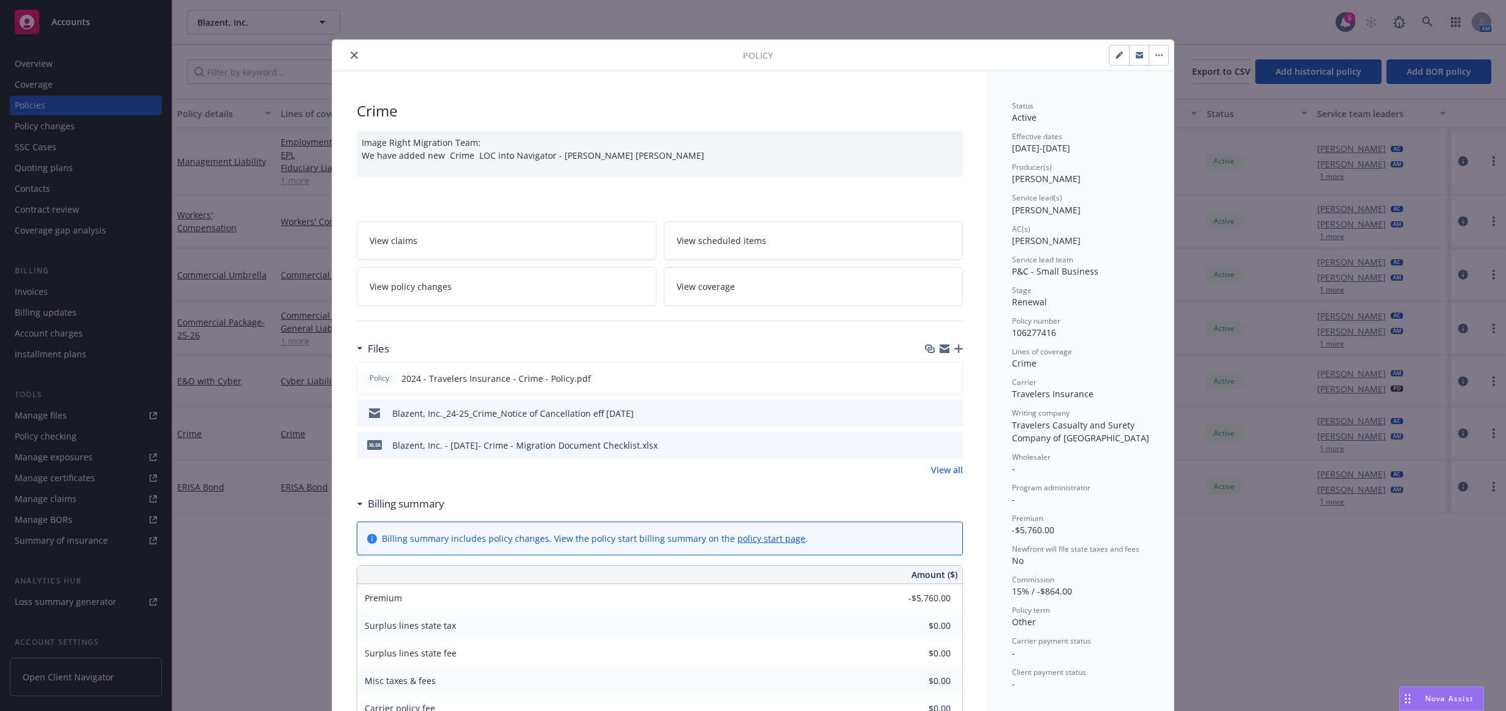
click at [427, 272] on link "View policy changes" at bounding box center [507, 286] width 300 height 39
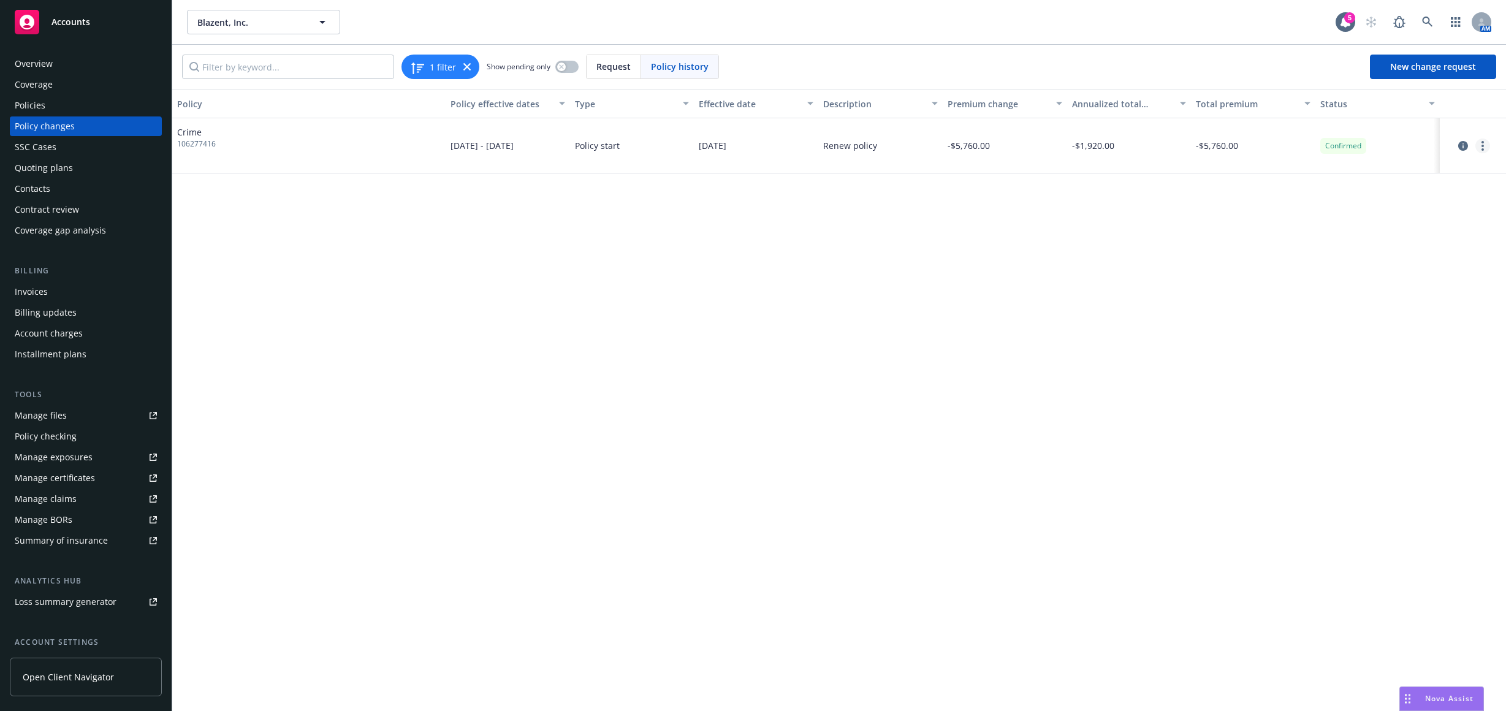
click at [1488, 143] on link "more" at bounding box center [1483, 146] width 15 height 15
click at [1374, 240] on link "Edit billing info" at bounding box center [1384, 244] width 210 height 25
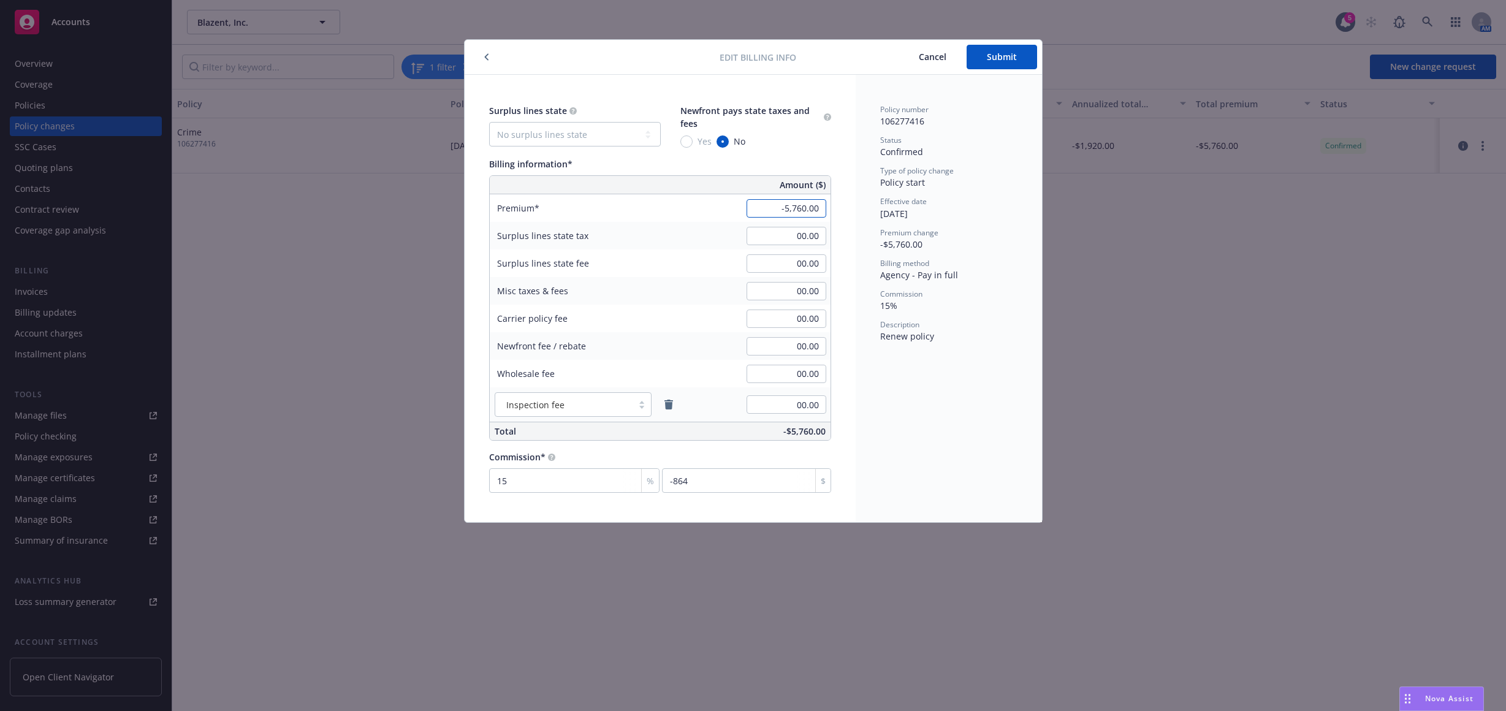
click at [772, 209] on input "-5,760.00" at bounding box center [787, 208] width 80 height 18
type input "-11,520.00"
type input "-1728"
click at [856, 289] on div "Policy number 106277416 Status Confirmed Type of policy change Policy start Eff…" at bounding box center [949, 299] width 186 height 448
click at [878, 421] on div "Policy number 106277416 Status Confirmed Type of policy change Policy start Eff…" at bounding box center [949, 299] width 186 height 448
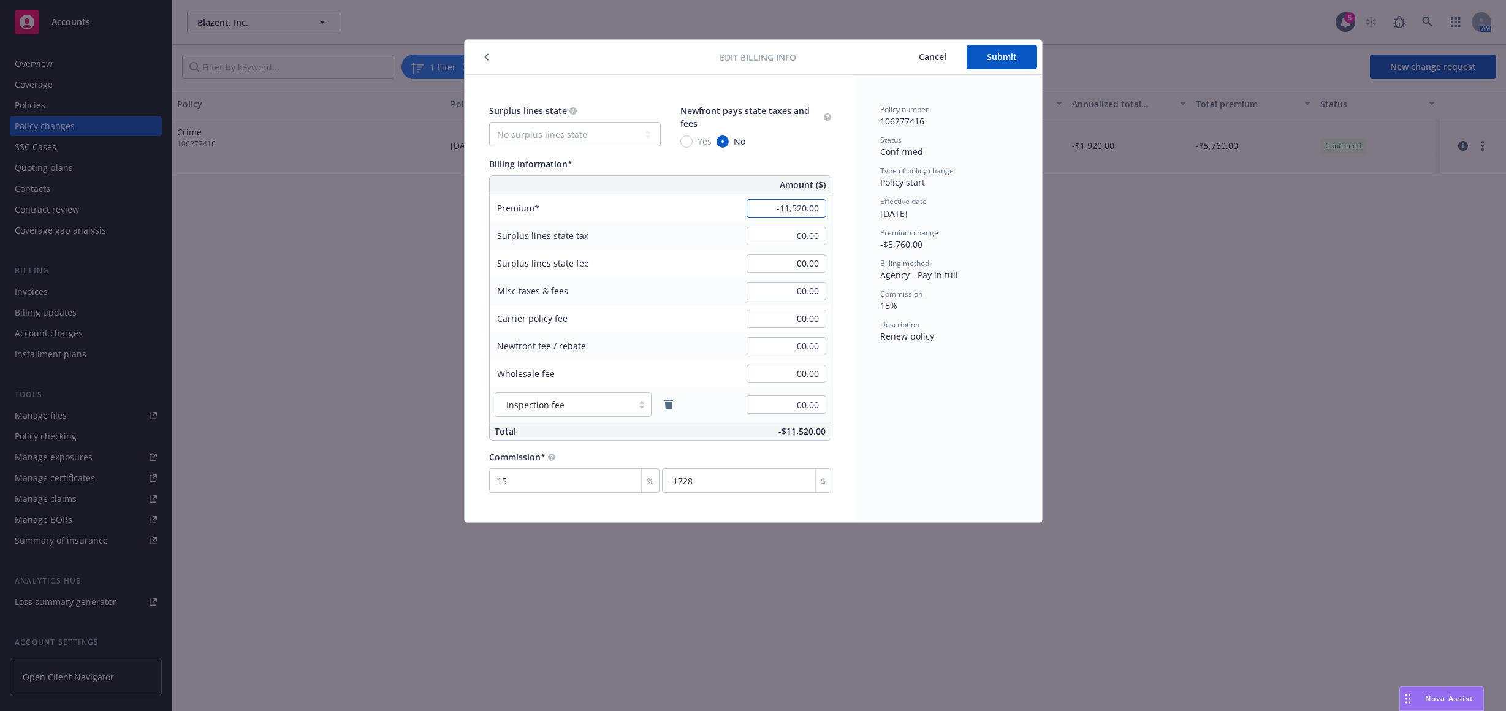
click at [783, 206] on input "-11,520.00" at bounding box center [787, 208] width 80 height 18
click at [779, 207] on input "-11,520.00" at bounding box center [787, 208] width 80 height 18
click at [774, 207] on input "-11,520.00" at bounding box center [787, 208] width 80 height 18
type input "11,520.00"
type input "1728"
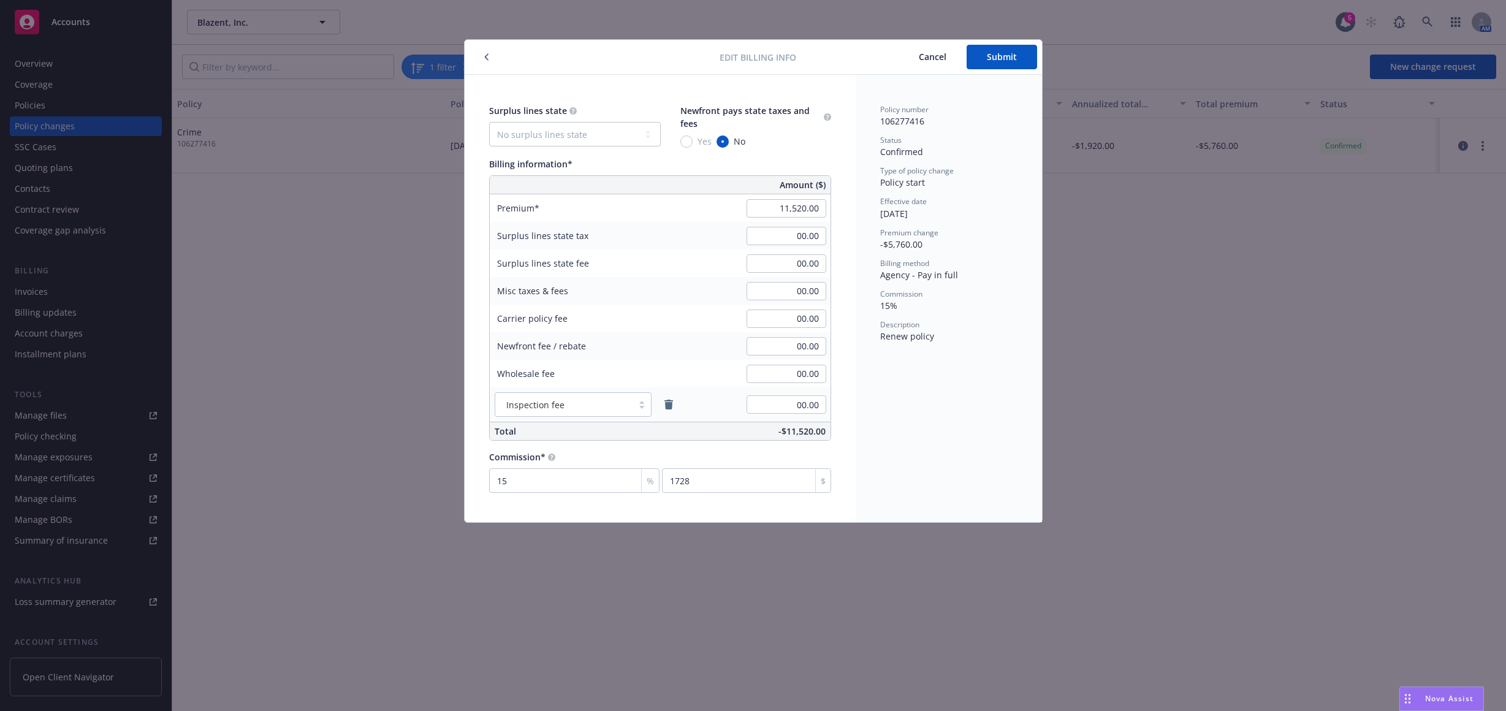
click at [920, 359] on div "Policy number 106277416 Status Confirmed Type of policy change Policy start Eff…" at bounding box center [949, 299] width 186 height 448
click at [1007, 56] on span "Submit" at bounding box center [1002, 57] width 30 height 12
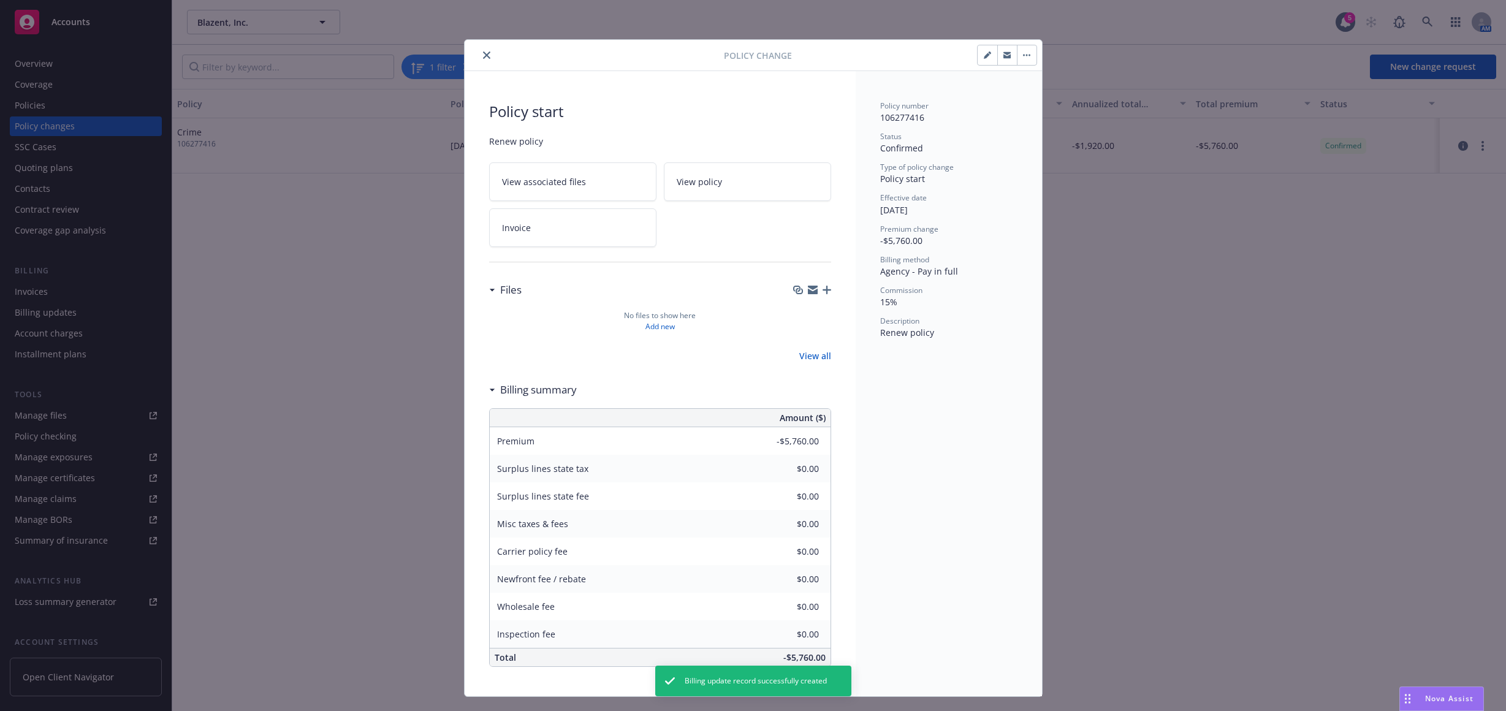
type input "$11,520.00"
click at [1024, 53] on button "button" at bounding box center [1027, 55] width 20 height 20
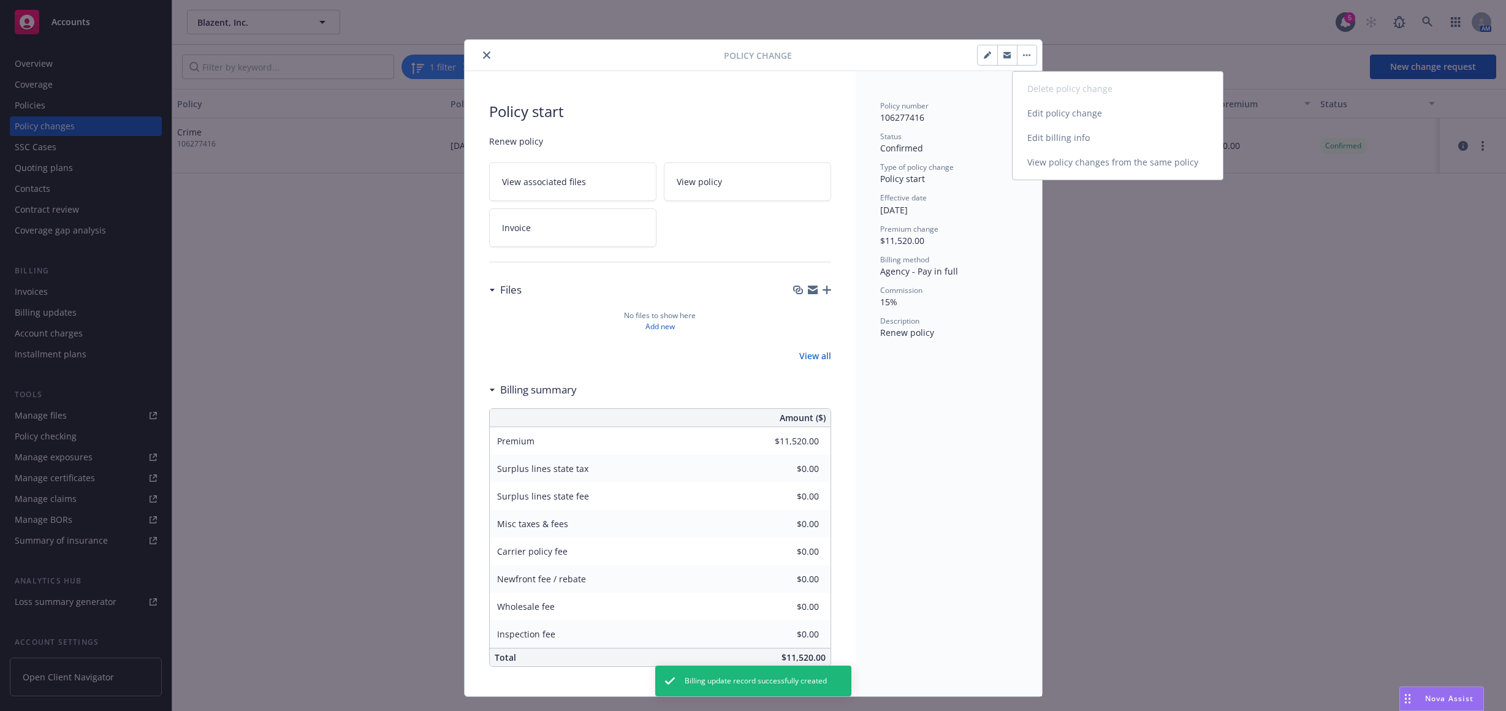
click at [1057, 135] on link "Edit billing info" at bounding box center [1118, 138] width 210 height 25
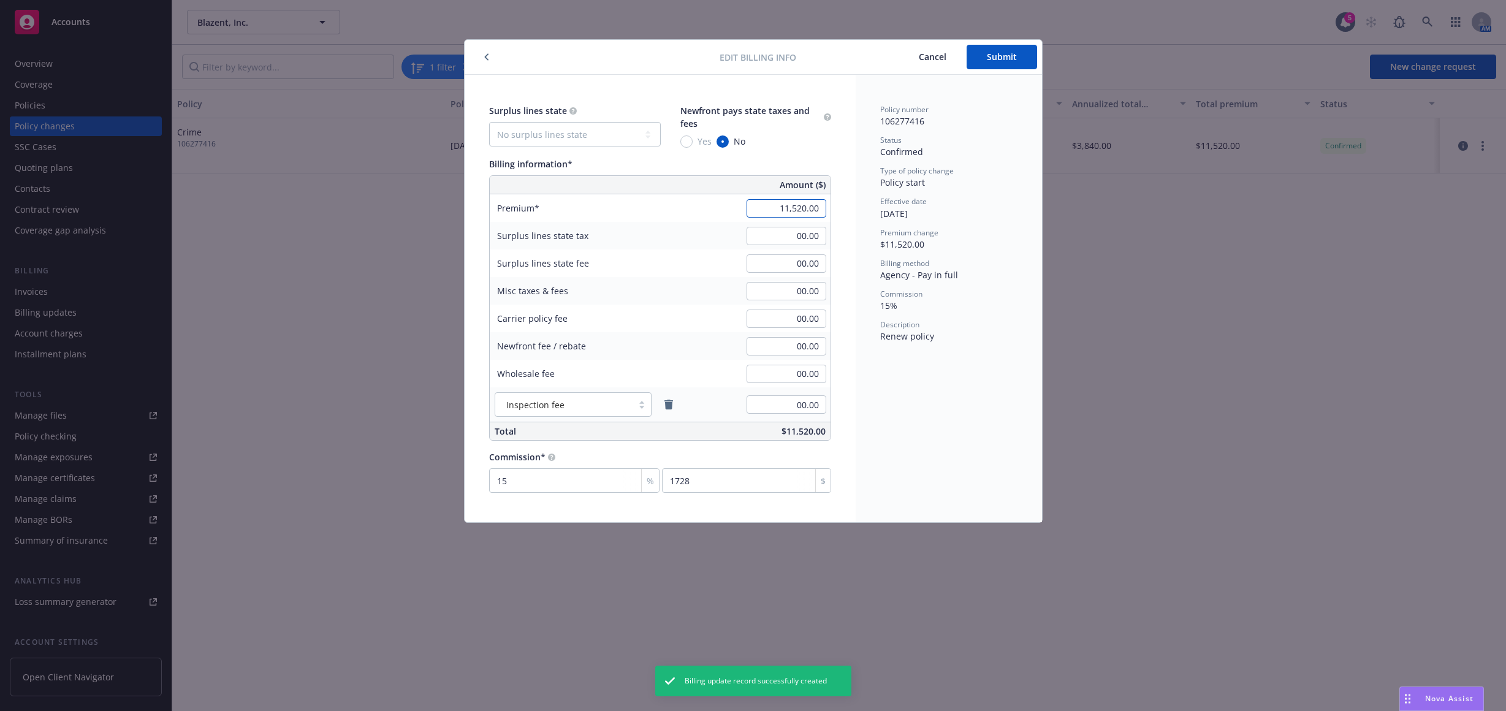
click at [777, 216] on input "11,520.00" at bounding box center [787, 208] width 80 height 18
type input "17.00"
type input "2.55"
click at [810, 210] on input "17.00" at bounding box center [787, 208] width 80 height 18
click at [807, 213] on input "17.00" at bounding box center [787, 208] width 80 height 18
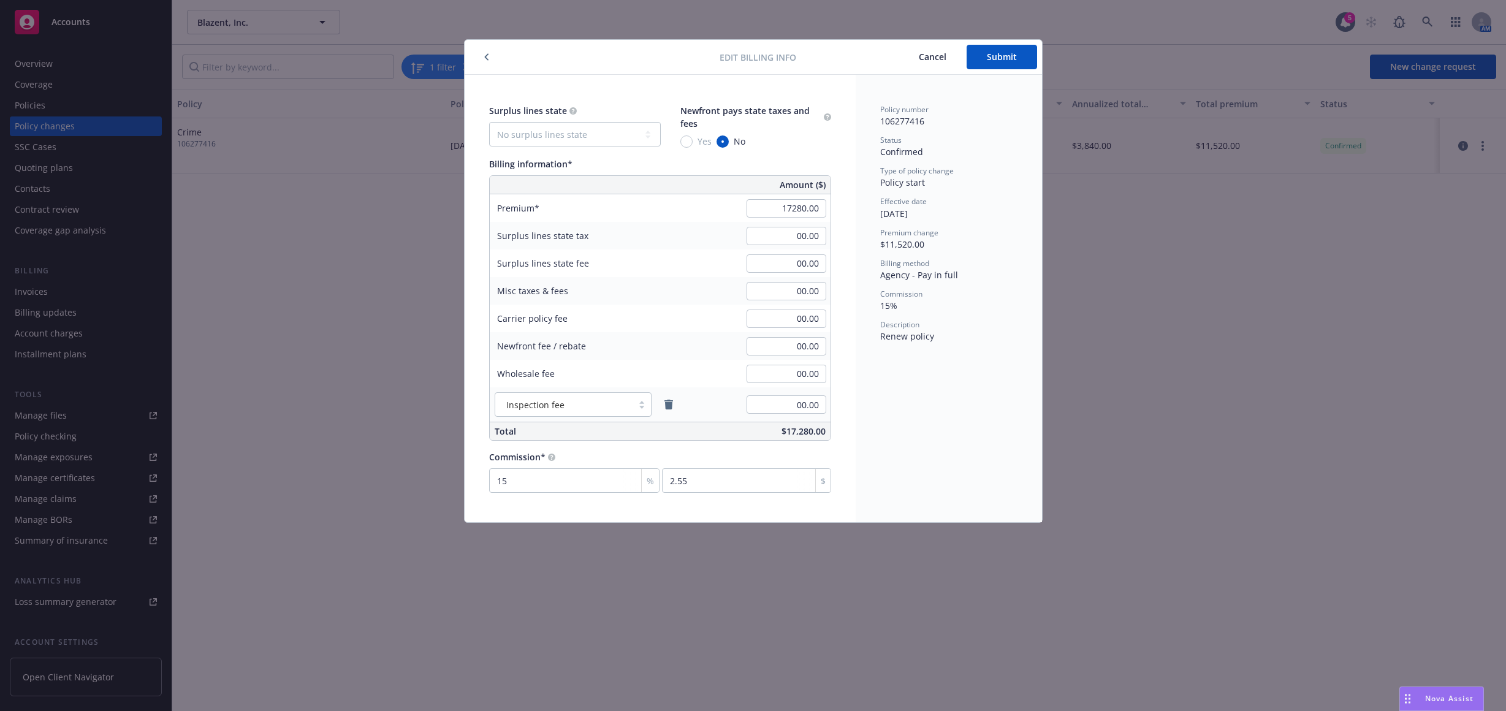
type input "17,280.00"
type input "2592"
click at [882, 421] on div "Policy number 106277416 Status Confirmed Type of policy change Policy start Eff…" at bounding box center [949, 299] width 186 height 448
click at [1011, 58] on span "Submit" at bounding box center [1002, 57] width 30 height 12
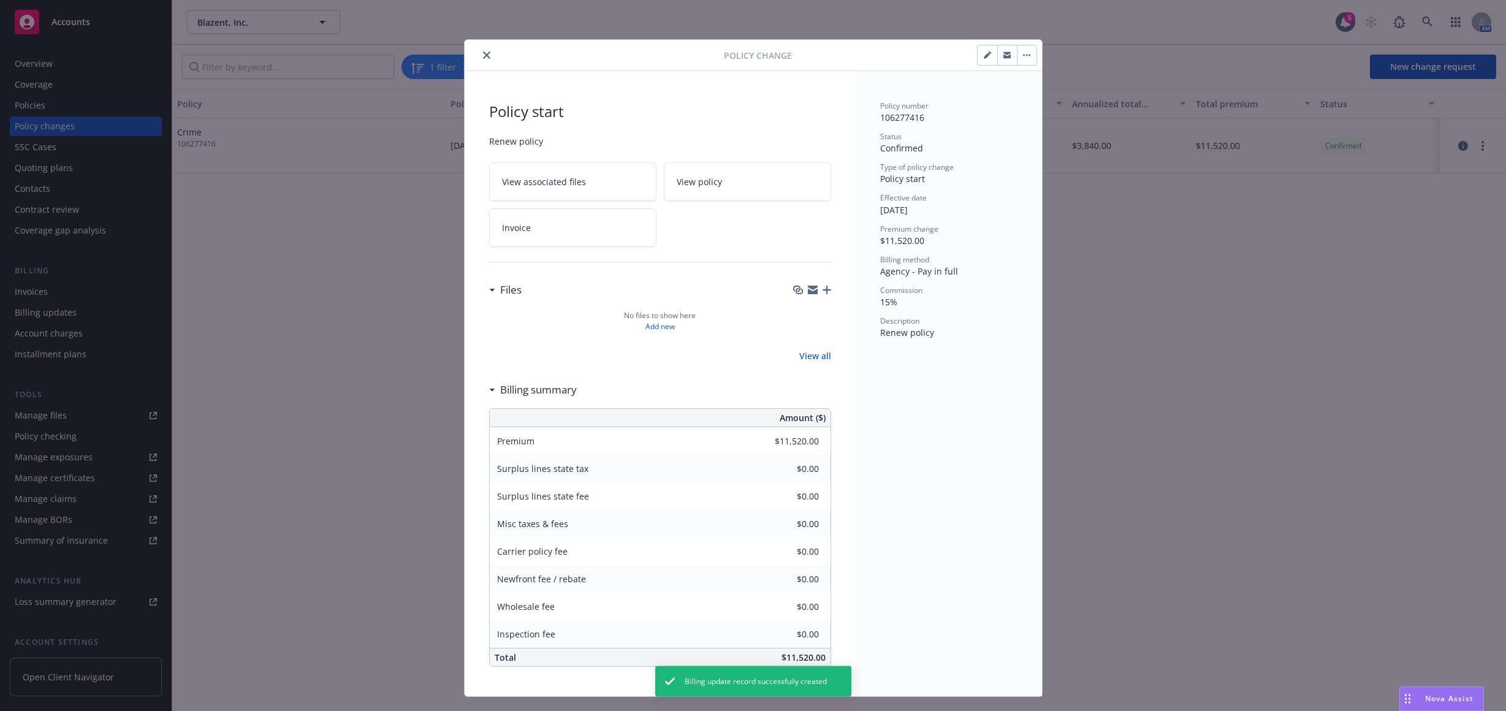
type input "$17,280.00"
click at [483, 57] on icon "close" at bounding box center [486, 54] width 7 height 7
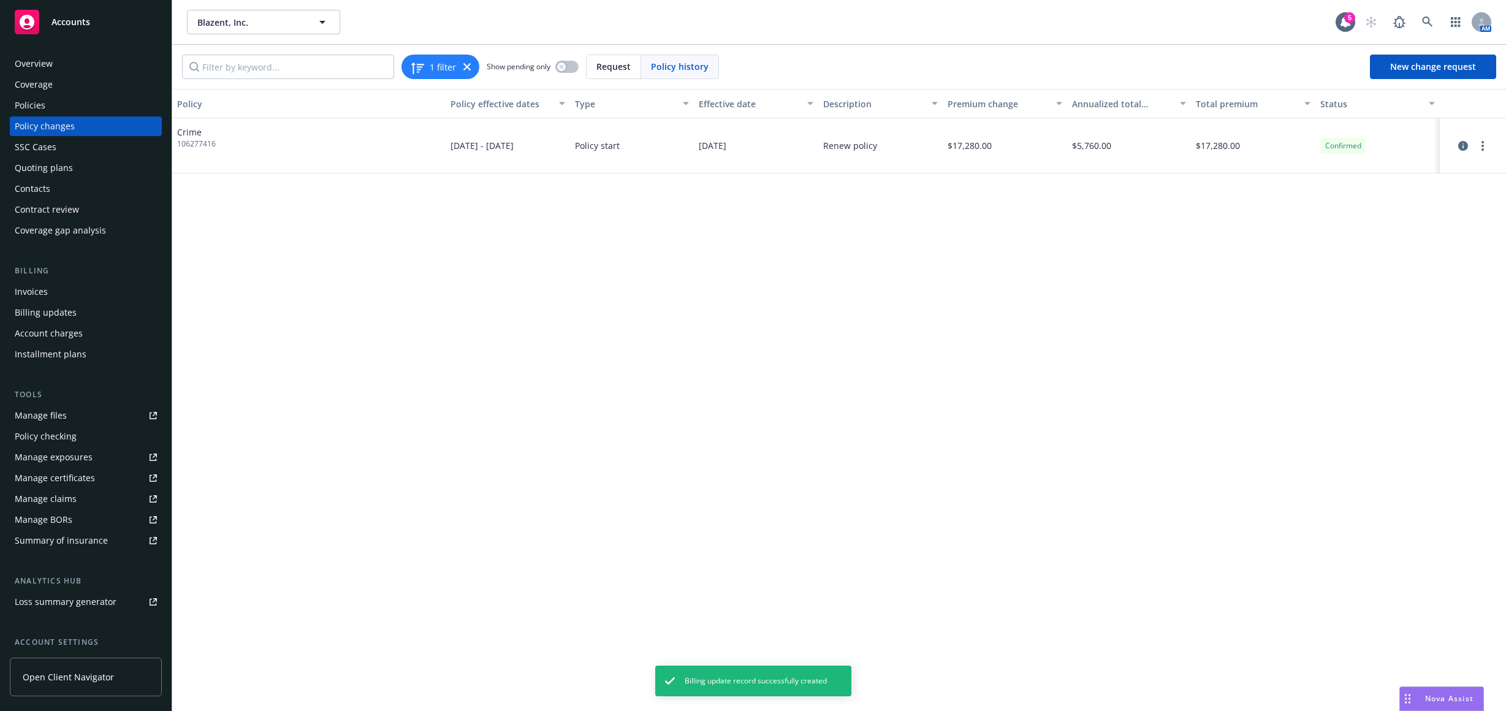
click at [74, 295] on div "Invoices" at bounding box center [86, 292] width 142 height 20
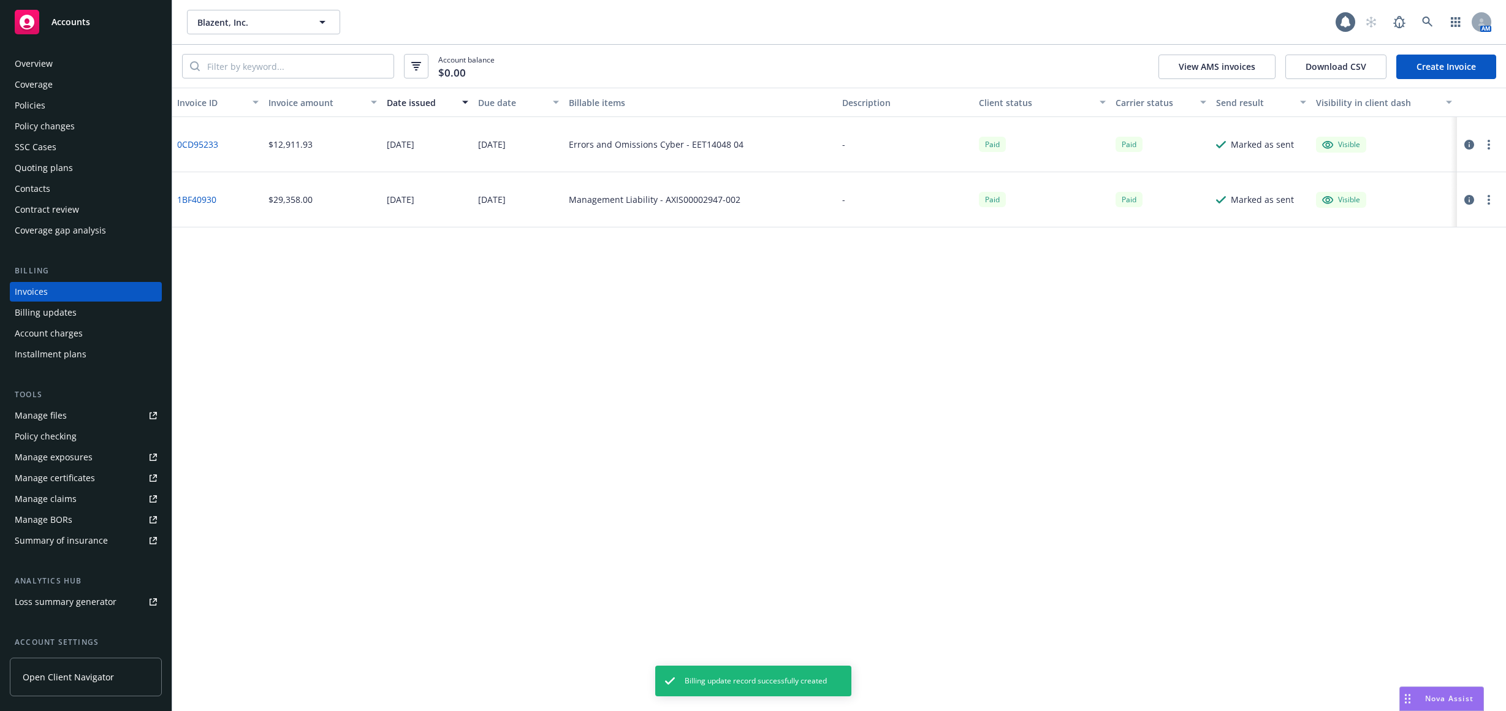
click at [1421, 67] on link "Create Invoice" at bounding box center [1446, 67] width 100 height 25
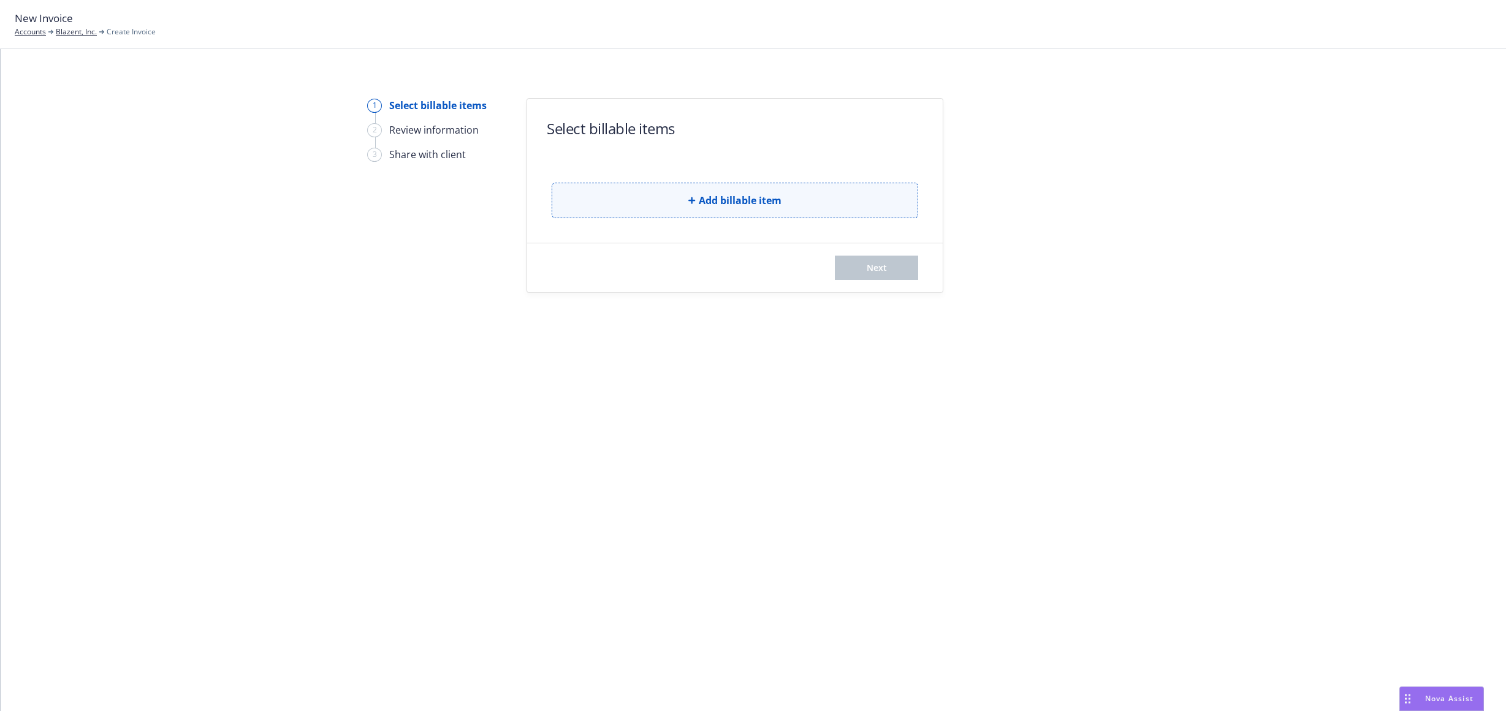
click at [615, 204] on button "Add billable item" at bounding box center [735, 201] width 367 height 36
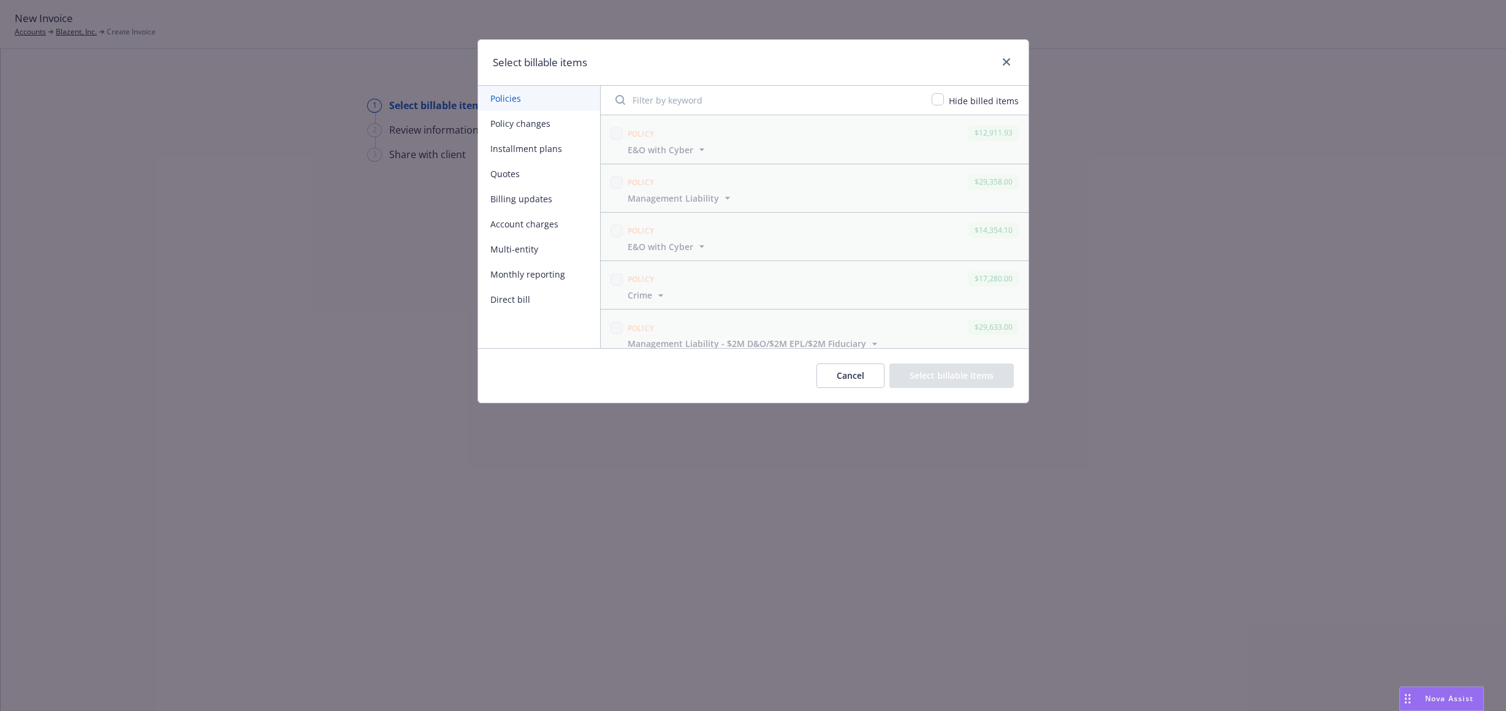
click at [548, 196] on button "Billing updates" at bounding box center [539, 198] width 122 height 25
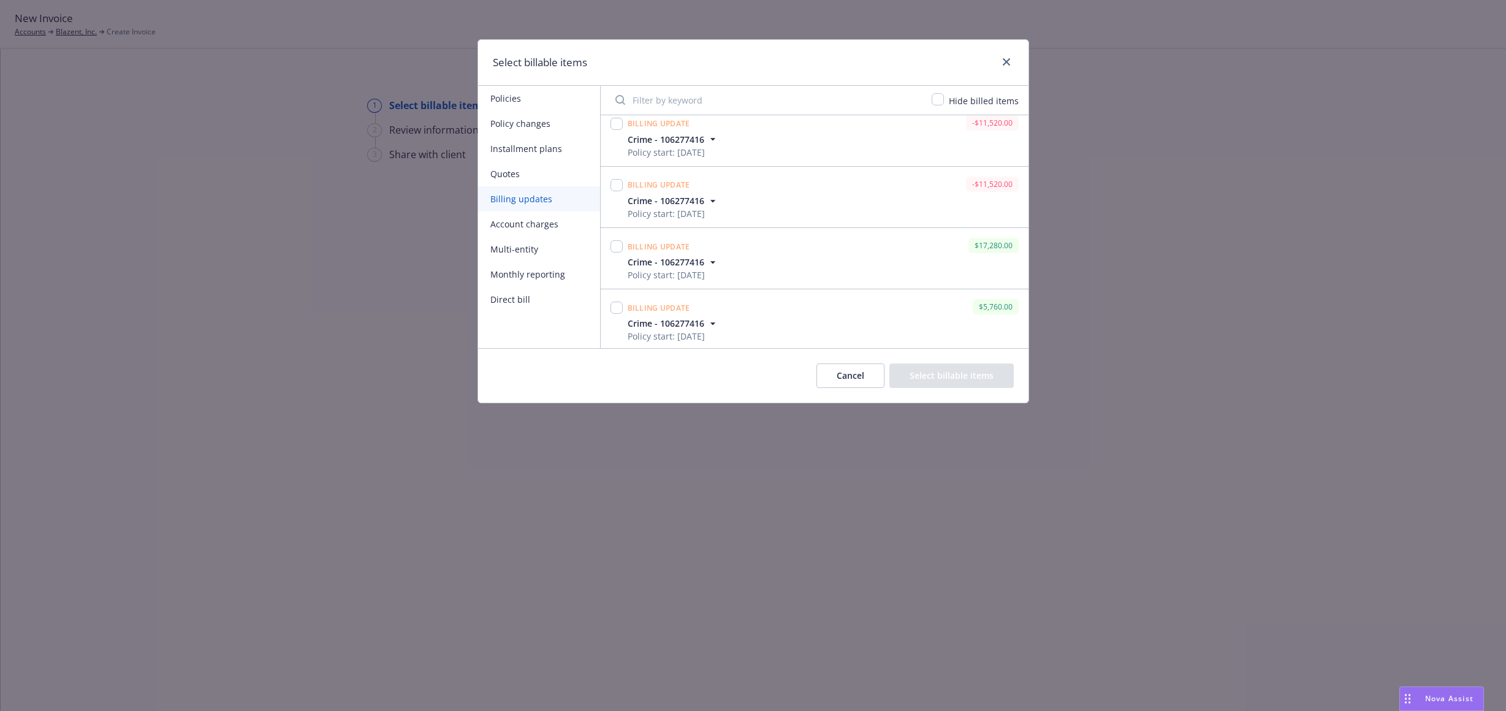
scroll to position [135, 0]
click at [615, 300] on input "checkbox" at bounding box center [617, 305] width 12 height 12
checkbox input "true"
click at [943, 373] on button "Select billable items" at bounding box center [952, 376] width 124 height 25
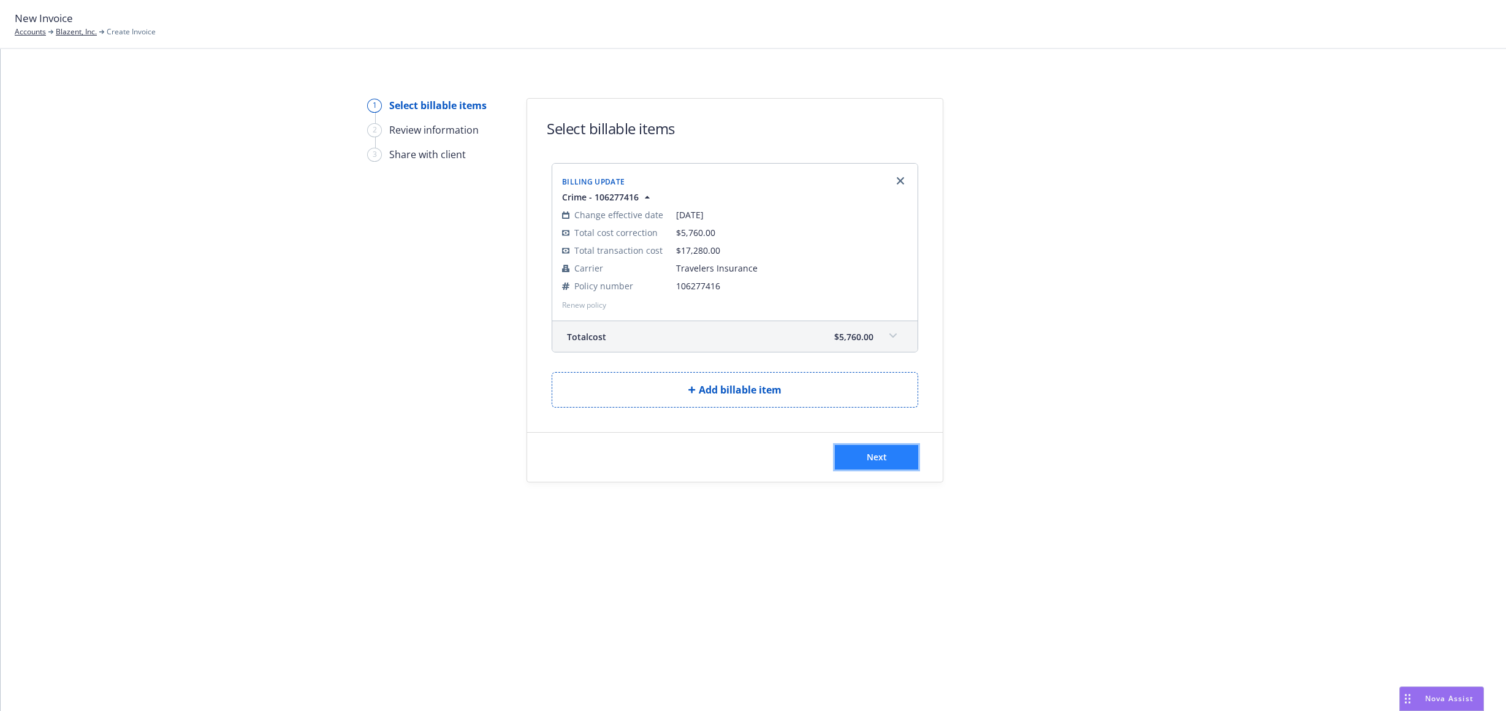
click at [894, 451] on button "Next" at bounding box center [876, 457] width 83 height 25
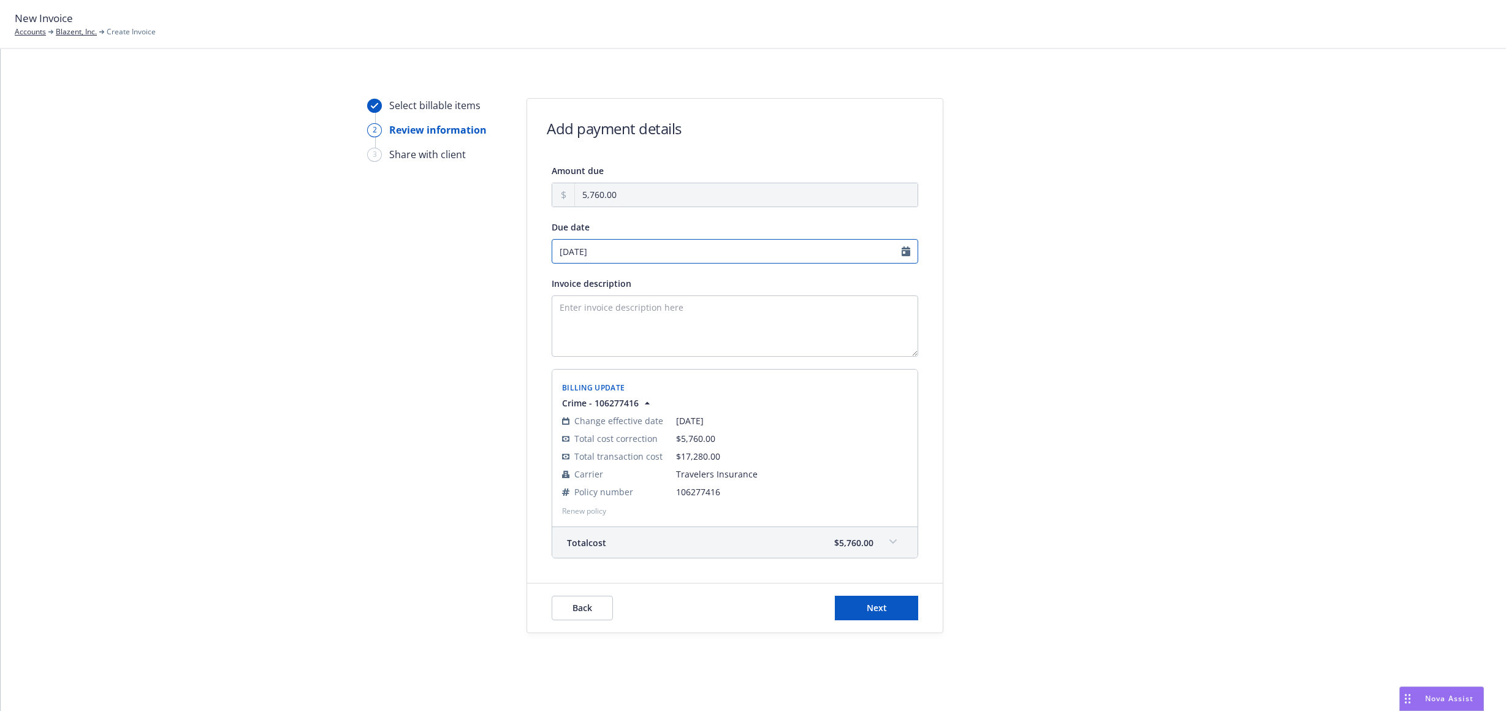
click at [897, 250] on input "09/12/2025" at bounding box center [735, 251] width 367 height 25
select select "September"
select select "2025"
click at [561, 280] on icon "chevronLeft" at bounding box center [557, 276] width 7 height 7
select select "August"
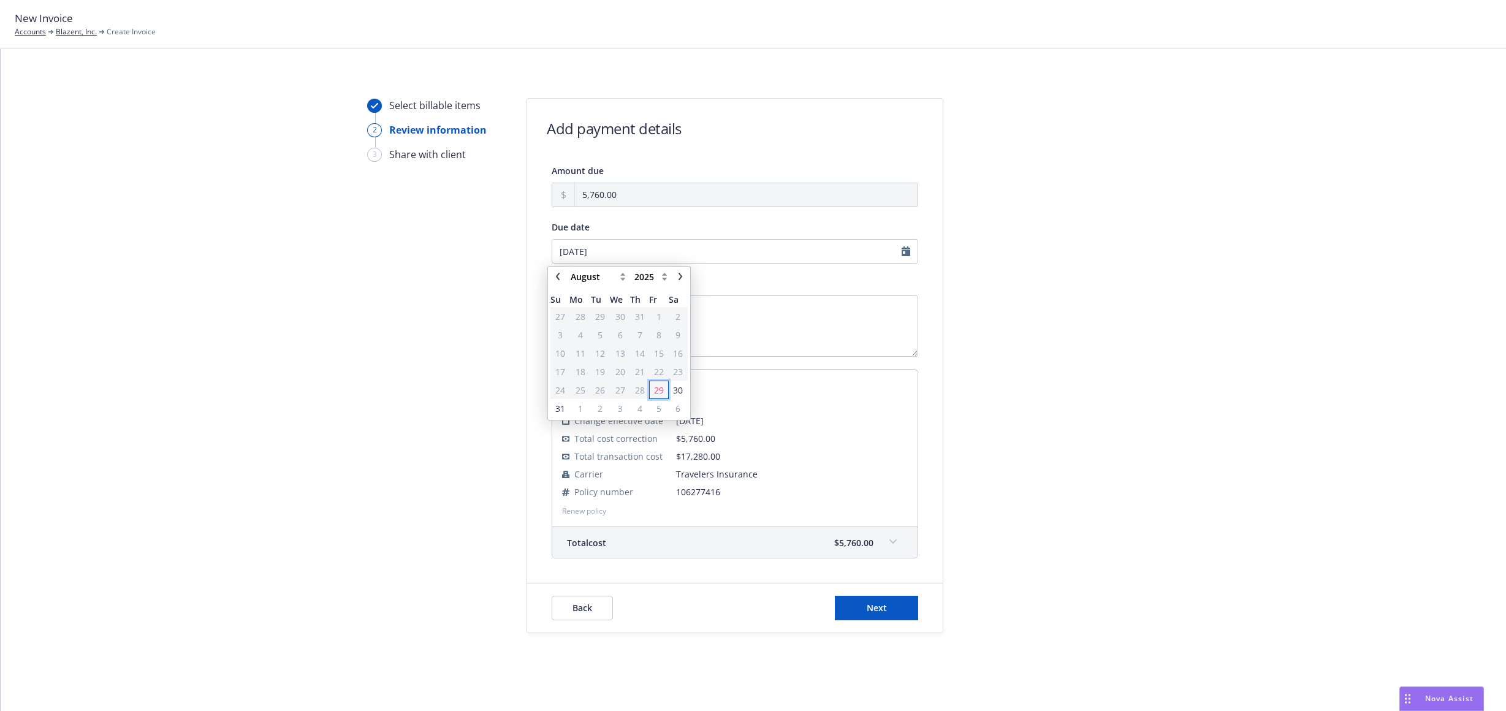
click at [661, 389] on span "29" at bounding box center [659, 390] width 10 height 13
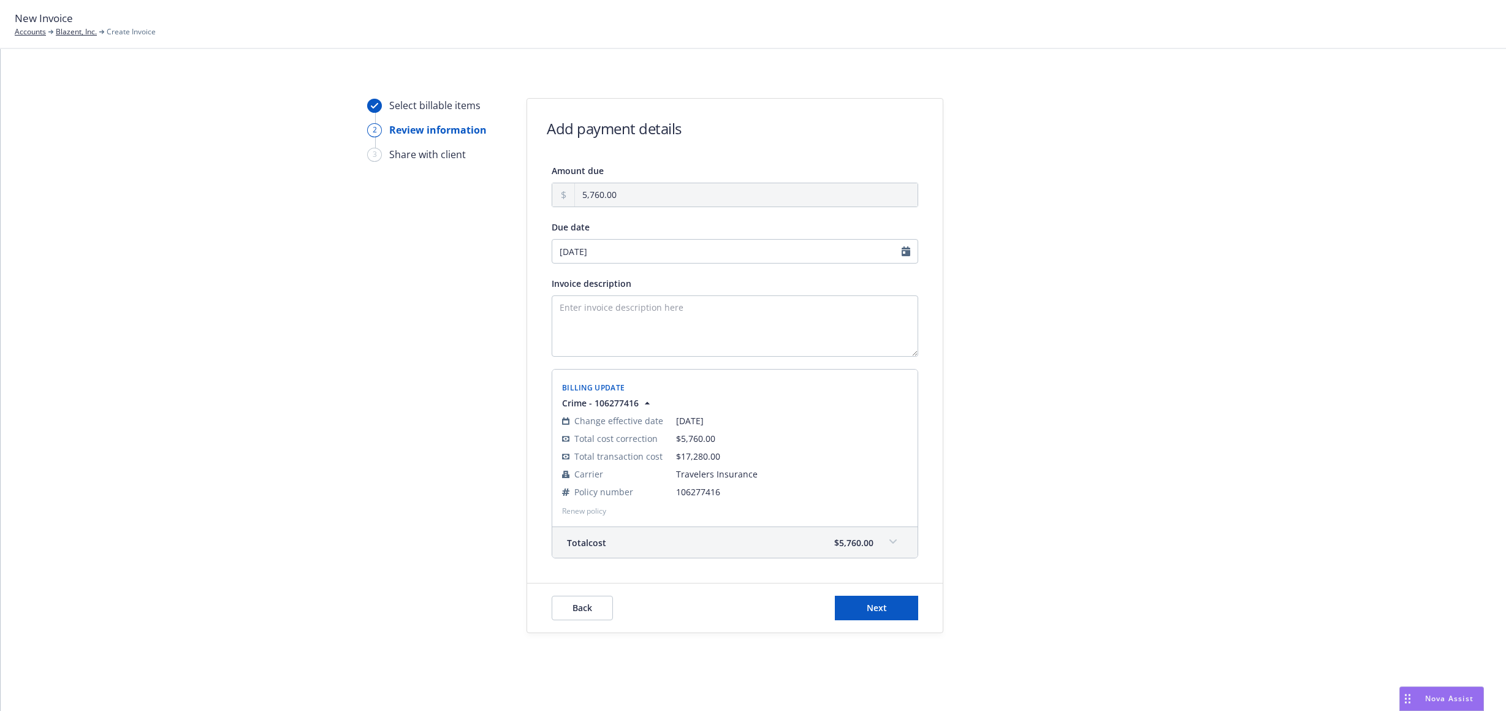
type input "[DATE]"
click at [686, 332] on textarea "Invoice description" at bounding box center [735, 325] width 367 height 61
type textarea "2"
type textarea "Crime Policy - 2nd Installment"
click at [857, 615] on button "Next" at bounding box center [876, 608] width 83 height 25
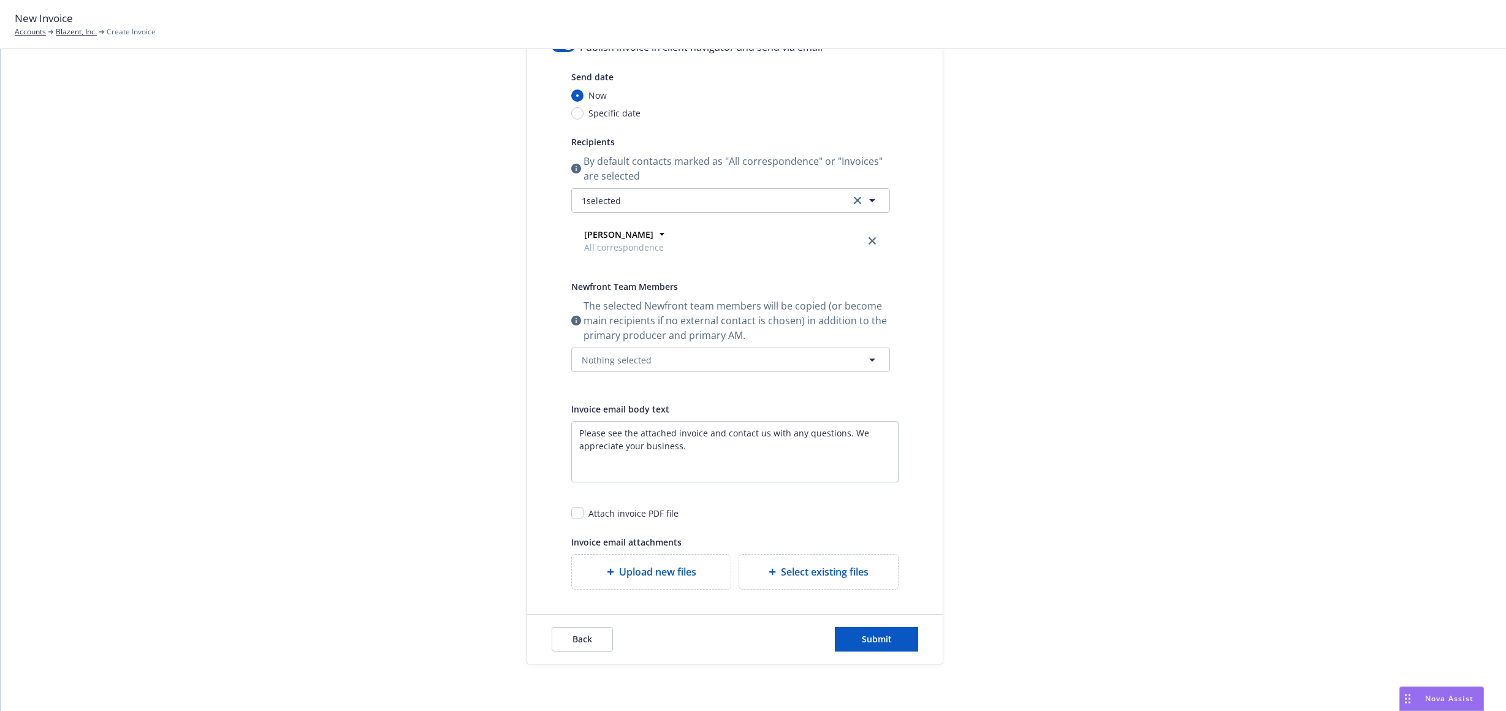
scroll to position [155, 0]
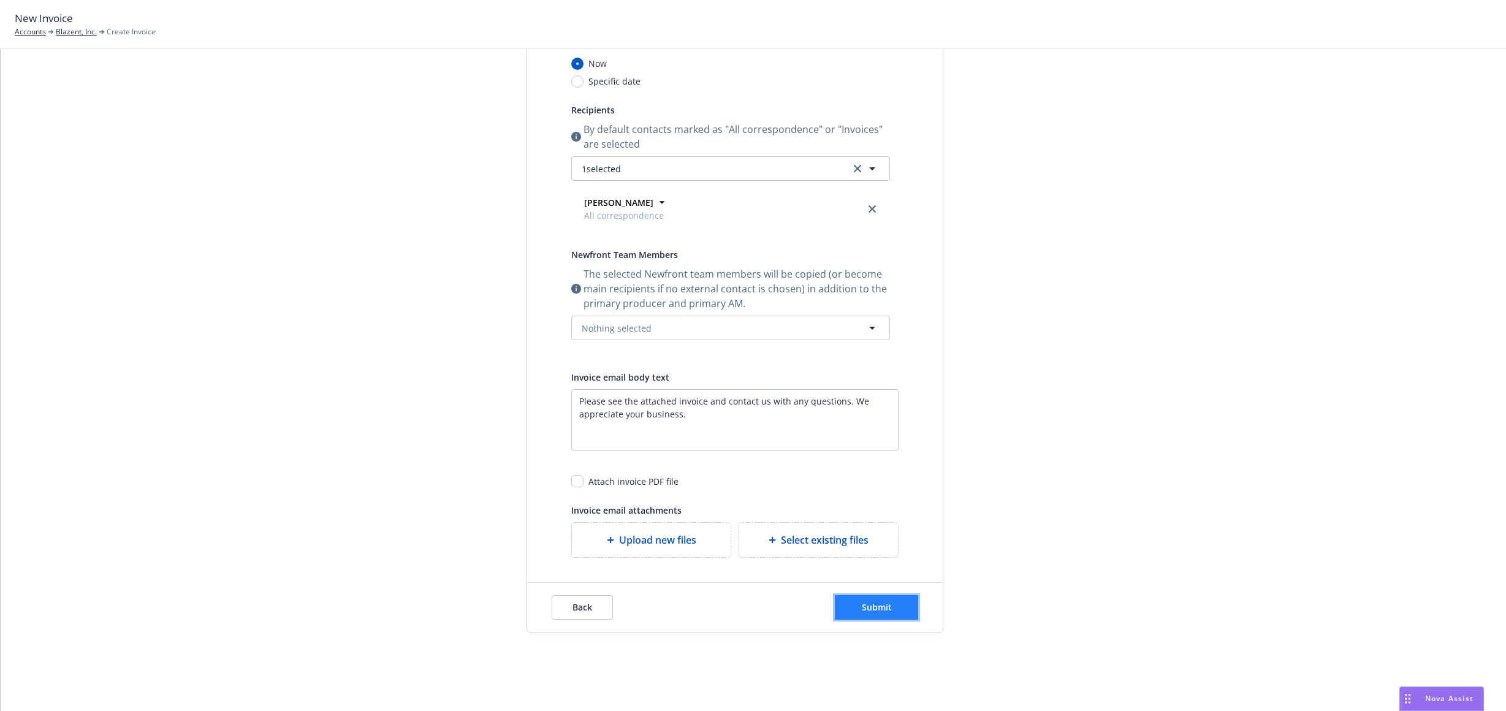
click at [859, 601] on button "Submit" at bounding box center [876, 607] width 83 height 25
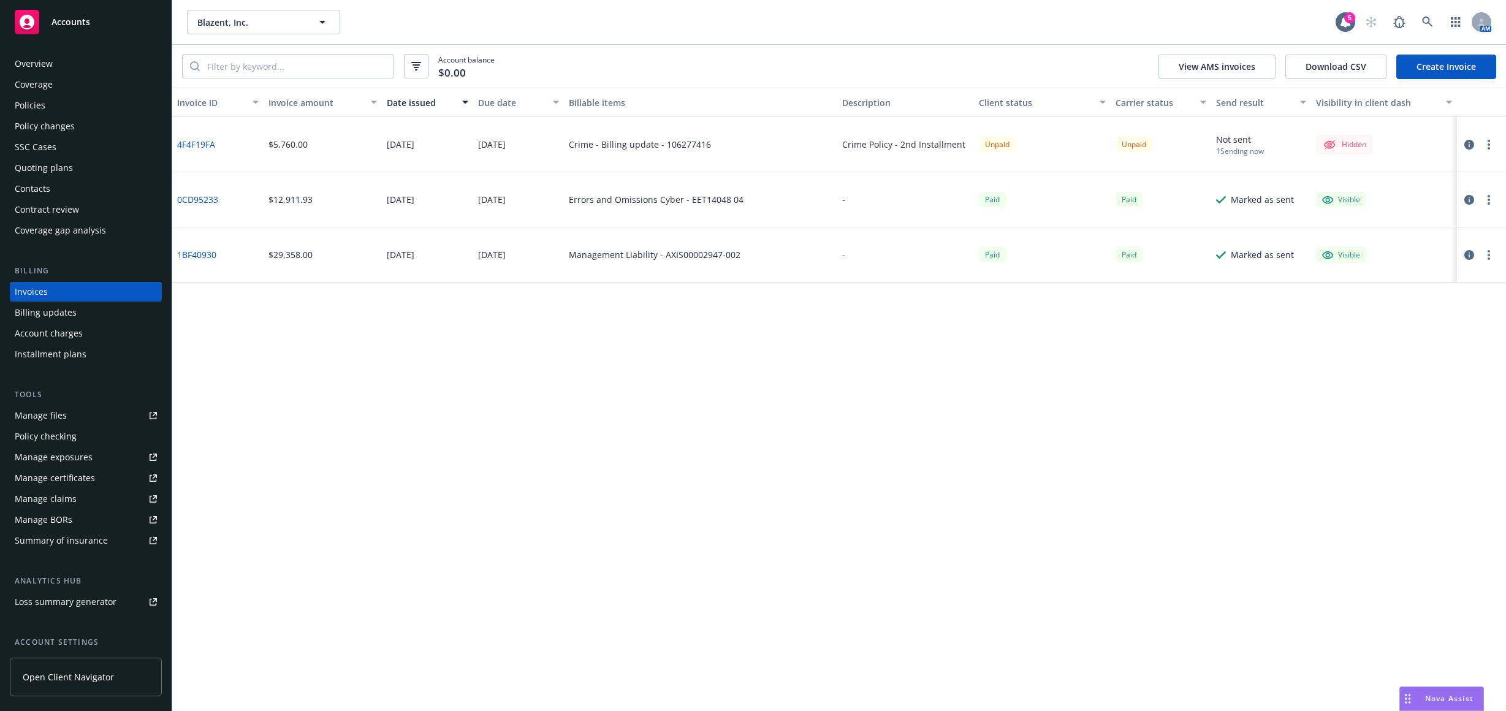
scroll to position [109, 0]
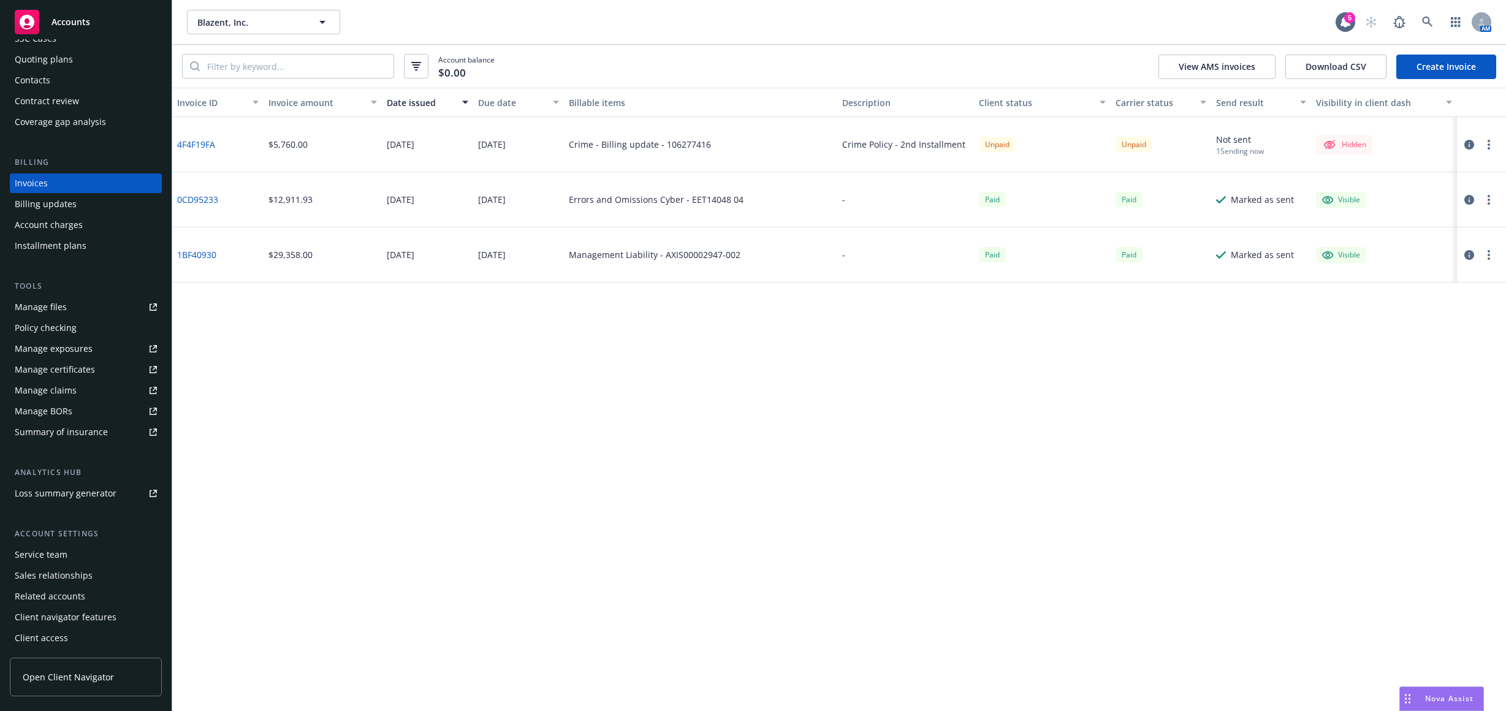
click at [67, 555] on div "Service team" at bounding box center [86, 555] width 142 height 20
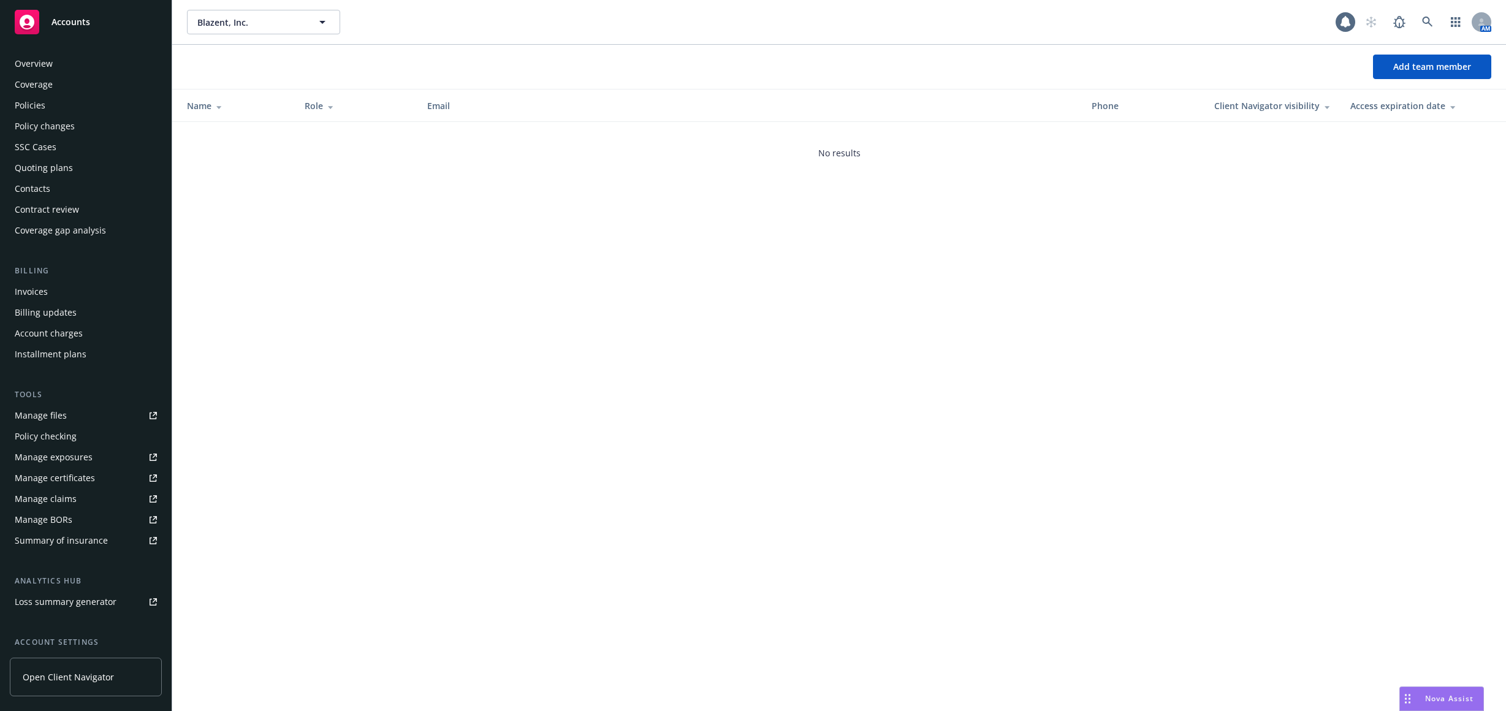
scroll to position [109, 0]
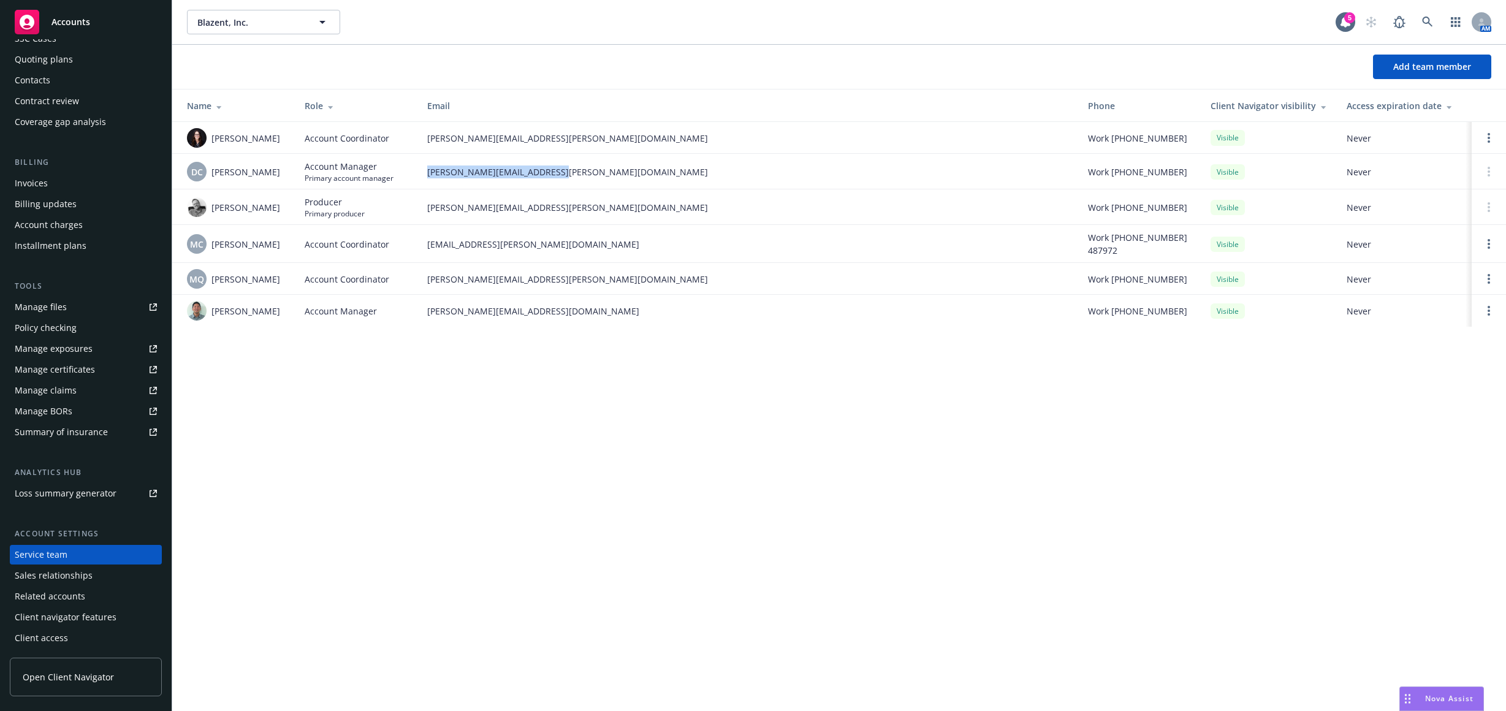
drag, startPoint x: 566, startPoint y: 169, endPoint x: 427, endPoint y: 177, distance: 139.4
click at [427, 177] on span "[PERSON_NAME][EMAIL_ADDRESS][PERSON_NAME][DOMAIN_NAME]" at bounding box center [747, 172] width 641 height 13
copy span "[PERSON_NAME][EMAIL_ADDRESS][PERSON_NAME][DOMAIN_NAME]"
drag, startPoint x: 569, startPoint y: 245, endPoint x: 424, endPoint y: 249, distance: 144.7
click at [424, 249] on td "[EMAIL_ADDRESS][PERSON_NAME][DOMAIN_NAME]" at bounding box center [747, 244] width 661 height 38
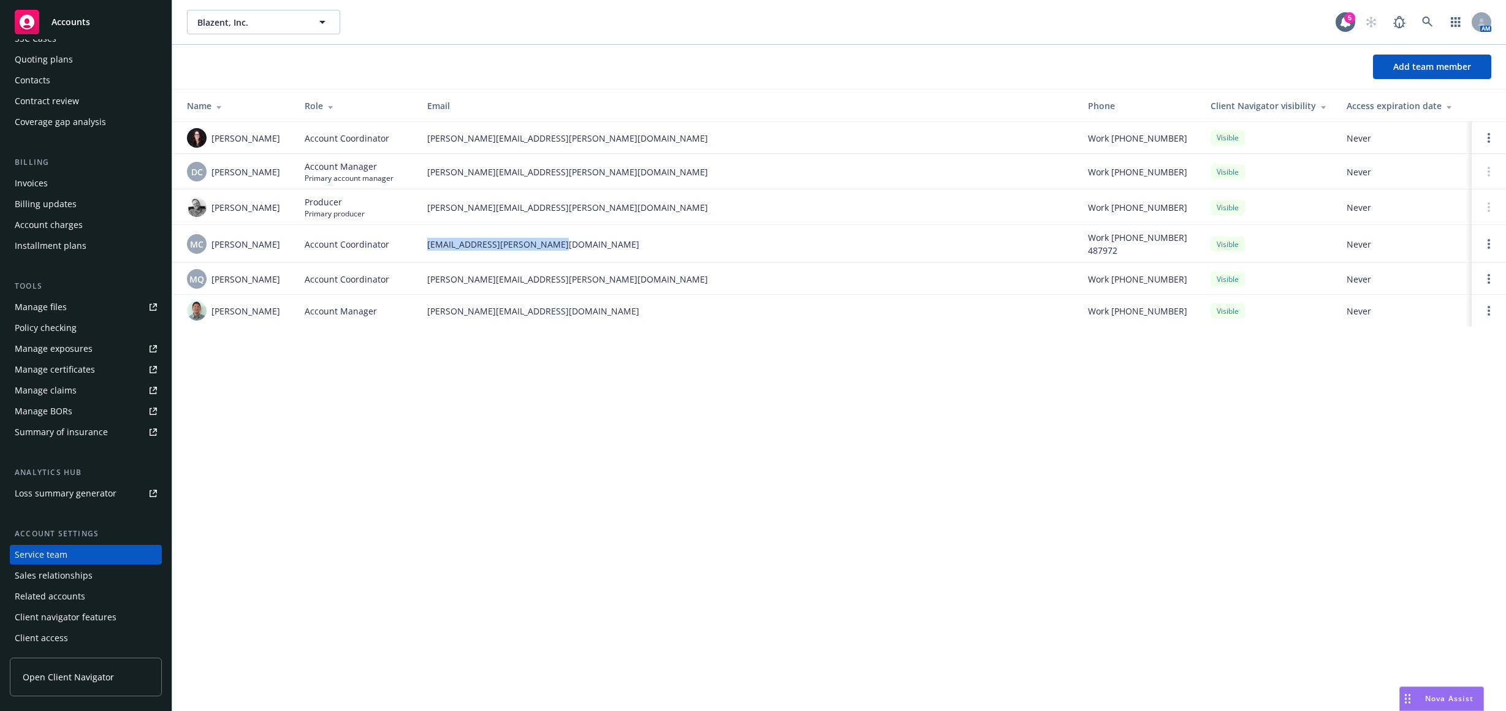
copy span "[EMAIL_ADDRESS][PERSON_NAME][DOMAIN_NAME]"
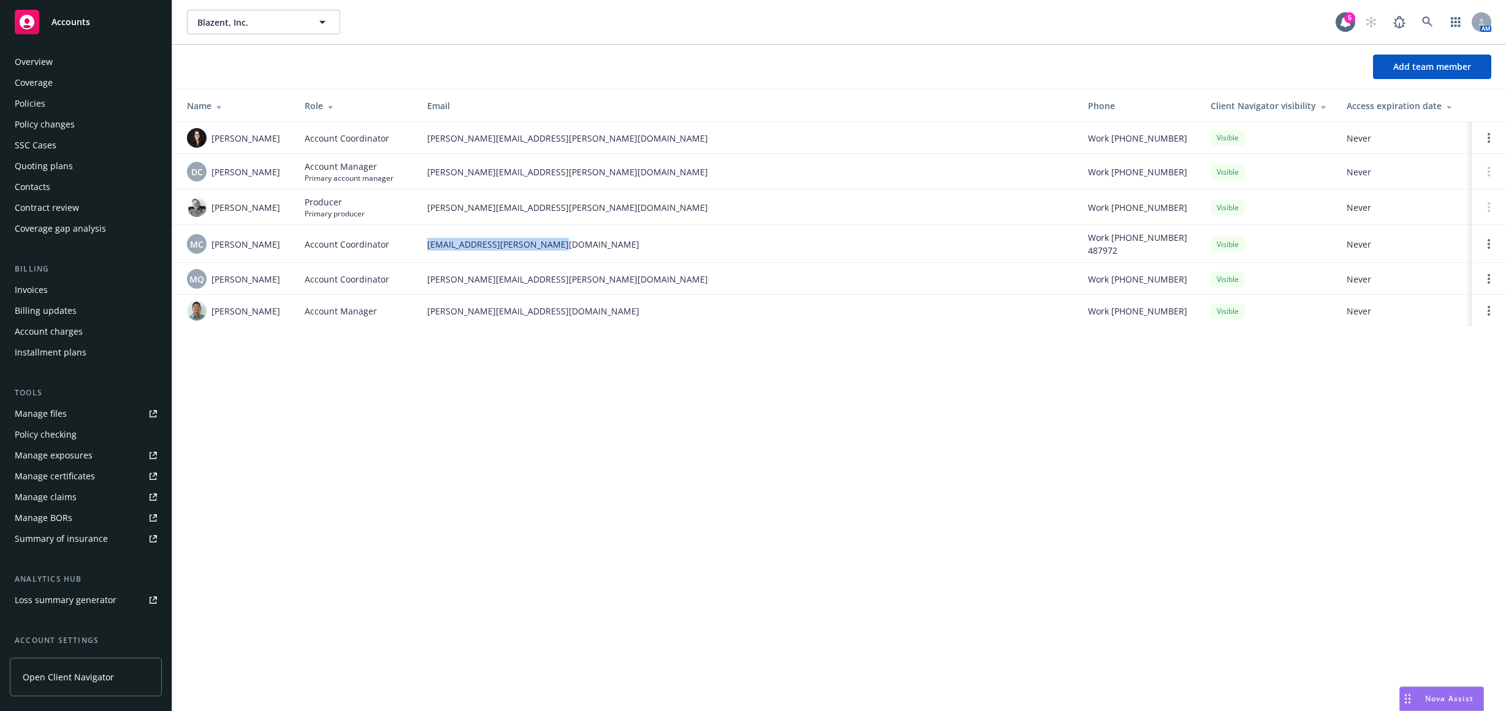
scroll to position [0, 0]
click at [1428, 25] on icon at bounding box center [1427, 22] width 11 height 11
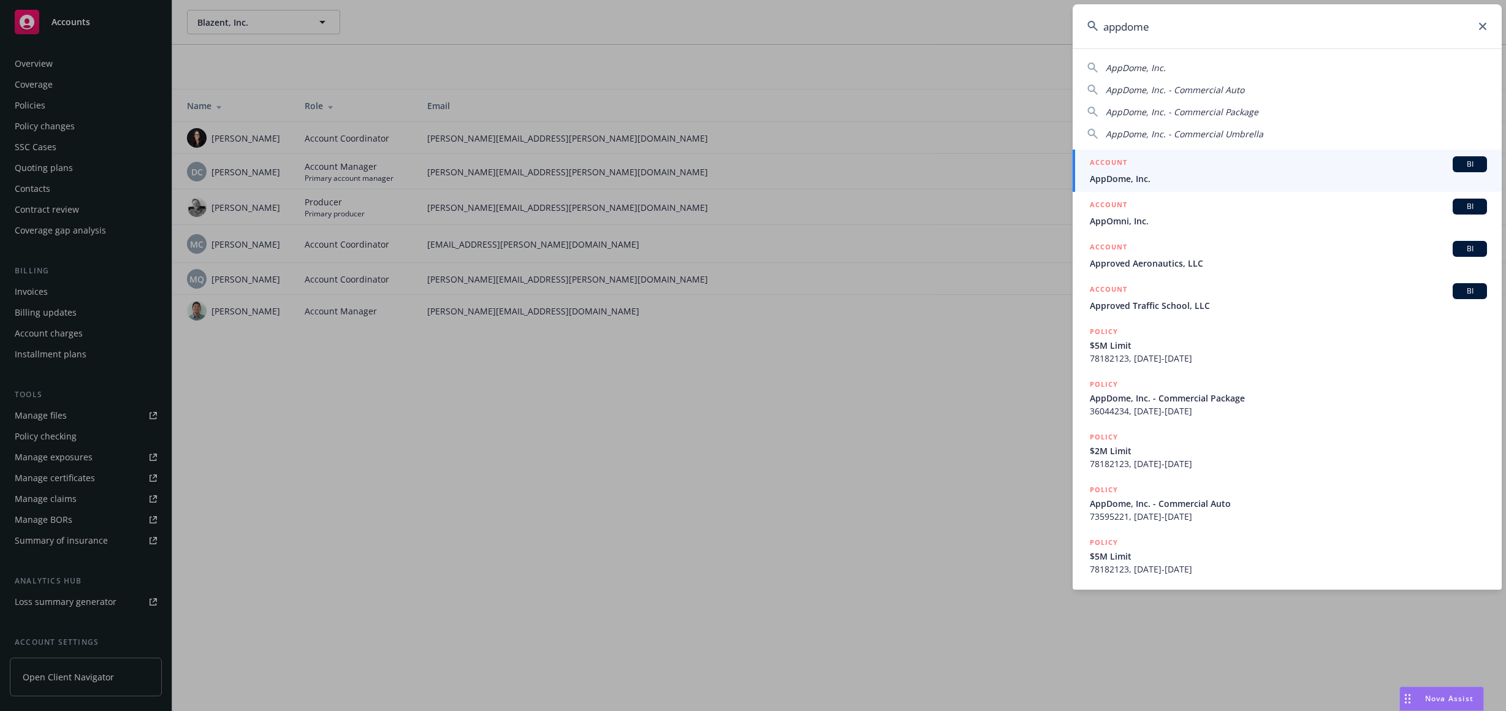
type input "appdome"
click at [1261, 163] on div "ACCOUNT BI" at bounding box center [1288, 164] width 397 height 16
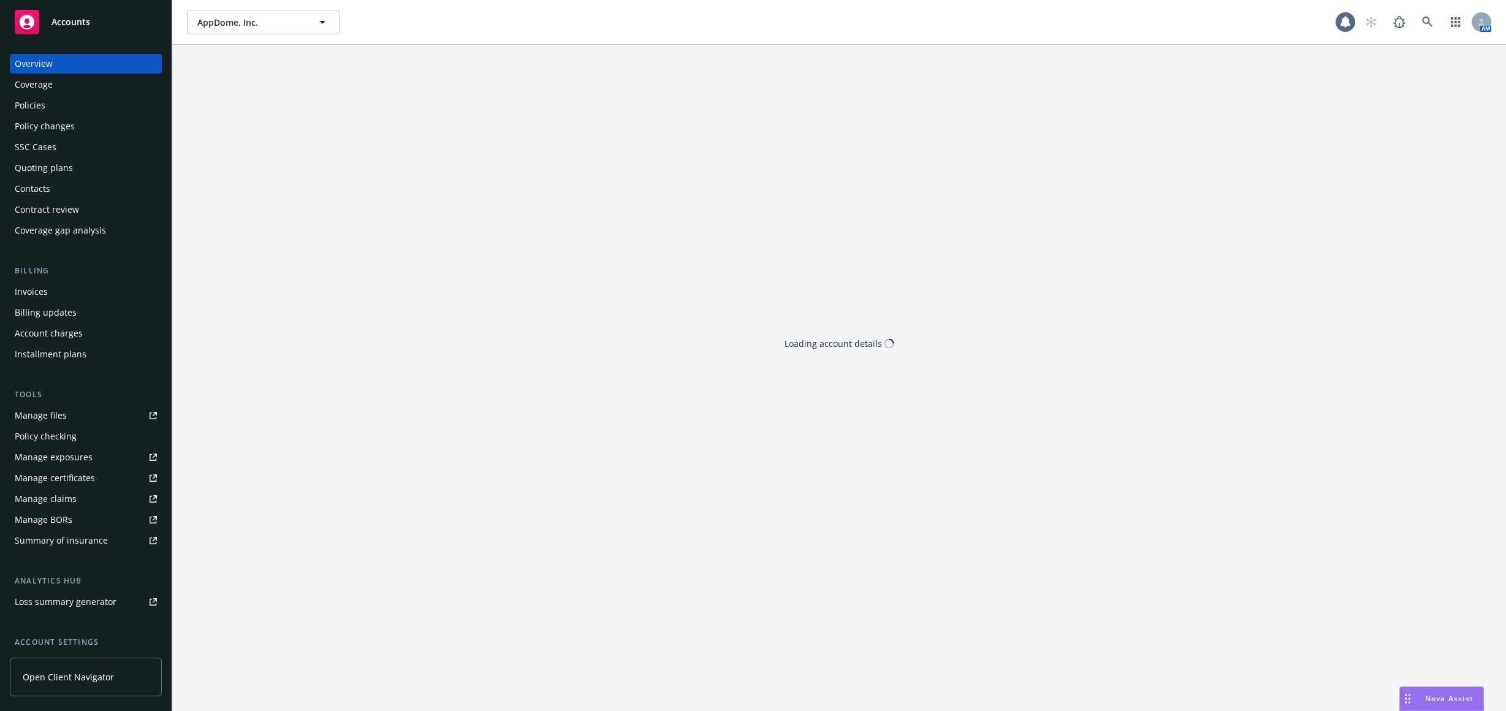
click at [44, 107] on div "Policies" at bounding box center [30, 106] width 31 height 20
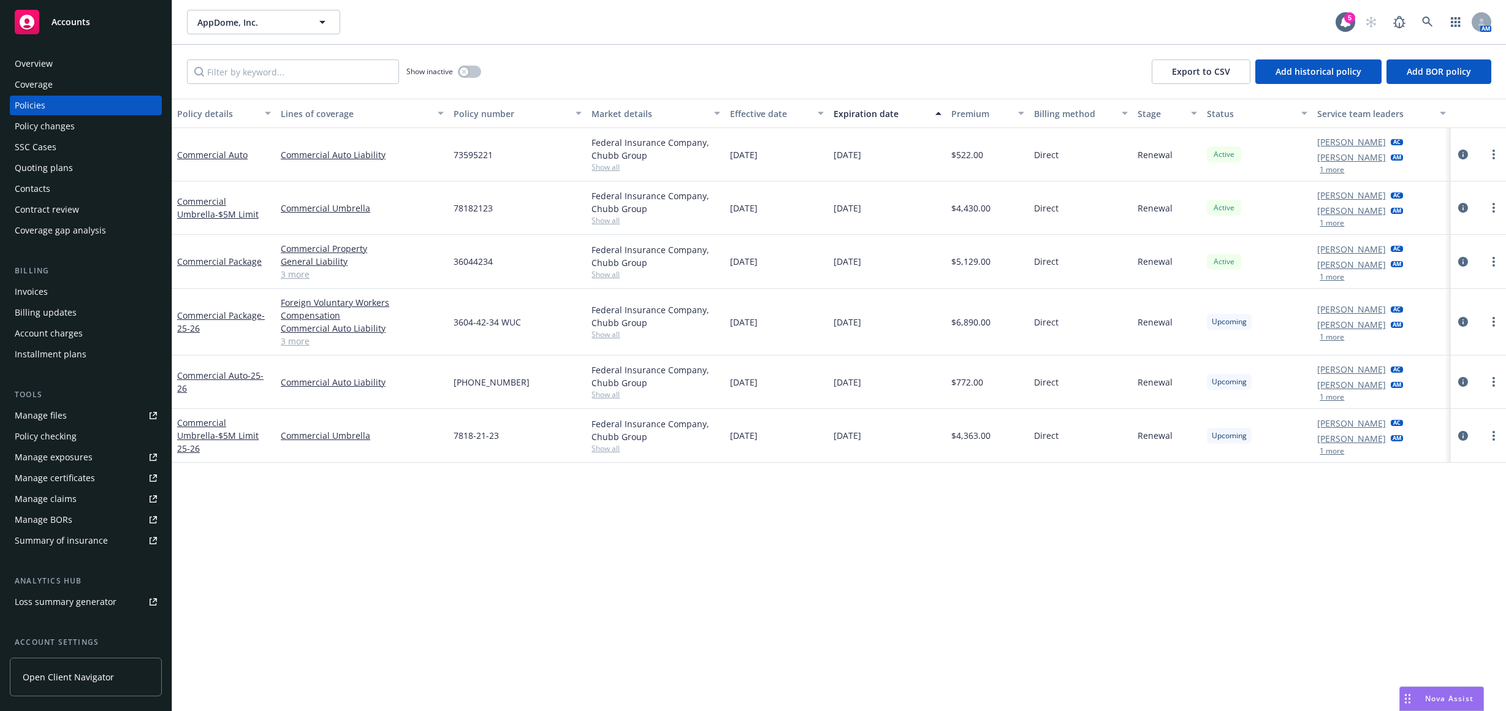
click at [902, 549] on div "Policy details Lines of coverage Policy number Market details Effective date Ex…" at bounding box center [839, 405] width 1334 height 612
click at [98, 65] on div "Overview" at bounding box center [86, 64] width 142 height 20
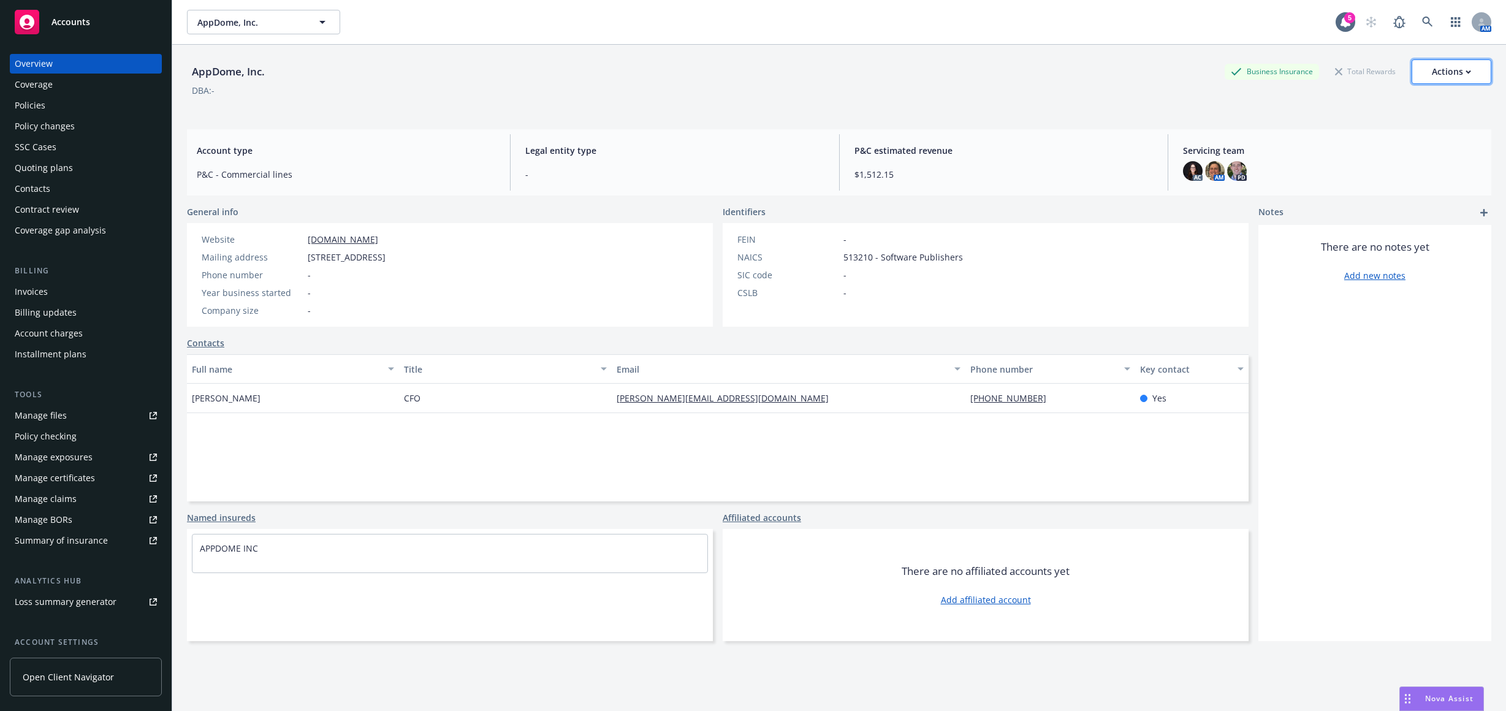
click at [1432, 63] on div "Actions" at bounding box center [1451, 71] width 39 height 23
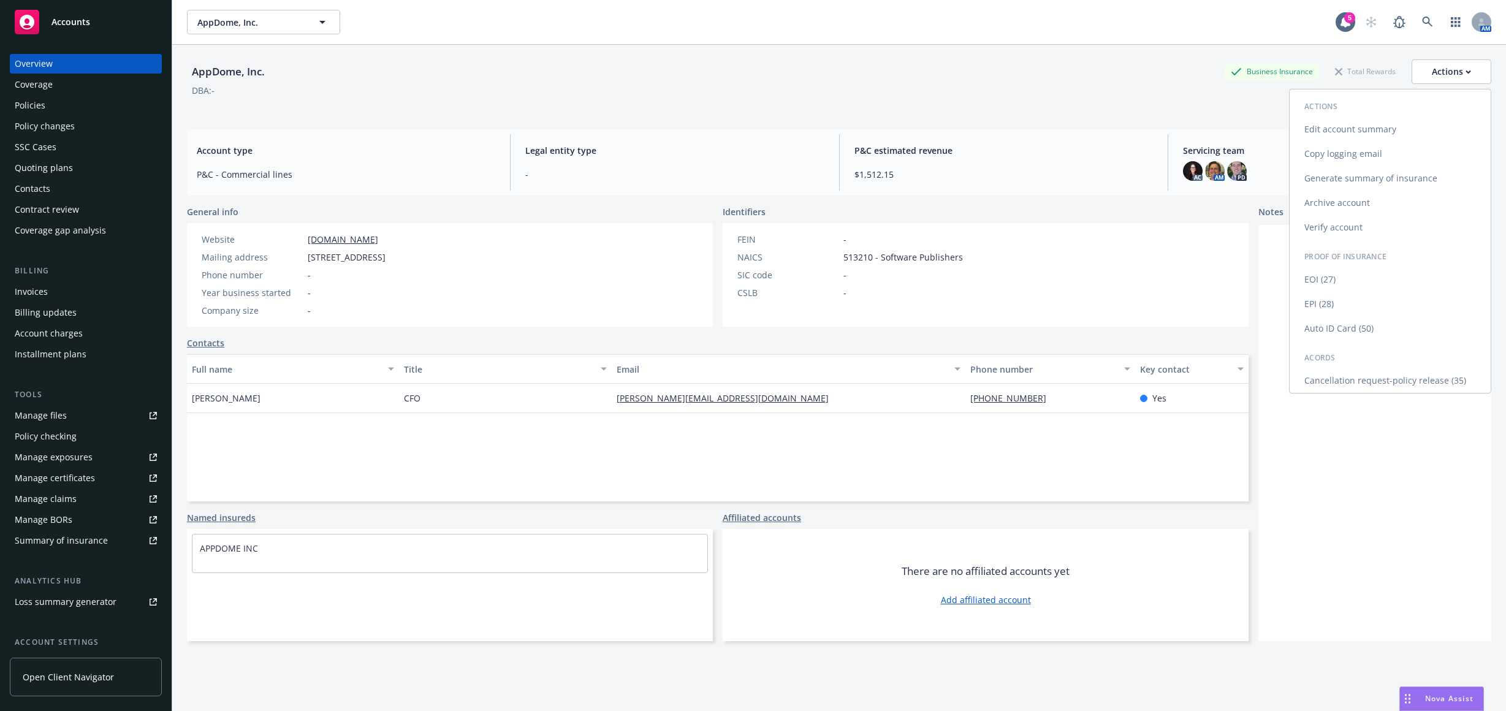
click at [1338, 387] on link "Cancellation request-policy release (35)" at bounding box center [1390, 380] width 201 height 25
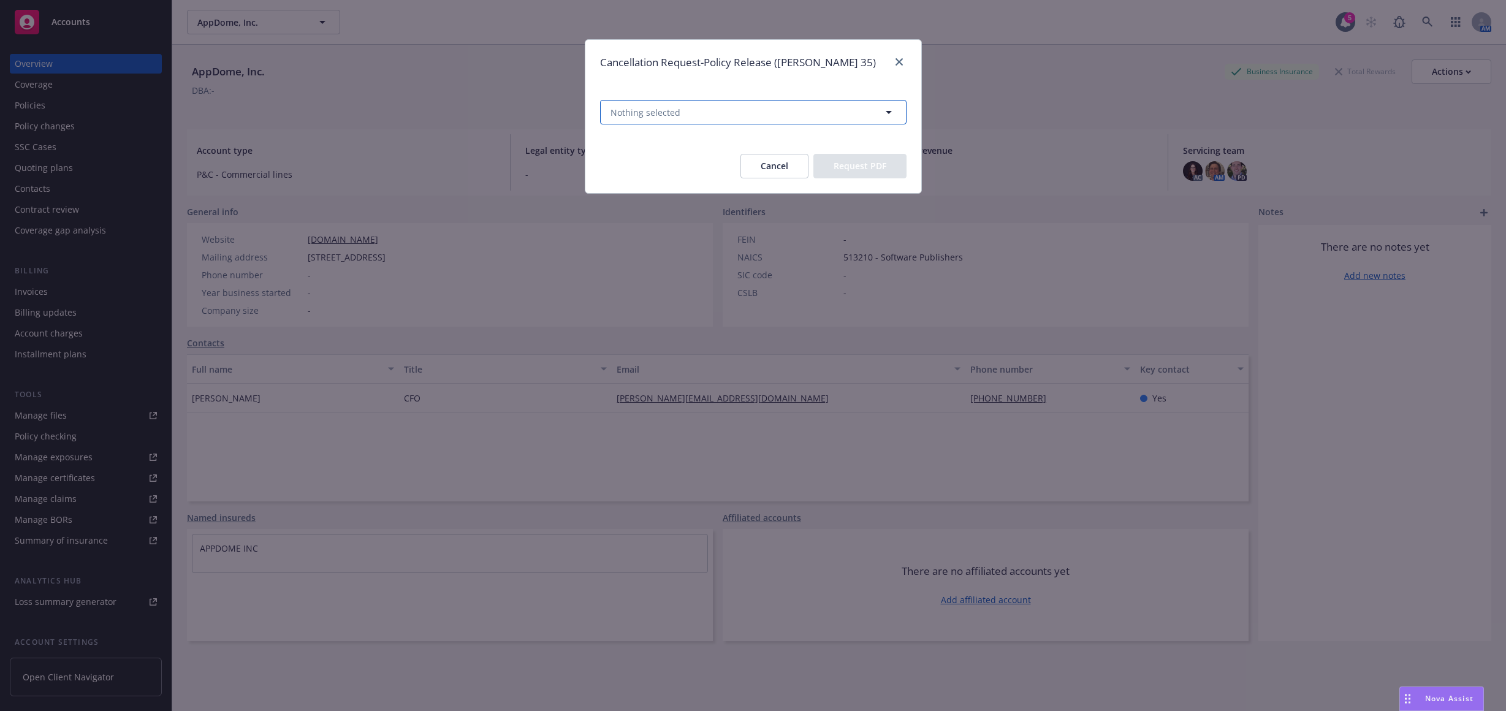
click at [749, 108] on button "Nothing selected" at bounding box center [753, 112] width 307 height 25
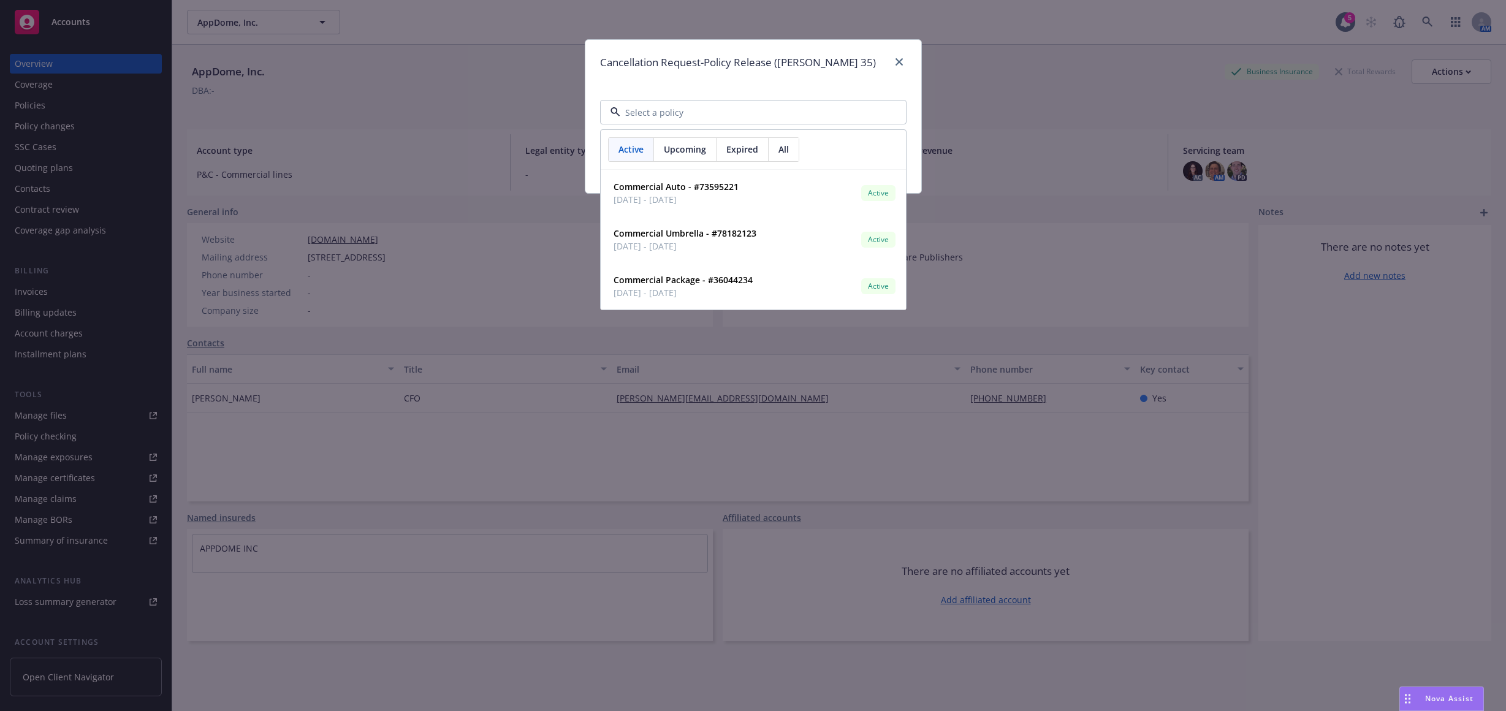
click at [776, 146] on div "All" at bounding box center [784, 149] width 30 height 23
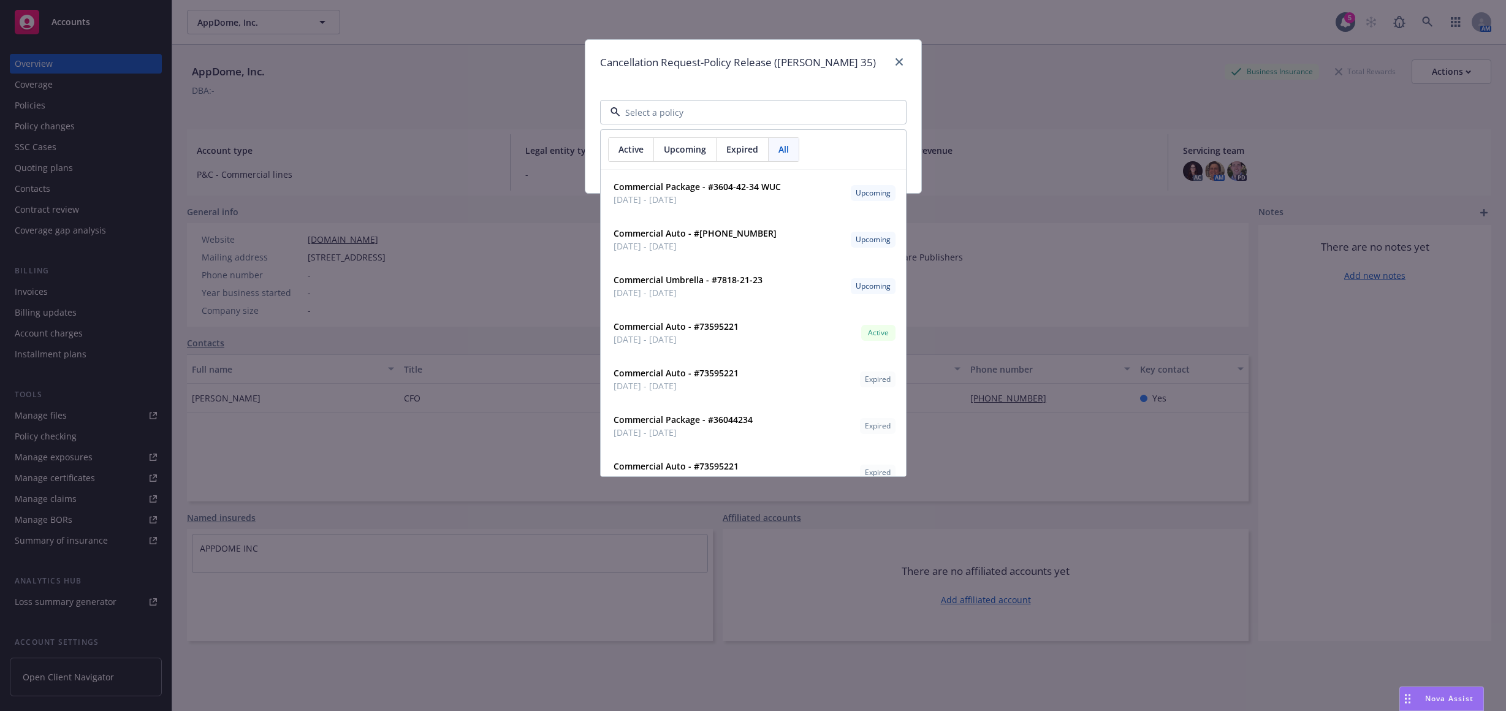
click at [659, 150] on div "Upcoming" at bounding box center [685, 149] width 63 height 23
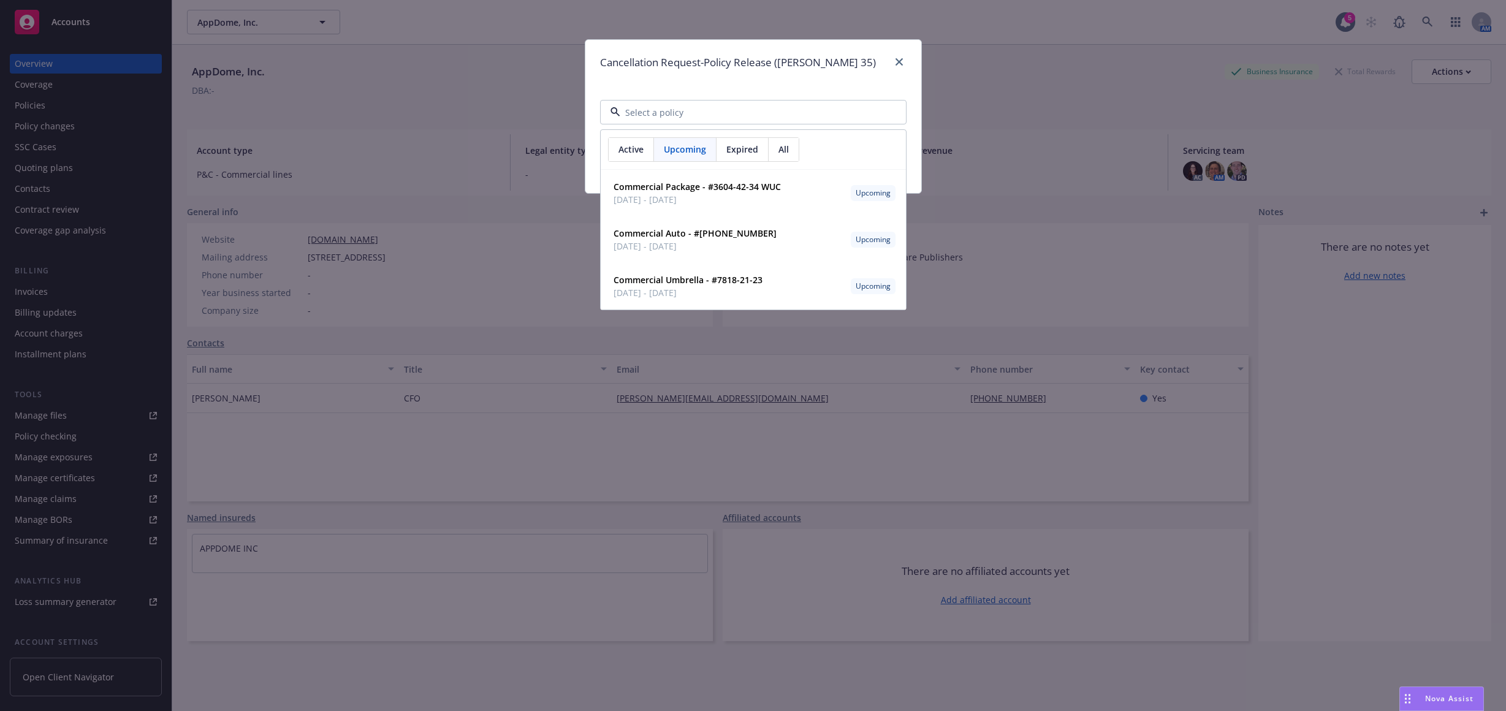
click at [629, 146] on span "Active" at bounding box center [631, 149] width 25 height 13
click at [655, 145] on div "Upcoming" at bounding box center [685, 149] width 63 height 23
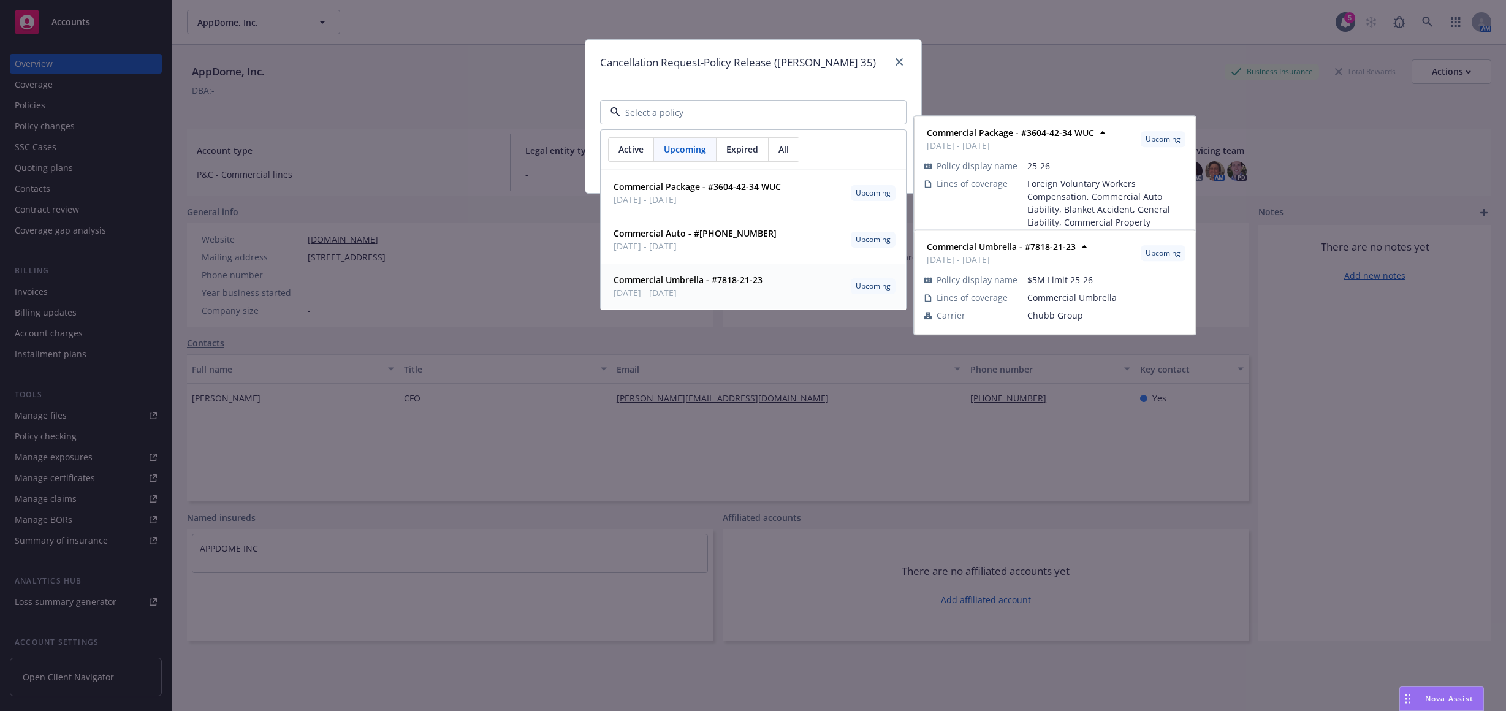
click at [782, 284] on div "Commercial Umbrella - #7818-21-23 [DATE] - [DATE] Upcoming" at bounding box center [753, 286] width 289 height 31
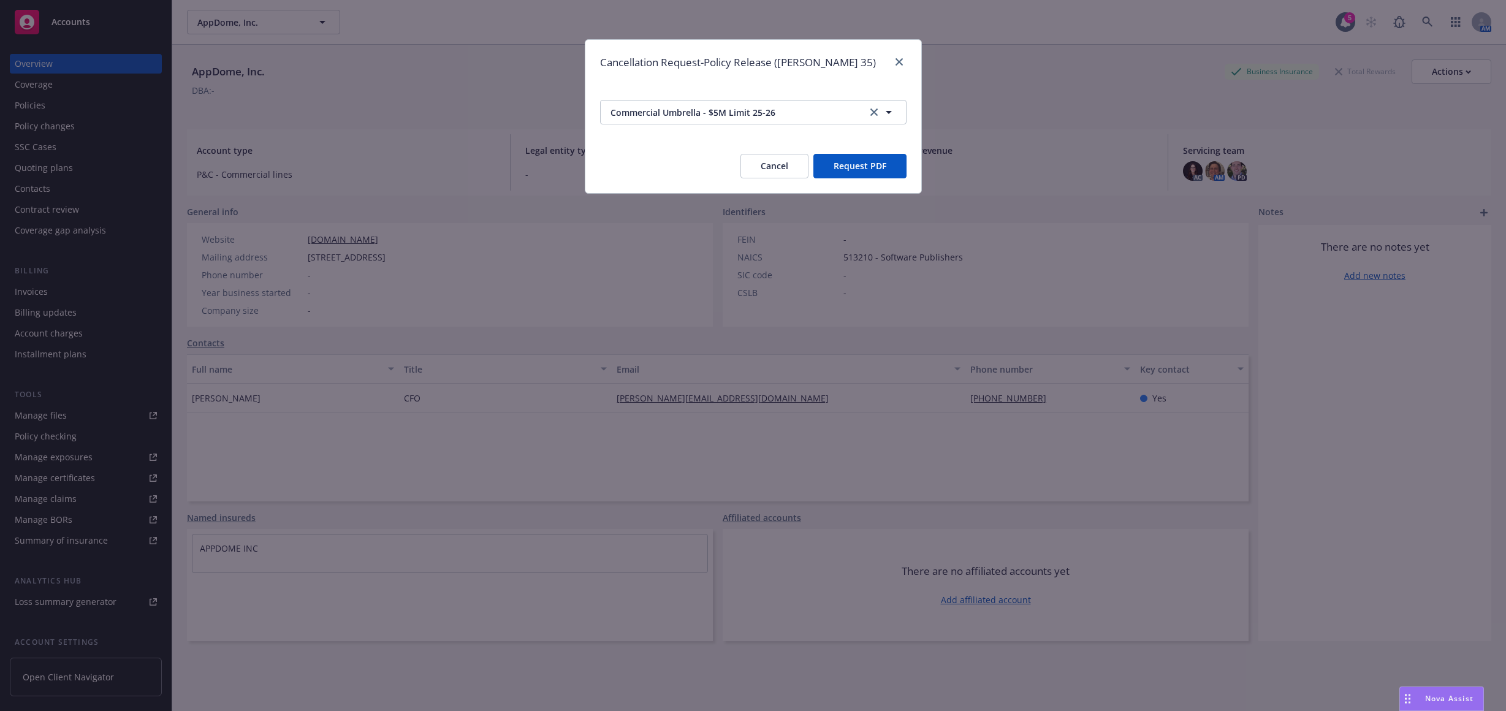
click at [869, 162] on button "Request PDF" at bounding box center [859, 166] width 93 height 25
click at [823, 118] on span "Commercial Umbrella - $5M Limit 25-26" at bounding box center [733, 112] width 244 height 13
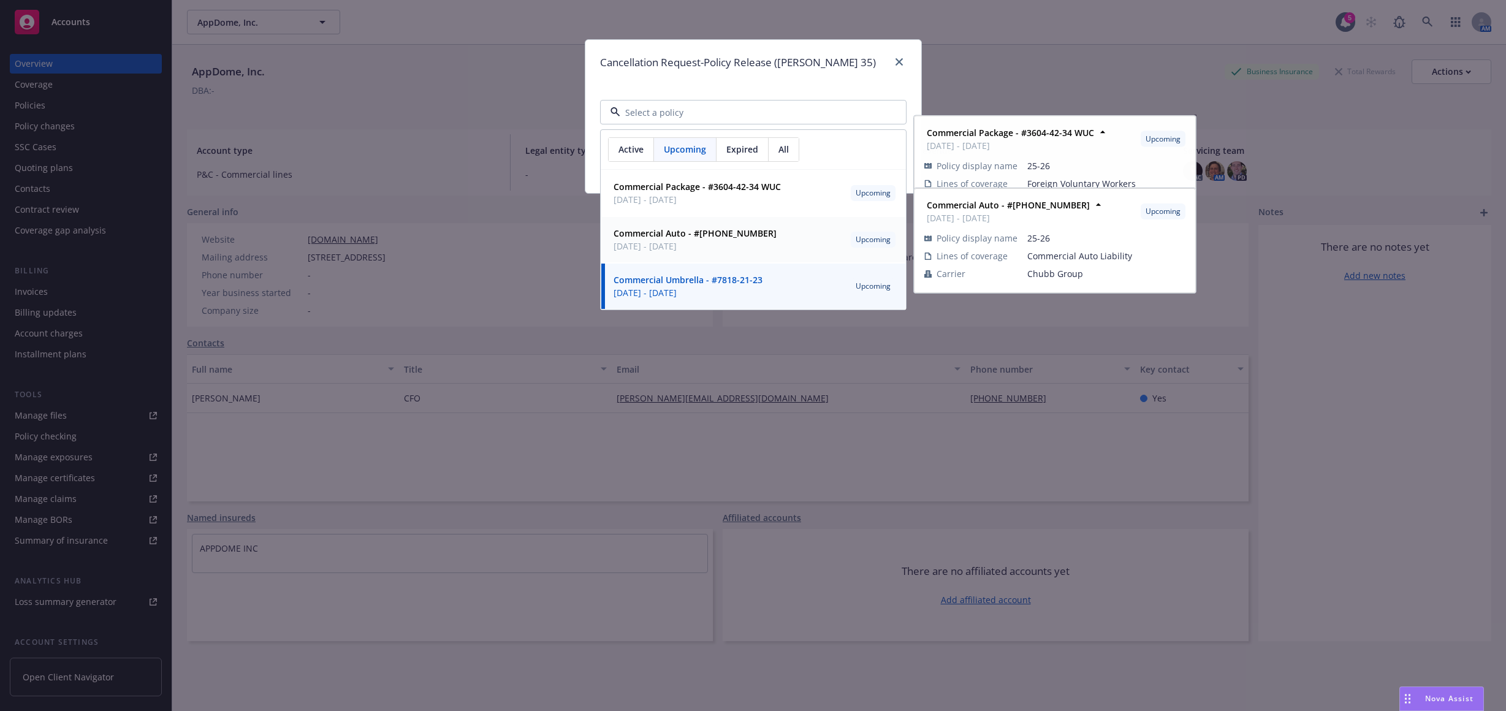
click at [736, 234] on strong "Commercial Auto - #[PHONE_NUMBER]" at bounding box center [695, 233] width 163 height 12
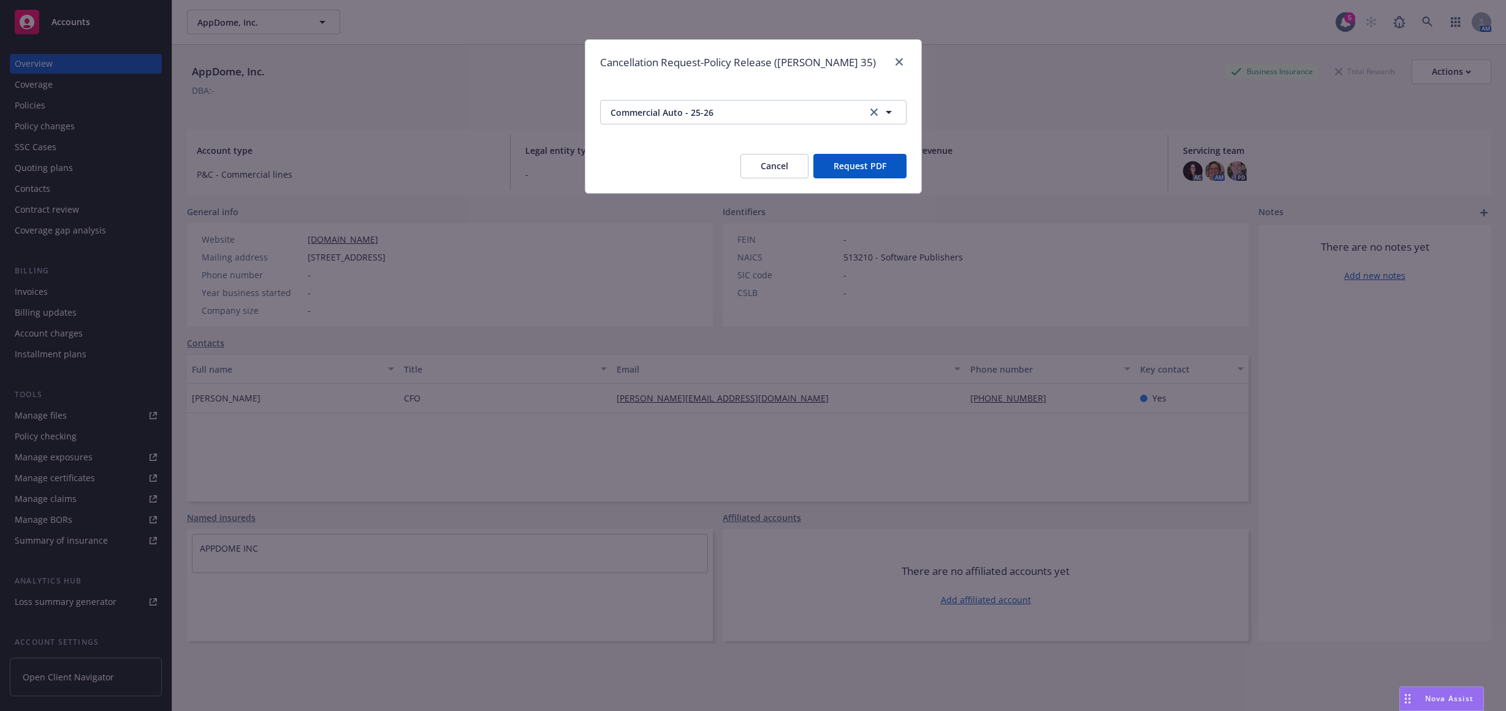
click at [841, 162] on button "Request PDF" at bounding box center [859, 166] width 93 height 25
click at [851, 111] on span "Commercial Auto - 25-26" at bounding box center [733, 112] width 244 height 13
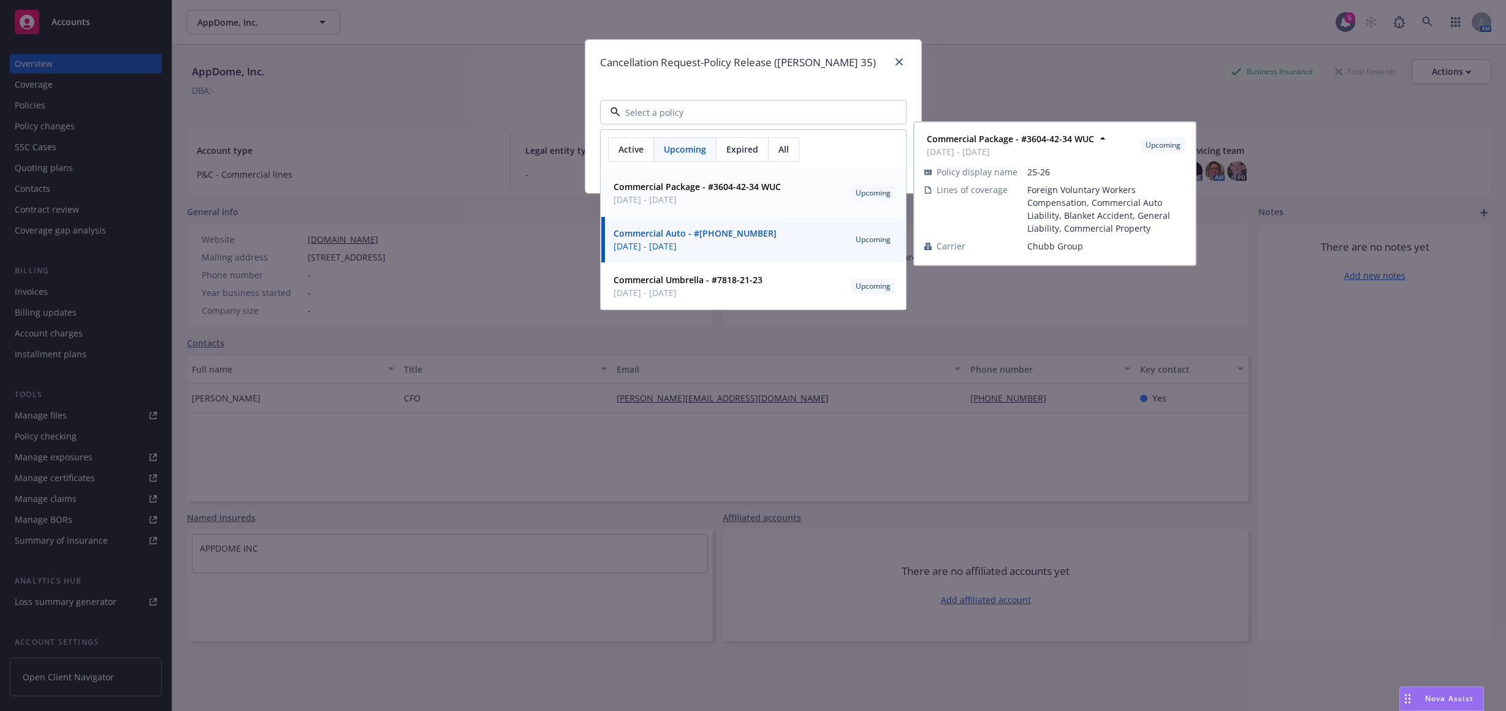
click at [768, 197] on span "[DATE] - [DATE]" at bounding box center [697, 199] width 167 height 13
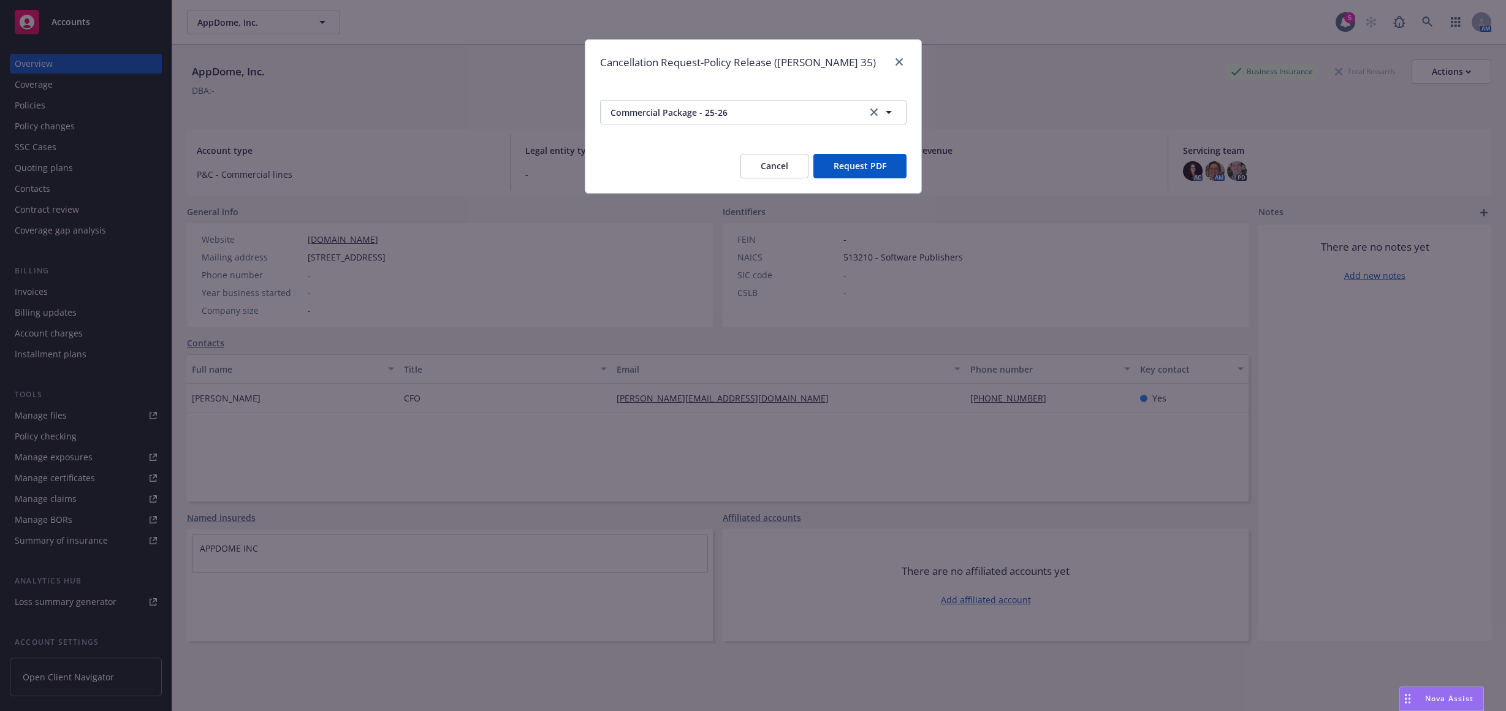
click at [849, 156] on button "Request PDF" at bounding box center [859, 166] width 93 height 25
click at [899, 59] on icon "close" at bounding box center [899, 61] width 7 height 7
